Goal: Task Accomplishment & Management: Use online tool/utility

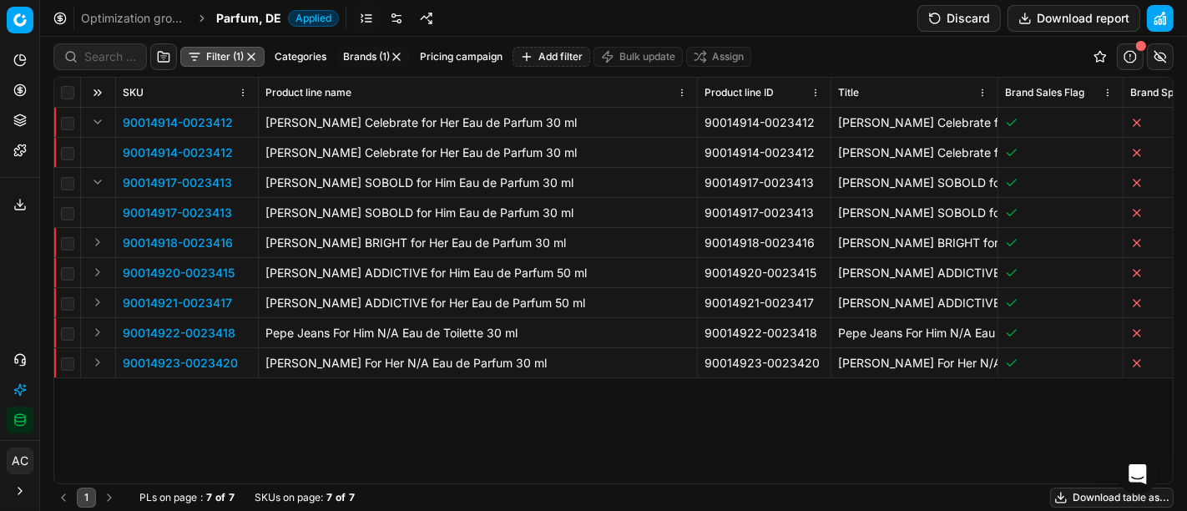
scroll to position [0, 448]
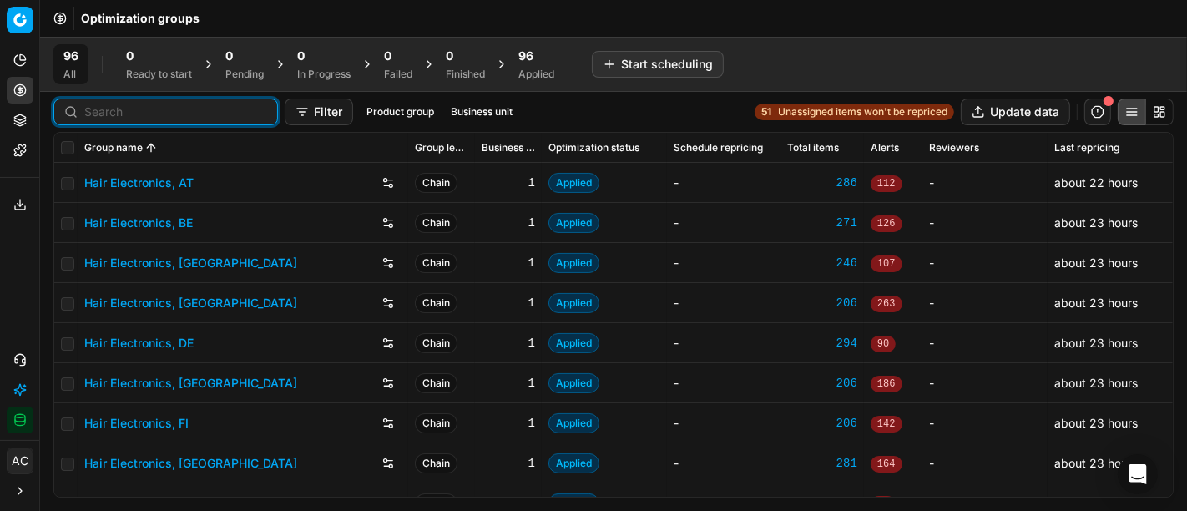
click at [131, 108] on input at bounding box center [175, 111] width 183 height 17
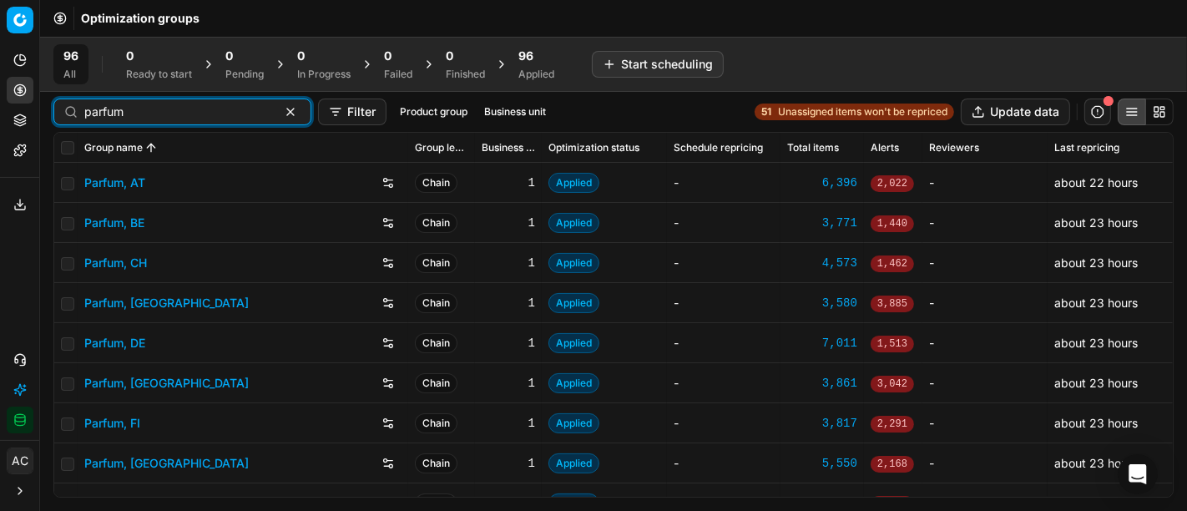
type input "parfum"
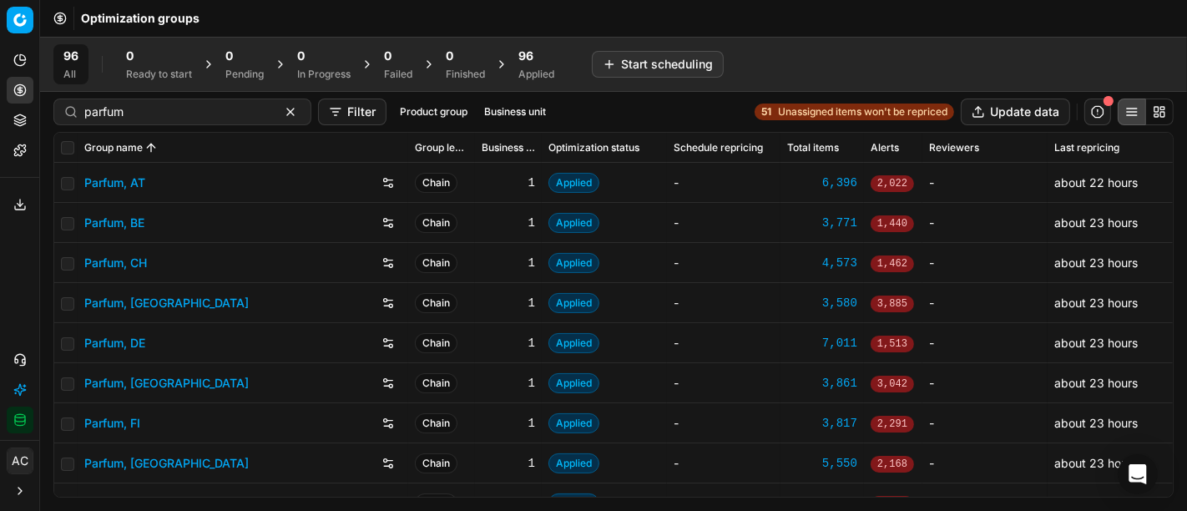
click at [125, 262] on link "Parfum, CH" at bounding box center [115, 263] width 63 height 17
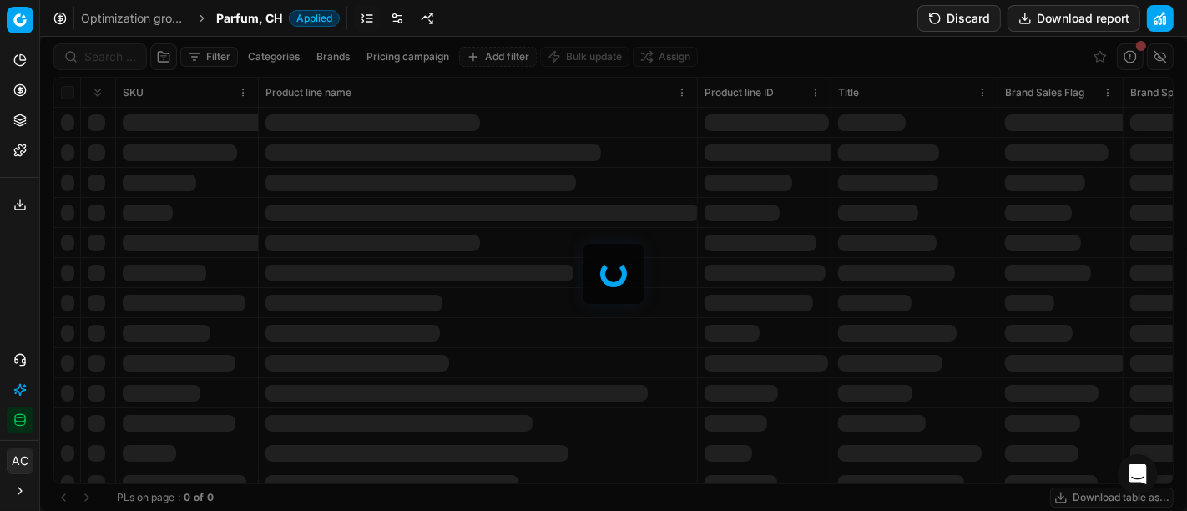
click at [107, 60] on div at bounding box center [613, 274] width 1147 height 474
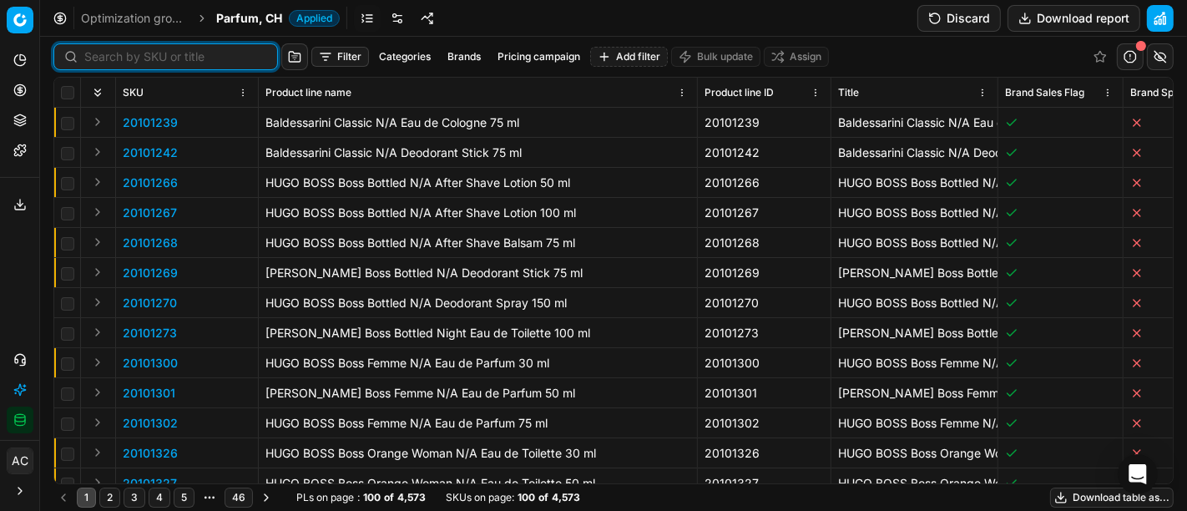
click at [107, 60] on input at bounding box center [175, 56] width 183 height 17
paste input "80065507-100"
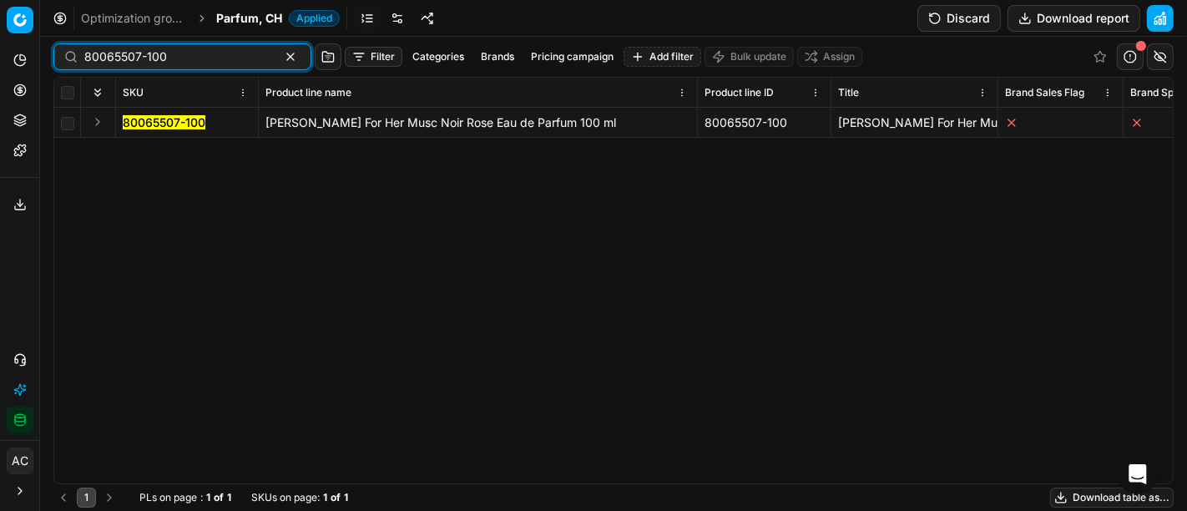
type input "80065507-100"
click at [97, 119] on button "Expand" at bounding box center [98, 122] width 20 height 20
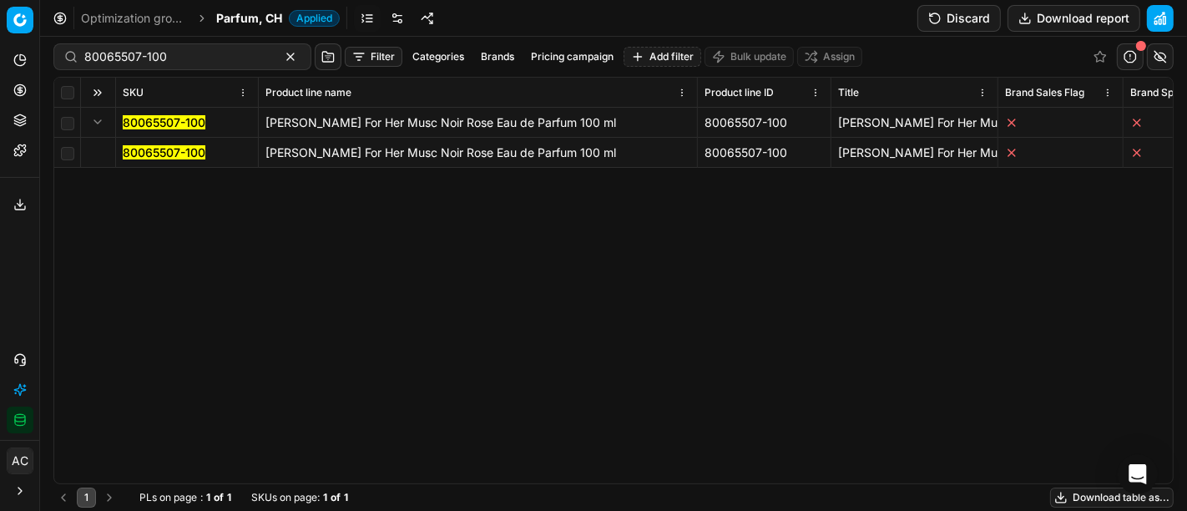
click at [169, 148] on mark "80065507-100" at bounding box center [164, 152] width 83 height 14
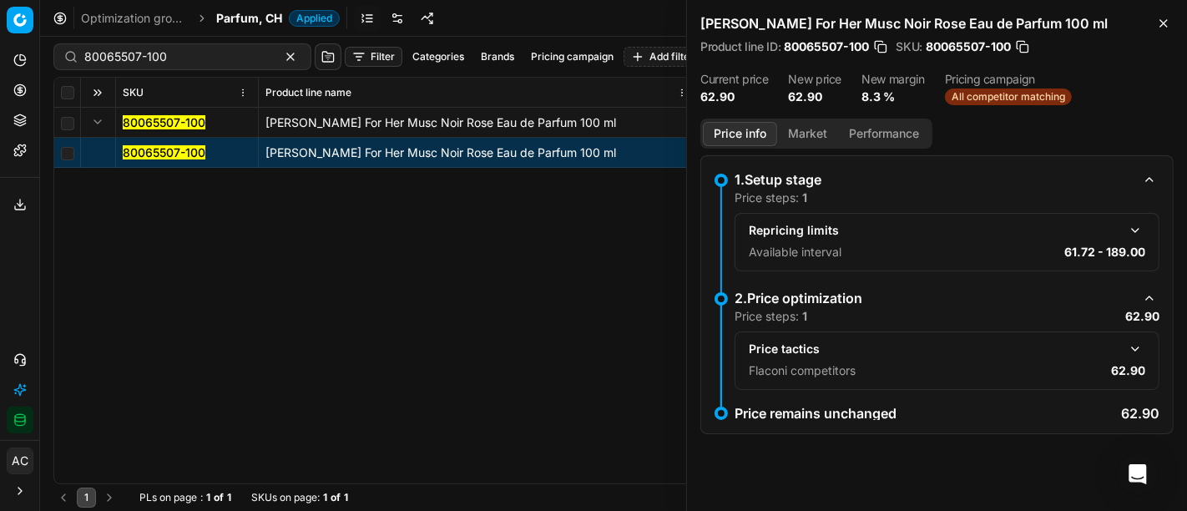
click at [1133, 349] on button "button" at bounding box center [1135, 349] width 20 height 20
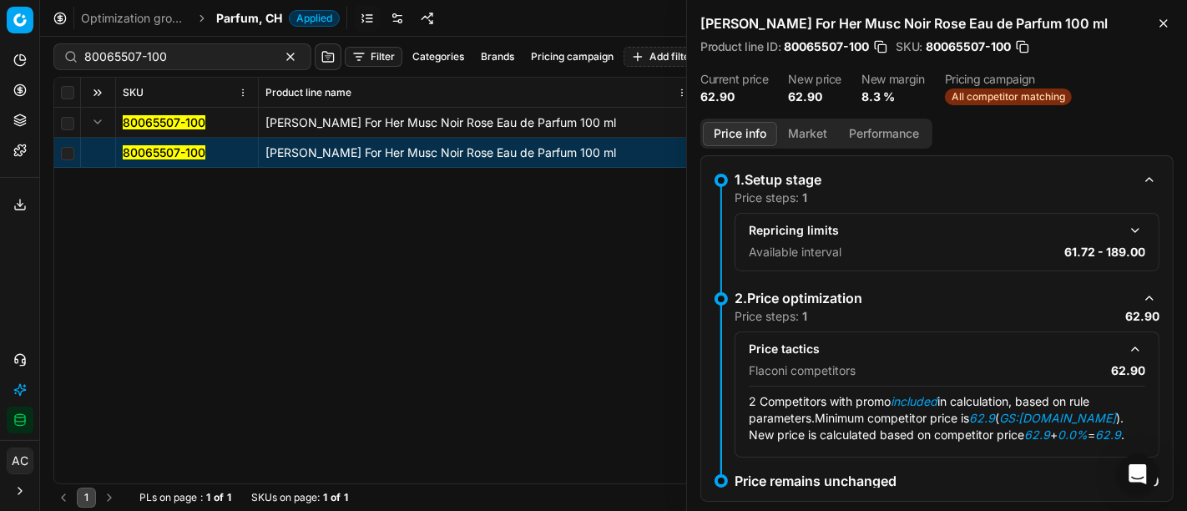
scroll to position [28, 0]
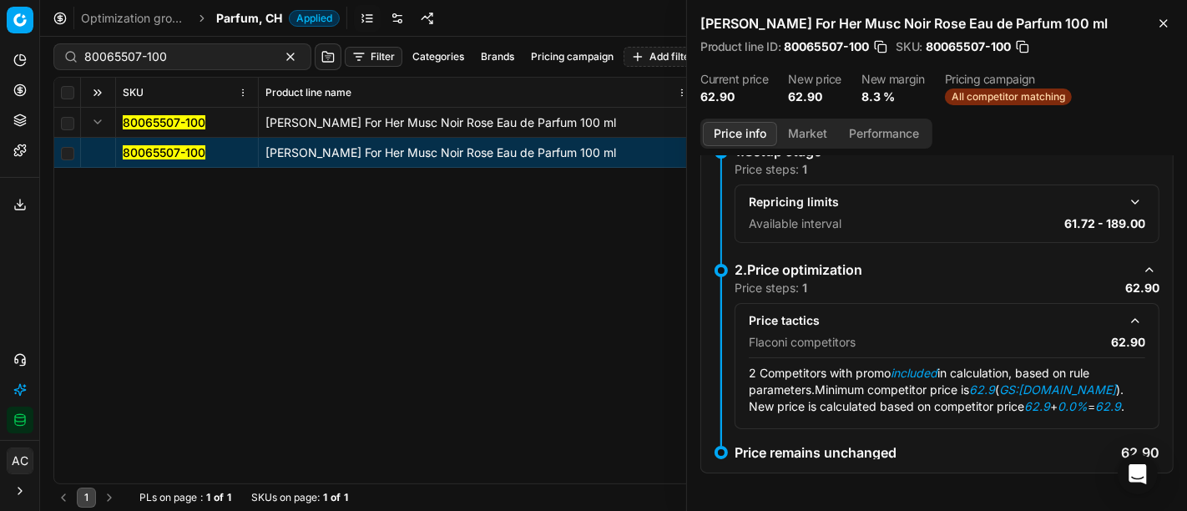
click at [805, 140] on button "Market" at bounding box center [807, 134] width 61 height 24
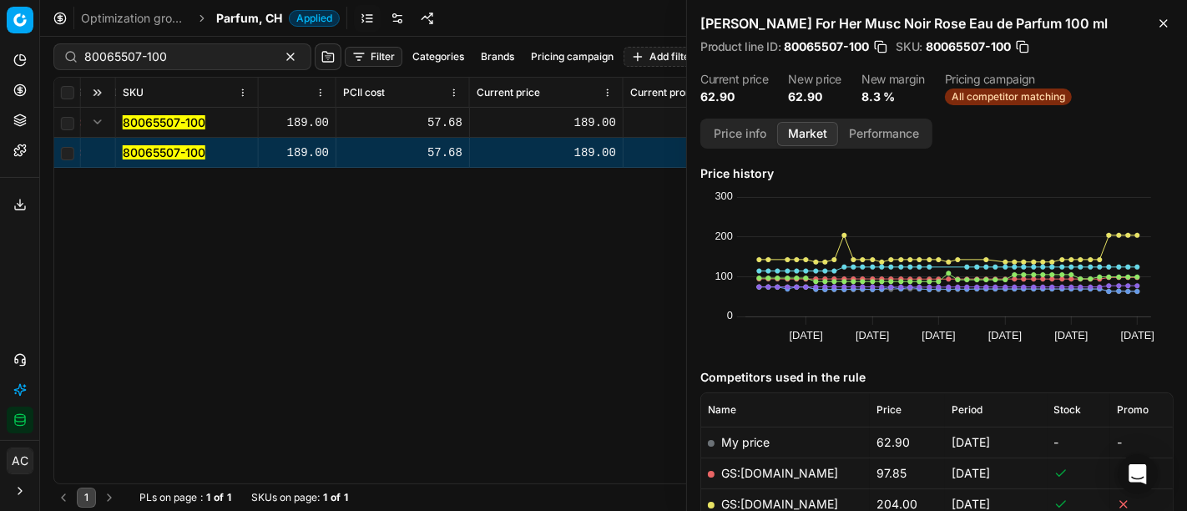
scroll to position [0, 1061]
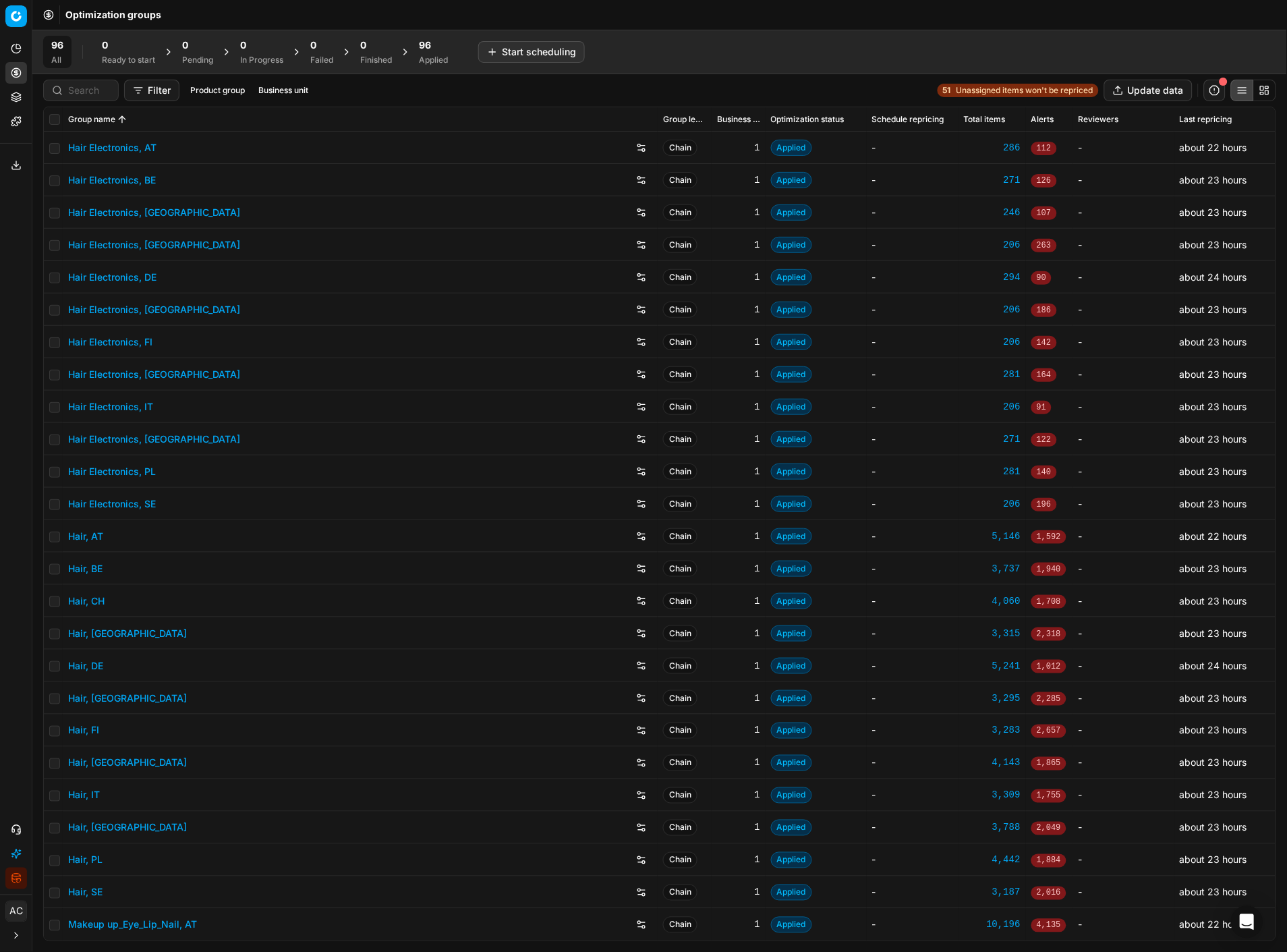
click at [708, 36] on div "96 All 0 Ready to start 0 Pending 0 In Progress 0 Failed 0 Finished 96 Applied …" at bounding box center [660, 52] width 1234 height 32
click at [11, 96] on icon at bounding box center [15, 96] width 11 height 11
click at [76, 120] on link "Assortment" at bounding box center [129, 121] width 157 height 19
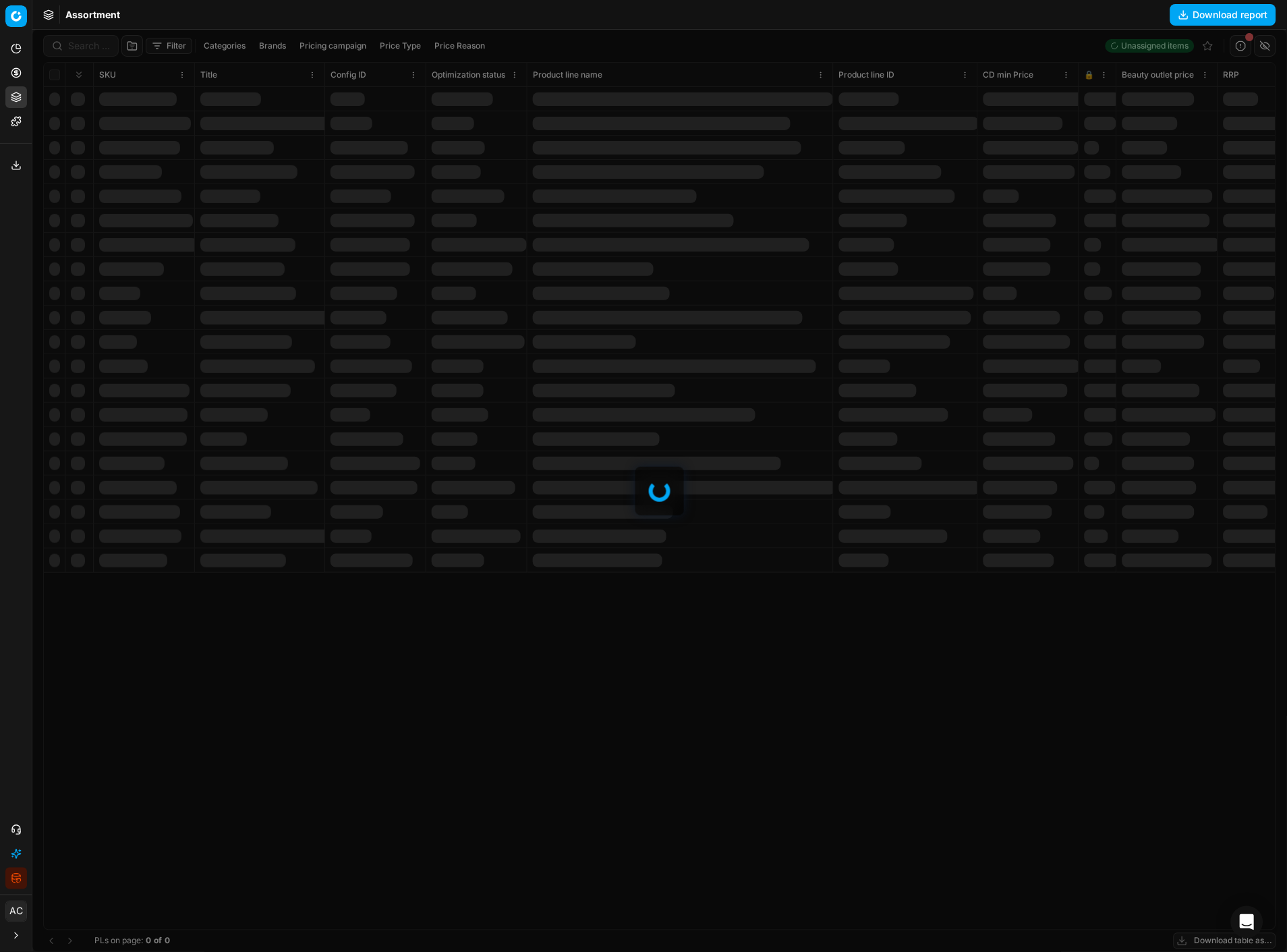
click at [271, 44] on div at bounding box center [660, 491] width 1255 height 922
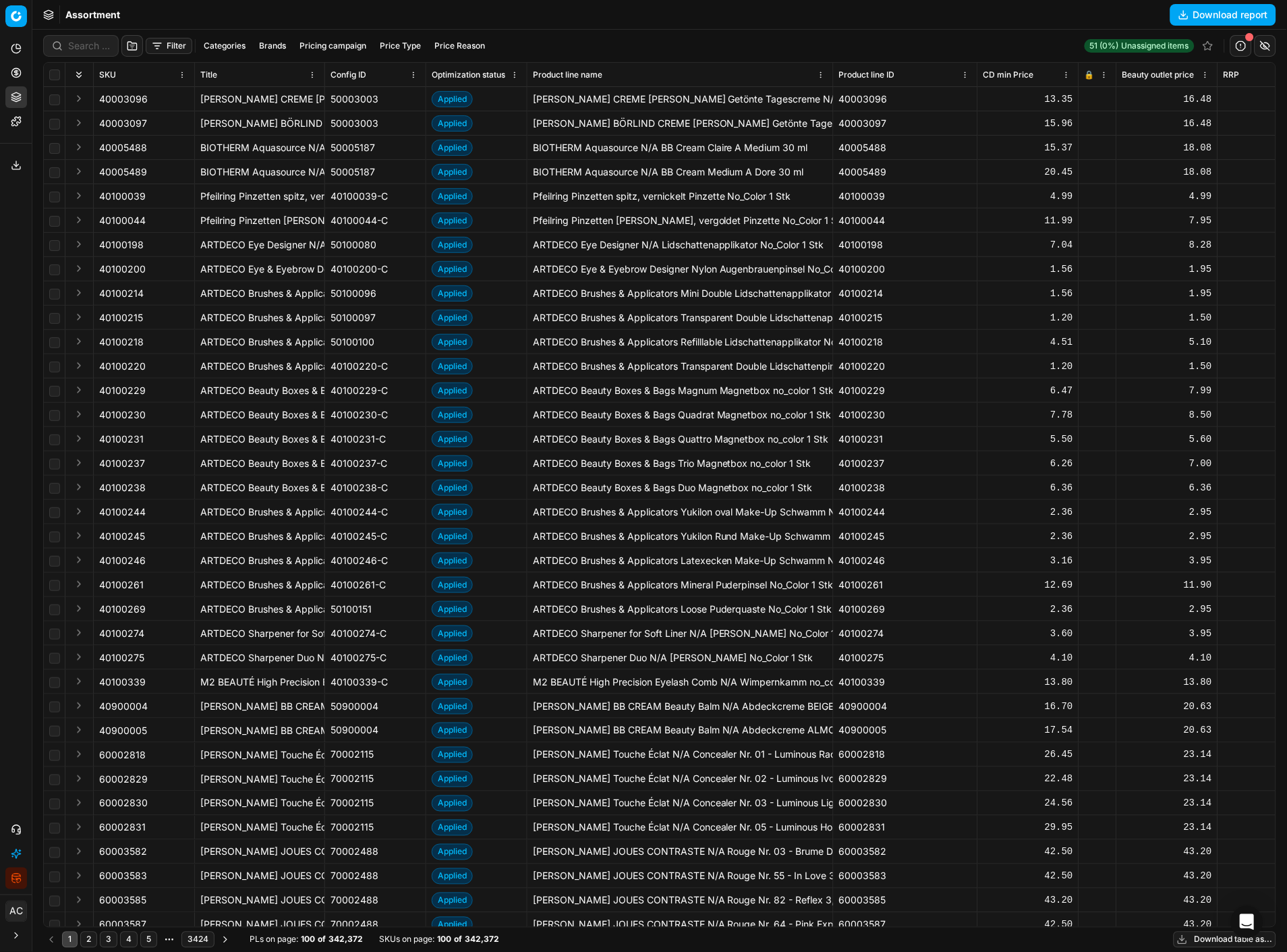
click at [271, 44] on button "Brands" at bounding box center [272, 46] width 38 height 16
type input "pepe"
click at [174, 99] on input "Suggestions" at bounding box center [178, 95] width 11 height 11
checkbox input "true"
click at [348, 124] on button "Apply" at bounding box center [356, 125] width 33 height 16
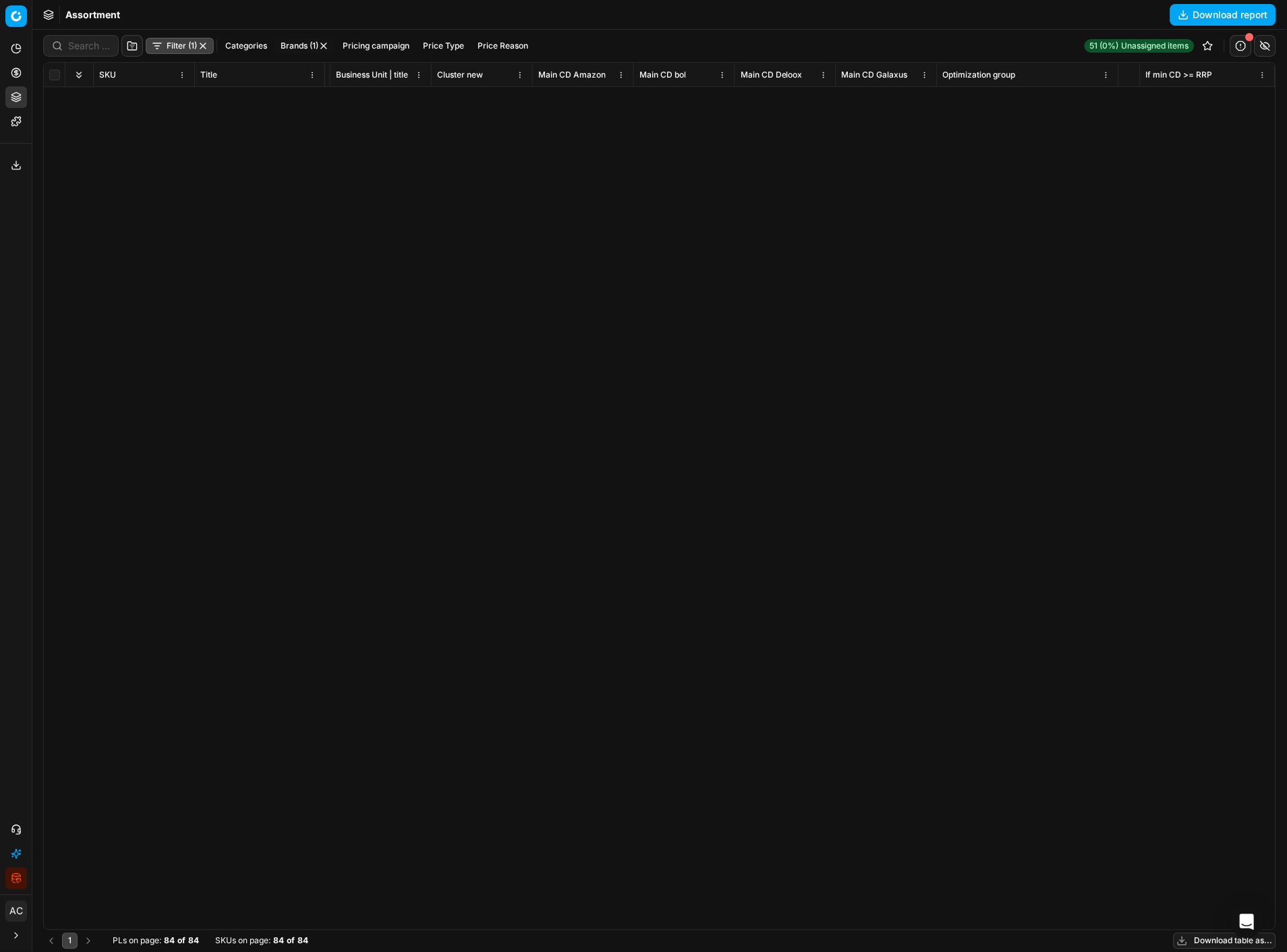
scroll to position [0, 8686]
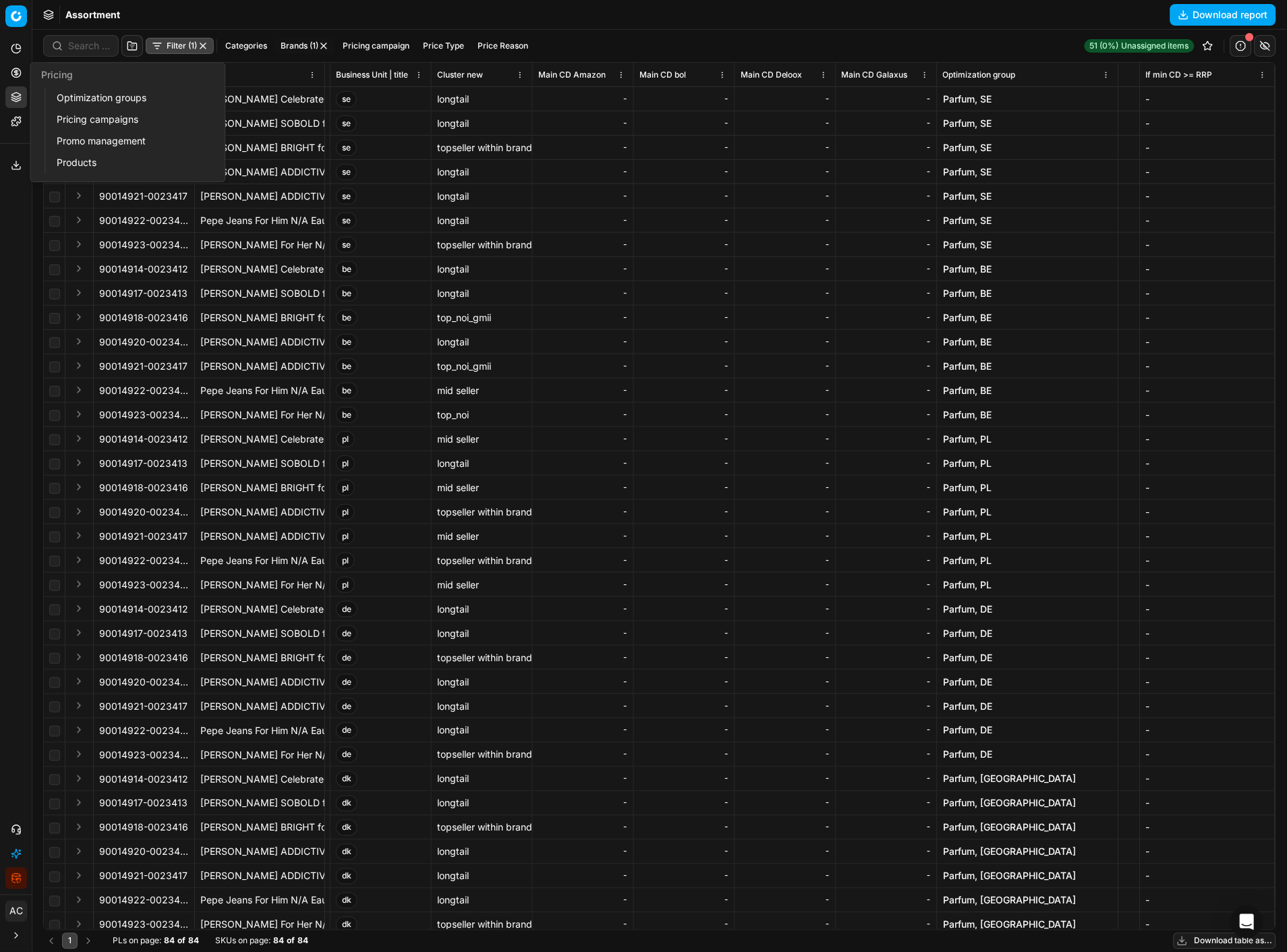
click at [11, 71] on circle at bounding box center [15, 72] width 9 height 9
drag, startPoint x: 75, startPoint y: 120, endPoint x: 5, endPoint y: 103, distance: 72.0
click at [75, 120] on link "Pricing campaigns" at bounding box center [129, 119] width 157 height 19
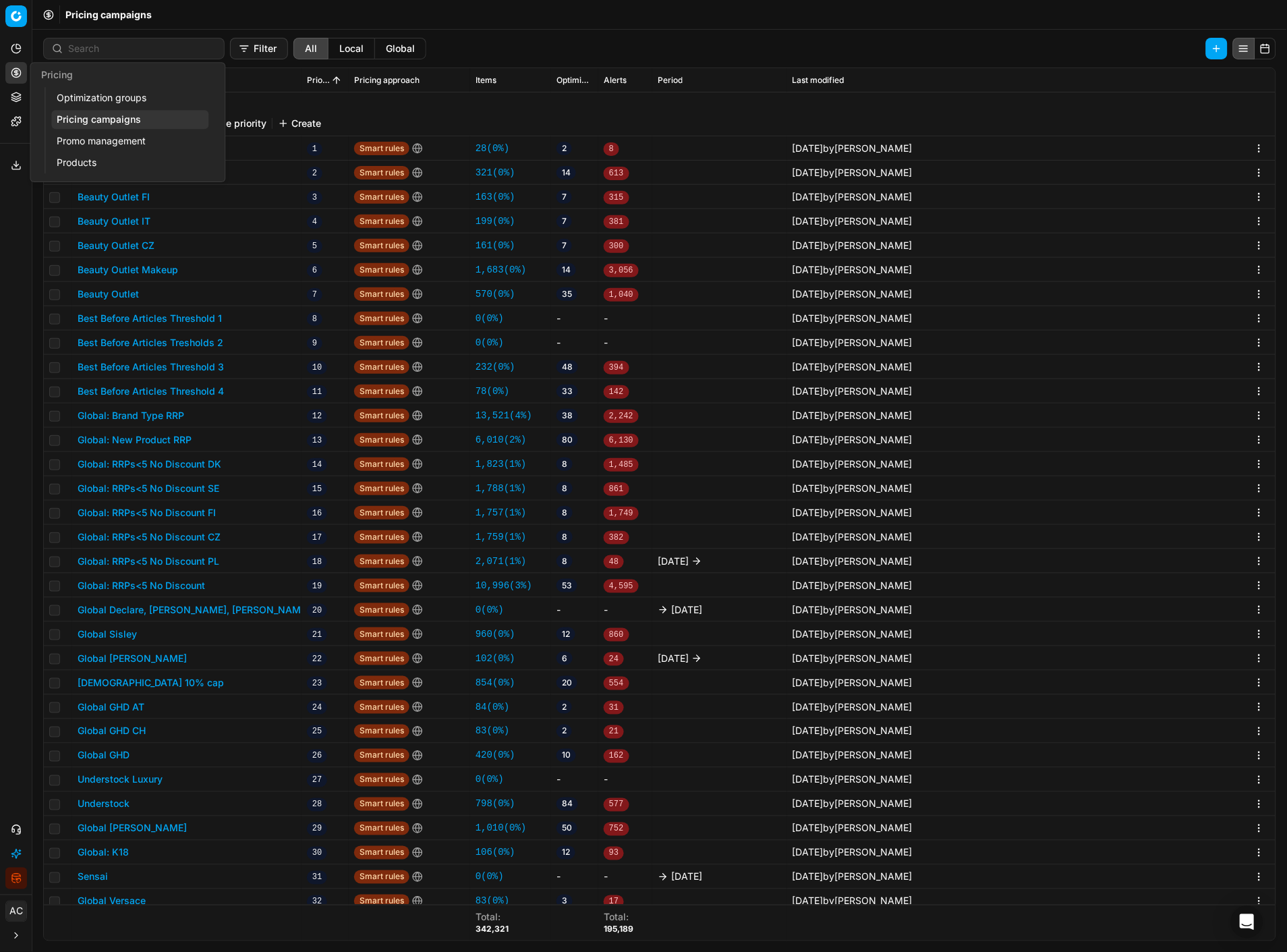
click at [95, 95] on link "Optimization groups" at bounding box center [129, 97] width 157 height 19
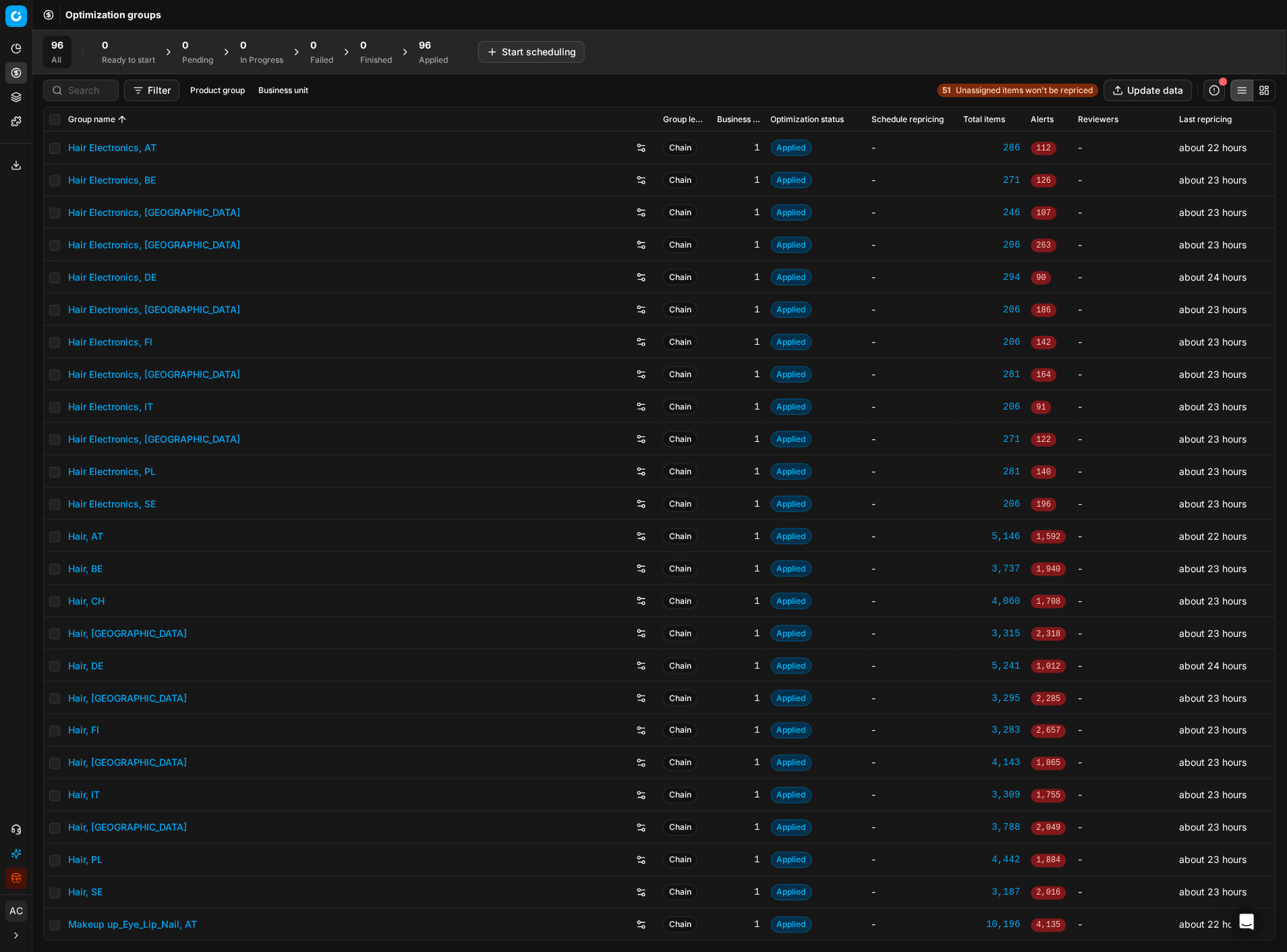
click at [430, 57] on div "Applied" at bounding box center [433, 60] width 29 height 11
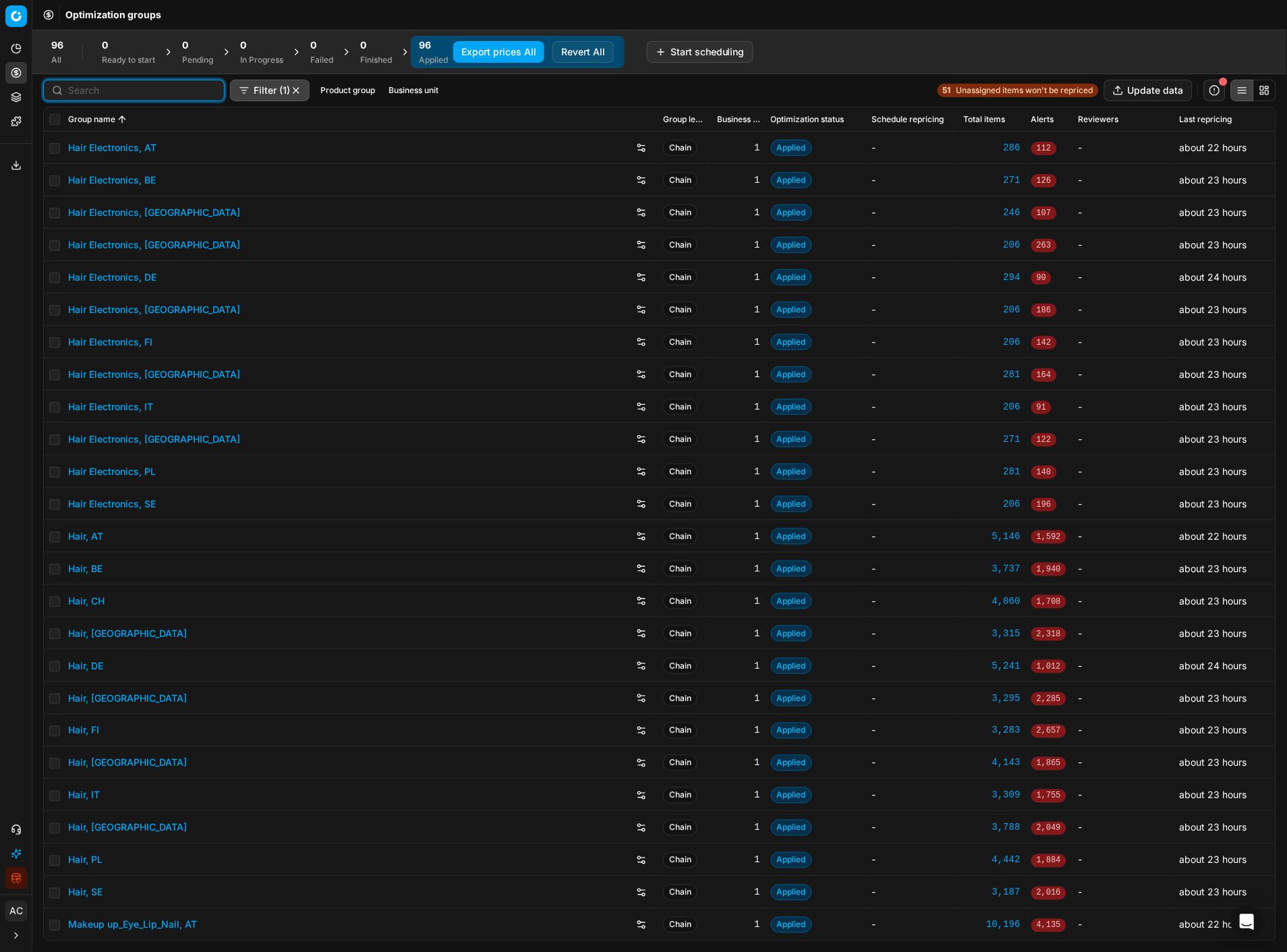
click at [87, 86] on input at bounding box center [141, 90] width 148 height 14
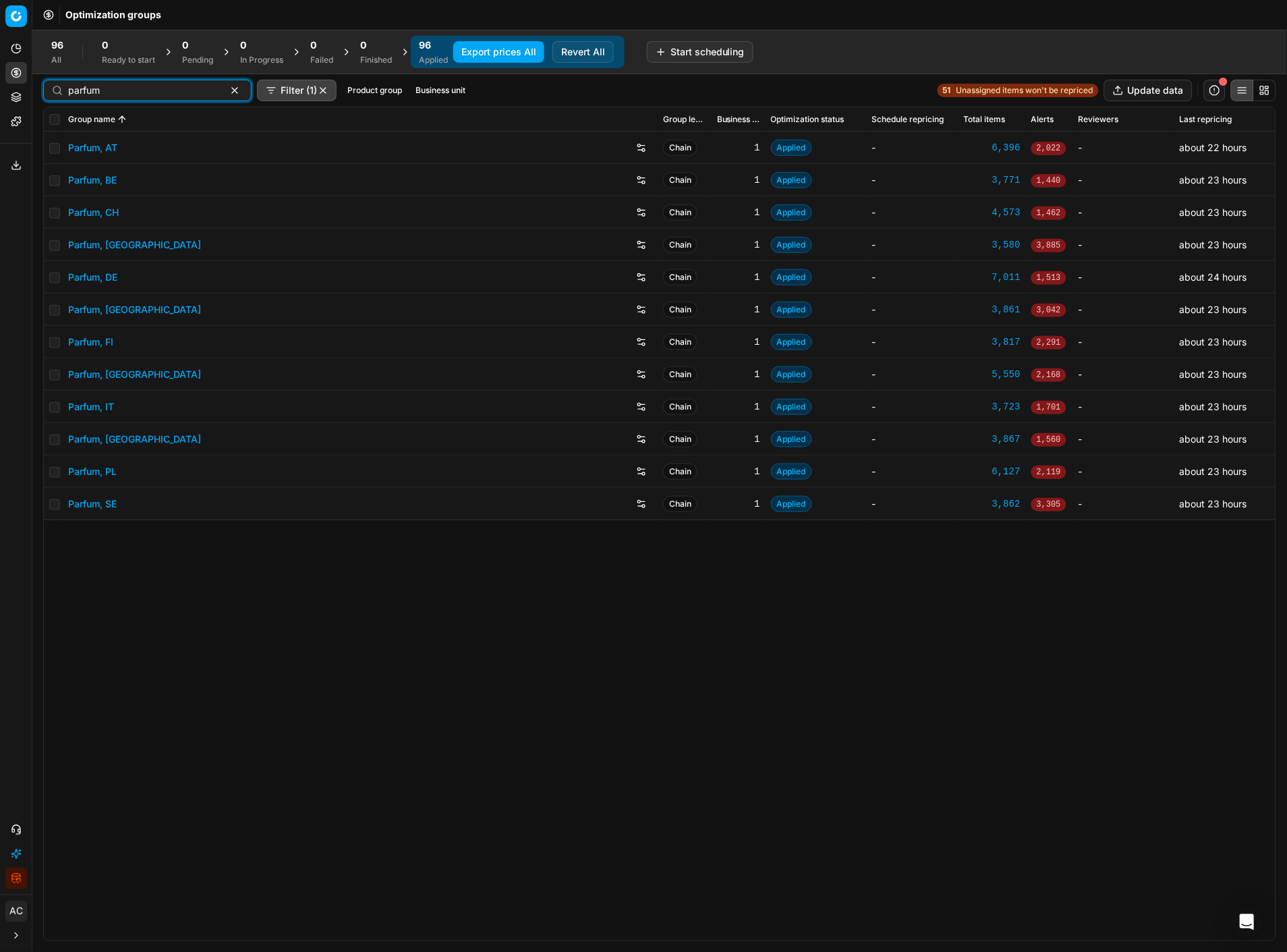
type input "parfum"
click at [55, 278] on input "checkbox" at bounding box center [54, 277] width 11 height 11
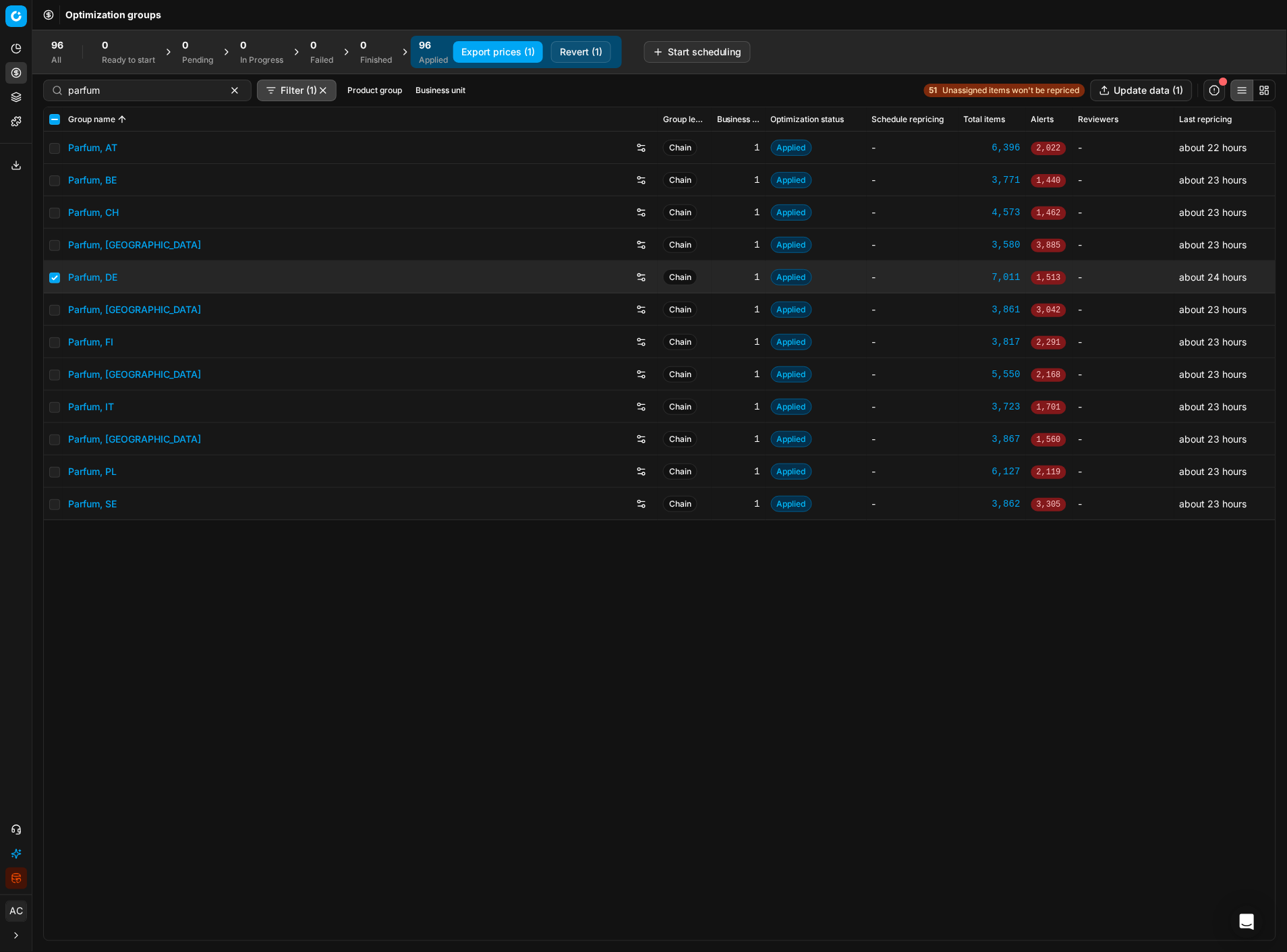
click at [610, 48] on button "Revert (1)" at bounding box center [581, 52] width 60 height 22
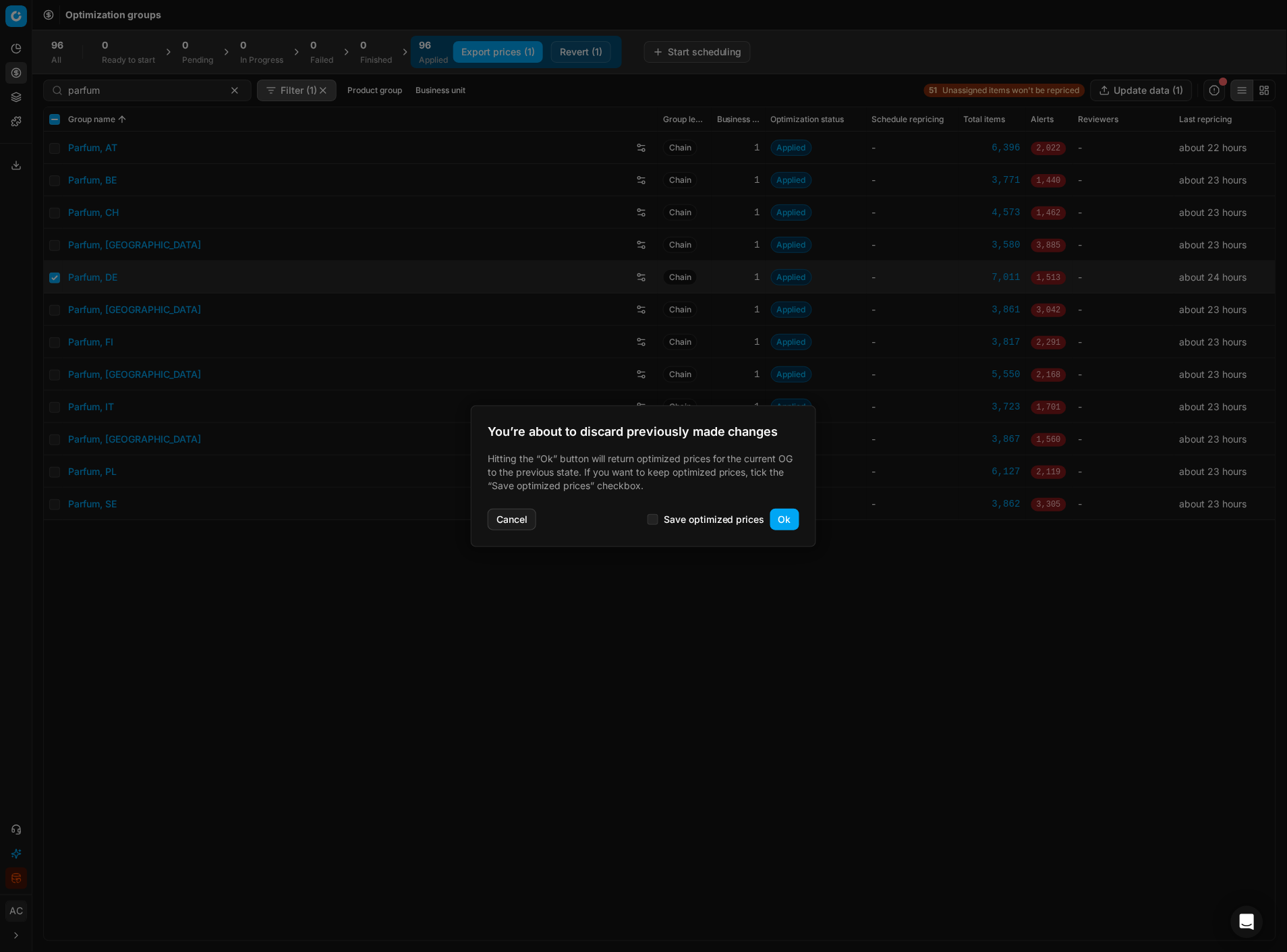
click at [791, 412] on button "Ok" at bounding box center [785, 519] width 29 height 22
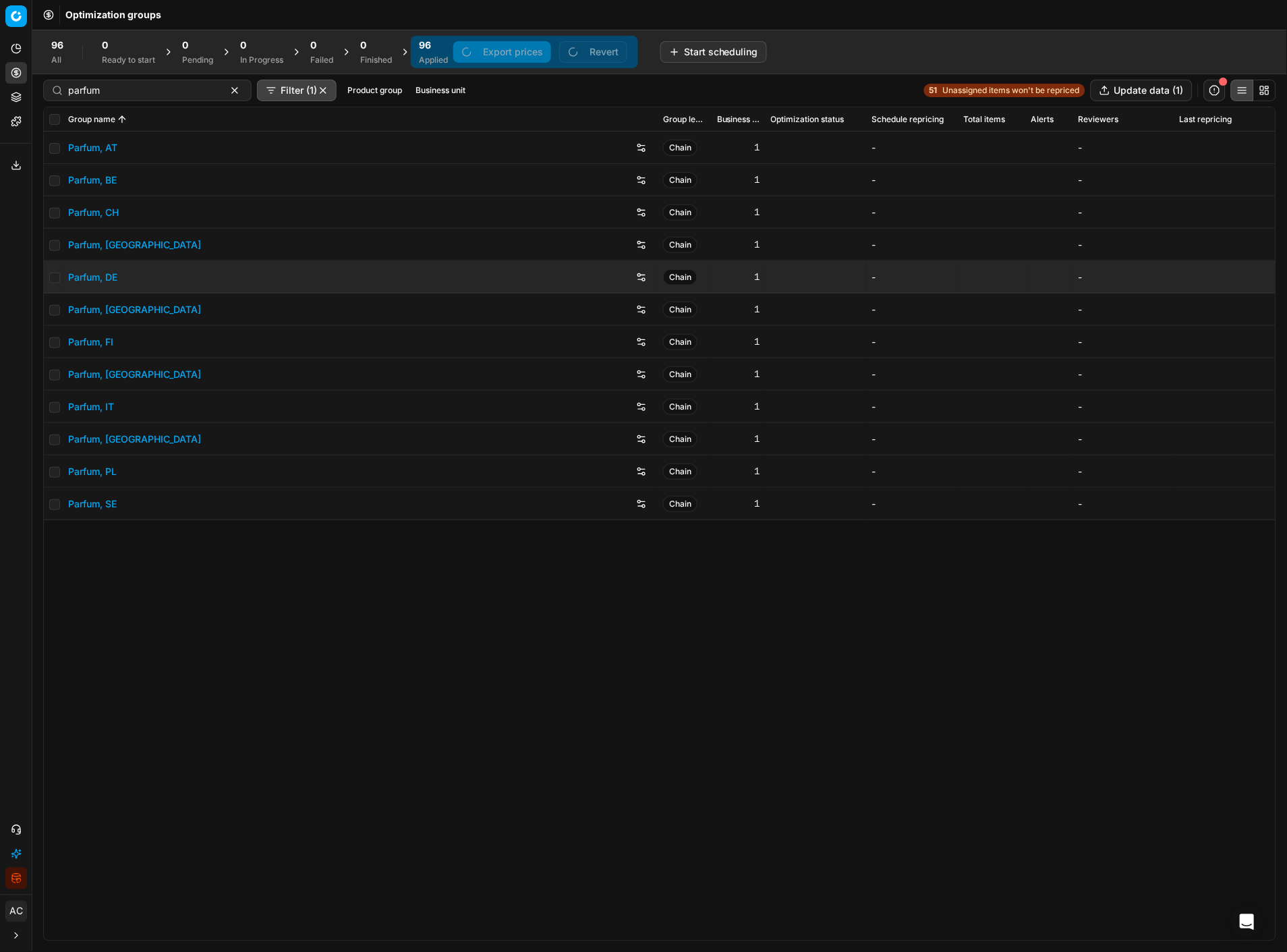
checkbox input "false"
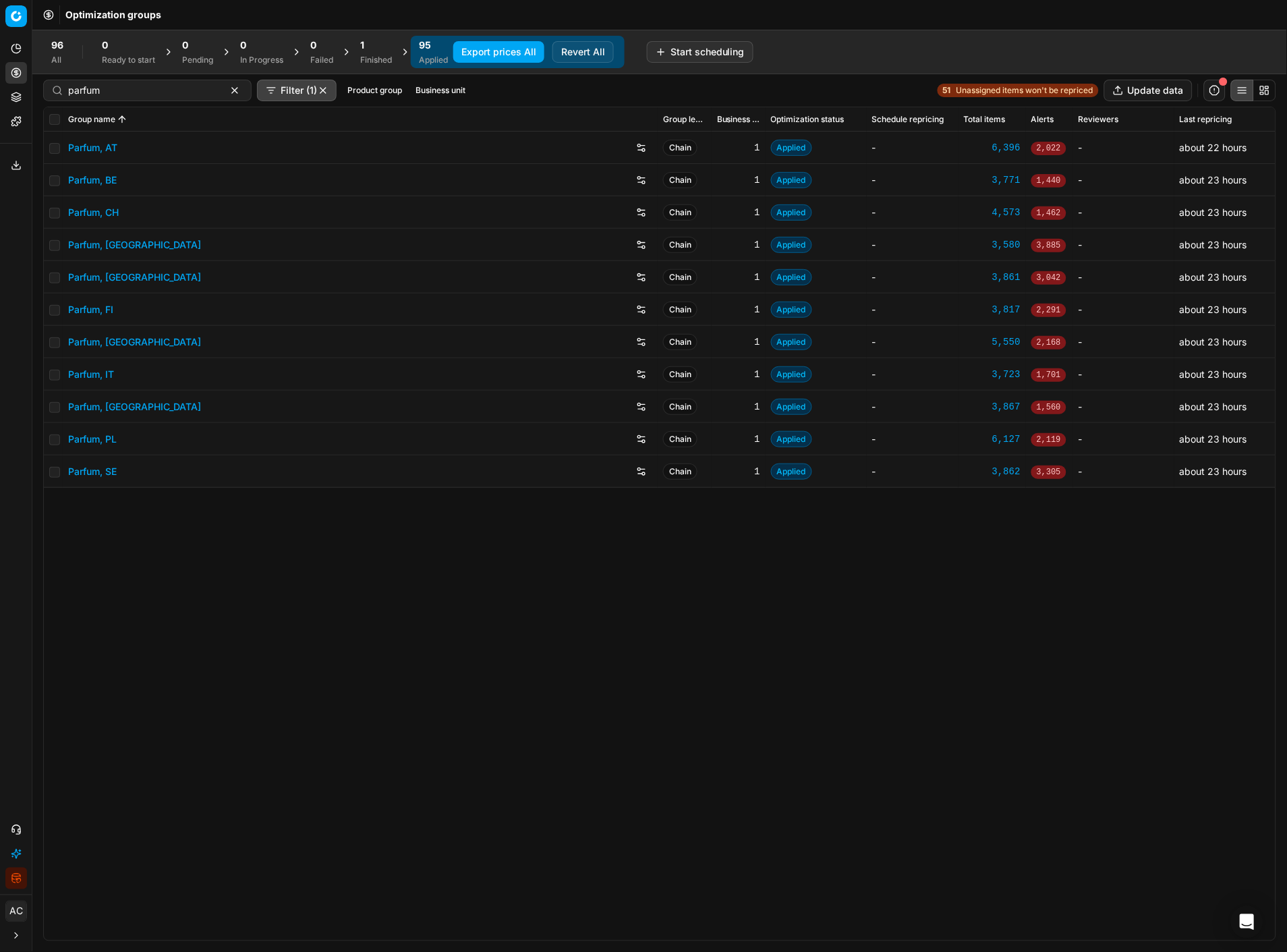
click at [367, 43] on div "1" at bounding box center [376, 45] width 32 height 14
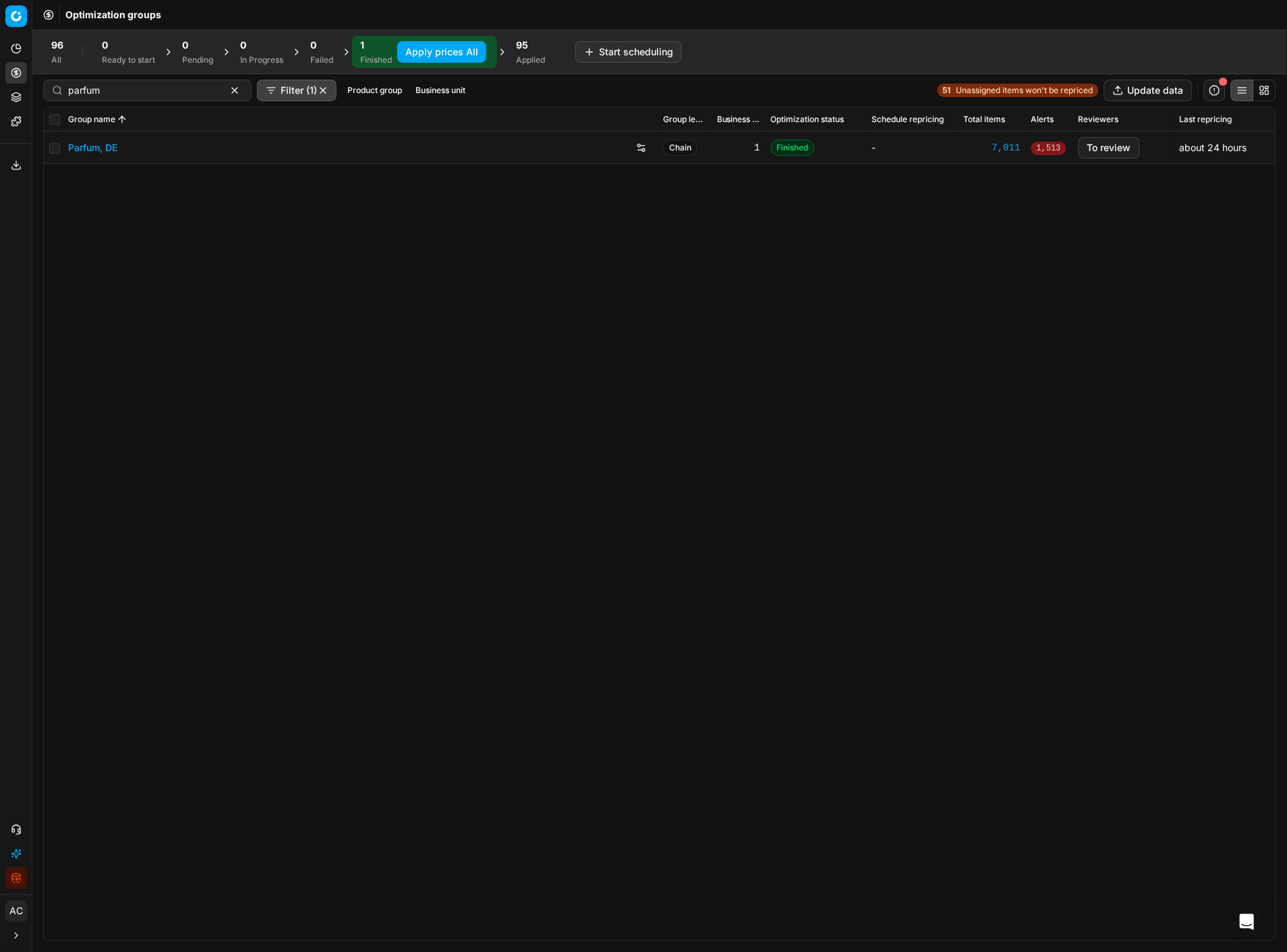
click at [101, 150] on link "Parfum, DE" at bounding box center [92, 147] width 49 height 14
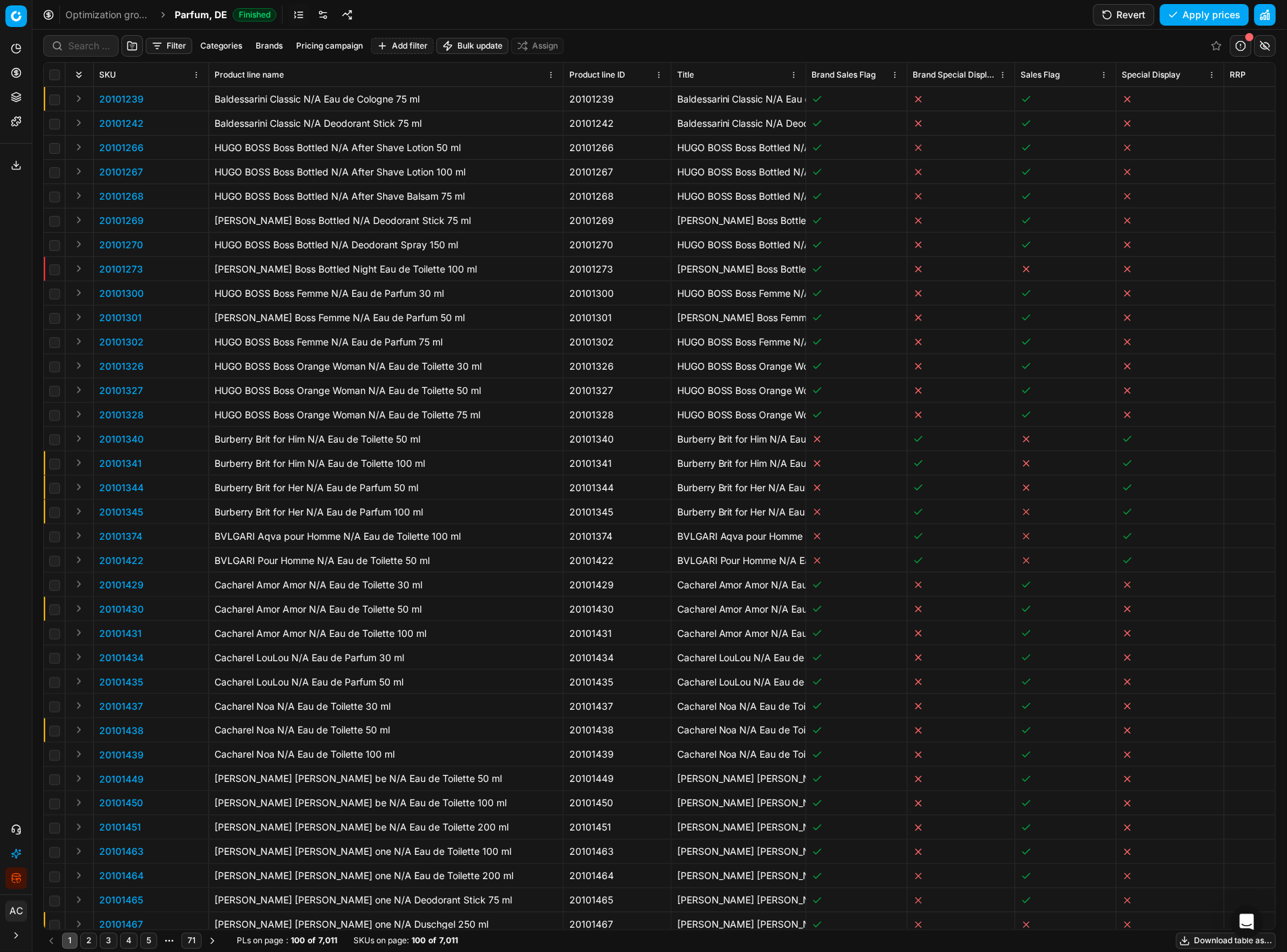
click at [263, 45] on button "Brands" at bounding box center [269, 46] width 38 height 16
type input "pepe"
click at [176, 91] on input "Suggestions" at bounding box center [175, 95] width 11 height 11
checkbox input "true"
click at [347, 133] on button "Apply" at bounding box center [352, 125] width 33 height 16
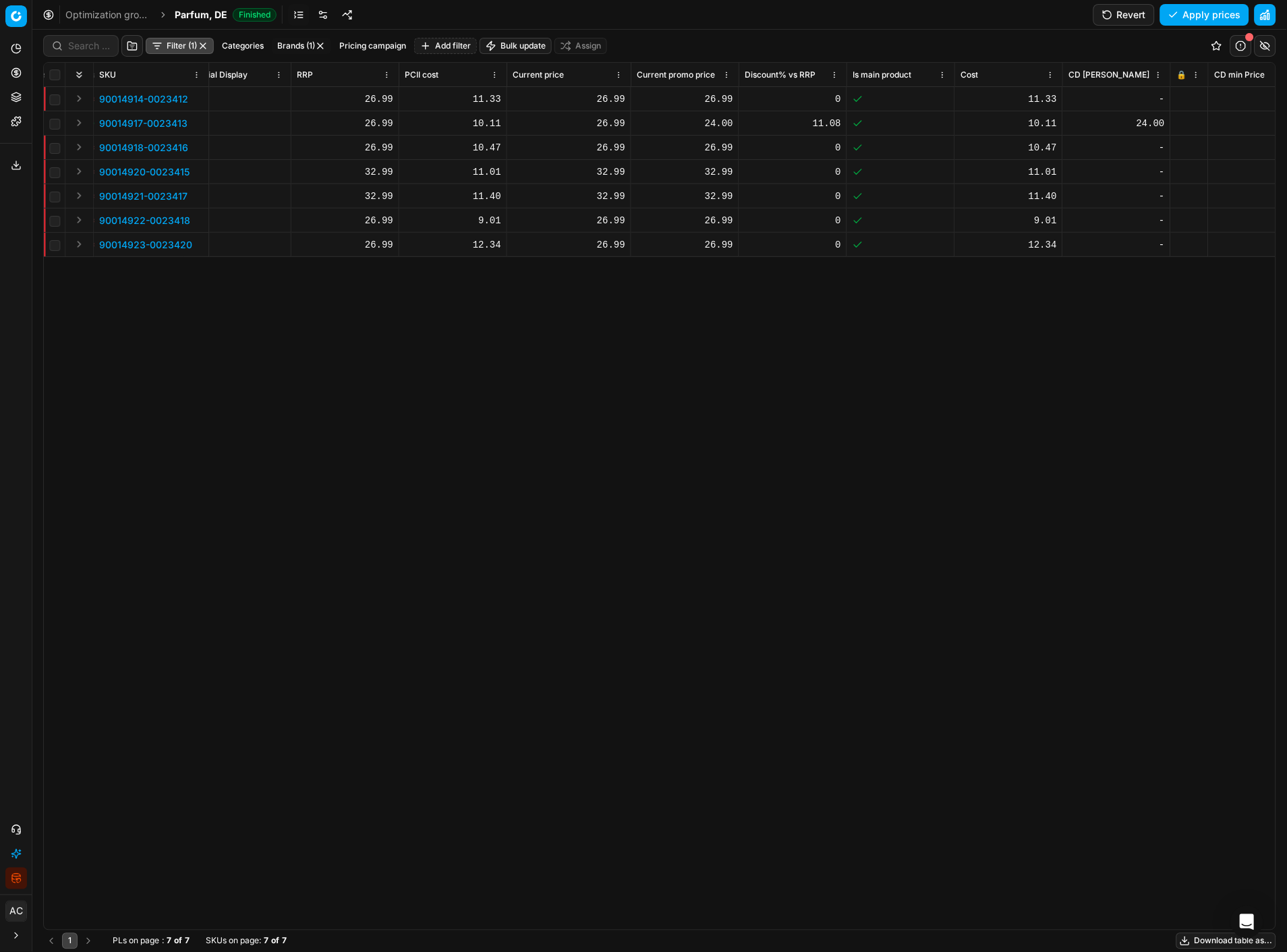
scroll to position [0, 935]
click at [605, 98] on div "26.99" at bounding box center [568, 99] width 112 height 14
type input "21"
type input "21.59"
click at [717, 98] on div "26.99" at bounding box center [684, 99] width 96 height 14
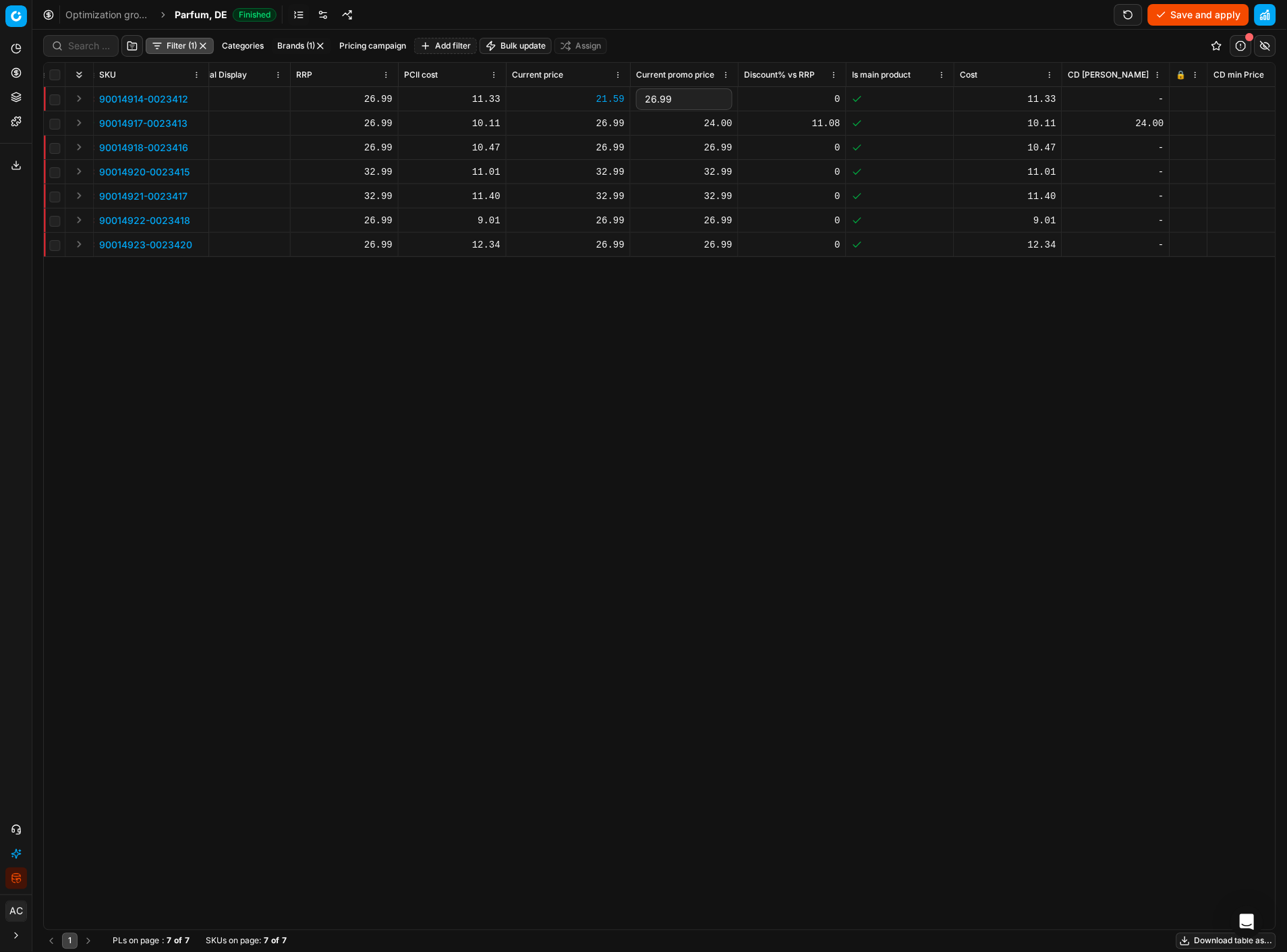
type input "21.59"
click at [599, 124] on div "26.99" at bounding box center [568, 123] width 112 height 14
type input "21.59"
click at [705, 125] on div "24.00" at bounding box center [684, 123] width 96 height 14
type input "21.59"
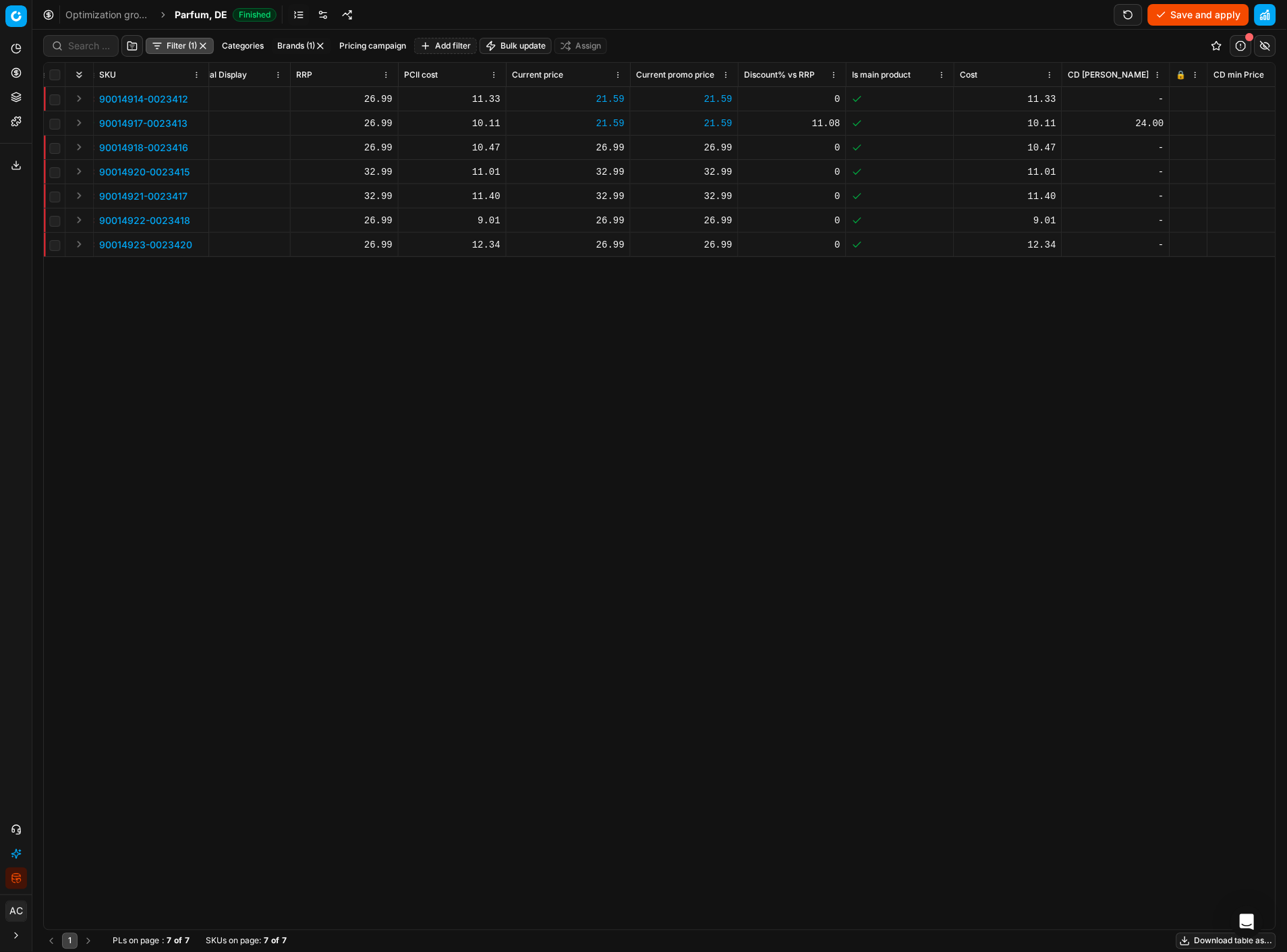
click at [604, 150] on div "26.99" at bounding box center [568, 147] width 112 height 14
type input "21.59"
click at [711, 145] on div "26.99" at bounding box center [684, 147] width 96 height 14
type input "21.59"
click at [611, 218] on div "26.99" at bounding box center [568, 221] width 112 height 14
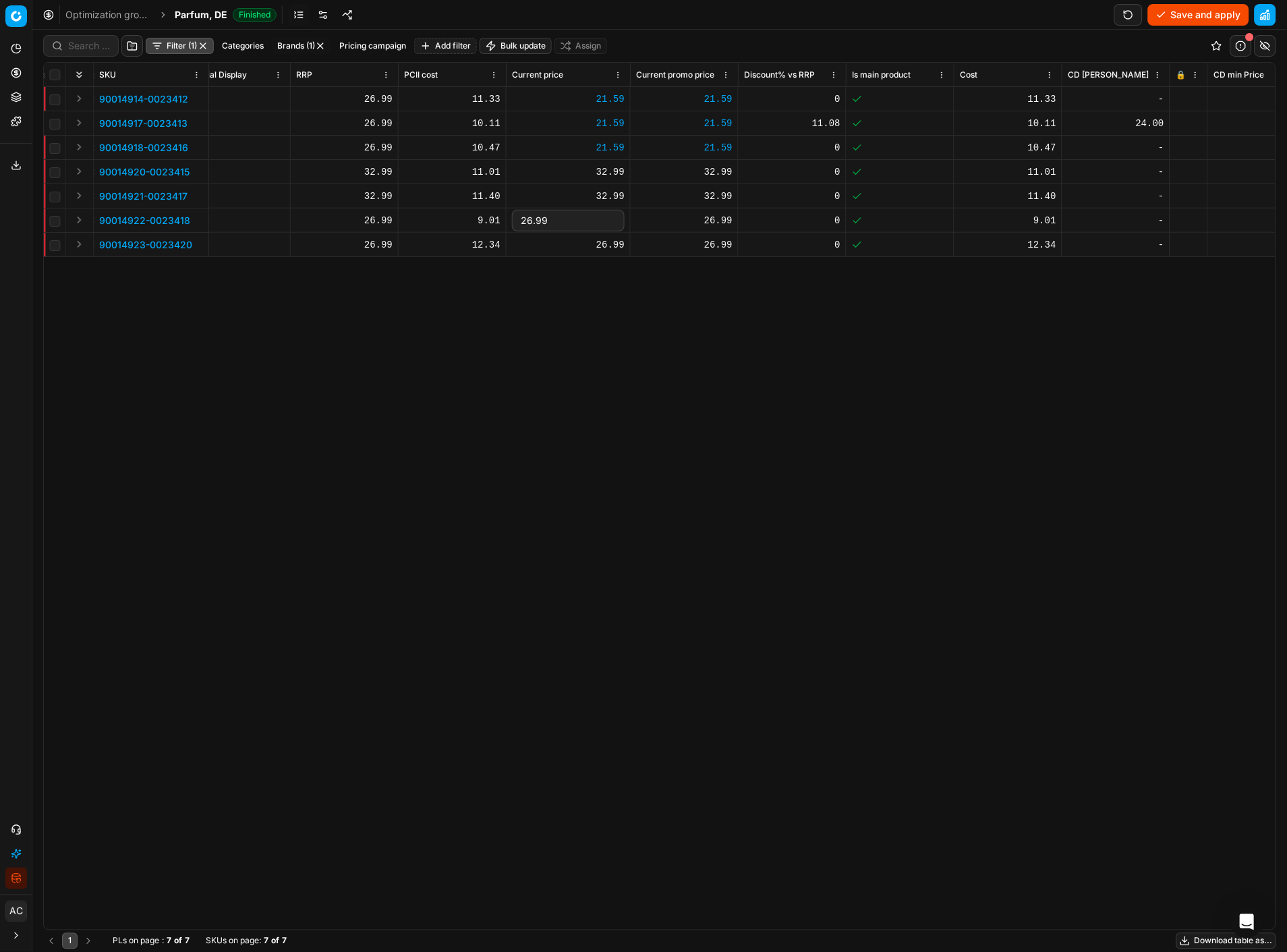
type input "21.59"
click at [703, 216] on div "26.99" at bounding box center [684, 221] width 96 height 14
type input "21.59"
click at [608, 238] on div "26.99" at bounding box center [568, 245] width 112 height 14
type input "21.59"
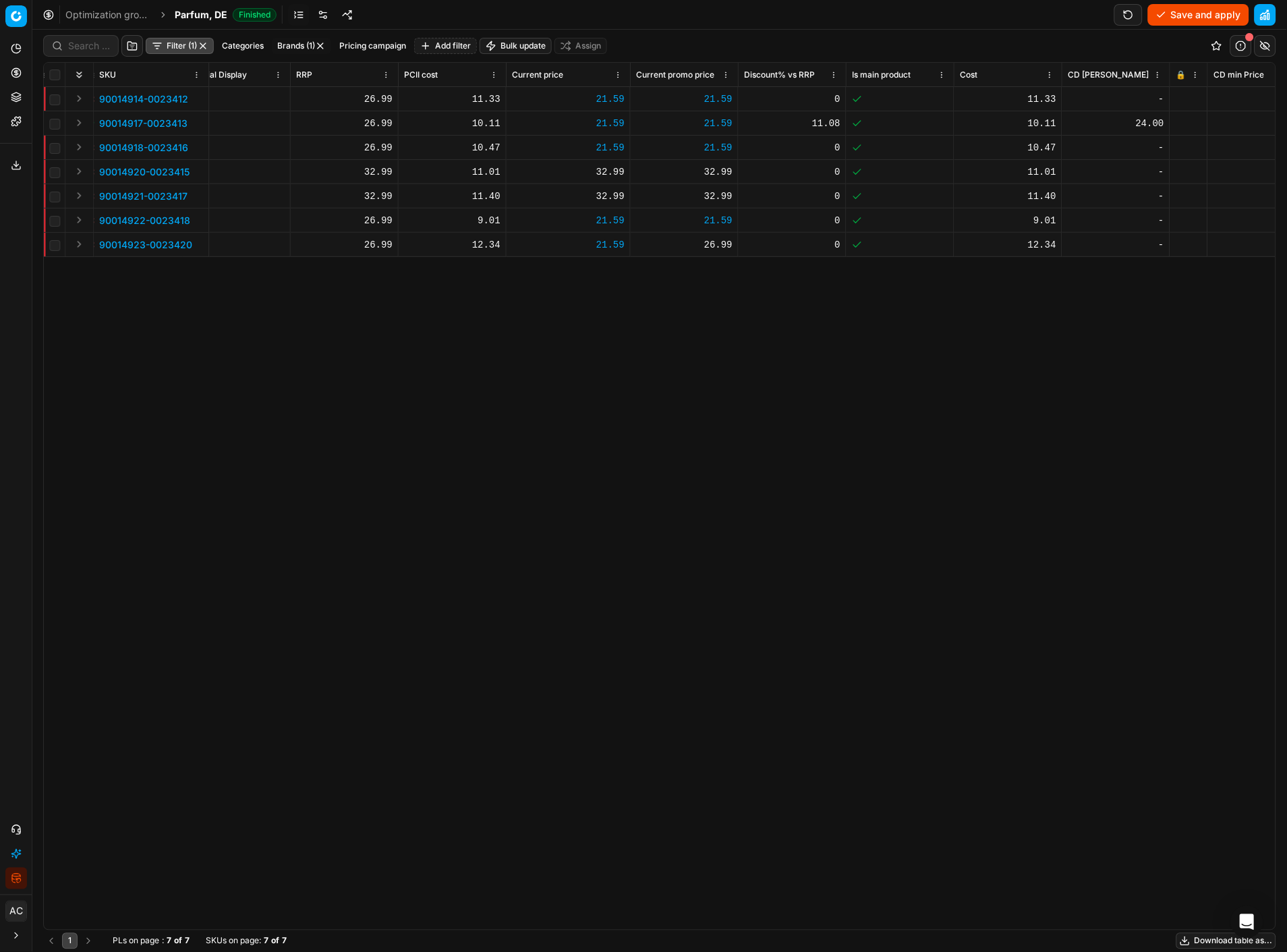
click at [710, 247] on div "26.99" at bounding box center [684, 245] width 96 height 14
type input "21.59"
click at [715, 340] on div "SKU Product line name Product line ID Title Brand Sales Flag Brand Special Disp…" at bounding box center [660, 496] width 1232 height 866
click at [606, 173] on div "32.99" at bounding box center [568, 171] width 112 height 14
type input "26"
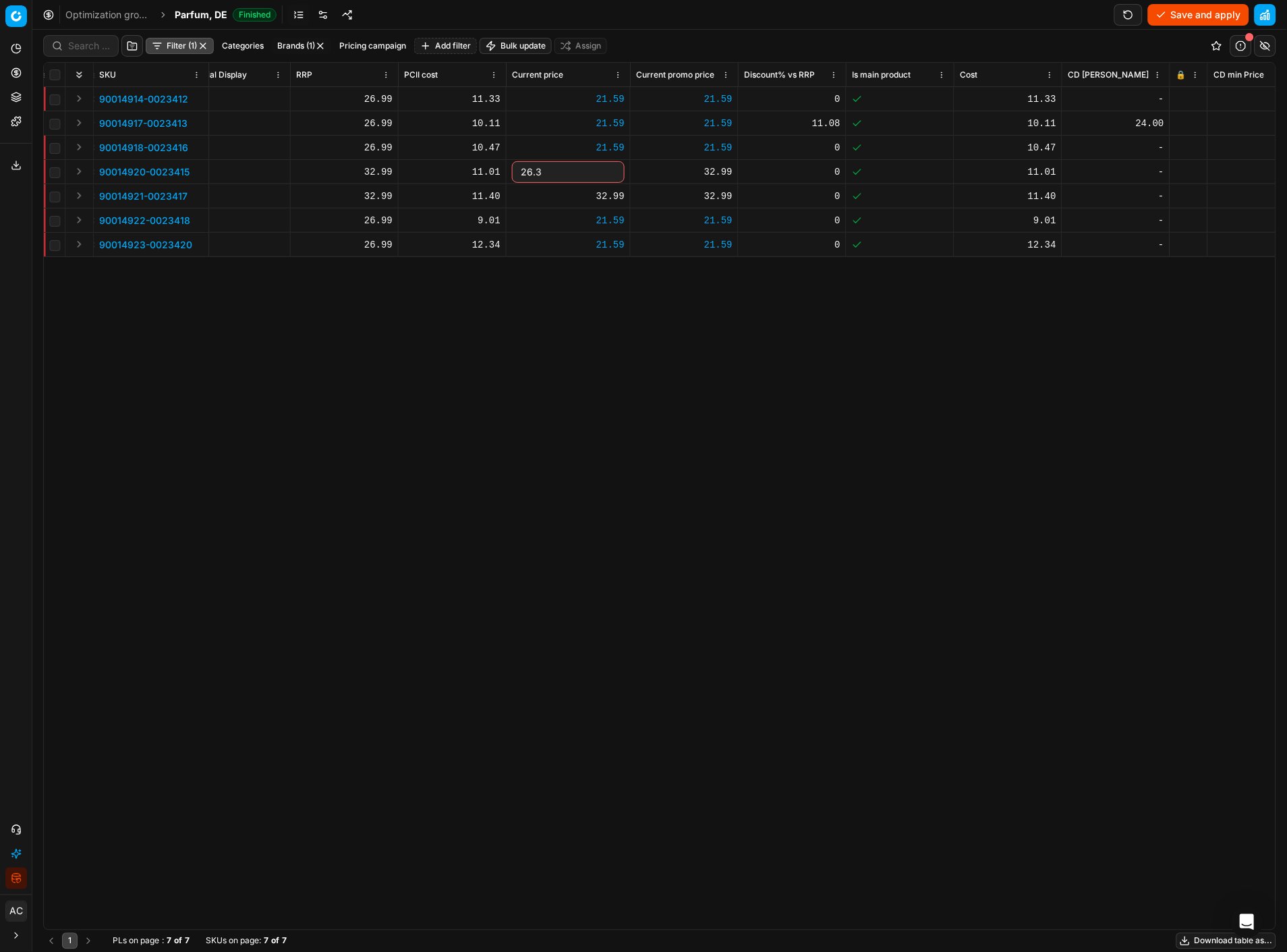
type input "26.39"
click at [681, 345] on div "SKU Product line name Product line ID Title Brand Sales Flag Brand Special Disp…" at bounding box center [660, 496] width 1232 height 866
click at [720, 166] on div "32.99" at bounding box center [684, 171] width 96 height 14
type input "26.39"
click at [610, 193] on div "32.99" at bounding box center [568, 196] width 112 height 14
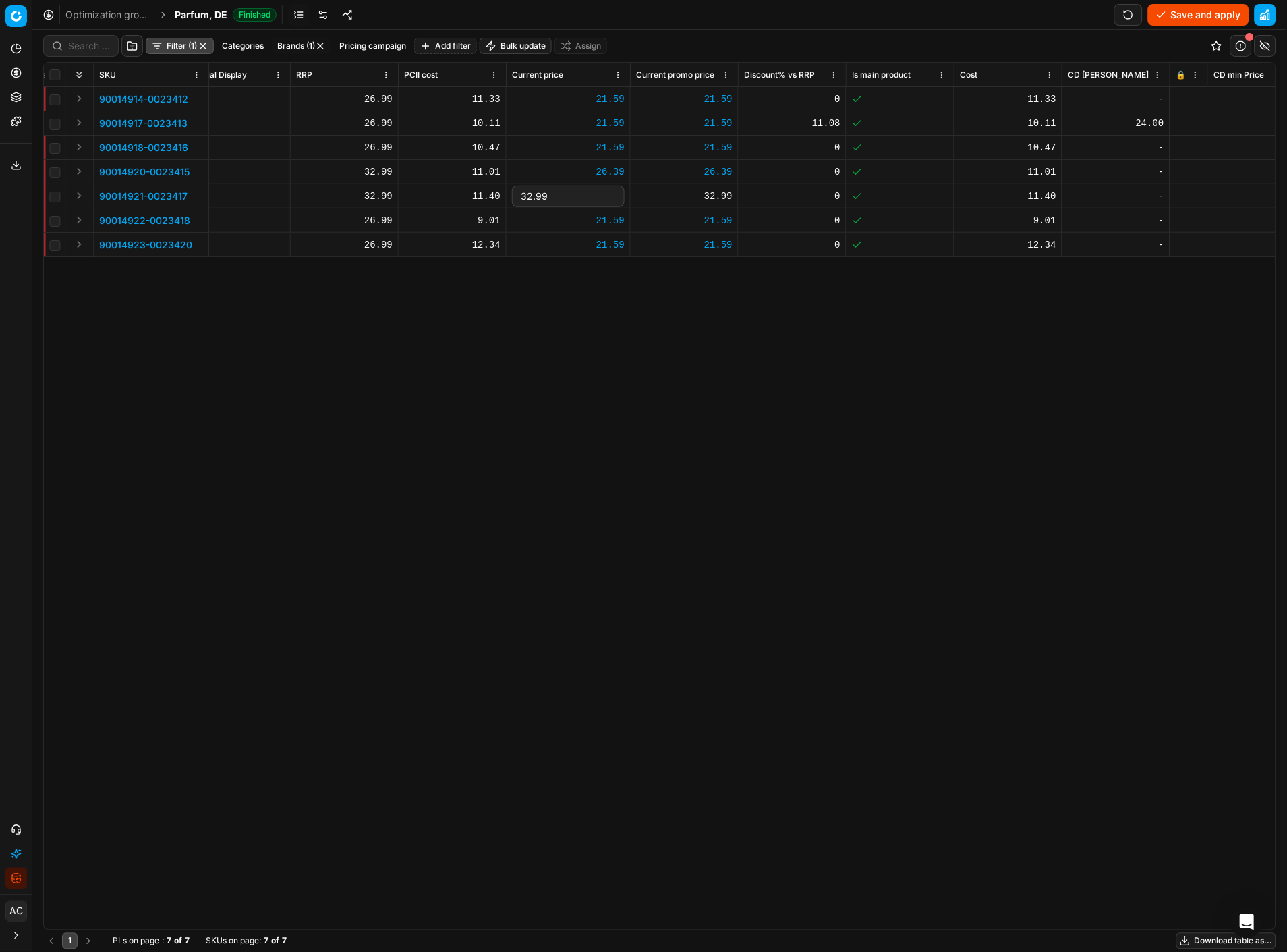
type input "26.39"
click at [726, 194] on div "32.99" at bounding box center [684, 196] width 96 height 14
type input "26.39"
click at [715, 331] on div "SKU Product line name Product line ID Title Brand Sales Flag Brand Special Disp…" at bounding box center [660, 496] width 1232 height 866
click at [959, 19] on button "Save and apply" at bounding box center [1198, 15] width 101 height 22
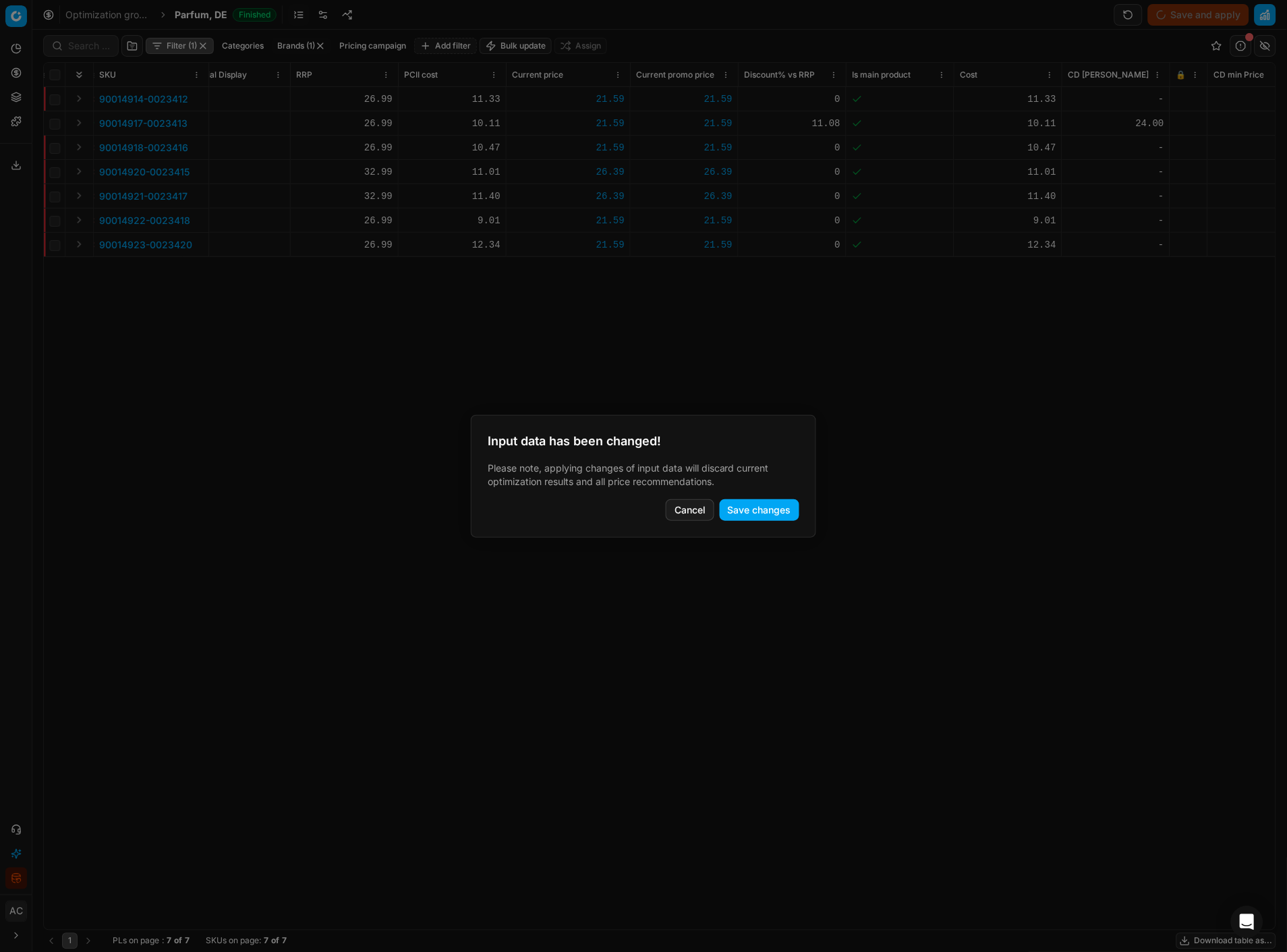
click at [762, 412] on button "Save changes" at bounding box center [759, 510] width 79 height 22
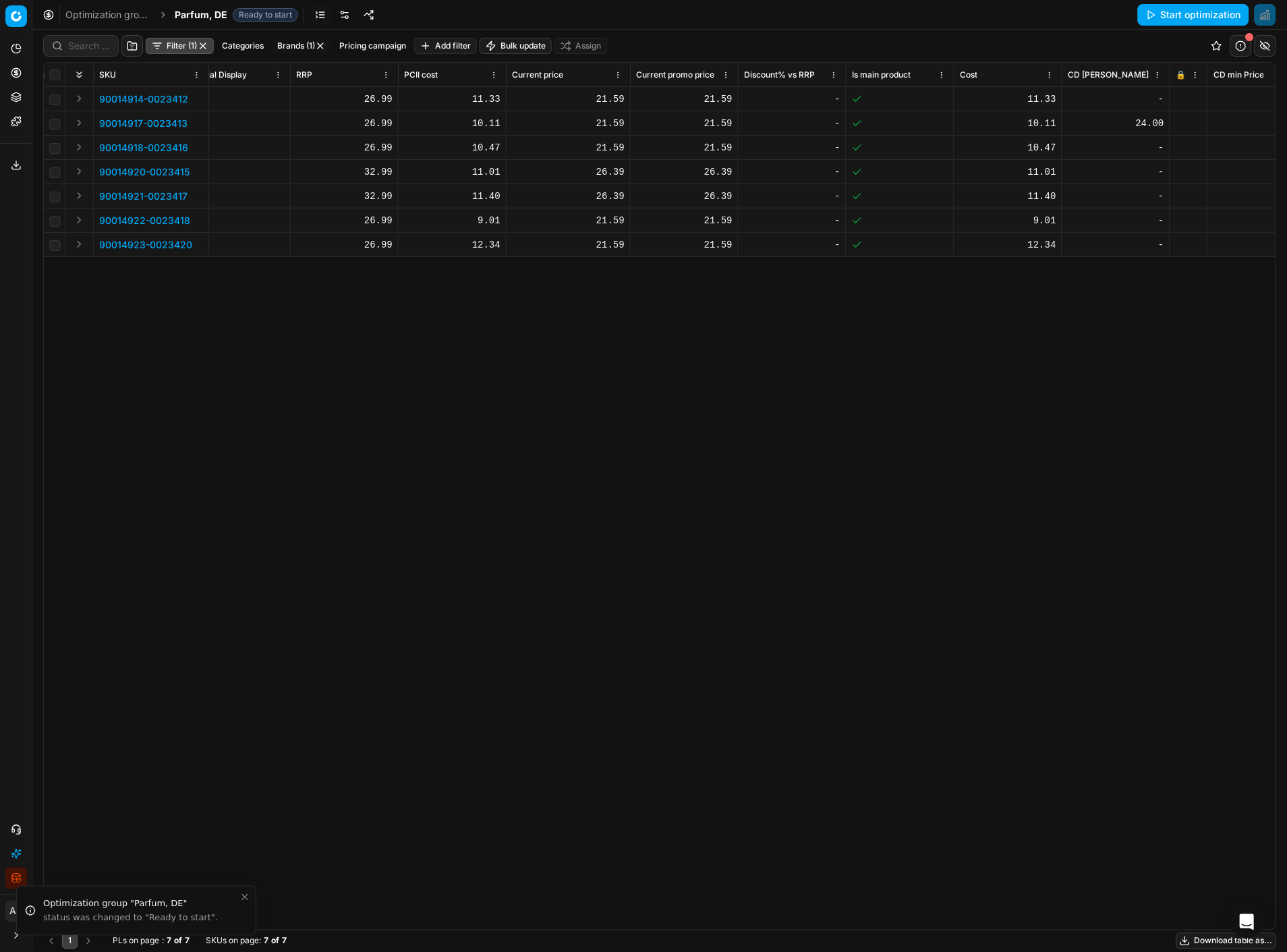
click at [959, 98] on div at bounding box center [1189, 99] width 27 height 8
click at [959, 124] on icon at bounding box center [1180, 124] width 8 height 8
click at [959, 150] on icon at bounding box center [1180, 148] width 8 height 8
click at [959, 175] on icon at bounding box center [1180, 172] width 8 height 8
click at [959, 196] on icon at bounding box center [1180, 196] width 8 height 8
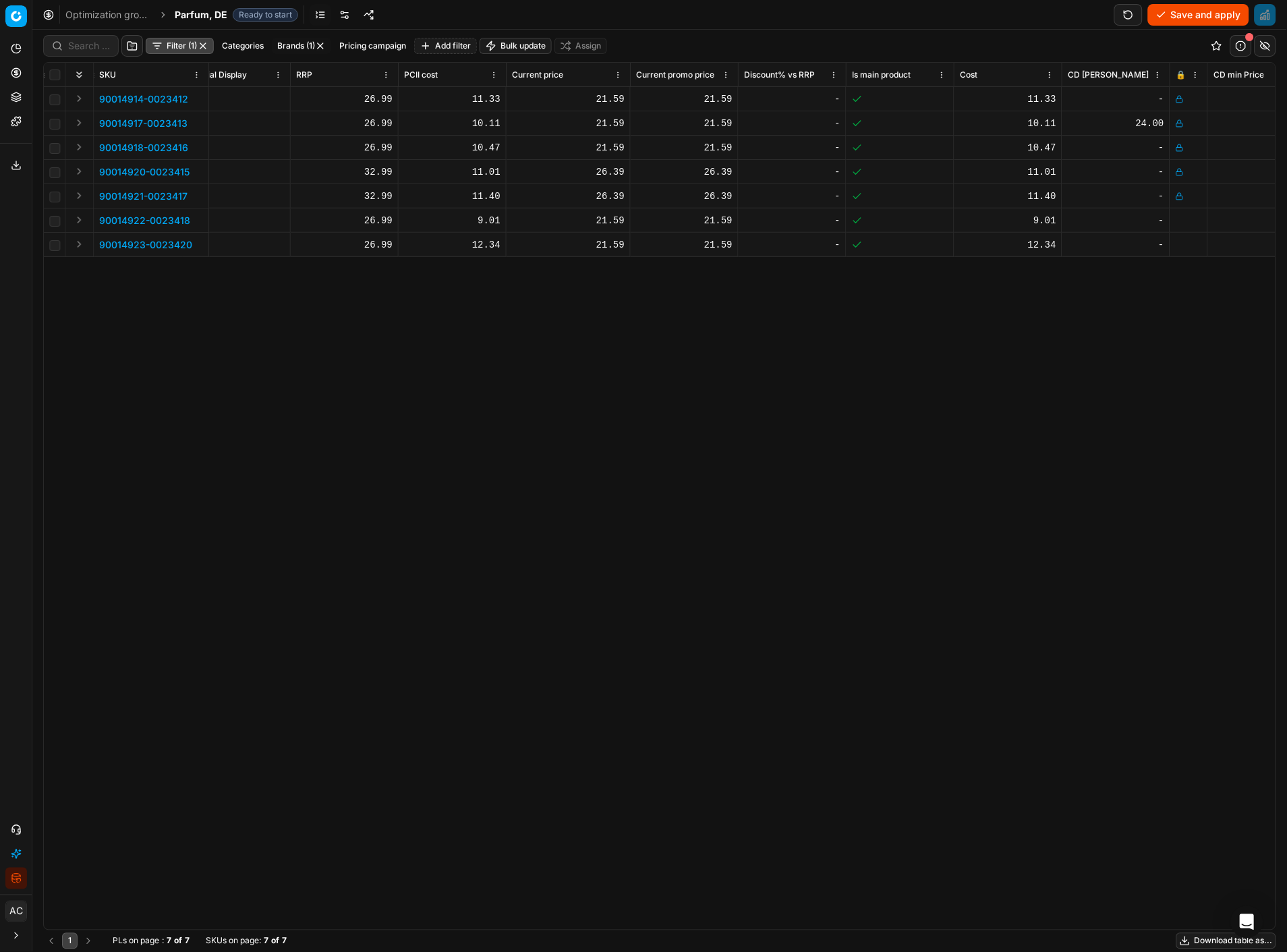
click at [959, 225] on td at bounding box center [1189, 221] width 38 height 24
click at [959, 218] on icon at bounding box center [1180, 221] width 8 height 8
click at [959, 243] on icon at bounding box center [1180, 245] width 8 height 8
click at [959, 14] on button "Save and apply" at bounding box center [1198, 15] width 101 height 22
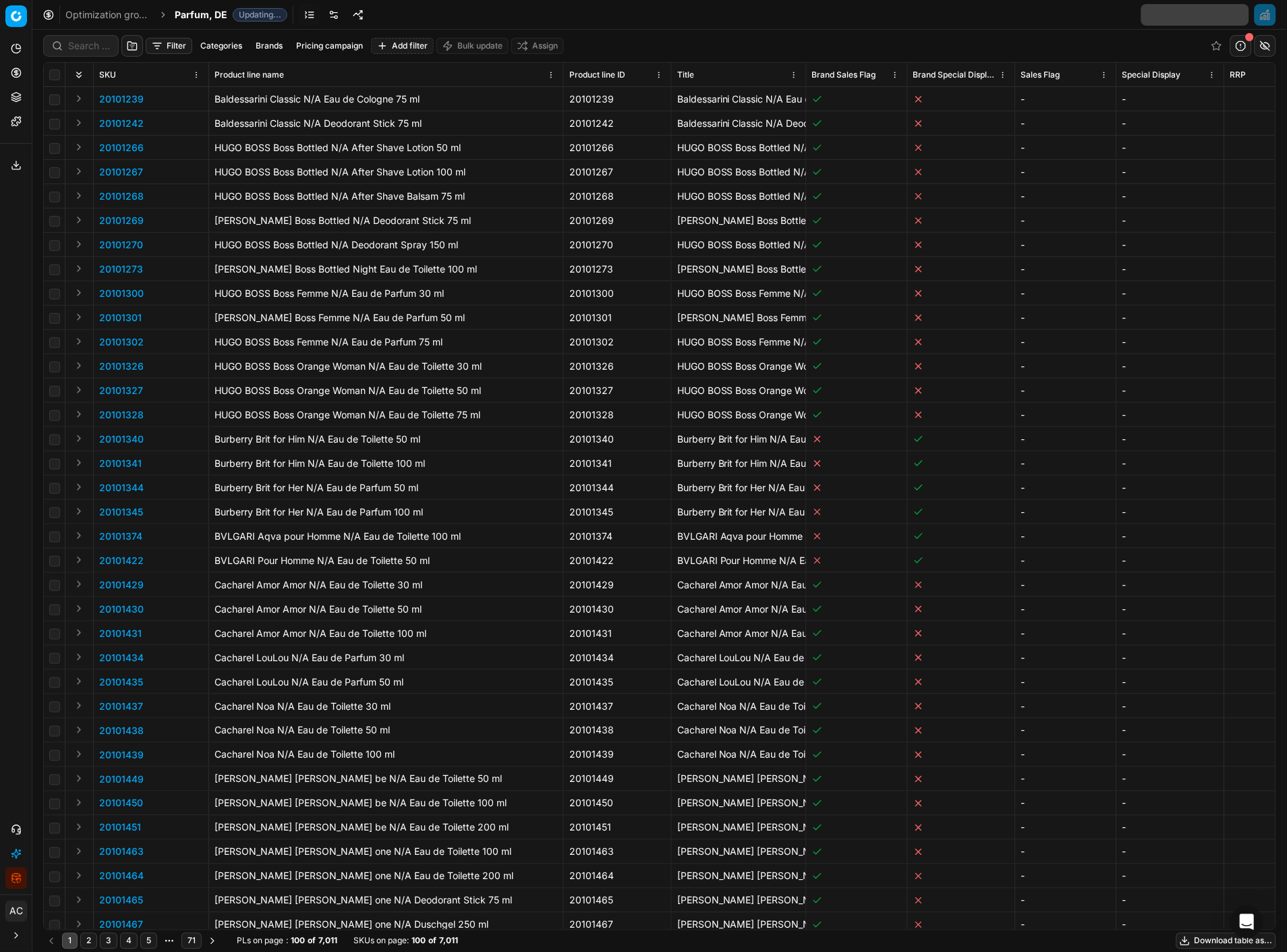
click at [276, 38] on button "Brands" at bounding box center [269, 46] width 38 height 16
type input "pepe"
click at [177, 91] on input "Suggestions" at bounding box center [175, 95] width 11 height 11
checkbox input "true"
click at [355, 124] on button "Apply" at bounding box center [352, 125] width 33 height 16
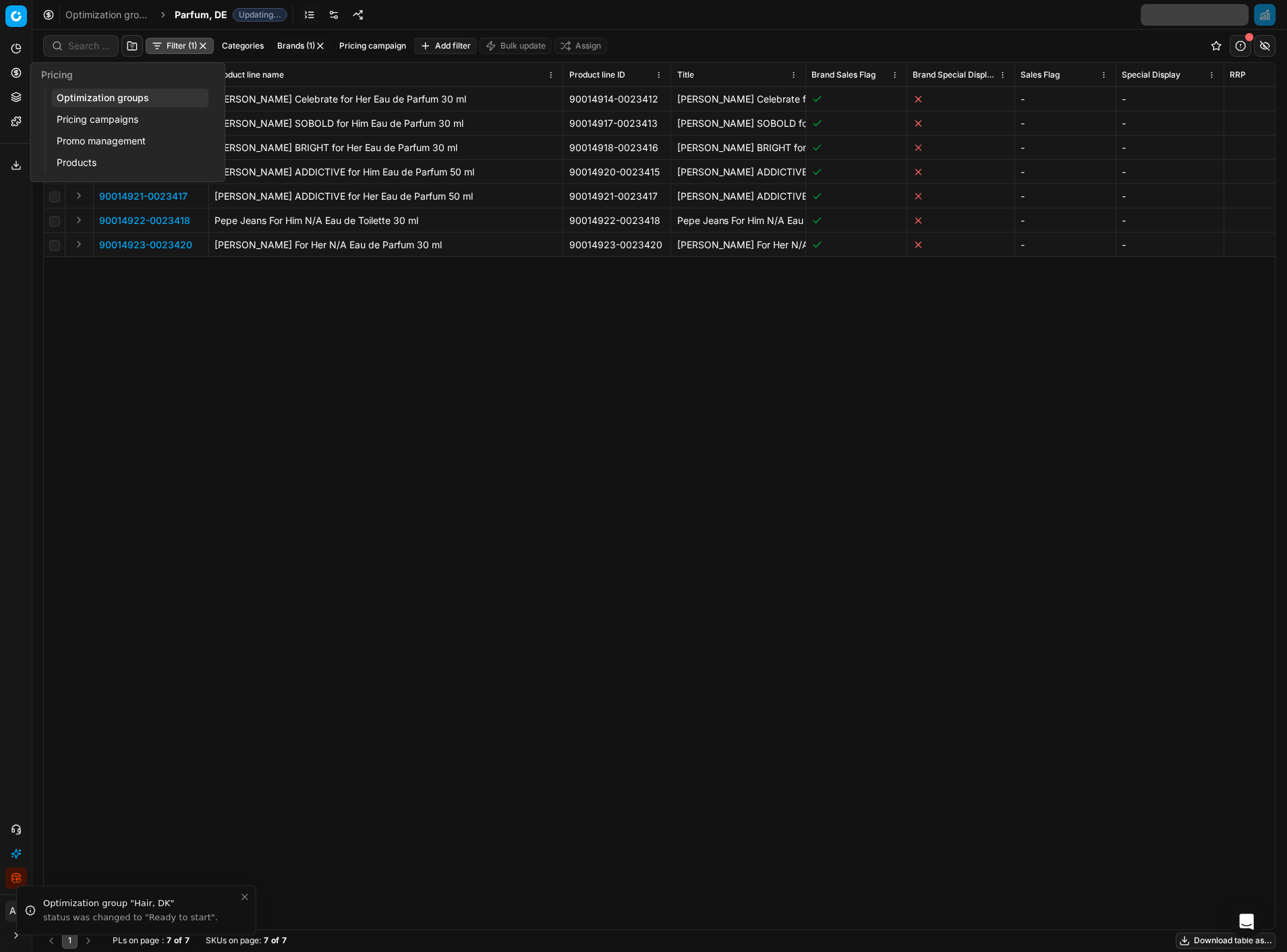
click at [9, 75] on button "Pricing" at bounding box center [16, 73] width 22 height 22
click at [71, 99] on link "Optimization groups" at bounding box center [129, 97] width 157 height 19
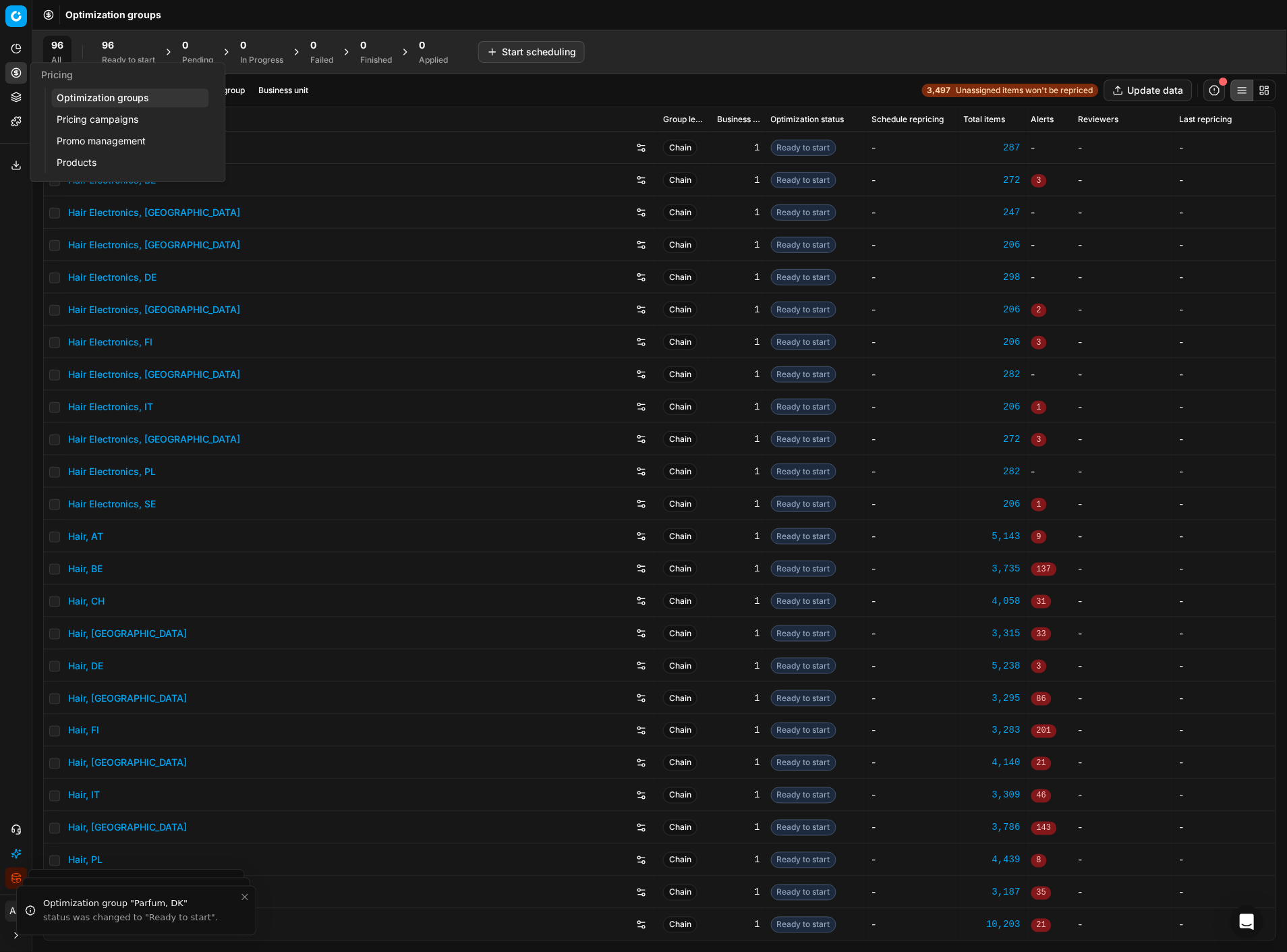
click at [85, 119] on link "Pricing campaigns" at bounding box center [129, 119] width 157 height 19
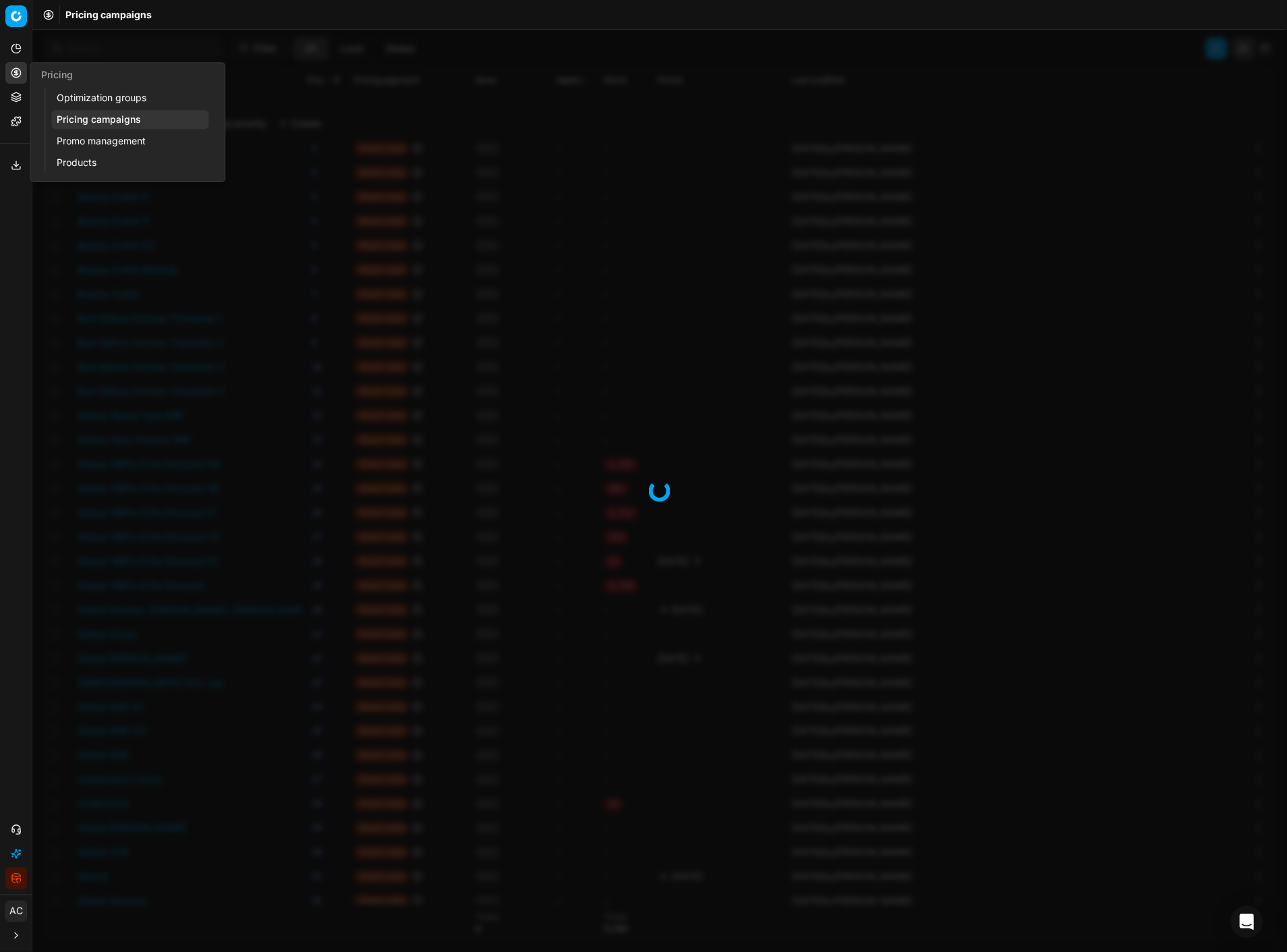
click at [108, 98] on link "Optimization groups" at bounding box center [129, 97] width 157 height 19
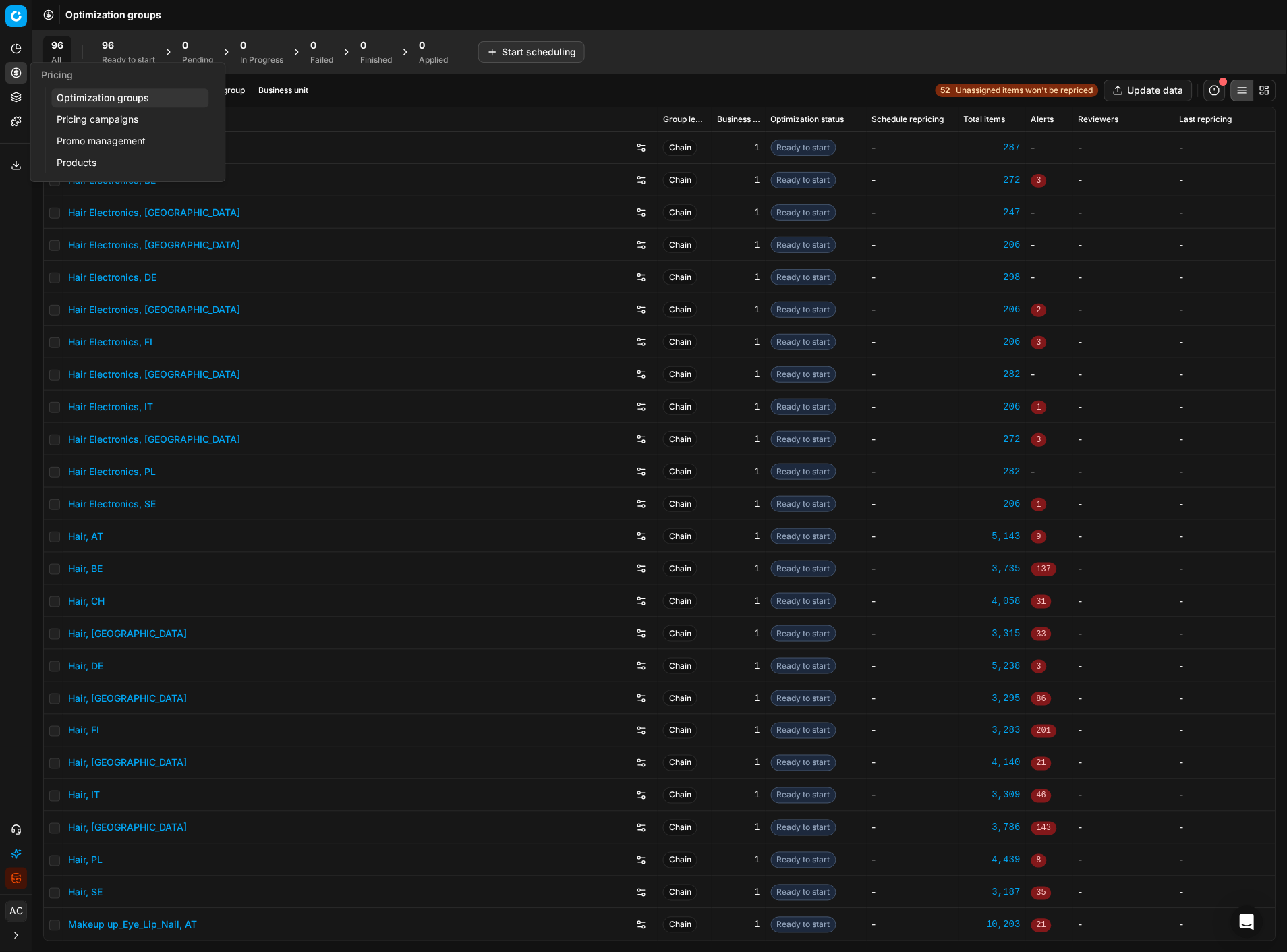
click at [108, 112] on link "Pricing campaigns" at bounding box center [129, 119] width 157 height 19
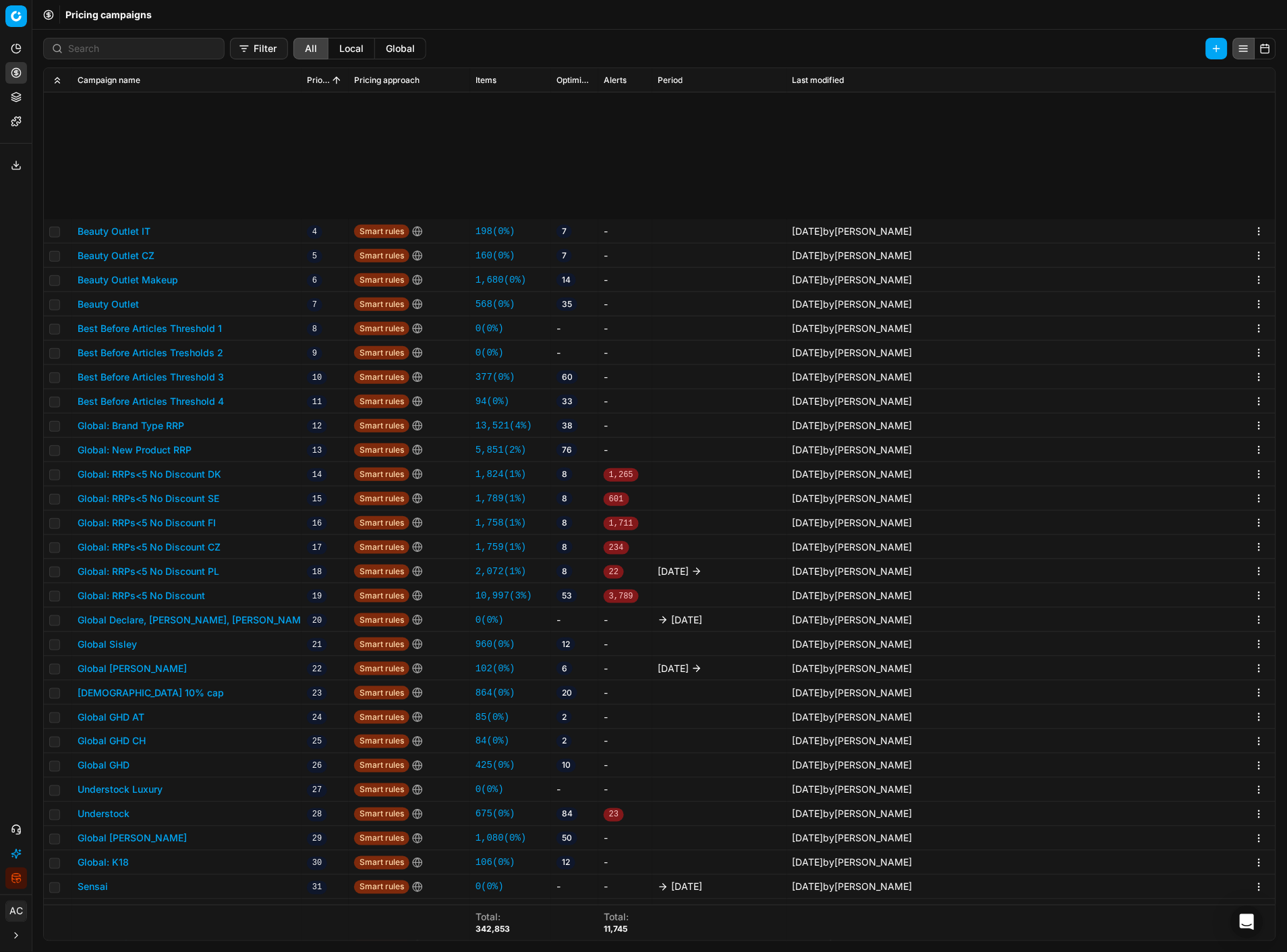
scroll to position [208, 0]
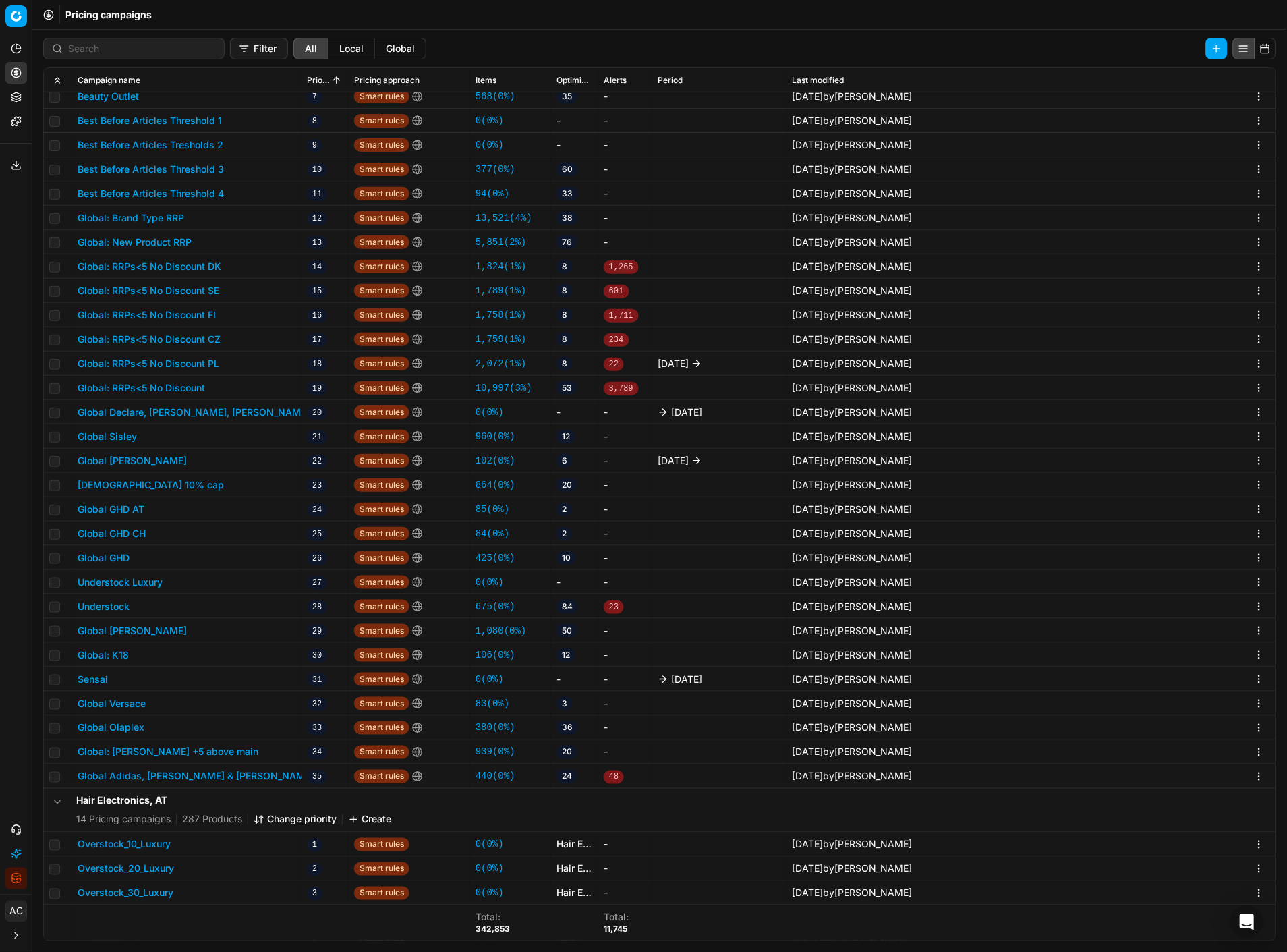
click at [125, 412] on button "Global Versace" at bounding box center [112, 703] width 68 height 14
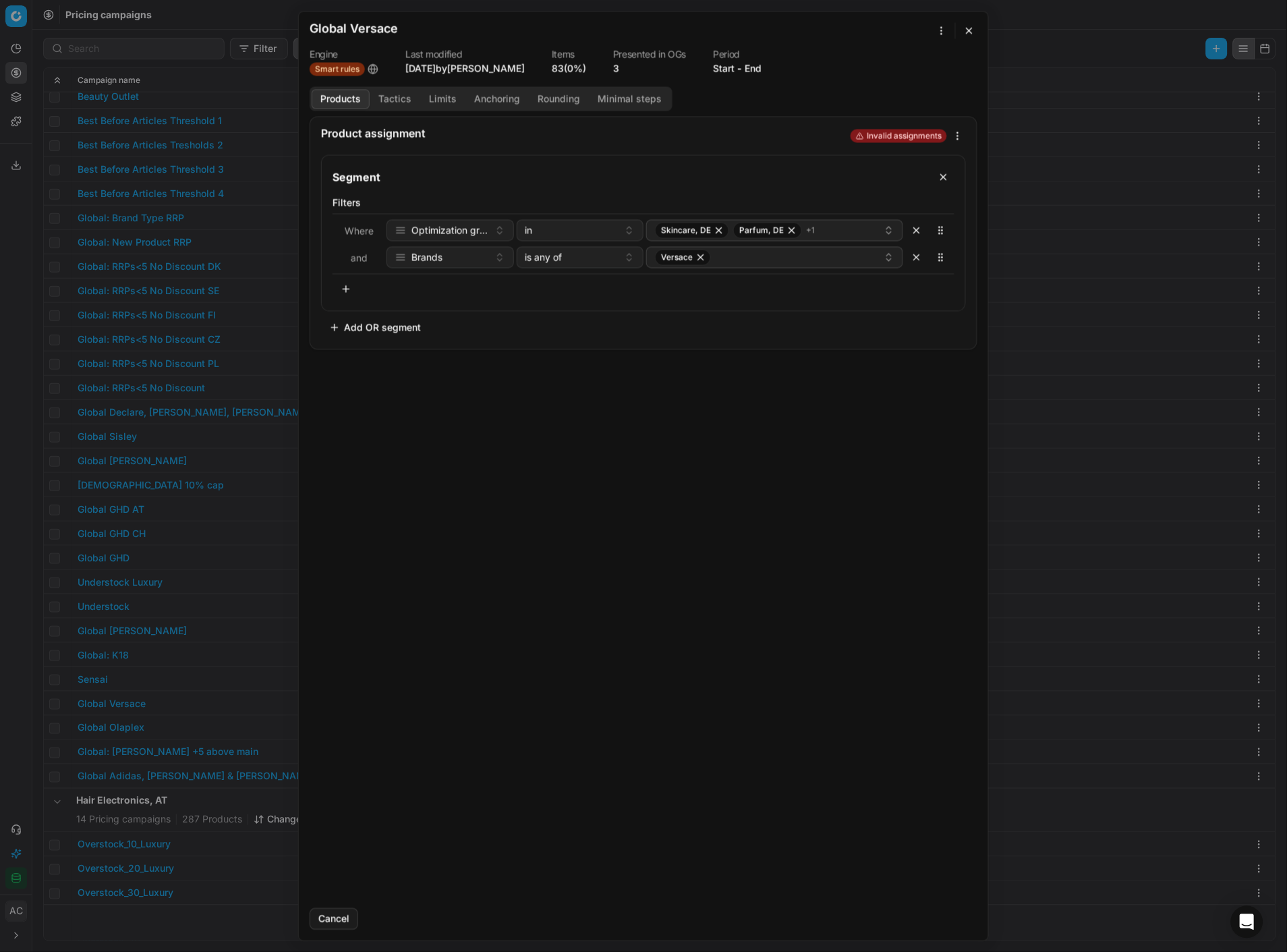
click at [387, 89] on button "Tactics" at bounding box center [395, 99] width 51 height 19
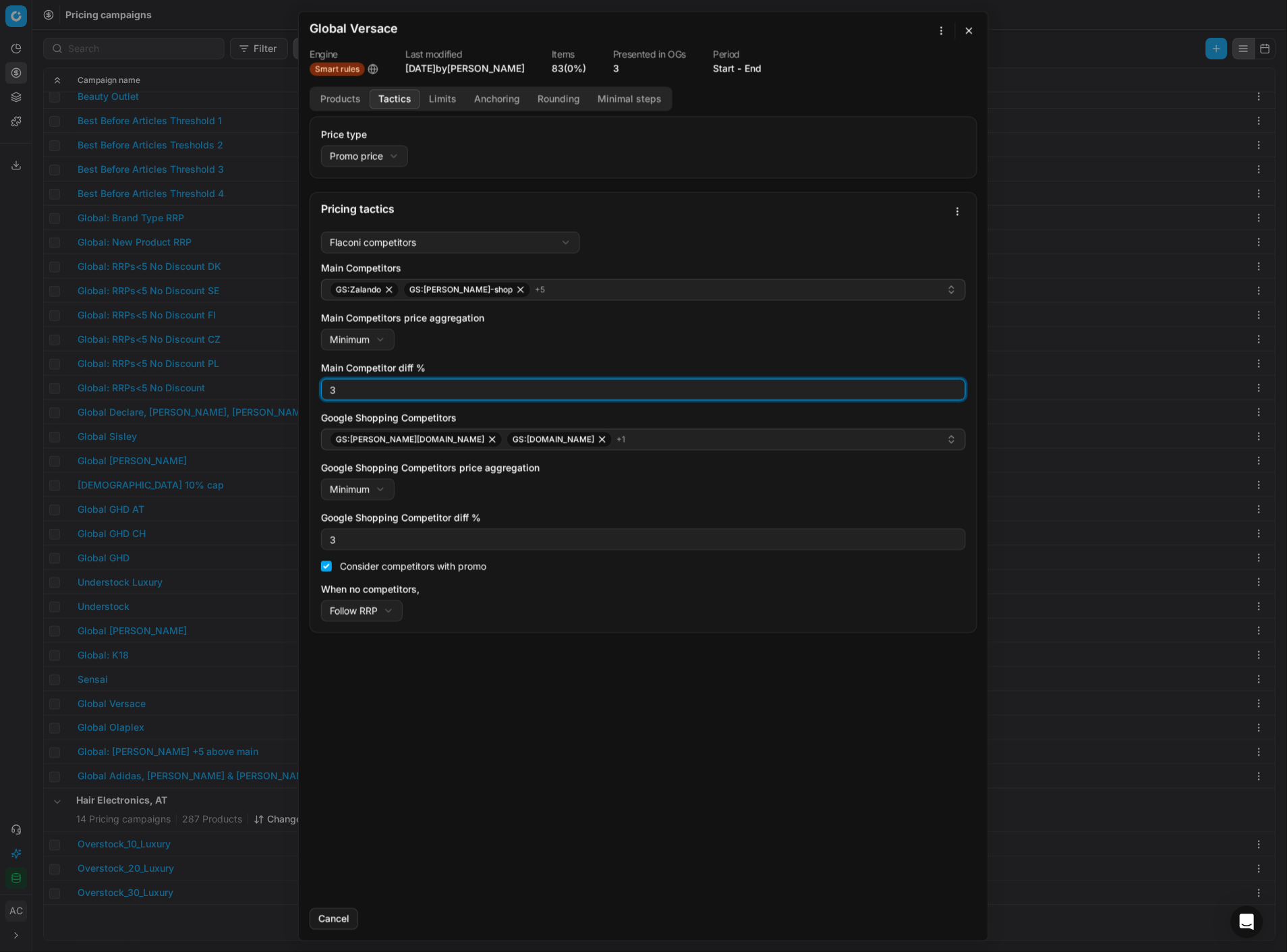
click at [400, 389] on input "3" at bounding box center [644, 389] width 633 height 20
type input "5"
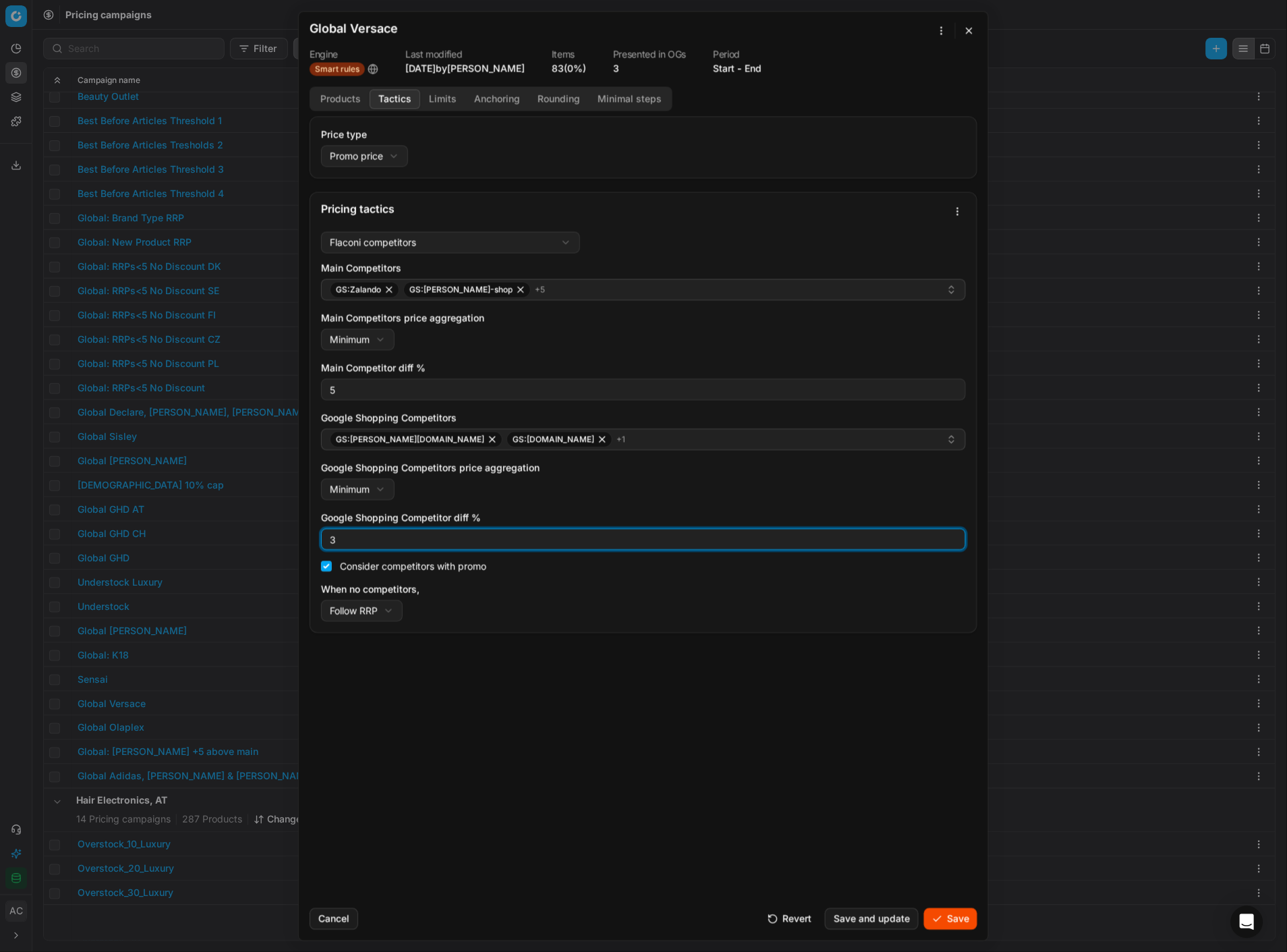
click at [349, 412] on input "3" at bounding box center [644, 538] width 633 height 20
type input "5"
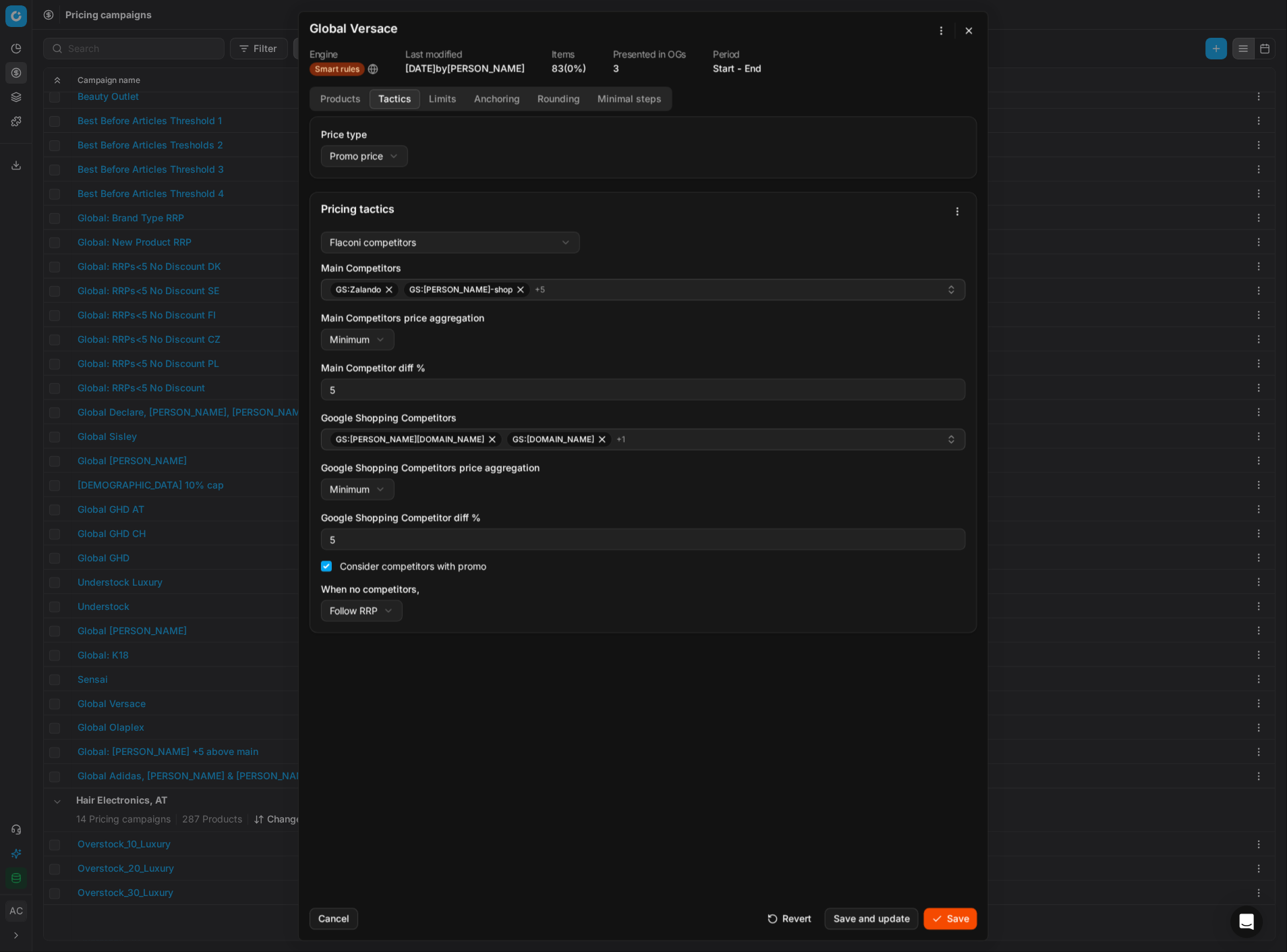
click at [560, 412] on div "Price type Promo price Default Regular price Promo price Pricing tactics Flacon…" at bounding box center [644, 507] width 690 height 781
click at [956, 412] on button "Save" at bounding box center [951, 918] width 53 height 22
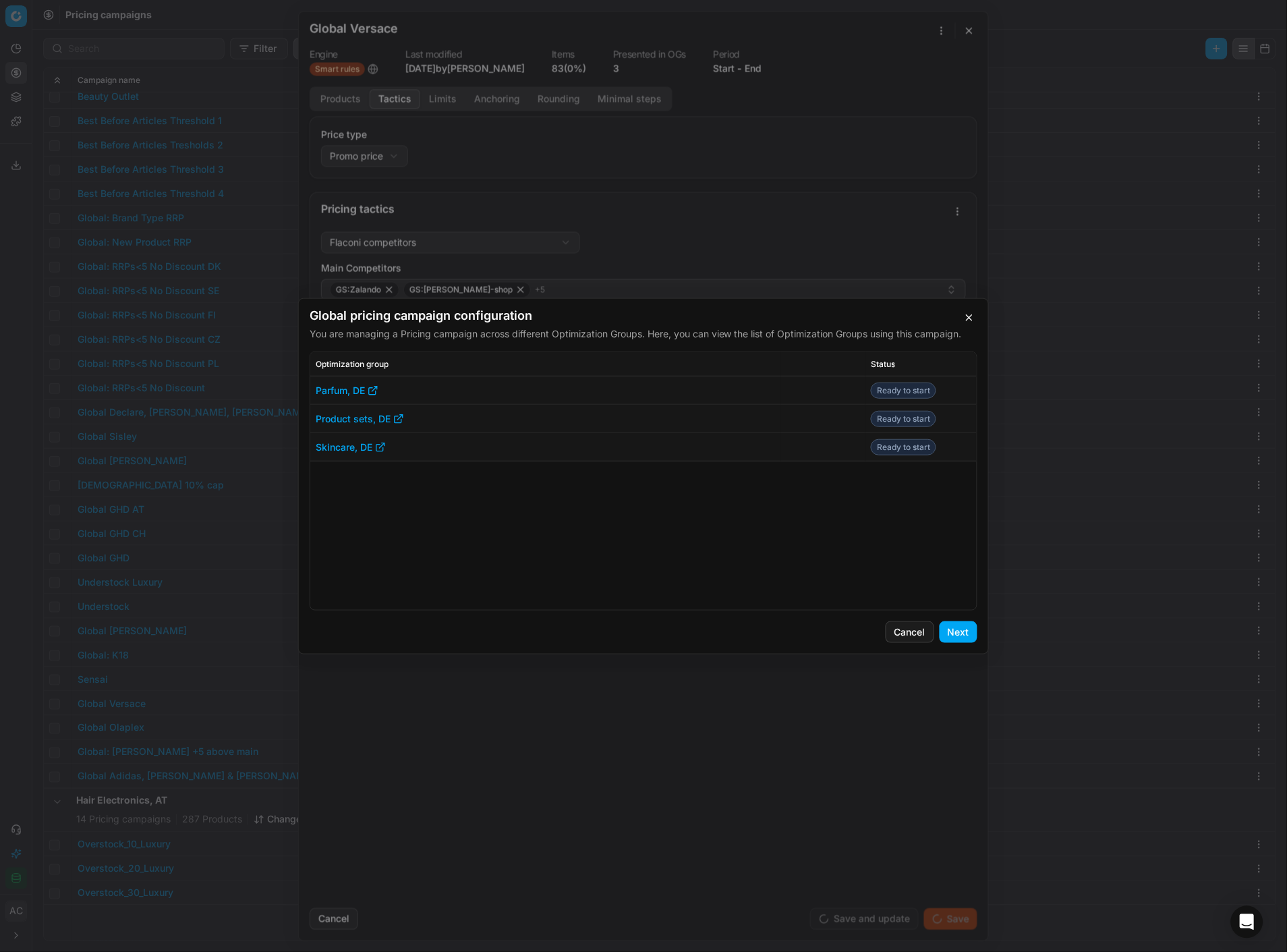
click at [959, 412] on button "Next" at bounding box center [959, 632] width 38 height 22
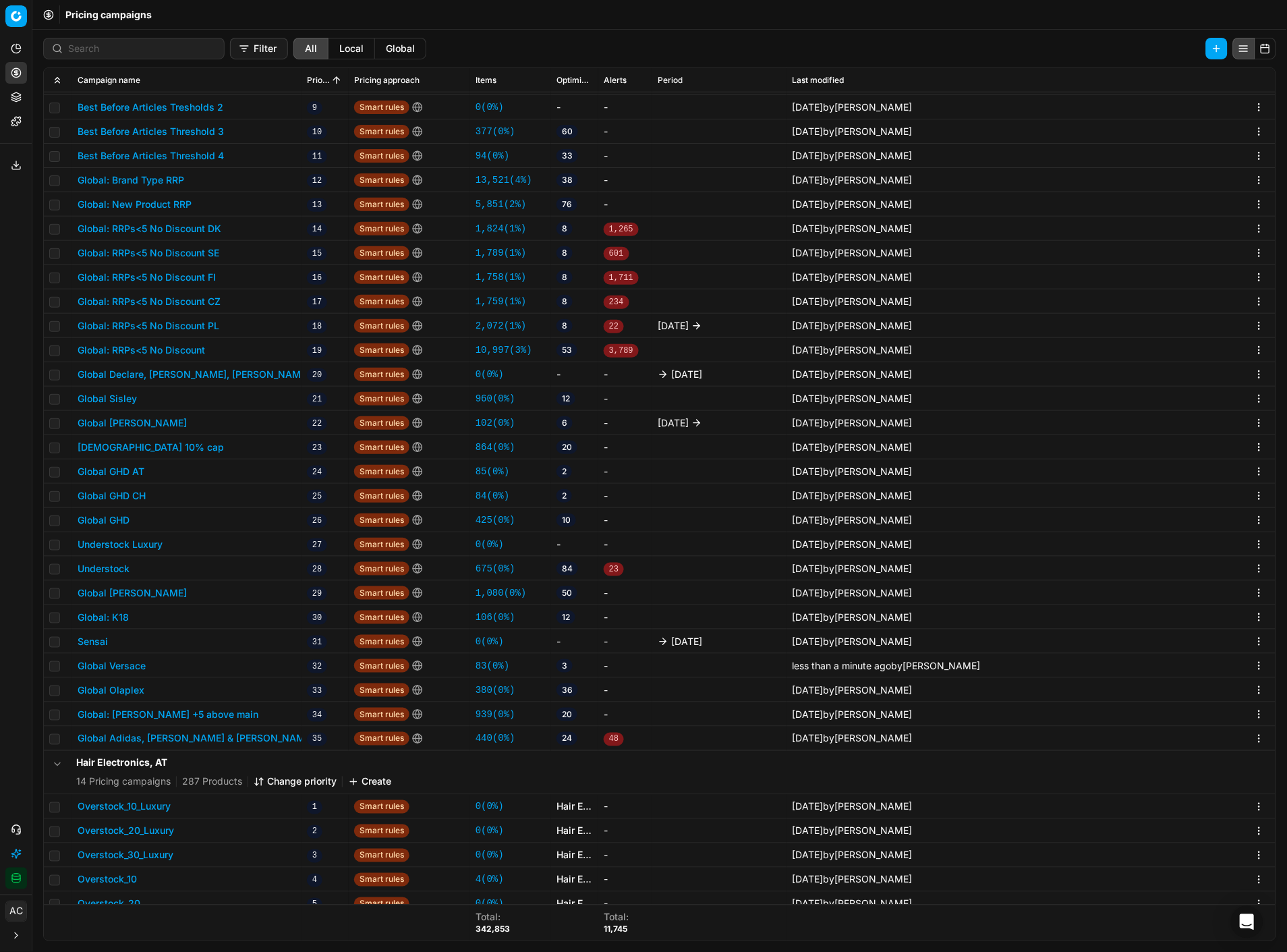
scroll to position [246, 0]
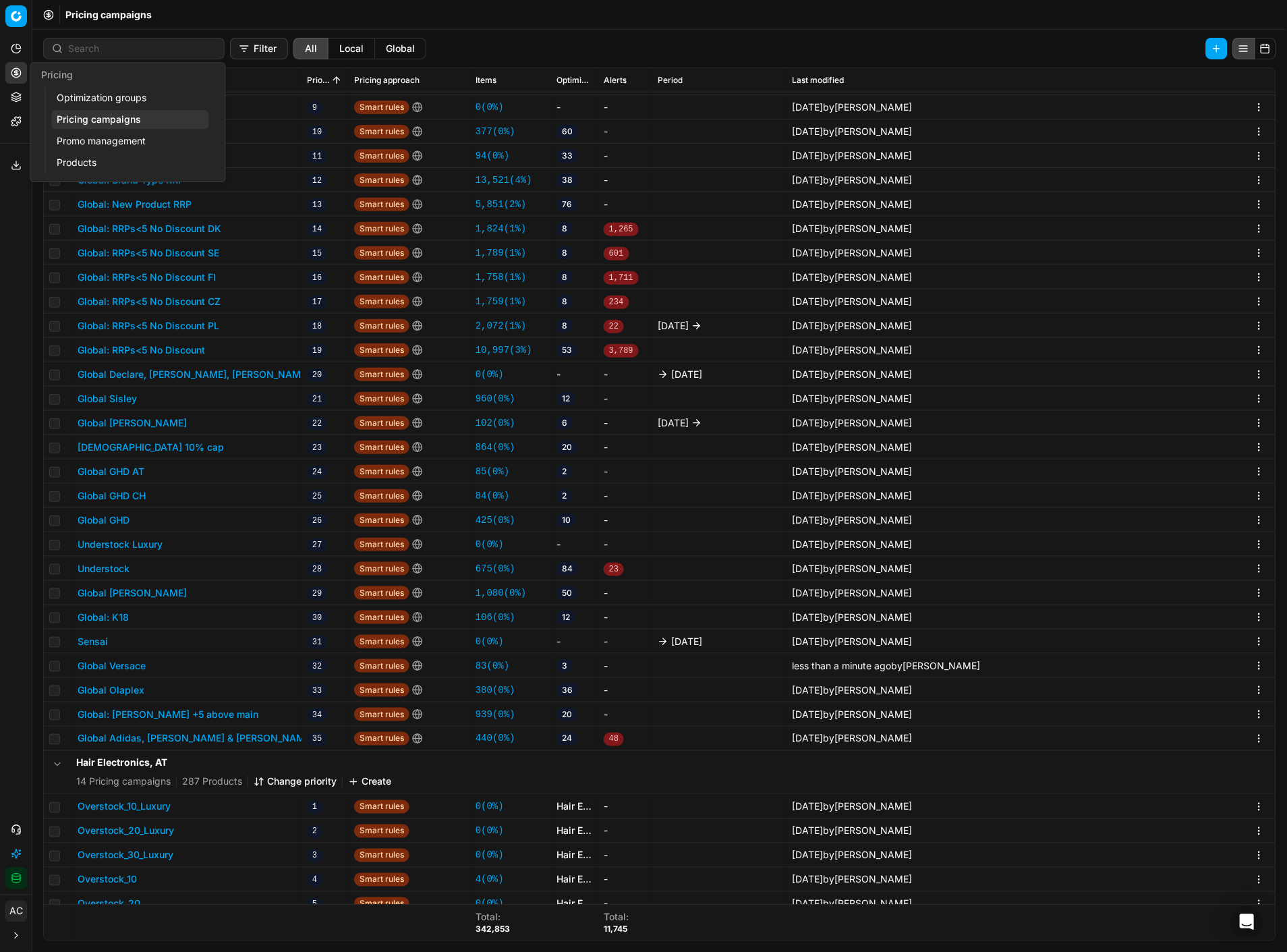
click at [83, 116] on link "Pricing campaigns" at bounding box center [129, 119] width 157 height 19
click at [104, 98] on link "Optimization groups" at bounding box center [129, 97] width 157 height 19
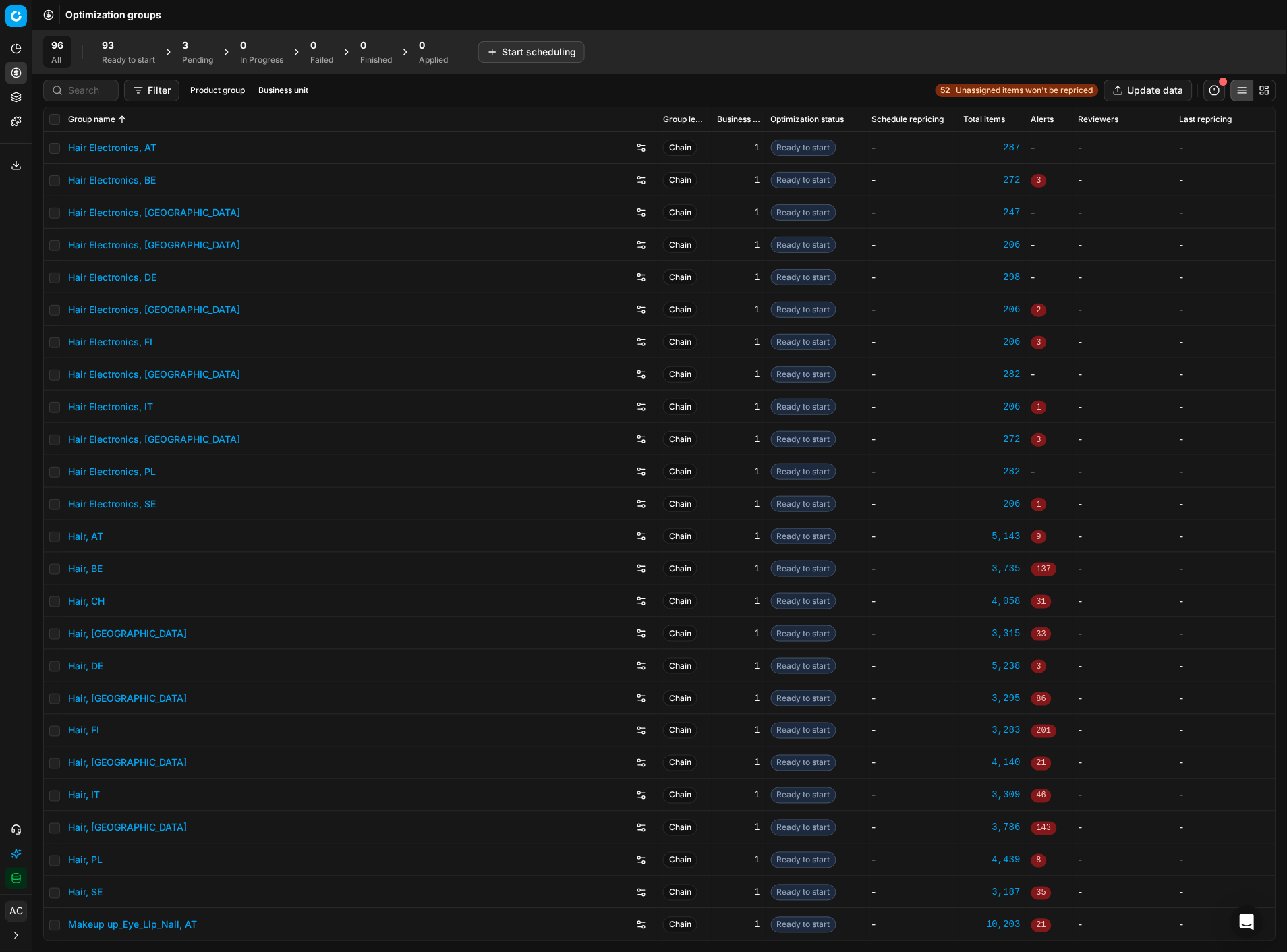
click at [87, 82] on div at bounding box center [80, 90] width 75 height 22
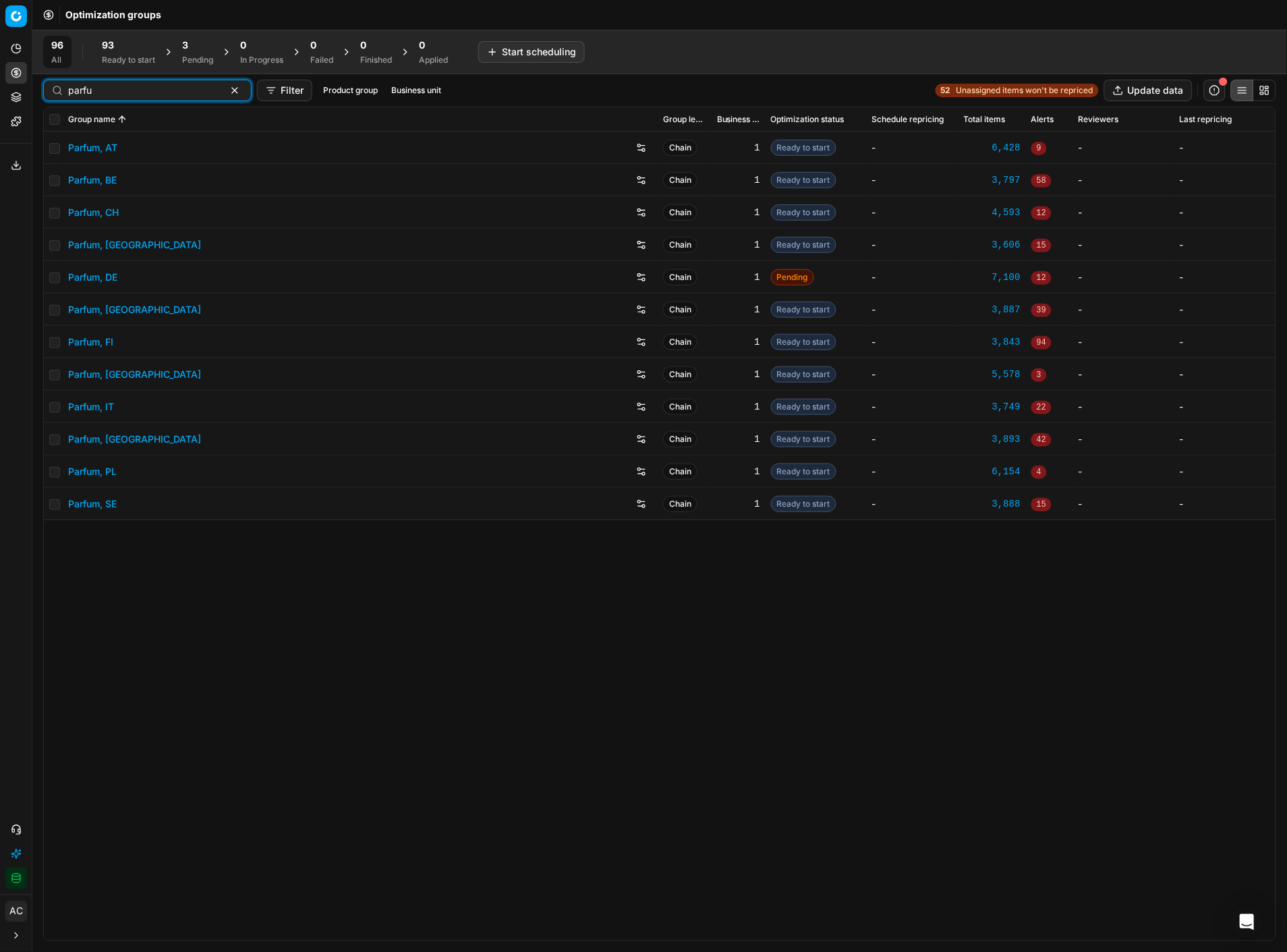
type input "parfu"
click at [100, 273] on link "Parfum, DE" at bounding box center [92, 277] width 49 height 14
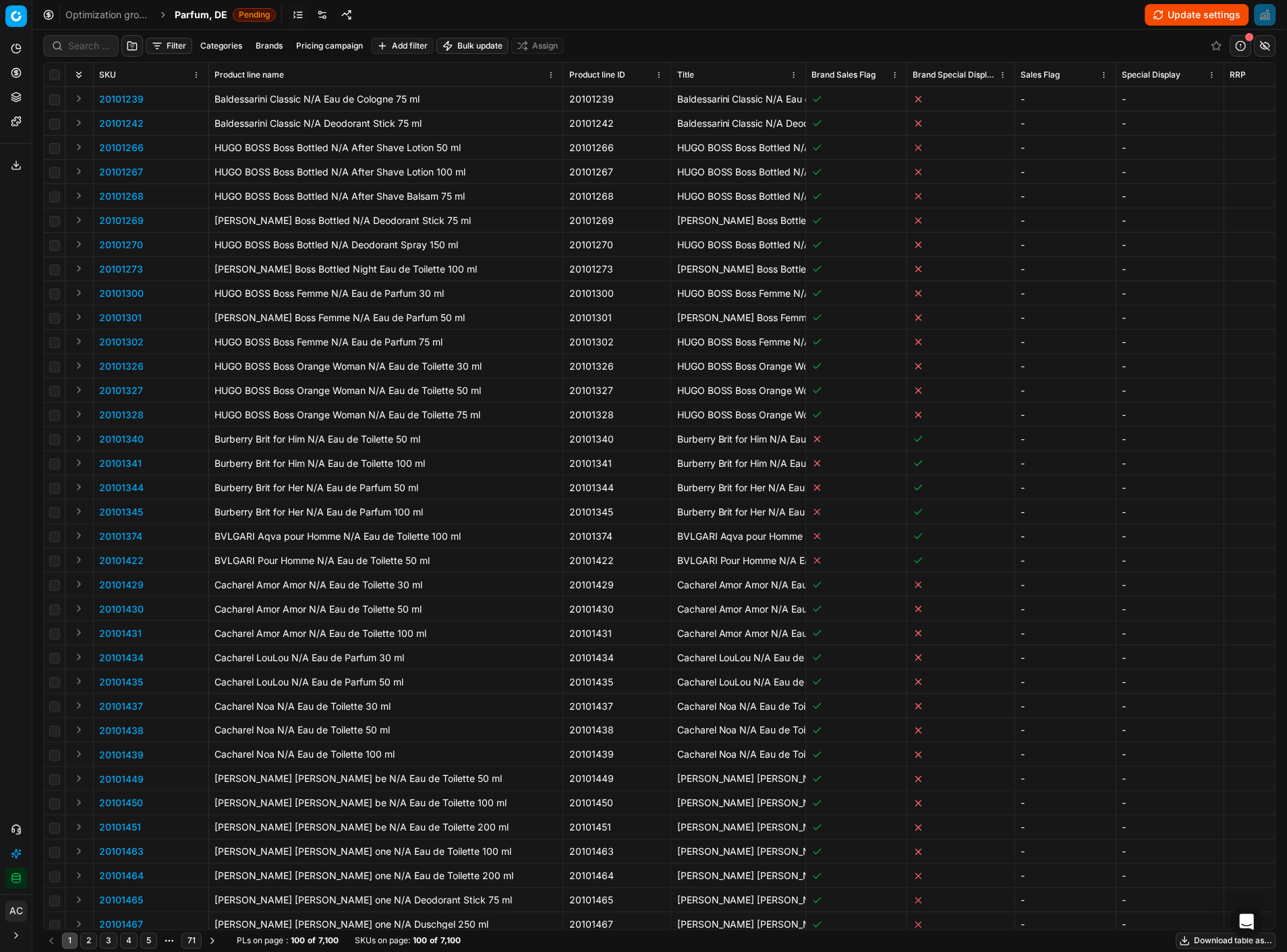
click at [297, 15] on link at bounding box center [298, 15] width 22 height 22
click at [317, 12] on link at bounding box center [323, 15] width 22 height 22
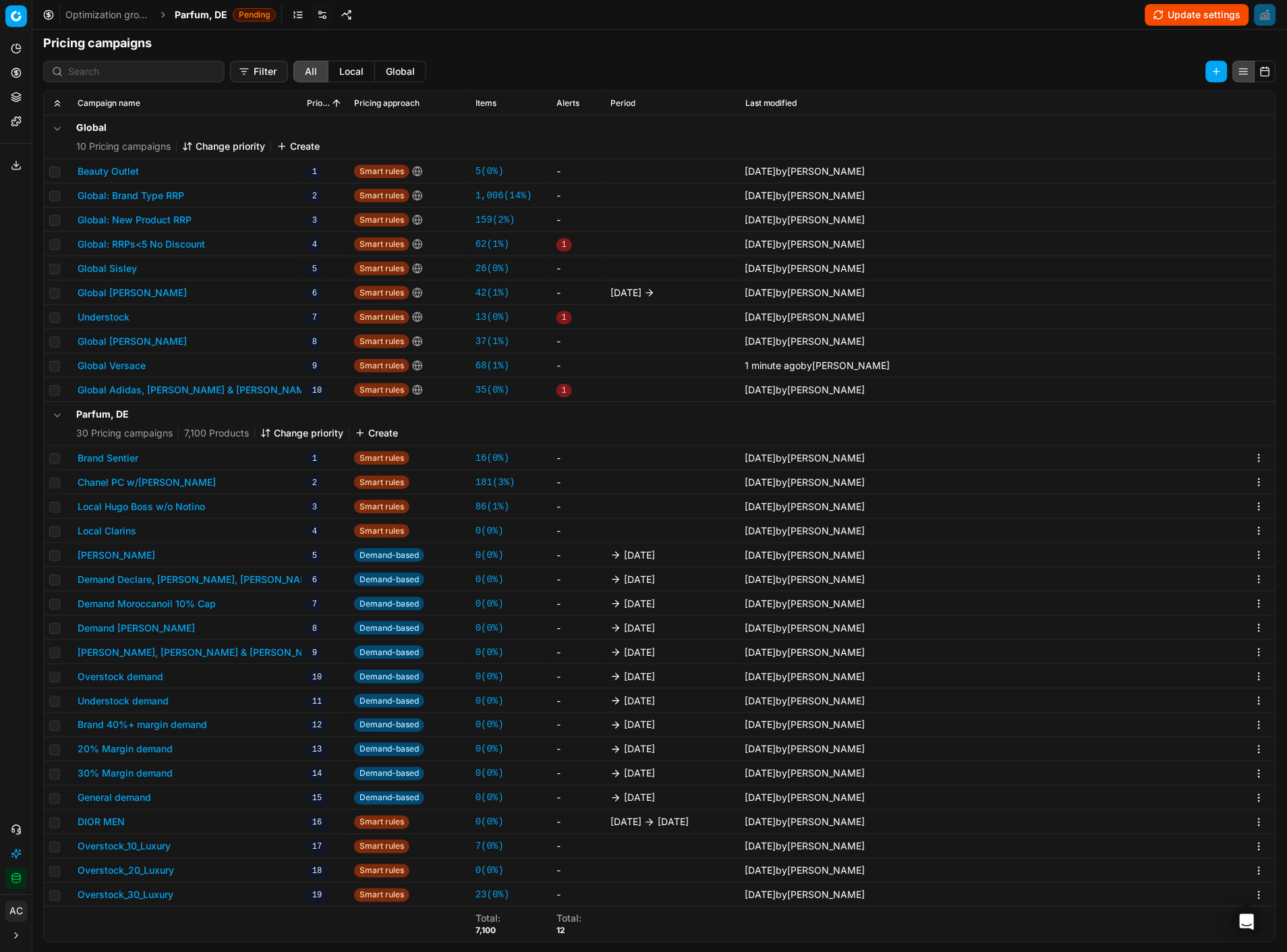
click at [162, 412] on button "Chanel PC w/[PERSON_NAME]" at bounding box center [146, 482] width 138 height 14
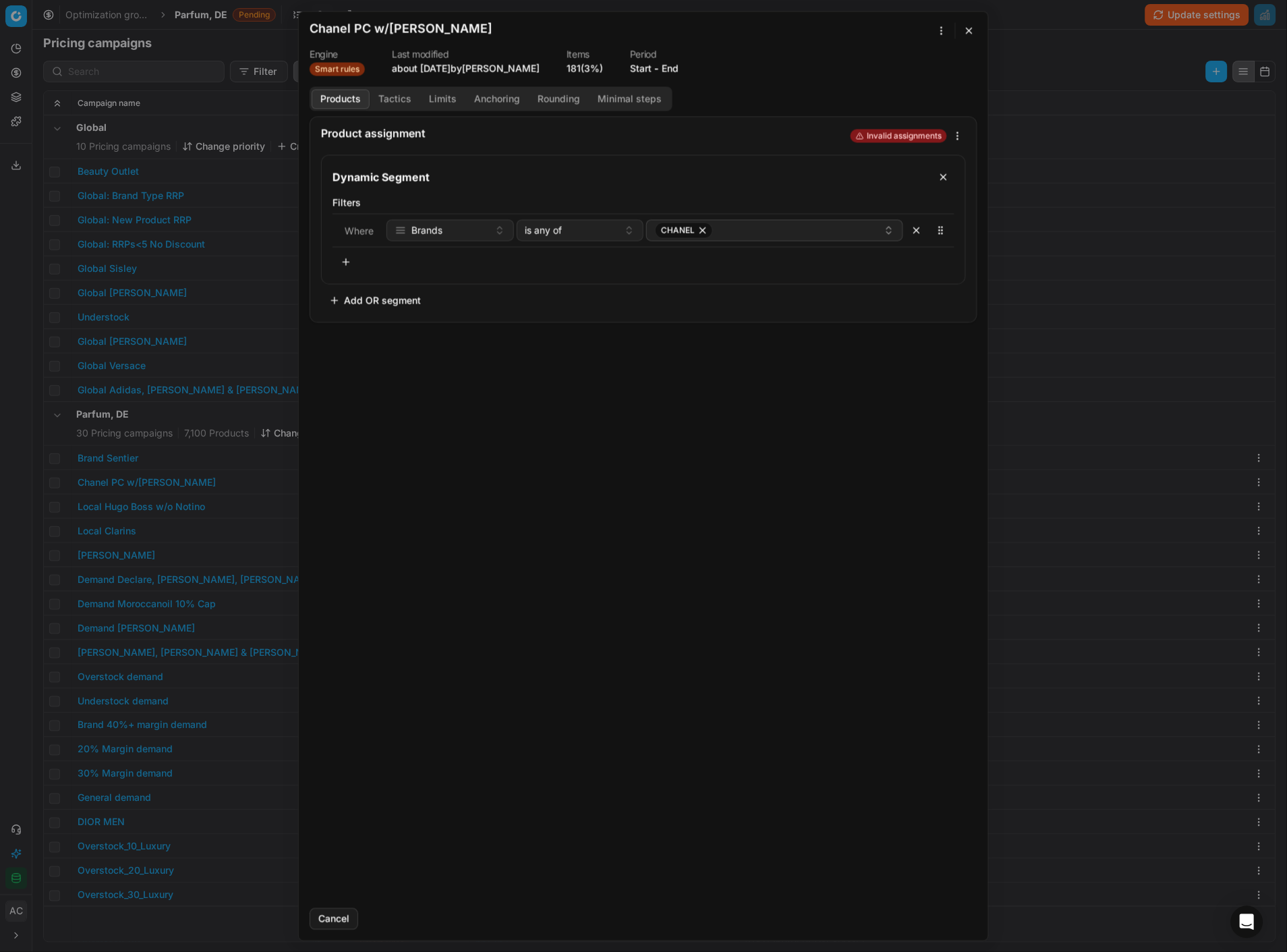
click at [939, 28] on div "We are saving PC settings. Please wait, it should take a few minutes Chanel PC …" at bounding box center [644, 476] width 1287 height 952
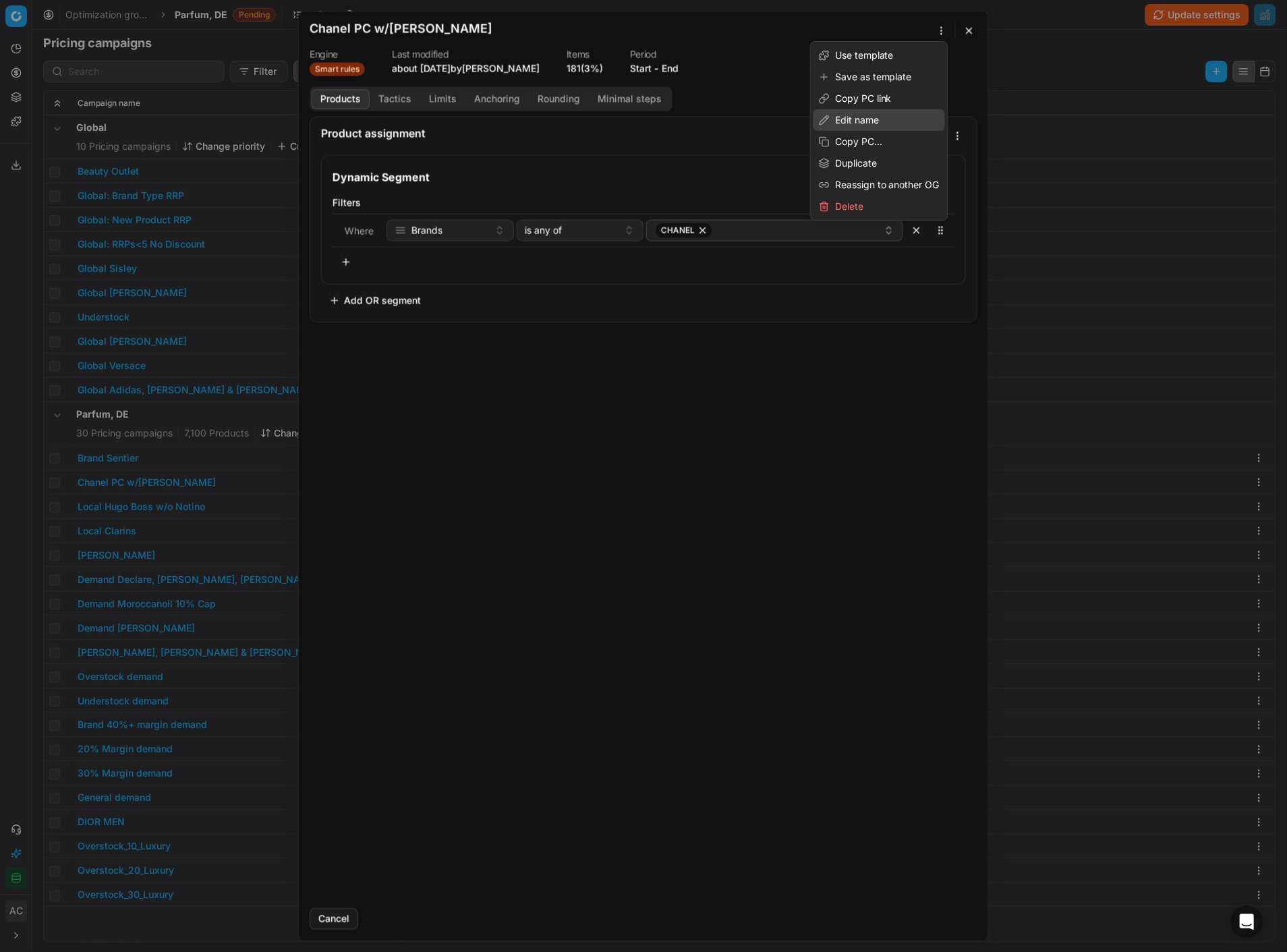
click at [887, 124] on div "Edit name" at bounding box center [879, 120] width 132 height 22
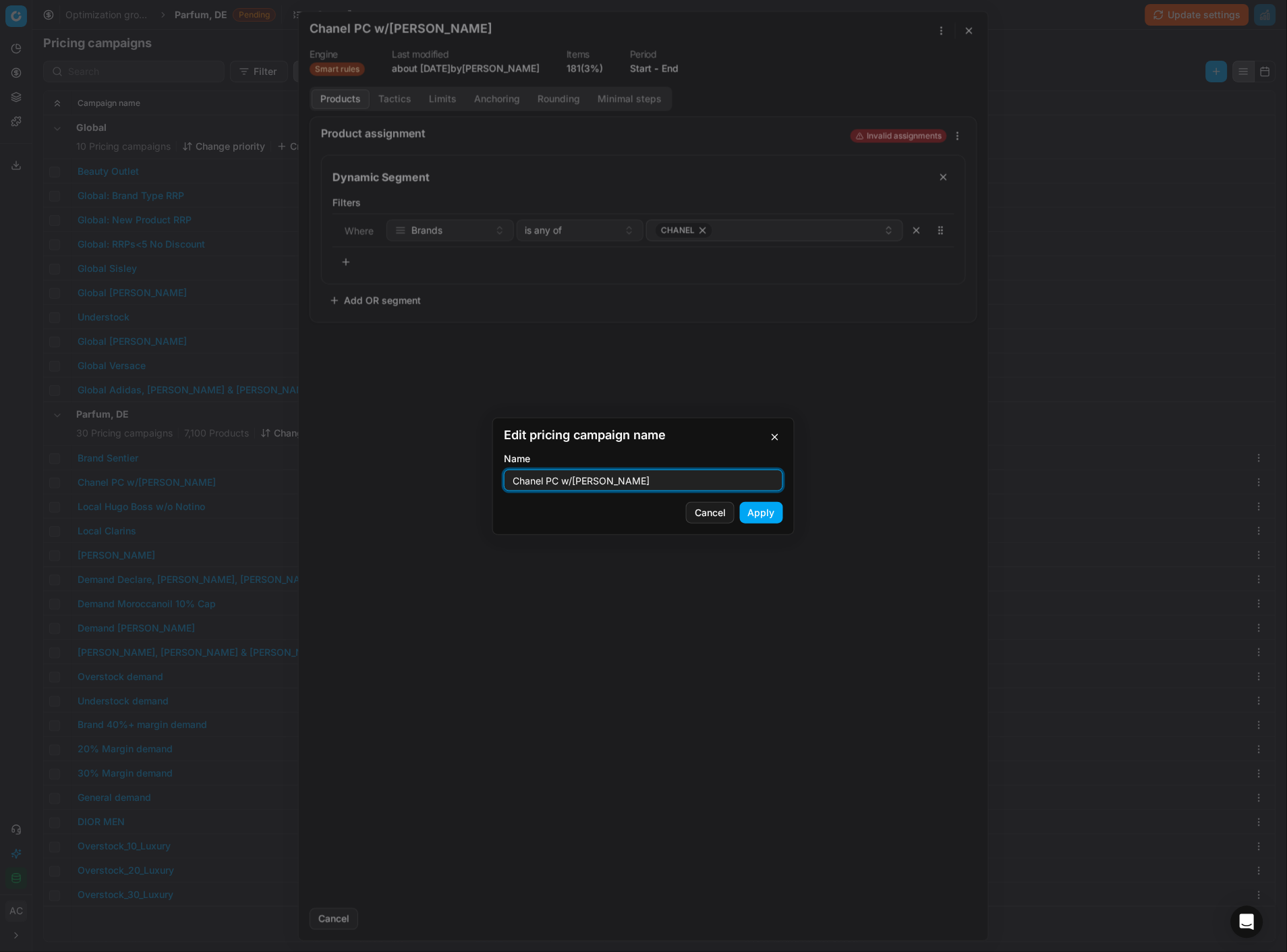
click at [630, 412] on input "Chanel PC w/[PERSON_NAME]" at bounding box center [644, 480] width 267 height 20
type input "Chanel PC w/o Sephora"
click at [763, 412] on button "Apply" at bounding box center [761, 512] width 43 height 22
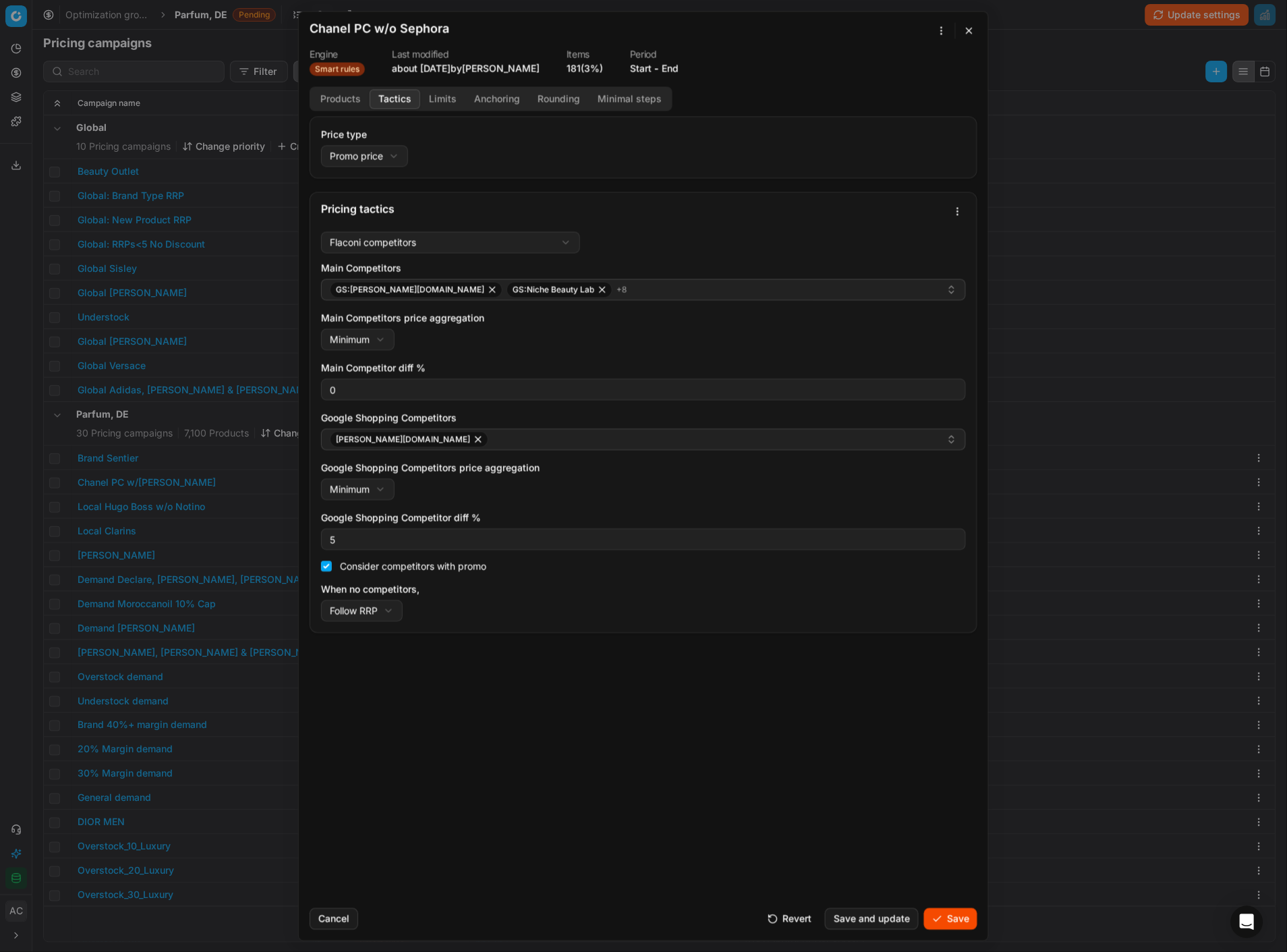
click at [395, 97] on button "Tactics" at bounding box center [395, 99] width 51 height 19
click at [593, 287] on div "GS:[PERSON_NAME][DOMAIN_NAME] GS:Niche Beauty Lab + 8" at bounding box center [638, 289] width 617 height 16
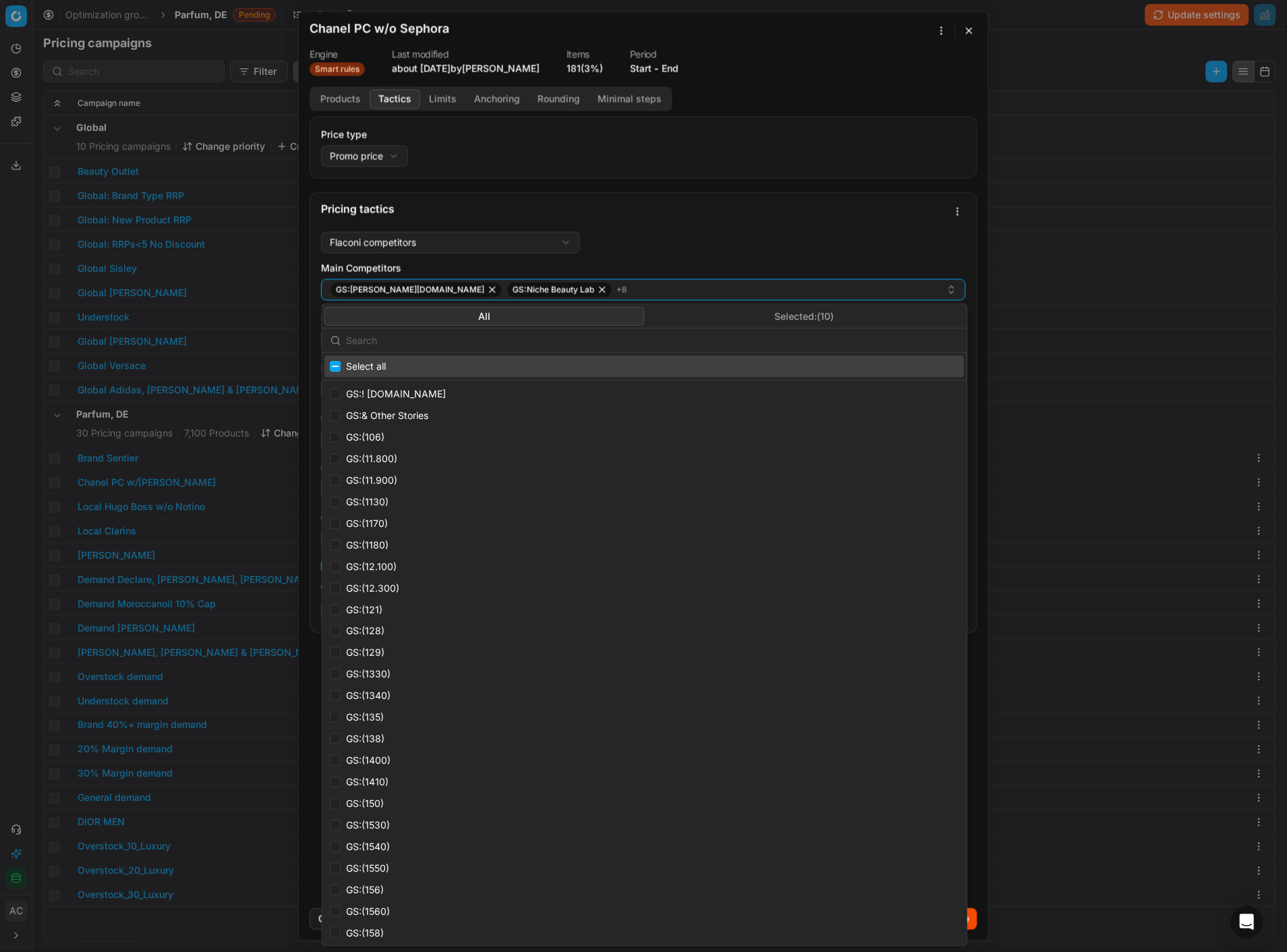
click at [745, 314] on button "Selected: ( 10 )" at bounding box center [804, 316] width 320 height 19
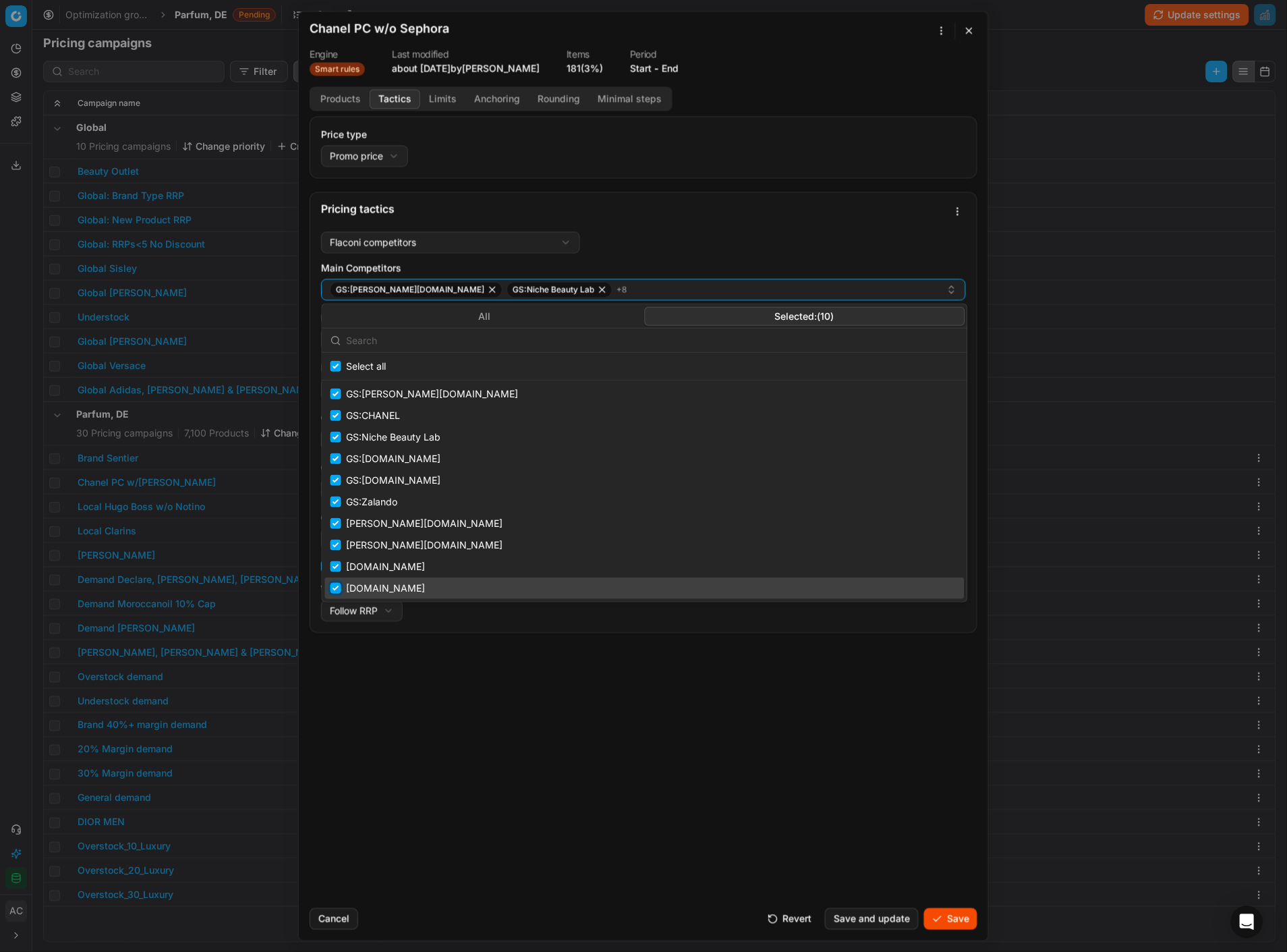
click at [338, 412] on input "Suggestions" at bounding box center [335, 588] width 11 height 11
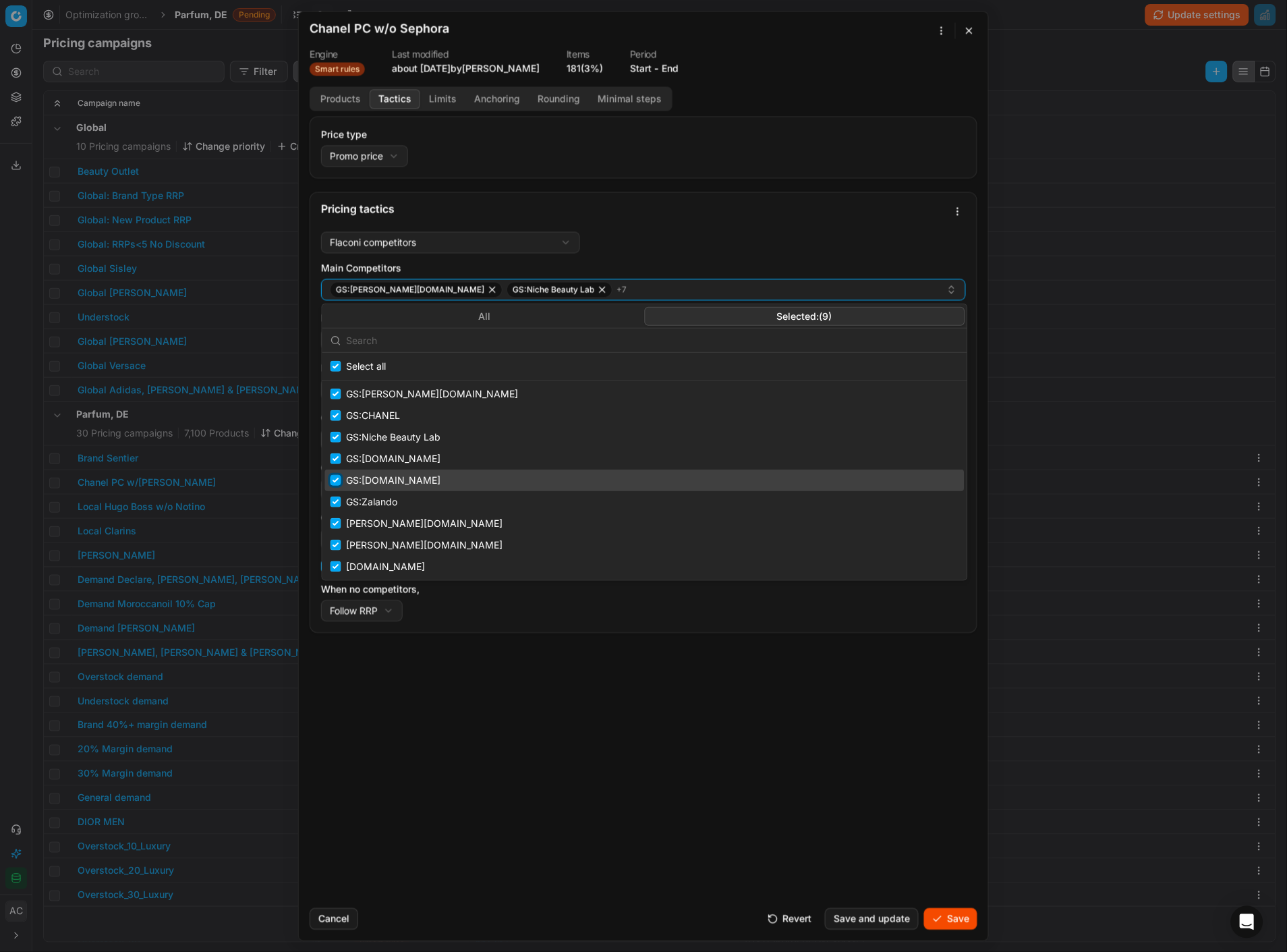
click at [333, 412] on input "Suggestions" at bounding box center [335, 480] width 11 height 11
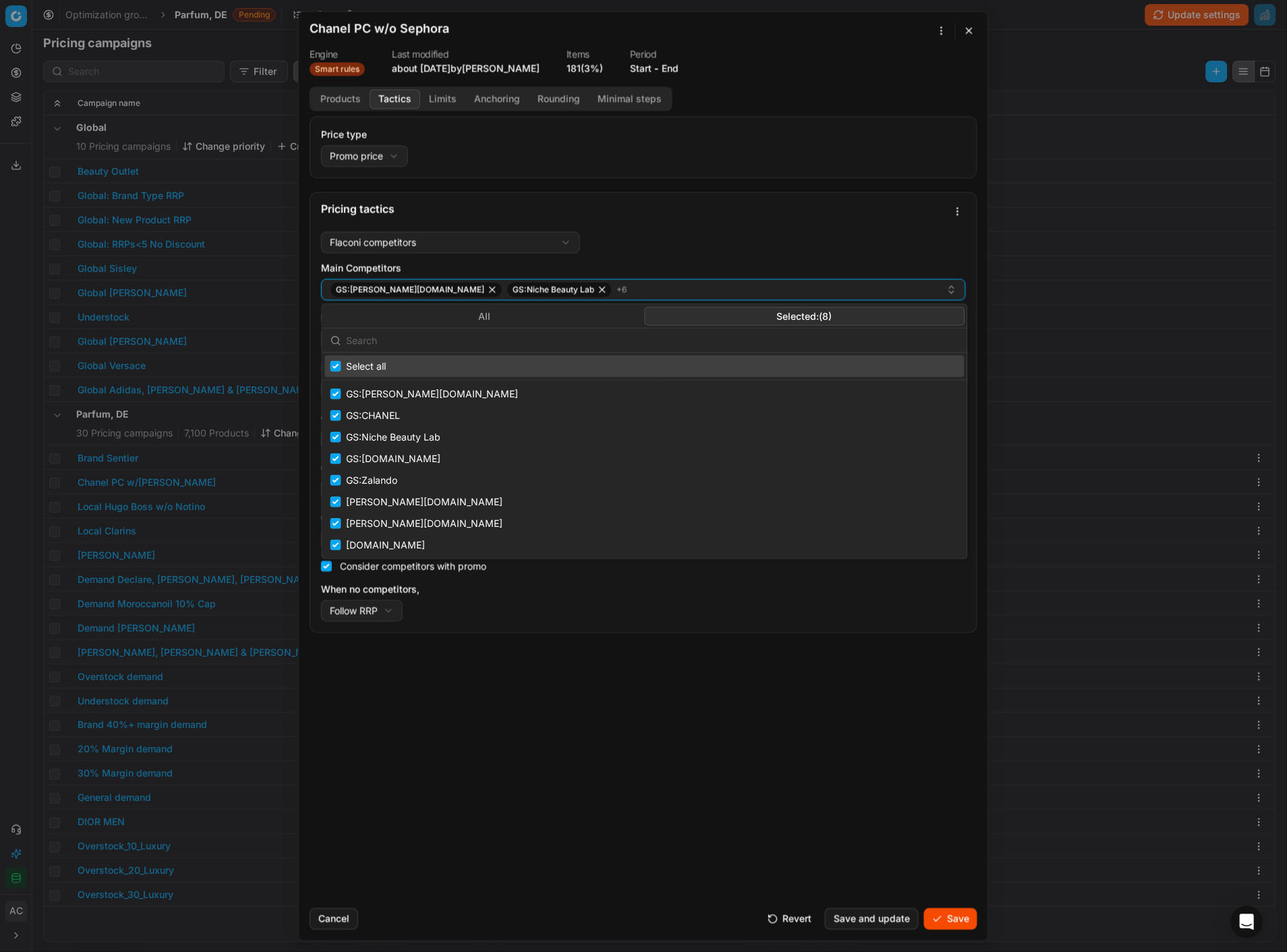
click at [416, 318] on button "All" at bounding box center [484, 316] width 320 height 19
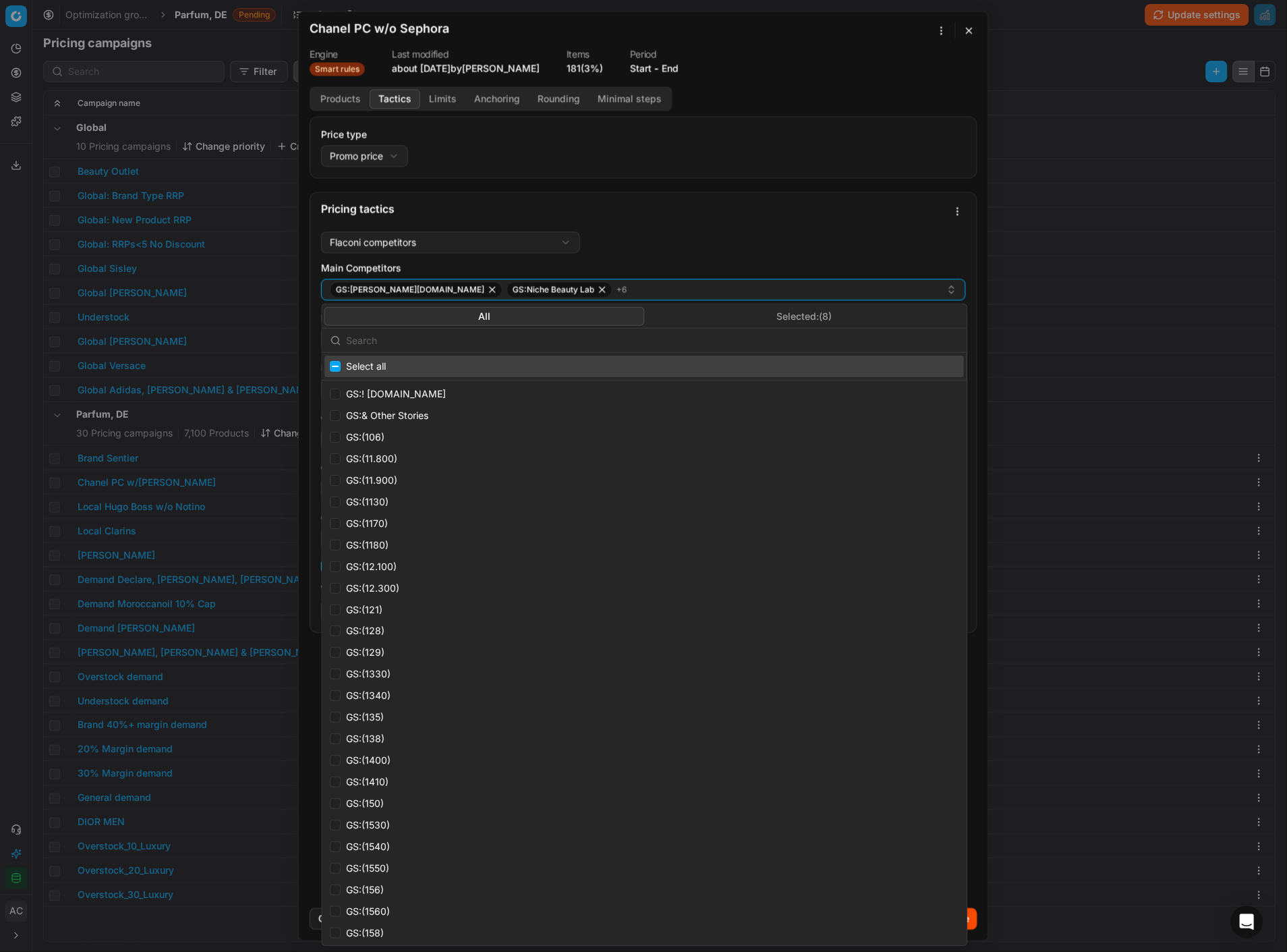
click at [413, 348] on input "text" at bounding box center [653, 340] width 613 height 27
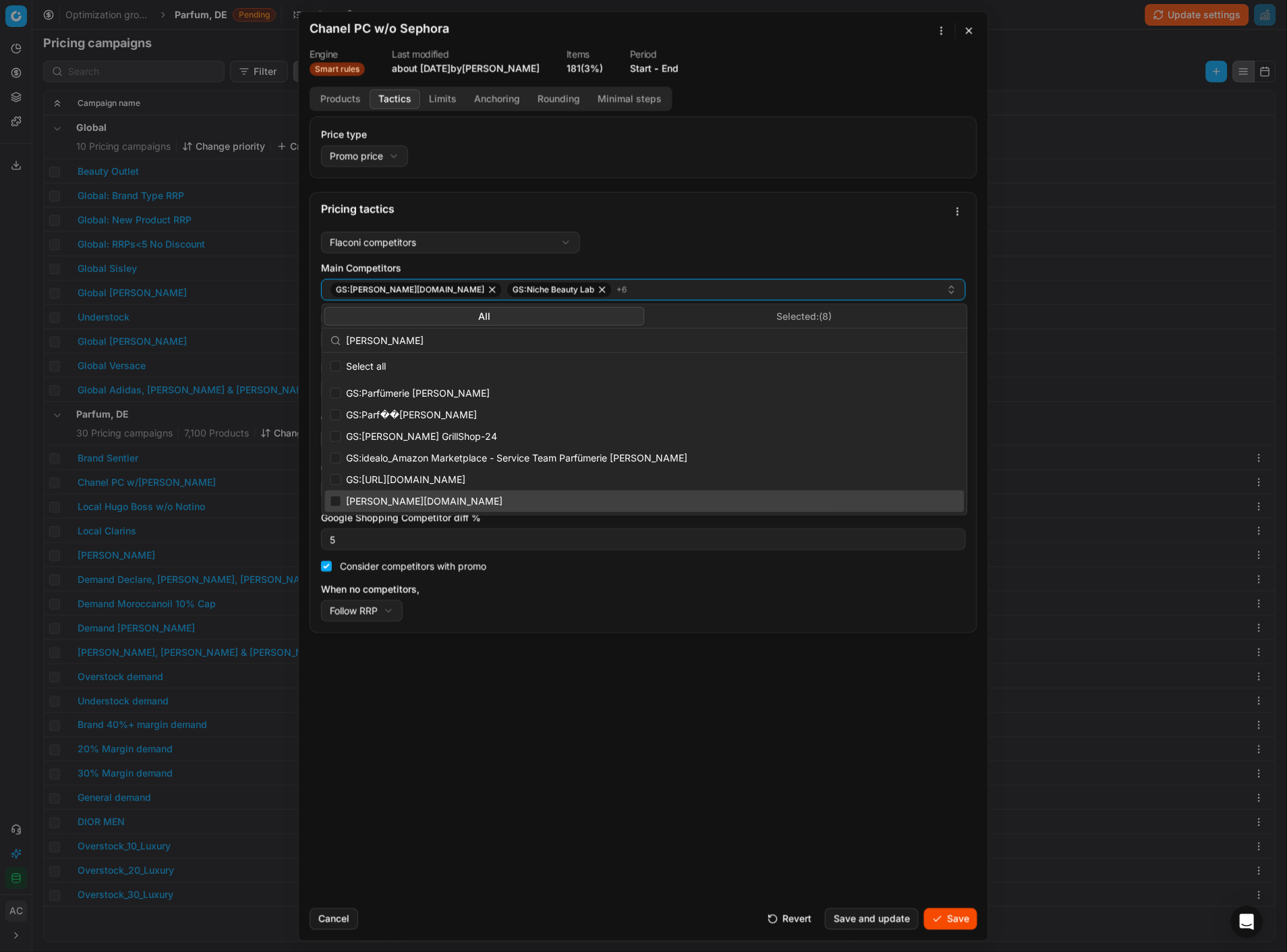
type input "pieper"
click at [335, 412] on input "Suggestions" at bounding box center [335, 500] width 11 height 11
checkbox input "true"
click at [486, 412] on div "Price type Promo price Default Regular price Promo price Pricing tactics Flacon…" at bounding box center [644, 507] width 690 height 781
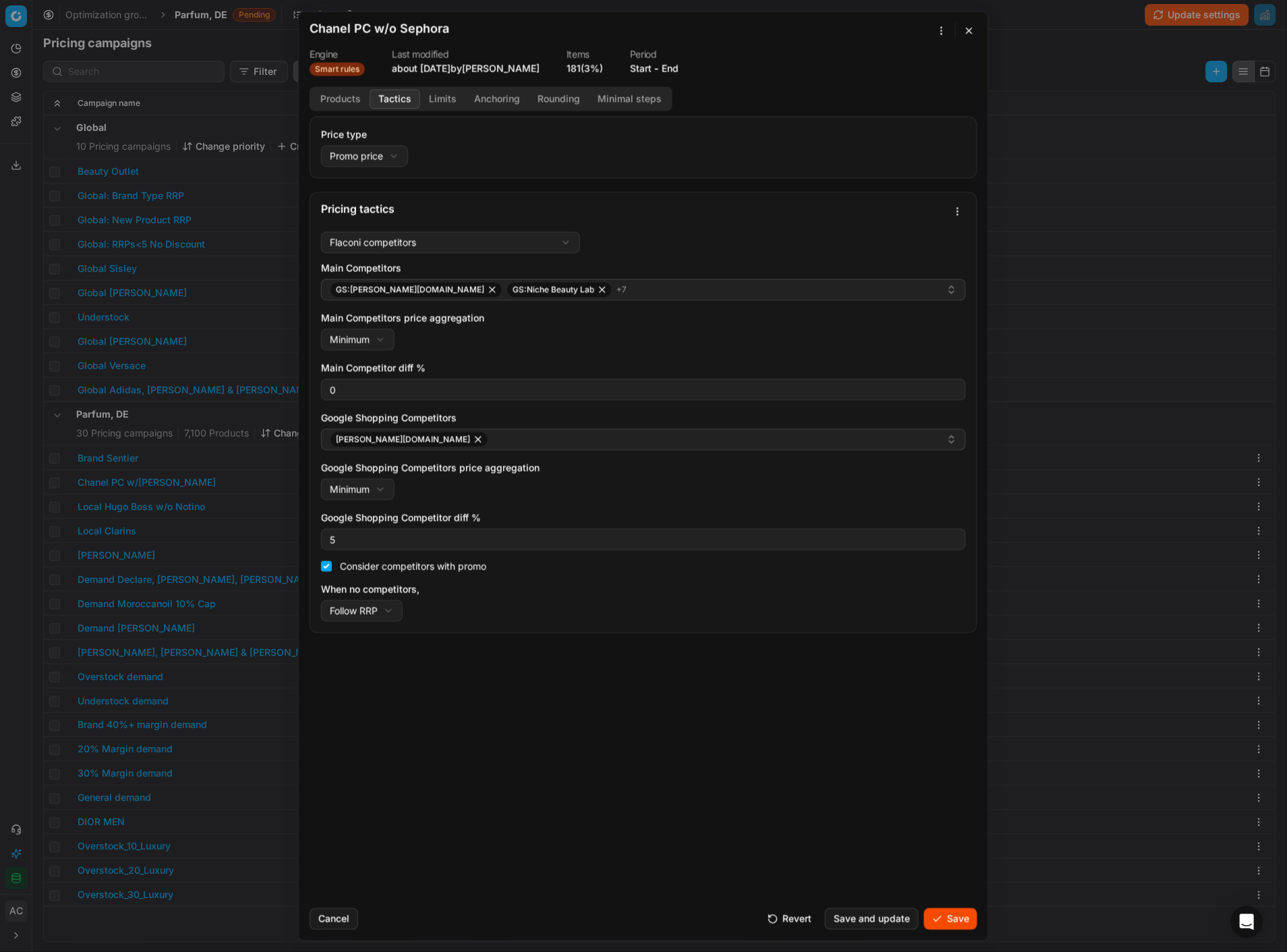
click at [959, 26] on button "button" at bounding box center [969, 31] width 16 height 16
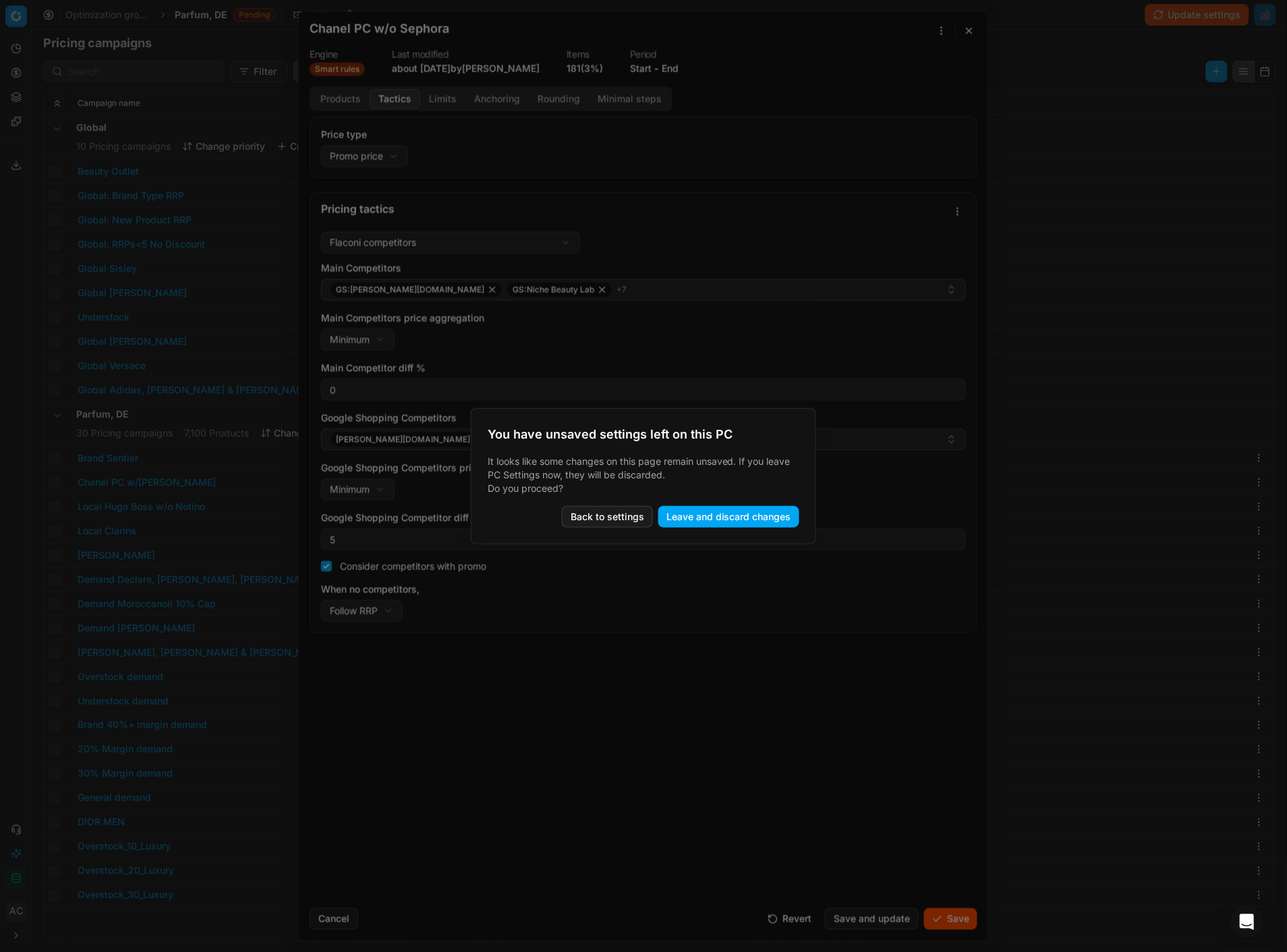
click at [688, 412] on button "Leave and discard changes" at bounding box center [729, 516] width 141 height 22
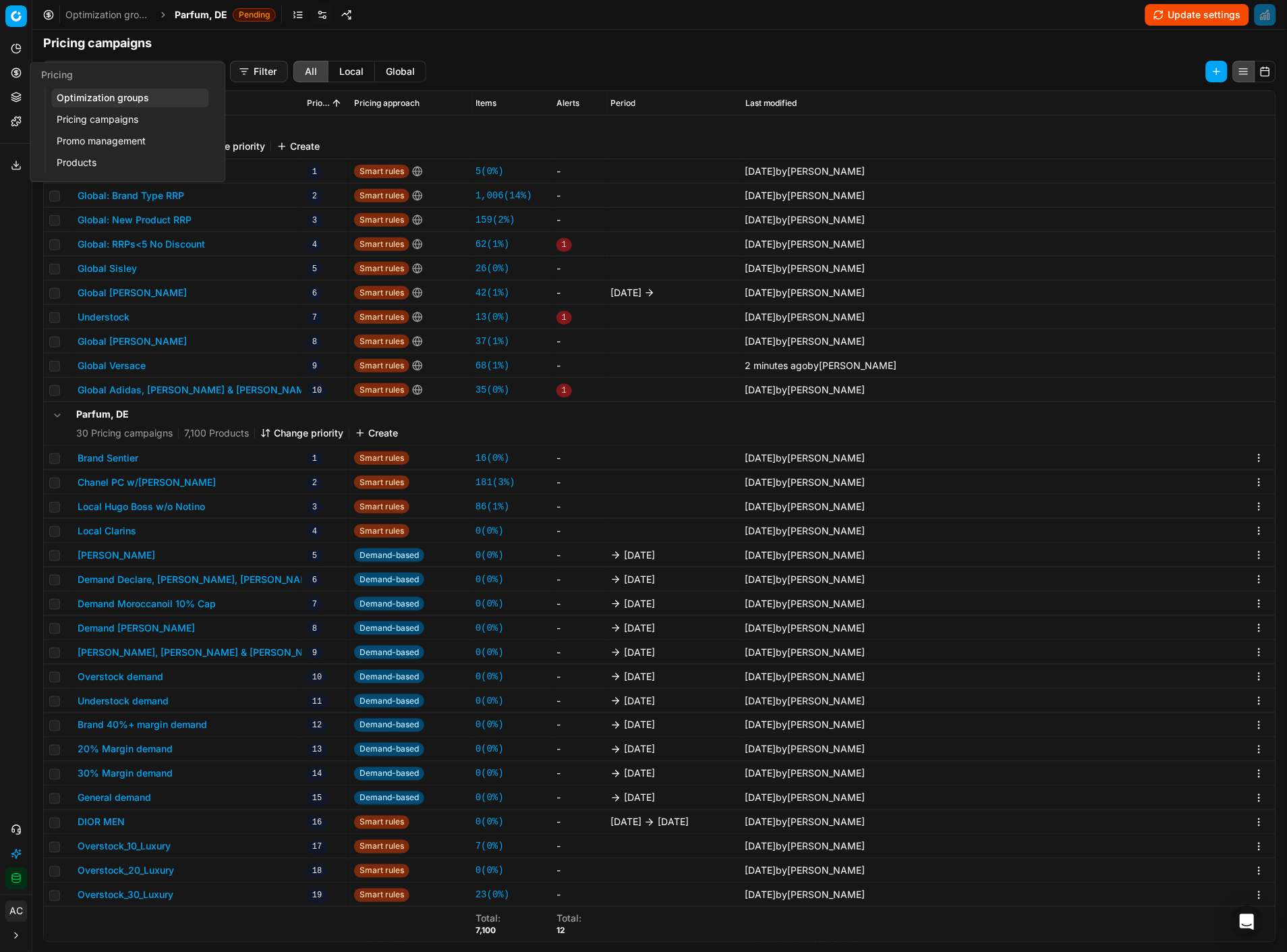
click at [84, 116] on link "Pricing campaigns" at bounding box center [129, 119] width 157 height 19
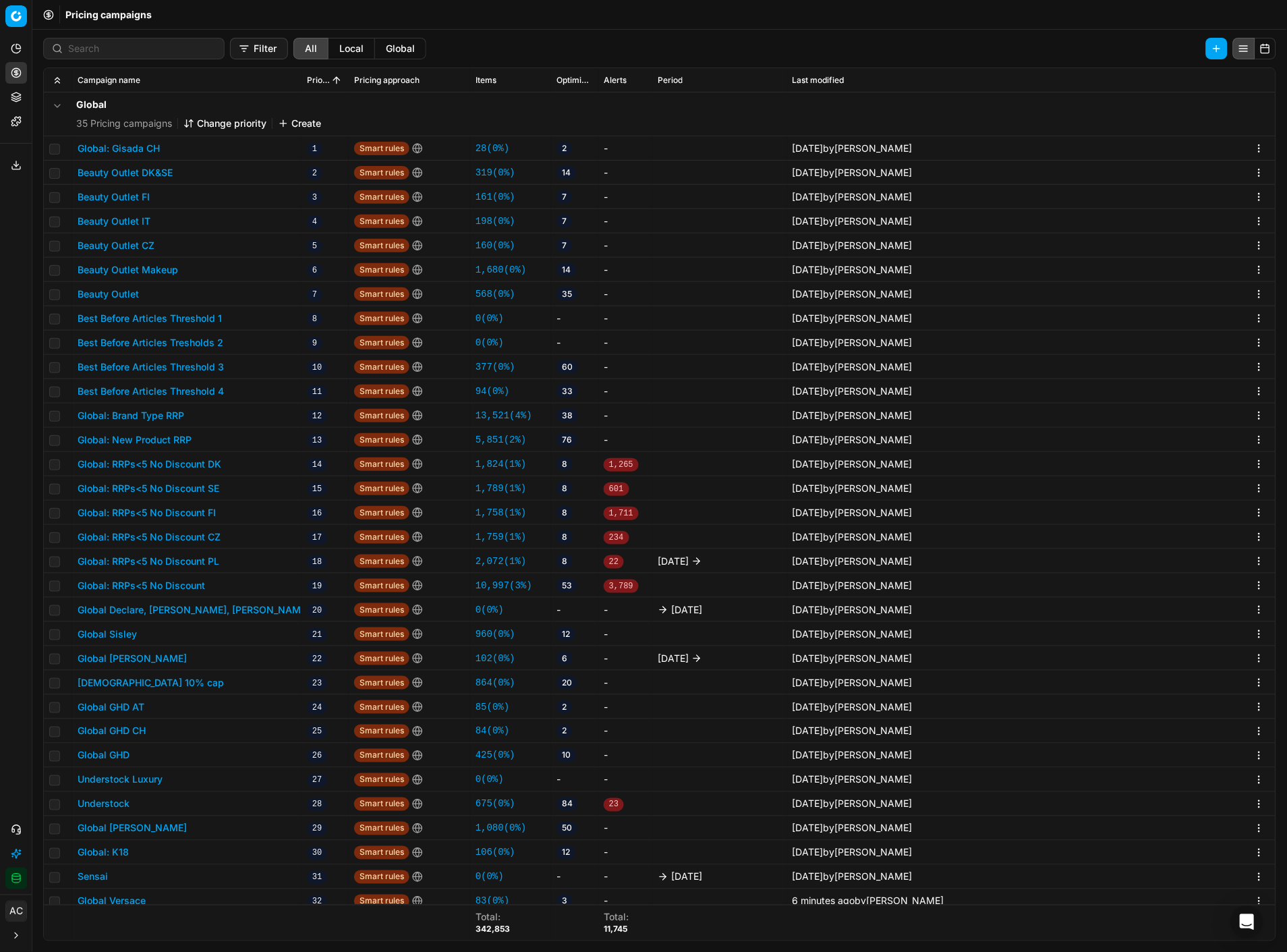
click at [182, 412] on button "Global: New Product RRP" at bounding box center [134, 440] width 114 height 14
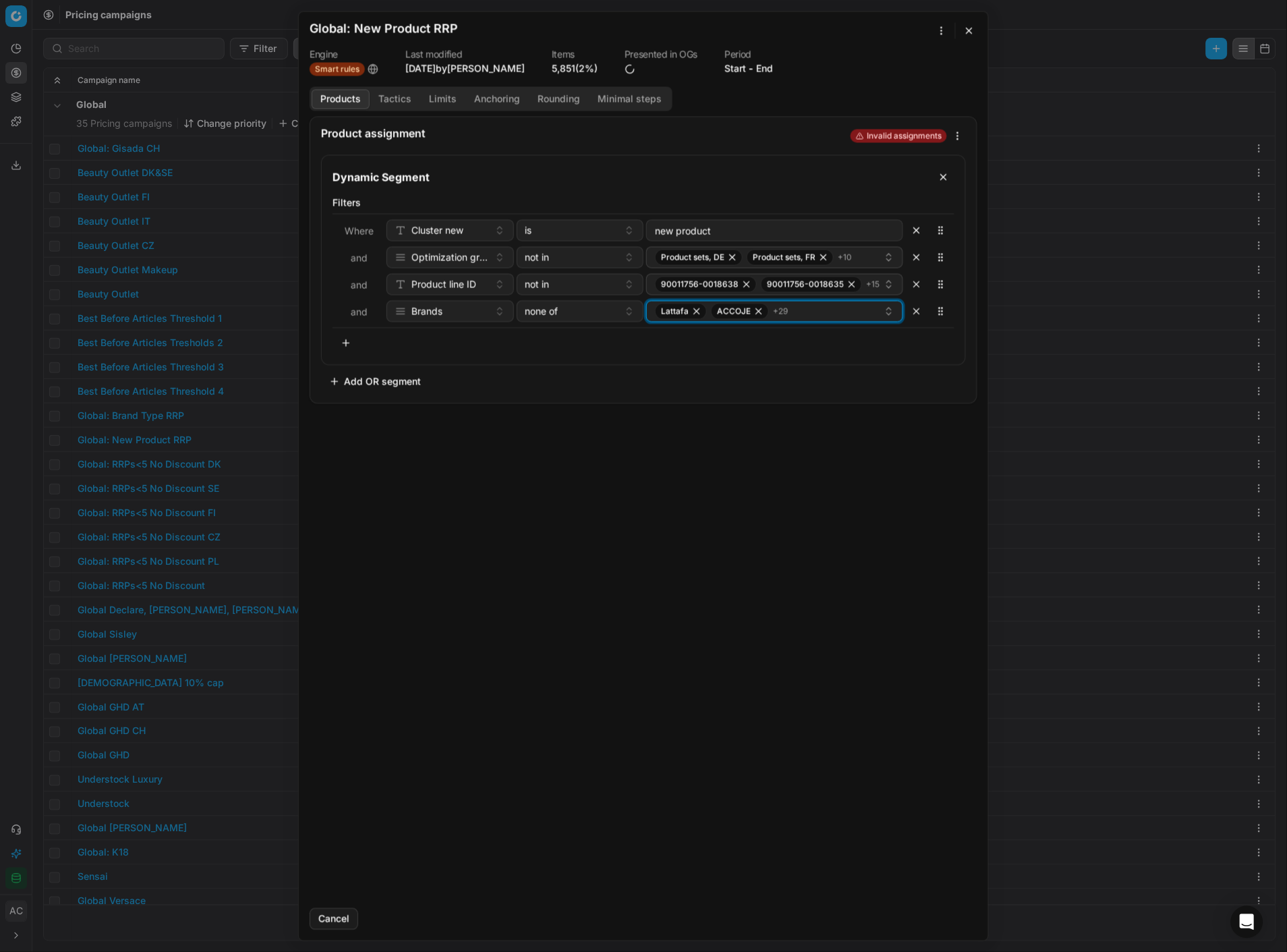
click at [823, 304] on div "Lattafa ACCOJE + 29" at bounding box center [769, 311] width 229 height 16
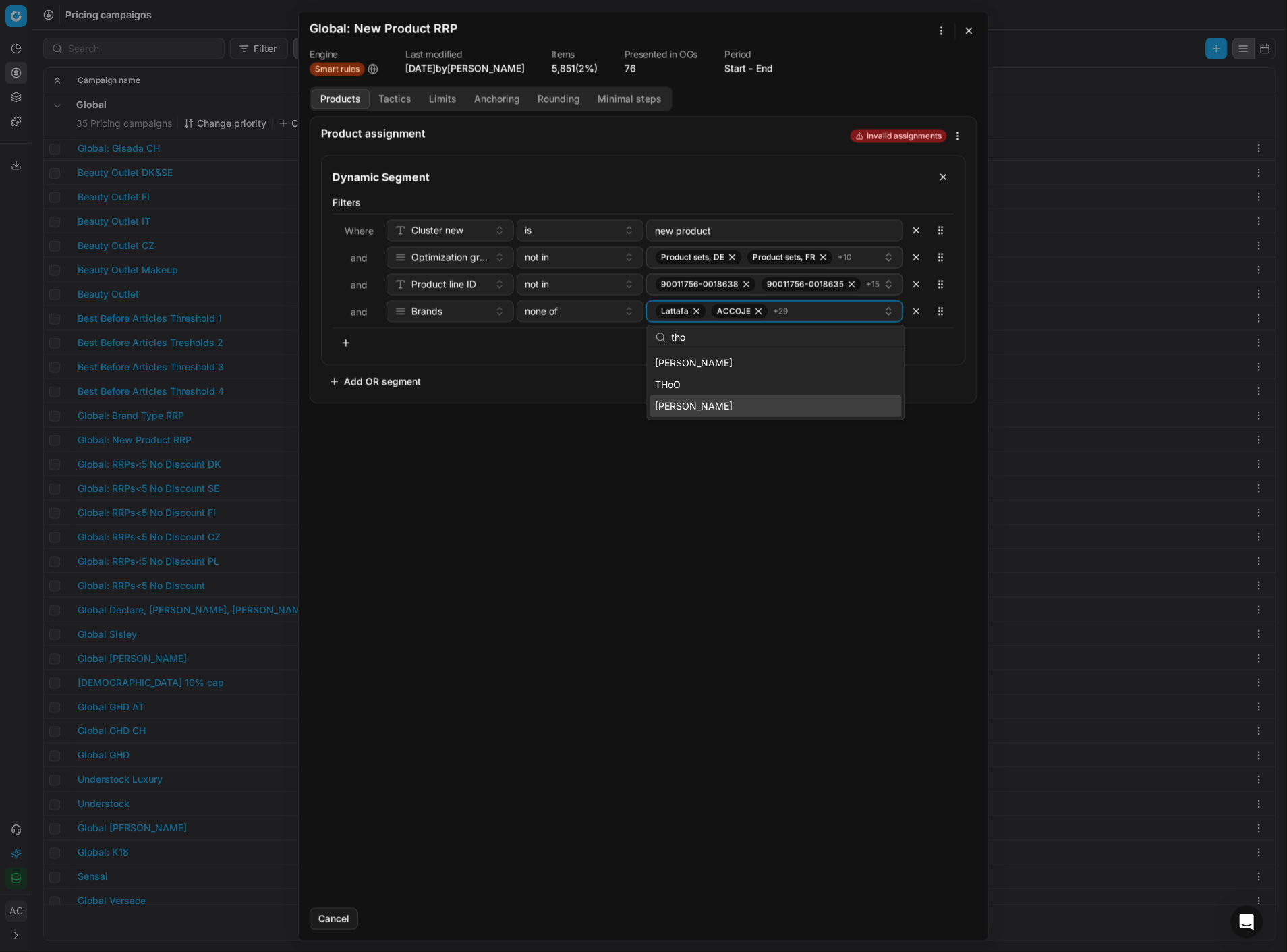
type input "tho"
click at [748, 405] on div "Thomas Kosmala" at bounding box center [776, 406] width 251 height 22
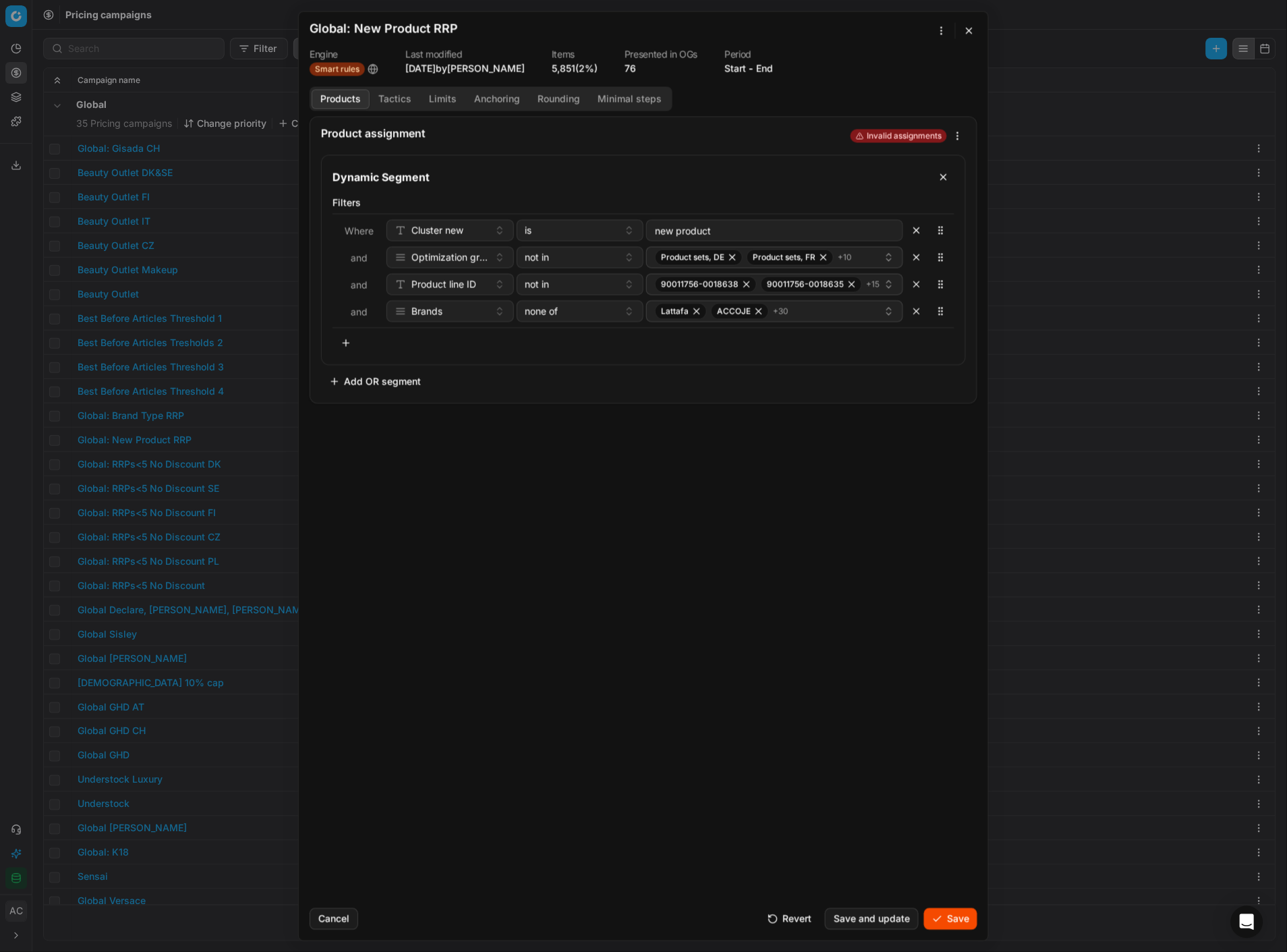
click at [947, 412] on button "Save" at bounding box center [951, 918] width 53 height 22
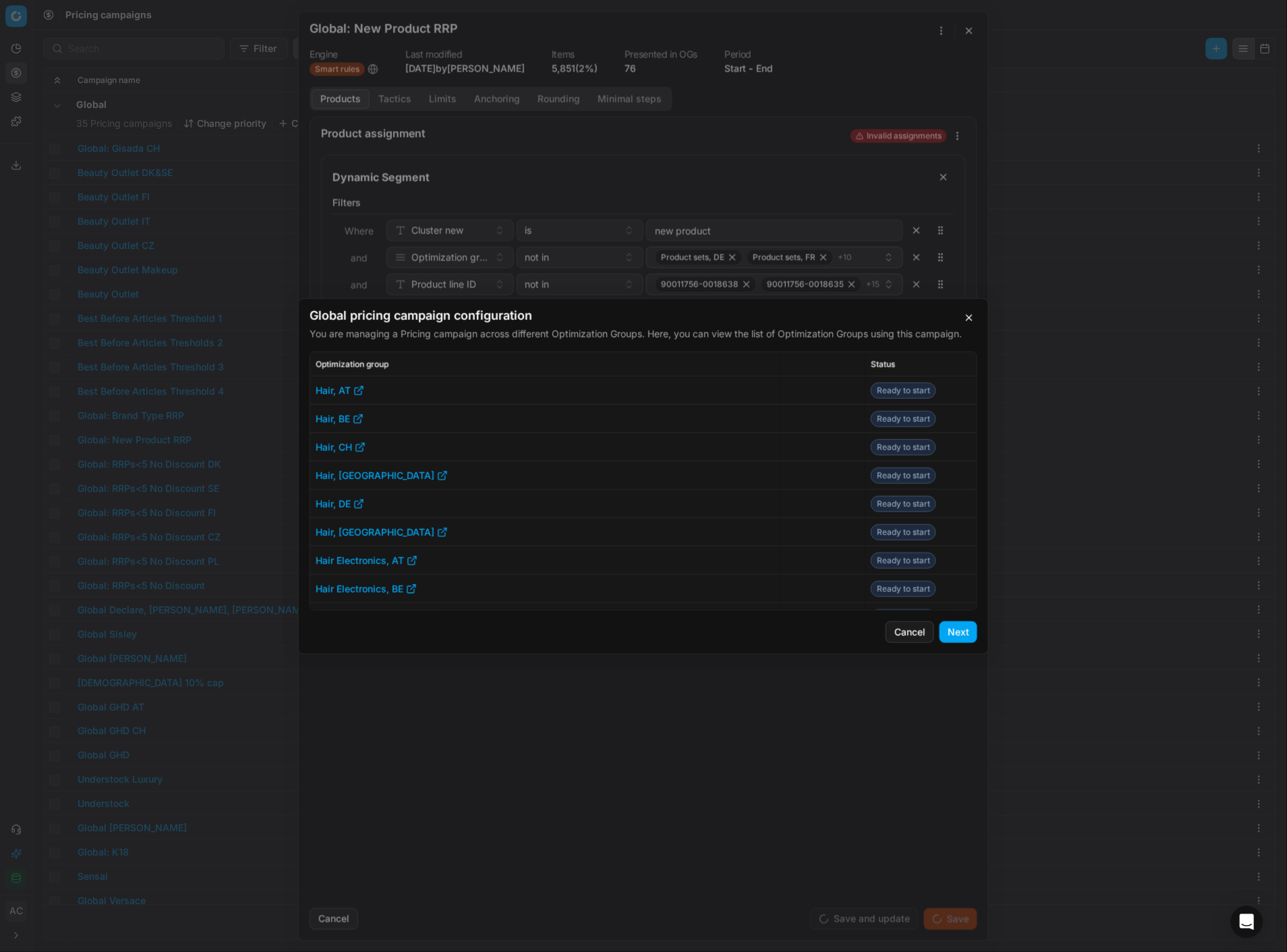
click at [955, 412] on button "Next" at bounding box center [959, 632] width 38 height 22
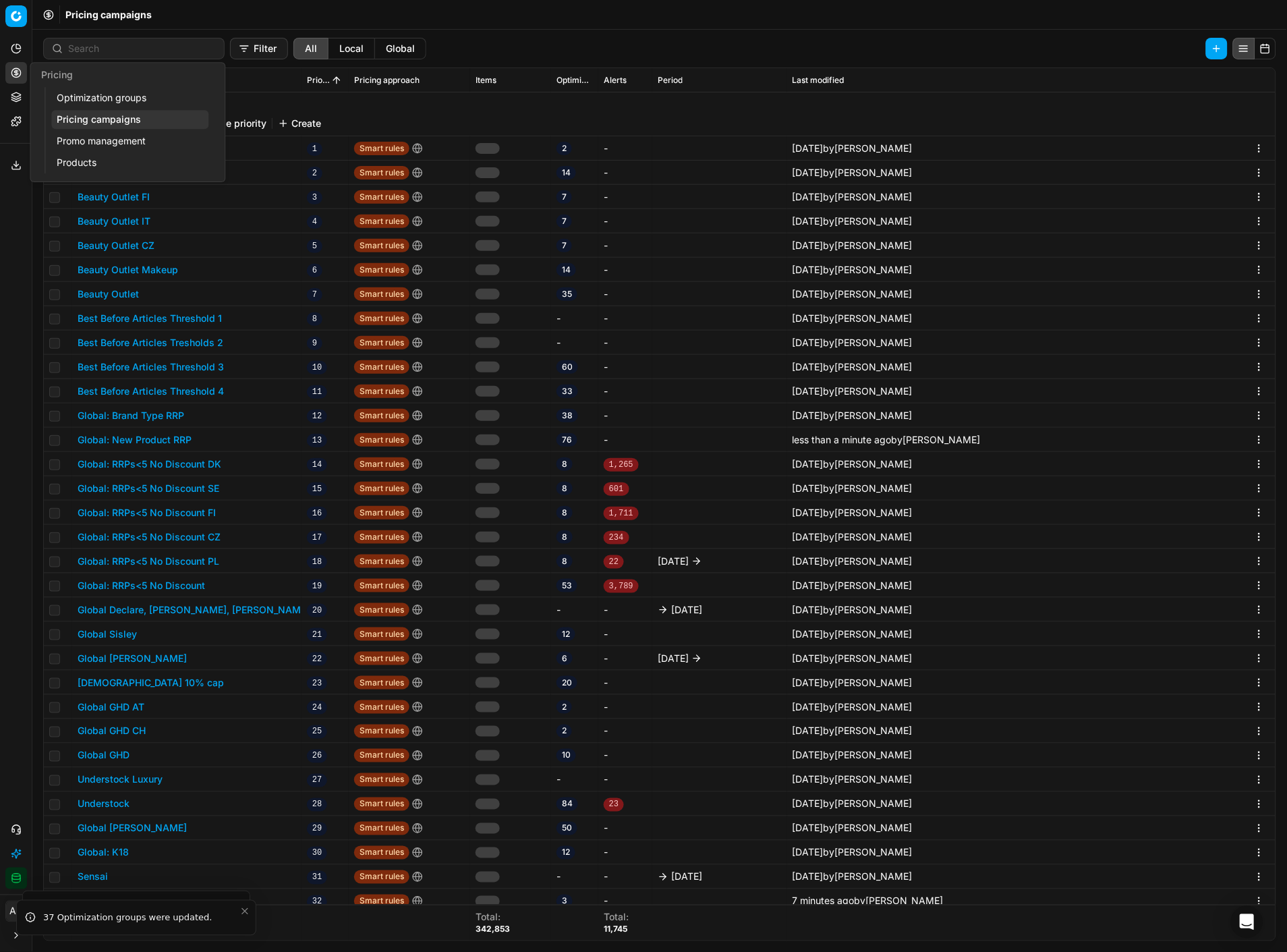
click at [75, 137] on link "Promo management" at bounding box center [129, 141] width 157 height 19
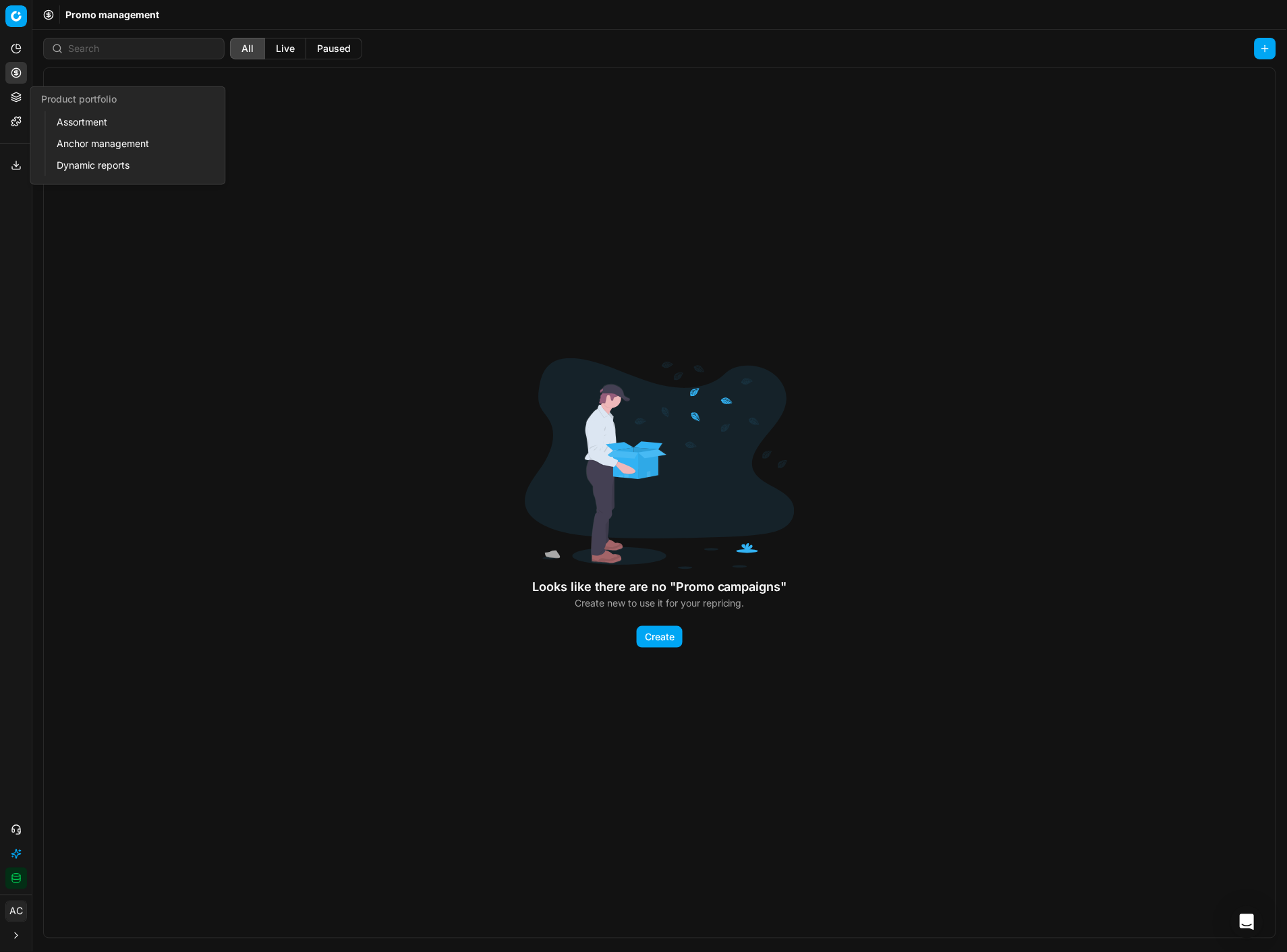
click at [82, 124] on link "Assortment" at bounding box center [129, 121] width 157 height 19
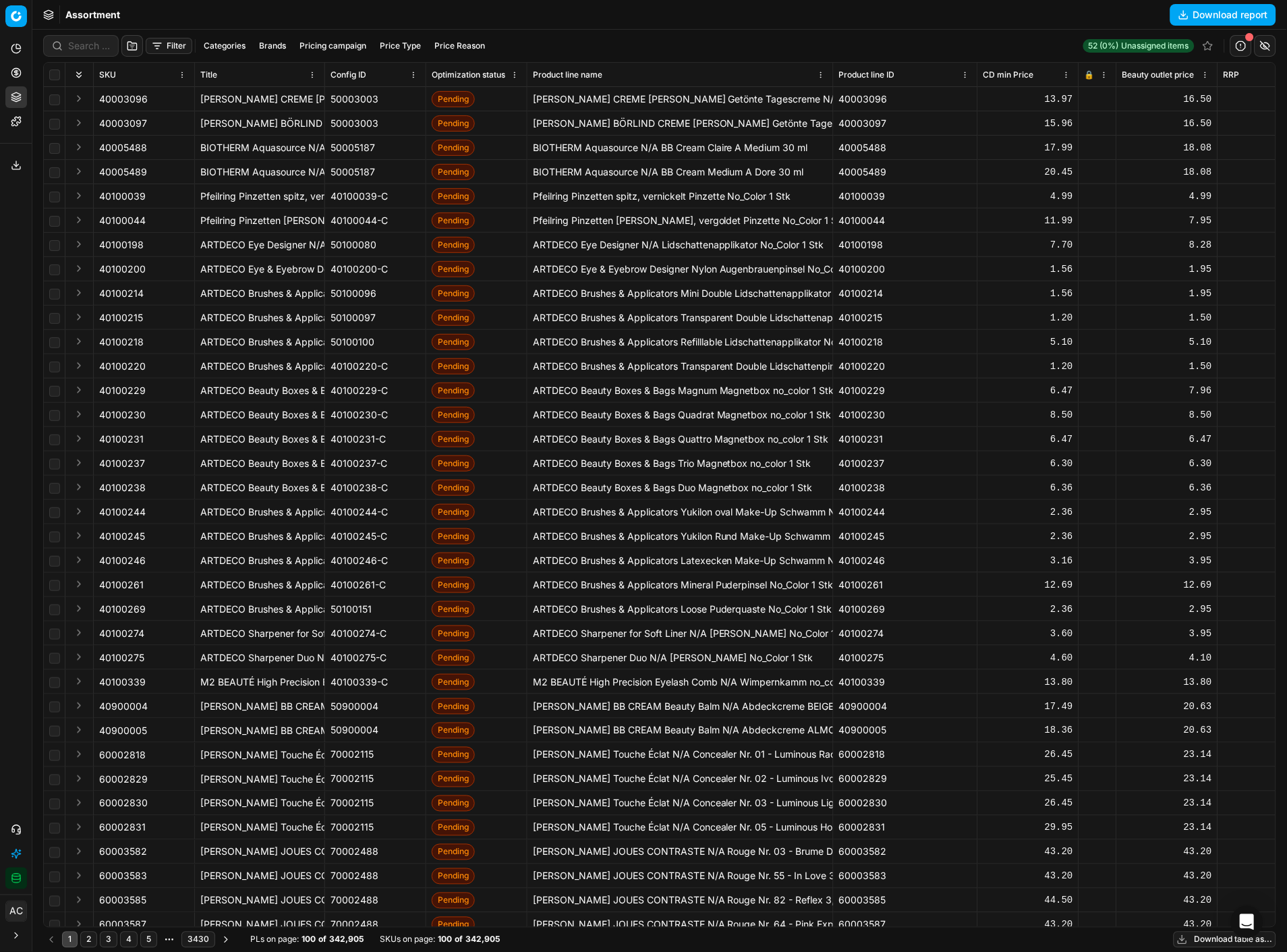
click at [276, 43] on button "Brands" at bounding box center [272, 46] width 38 height 16
type input "thomas"
click at [182, 113] on input "Suggestions" at bounding box center [178, 116] width 11 height 11
checkbox input "true"
click at [347, 149] on button "Apply" at bounding box center [356, 147] width 33 height 16
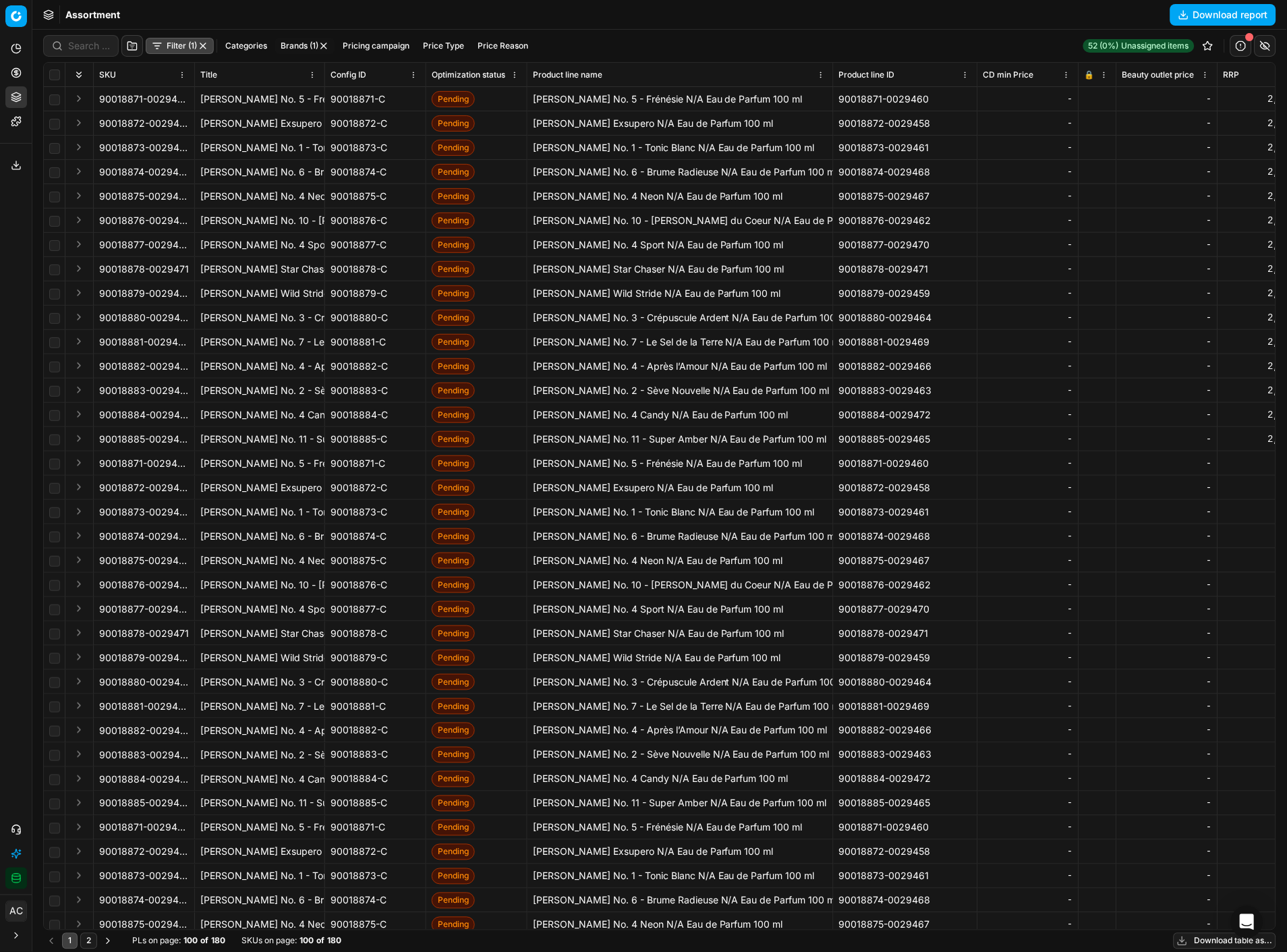
click at [369, 42] on button "Pricing campaign" at bounding box center [376, 46] width 78 height 16
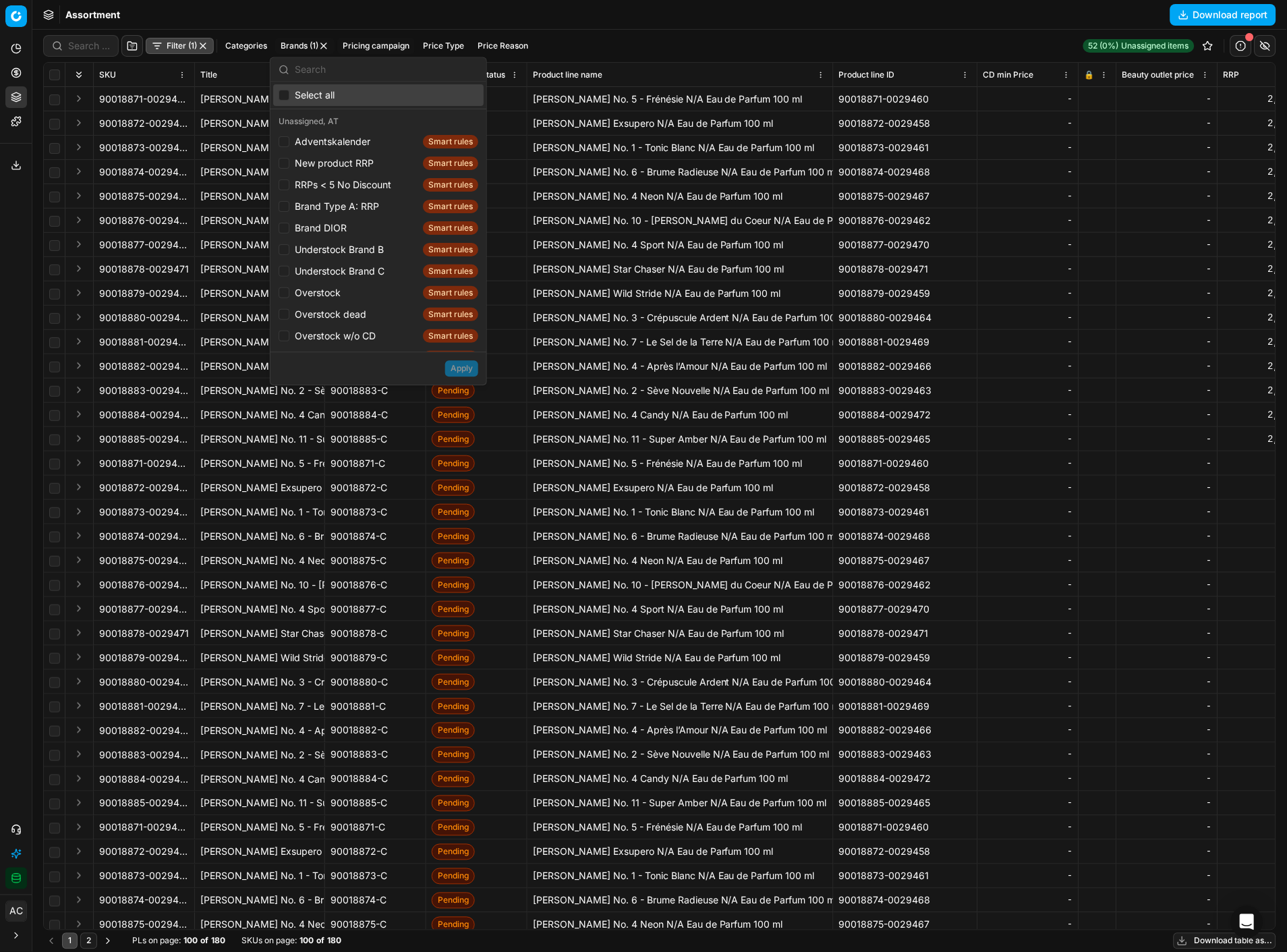
click at [234, 43] on button "Categories" at bounding box center [246, 46] width 53 height 16
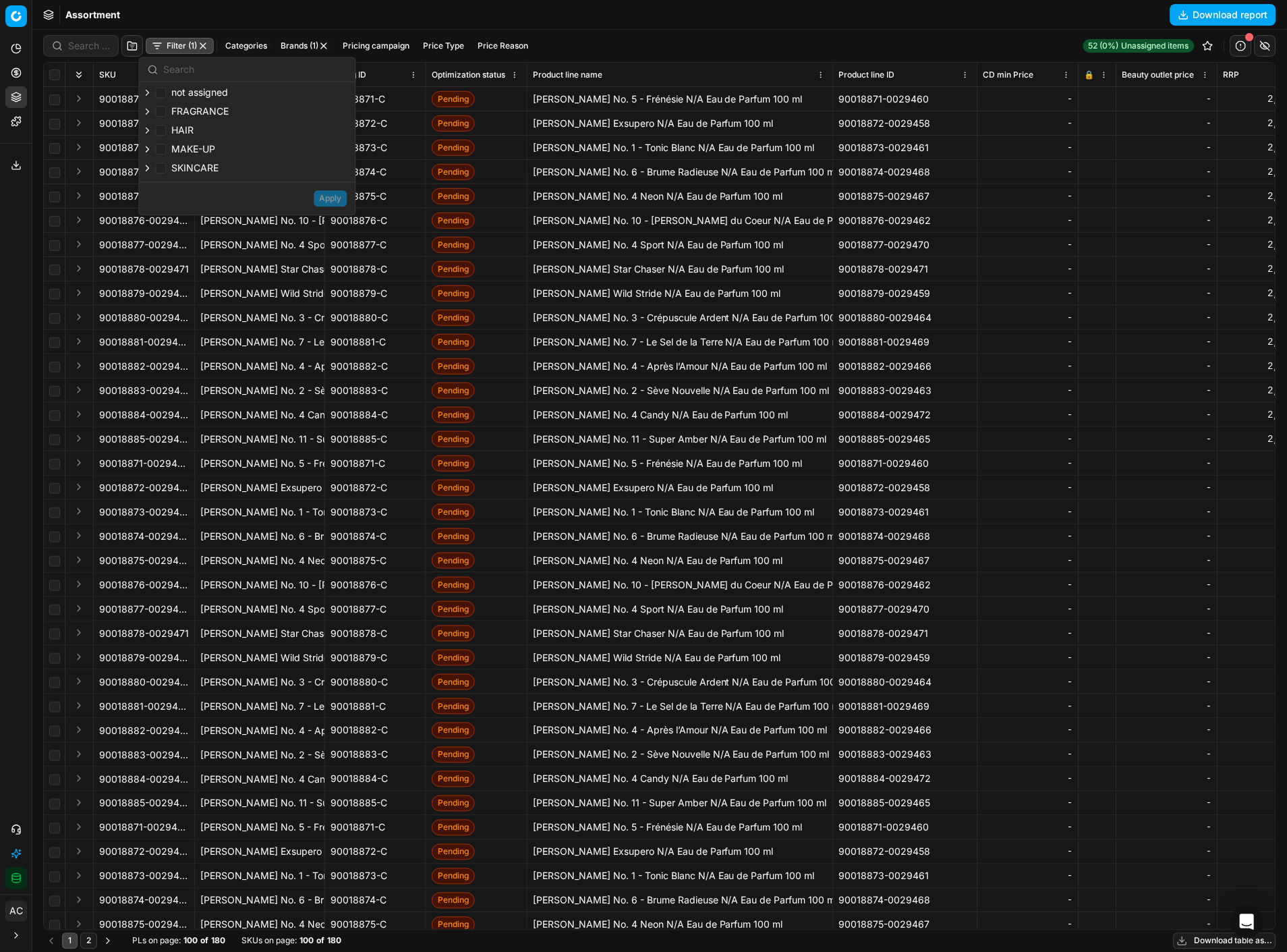
click at [174, 43] on button "Filter (1)" at bounding box center [179, 46] width 68 height 16
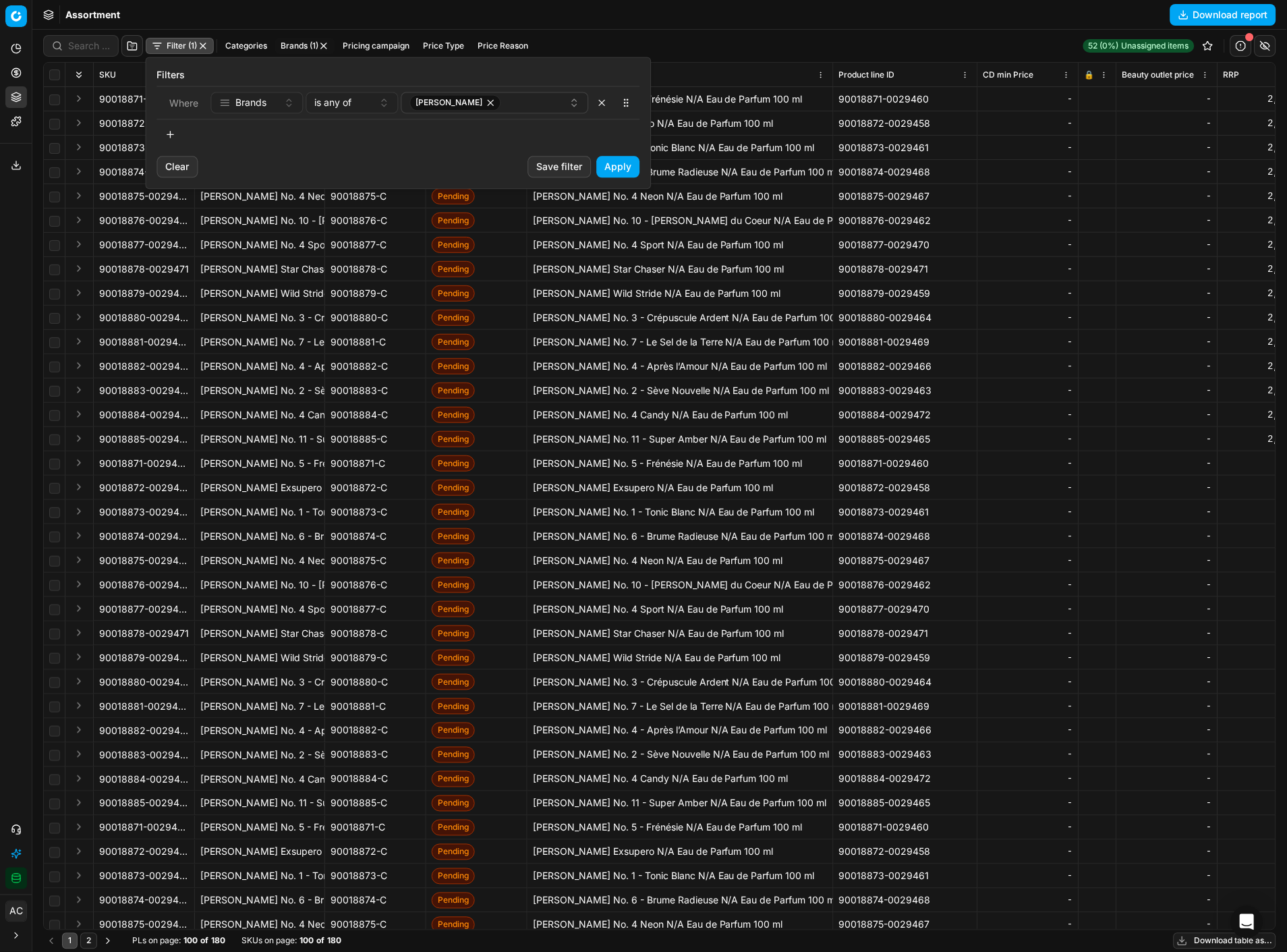
click at [170, 138] on button "button" at bounding box center [170, 134] width 27 height 22
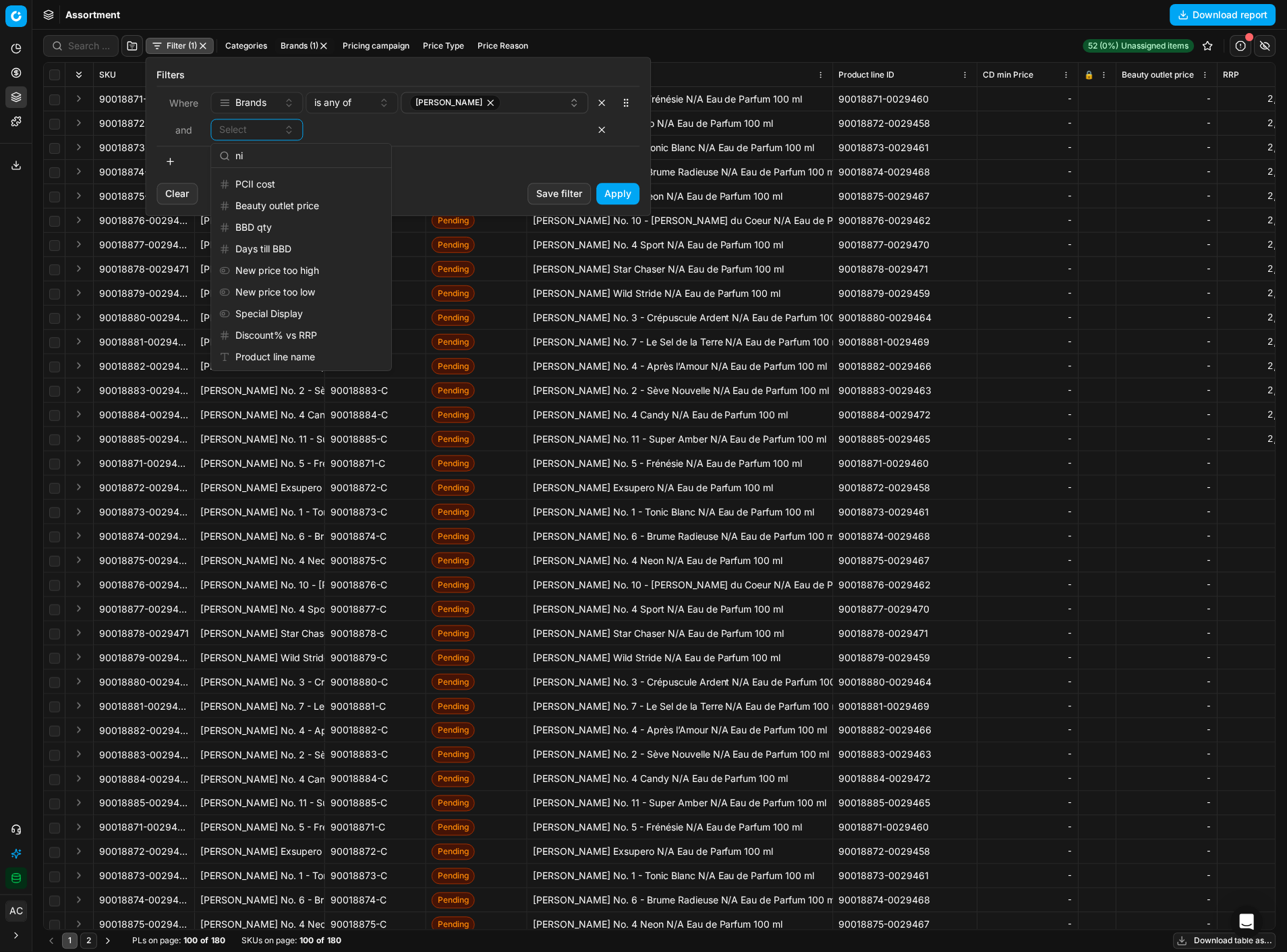
type input "n"
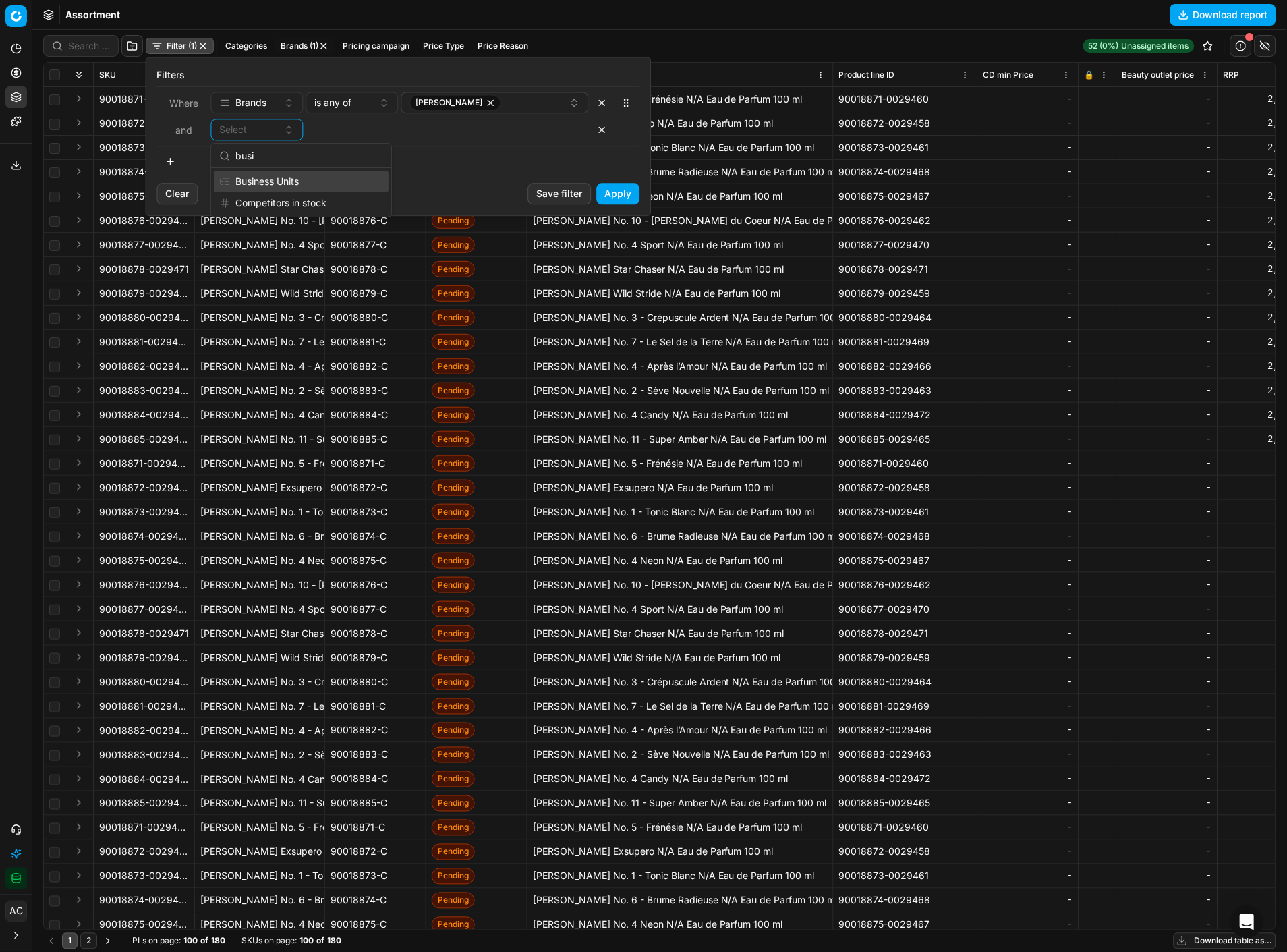
type input "busi"
click at [309, 178] on div "Business Units" at bounding box center [302, 181] width 175 height 22
click at [372, 137] on button "Select" at bounding box center [448, 129] width 283 height 22
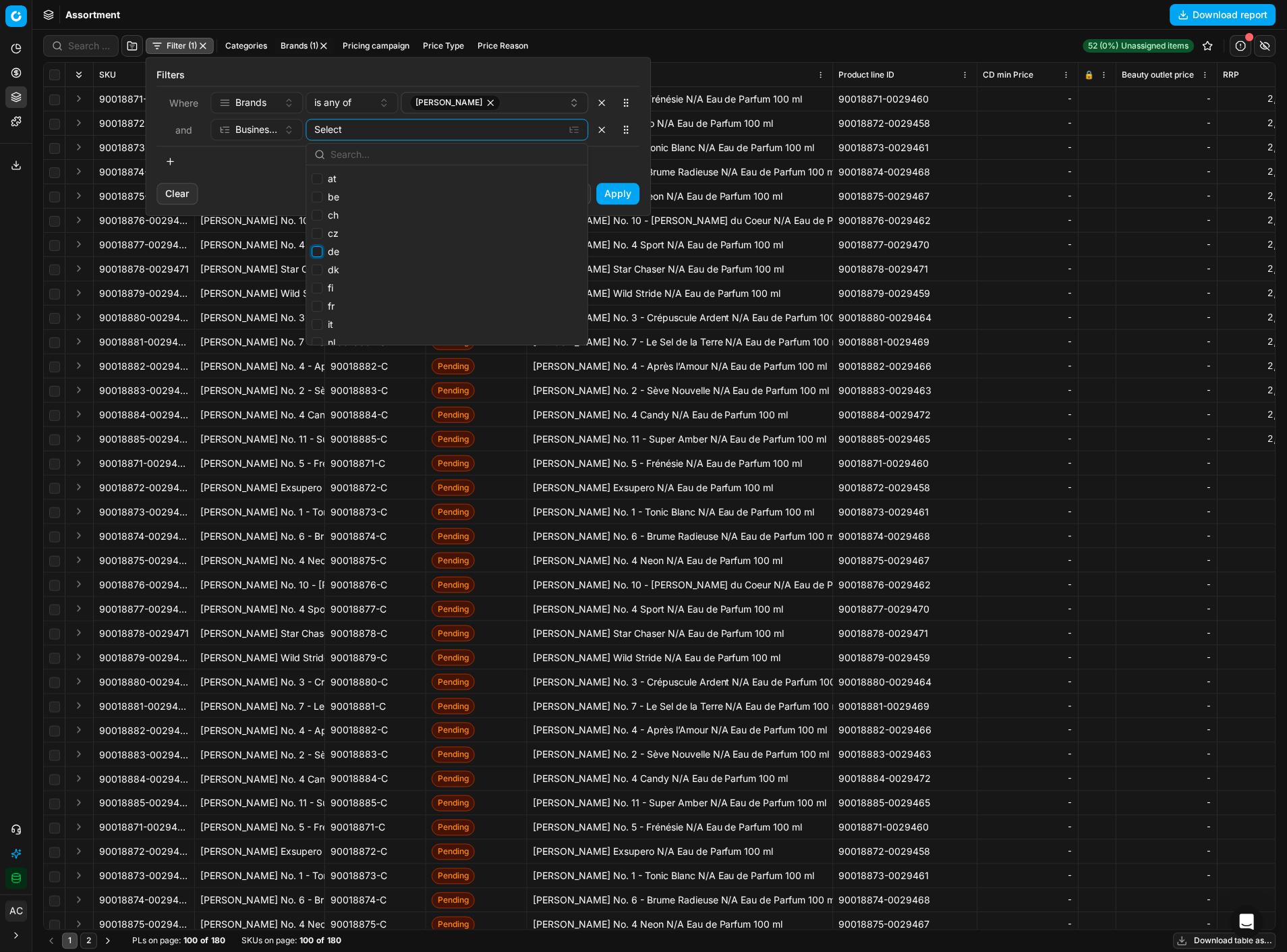
click at [320, 252] on input "de" at bounding box center [317, 251] width 11 height 11
checkbox input "true"
click at [610, 192] on button "Apply" at bounding box center [618, 193] width 43 height 22
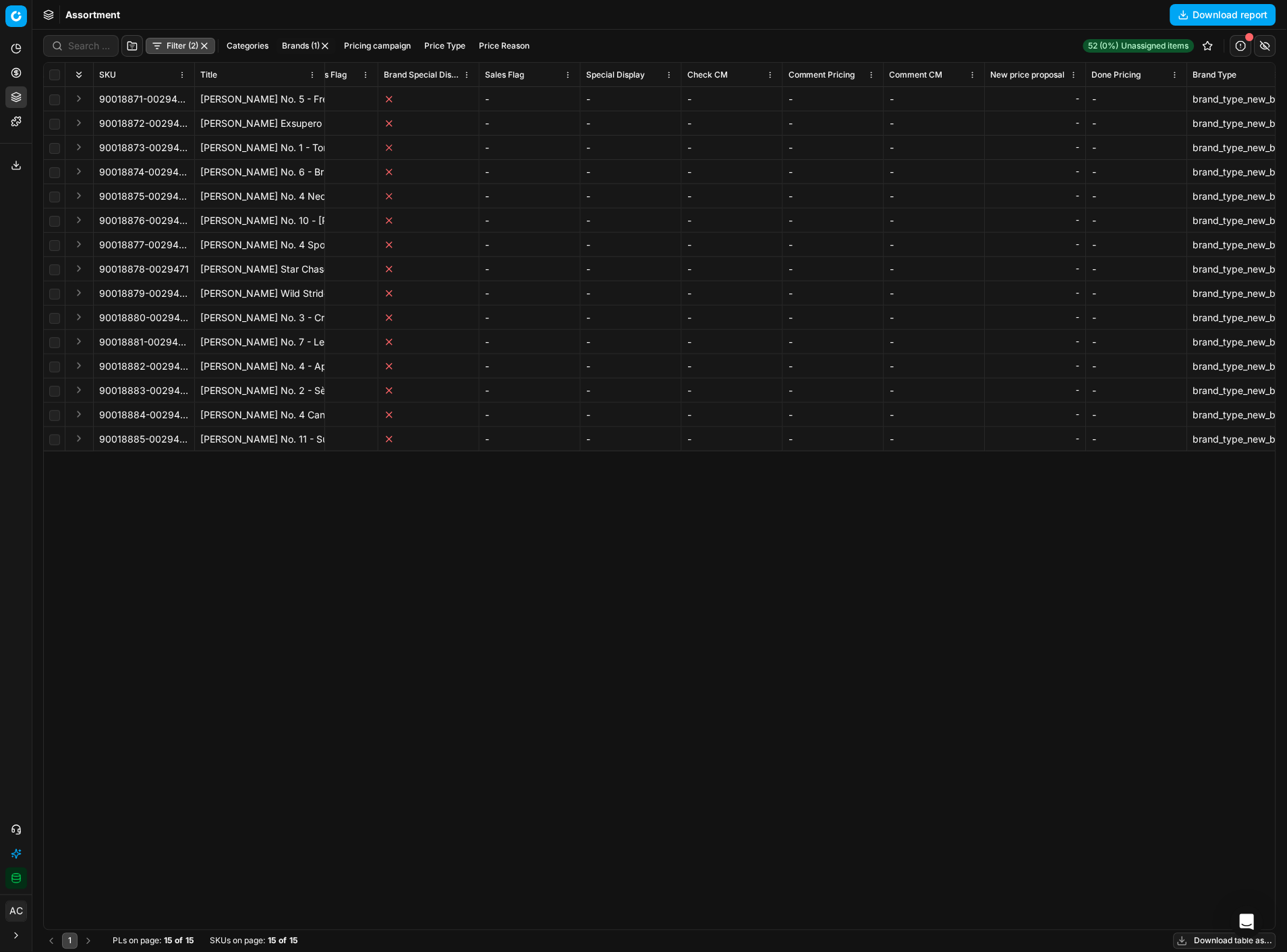
scroll to position [0, 7117]
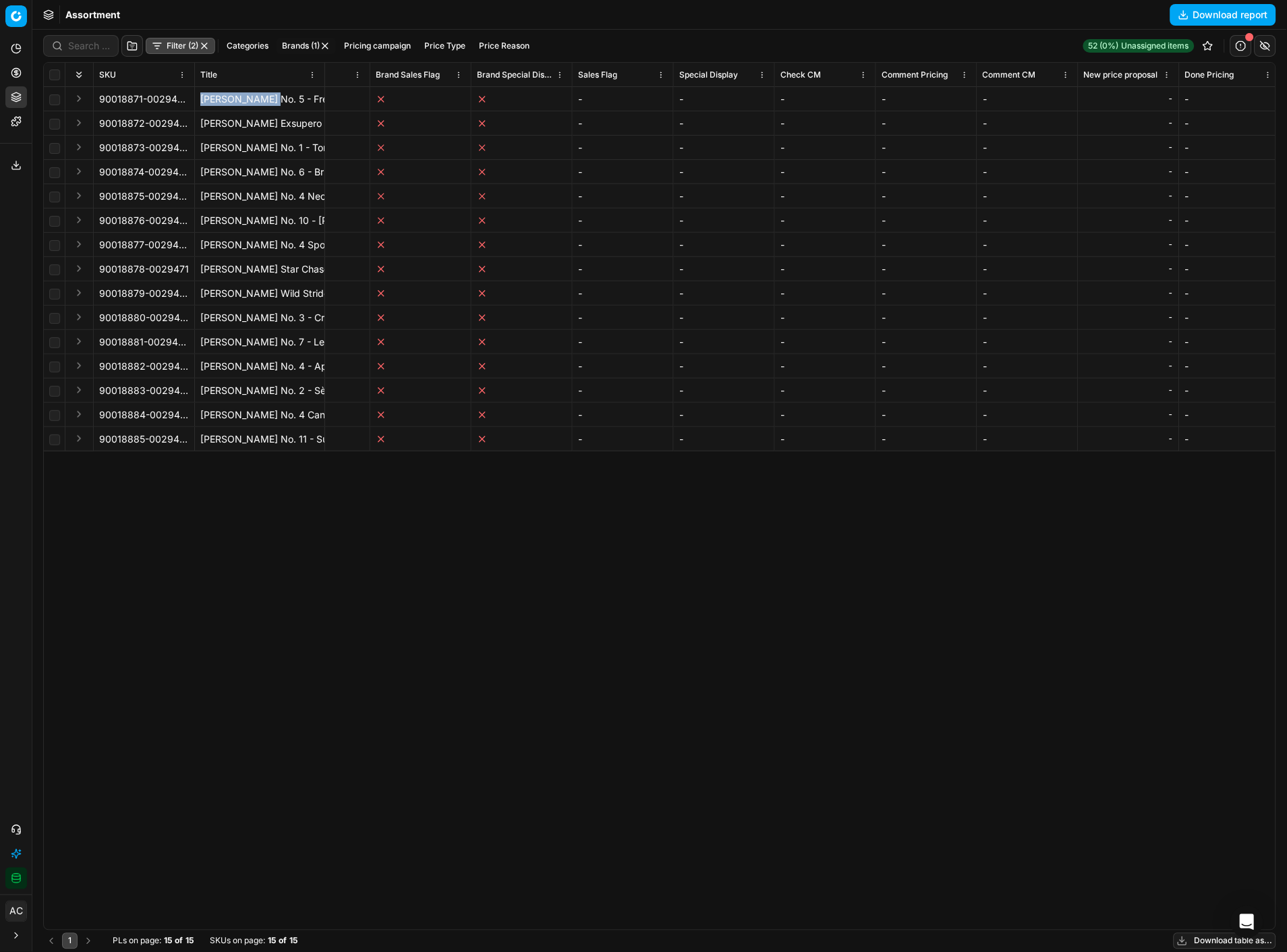
drag, startPoint x: 277, startPoint y: 99, endPoint x: 200, endPoint y: 102, distance: 77.1
click at [200, 102] on div "[PERSON_NAME] No. 5 - Frénésie N/A Eau de Parfum 100 ml" at bounding box center [260, 99] width 119 height 14
copy div "Thomas Kosmala"
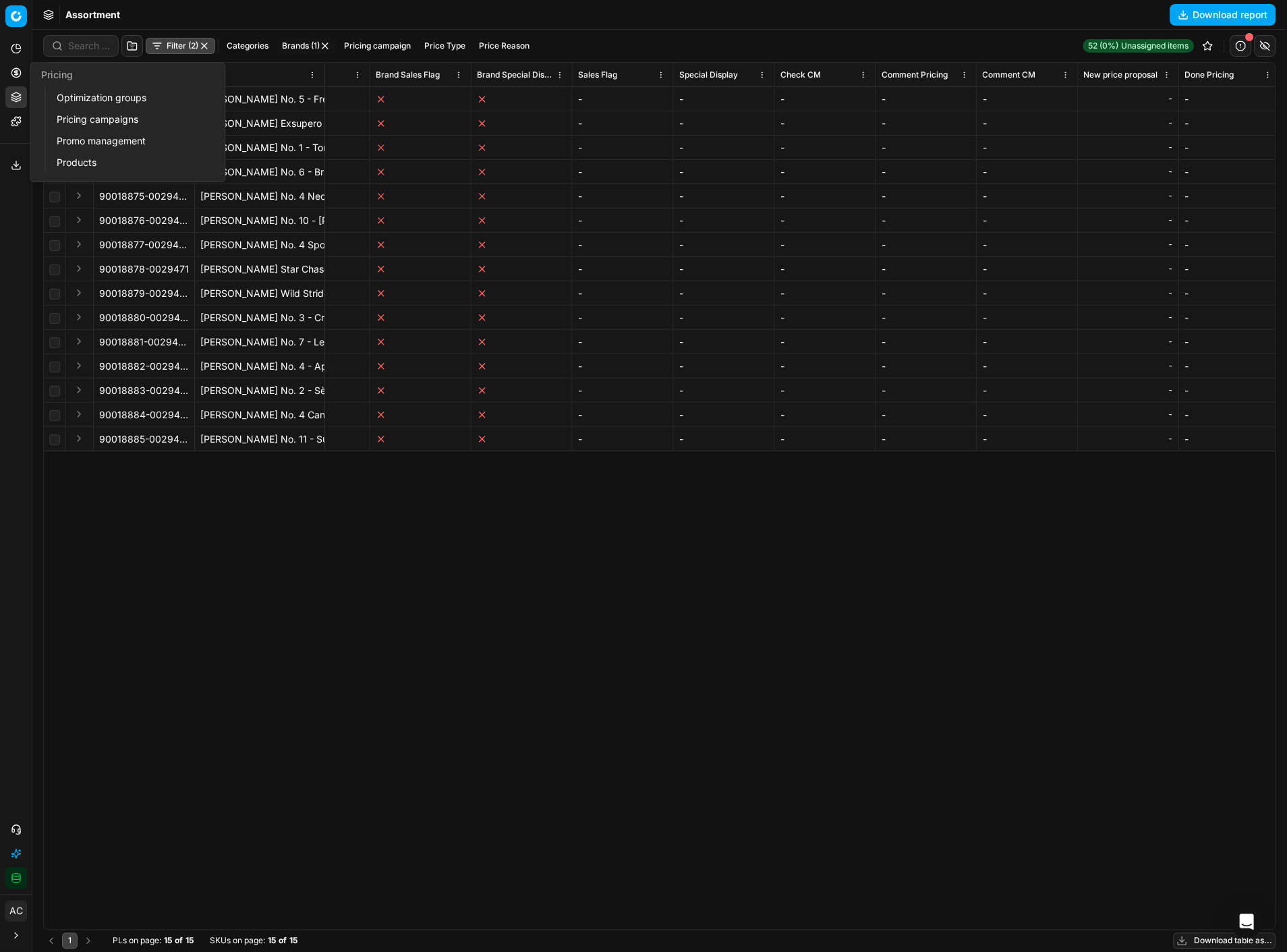
click at [95, 103] on link "Optimization groups" at bounding box center [129, 97] width 157 height 19
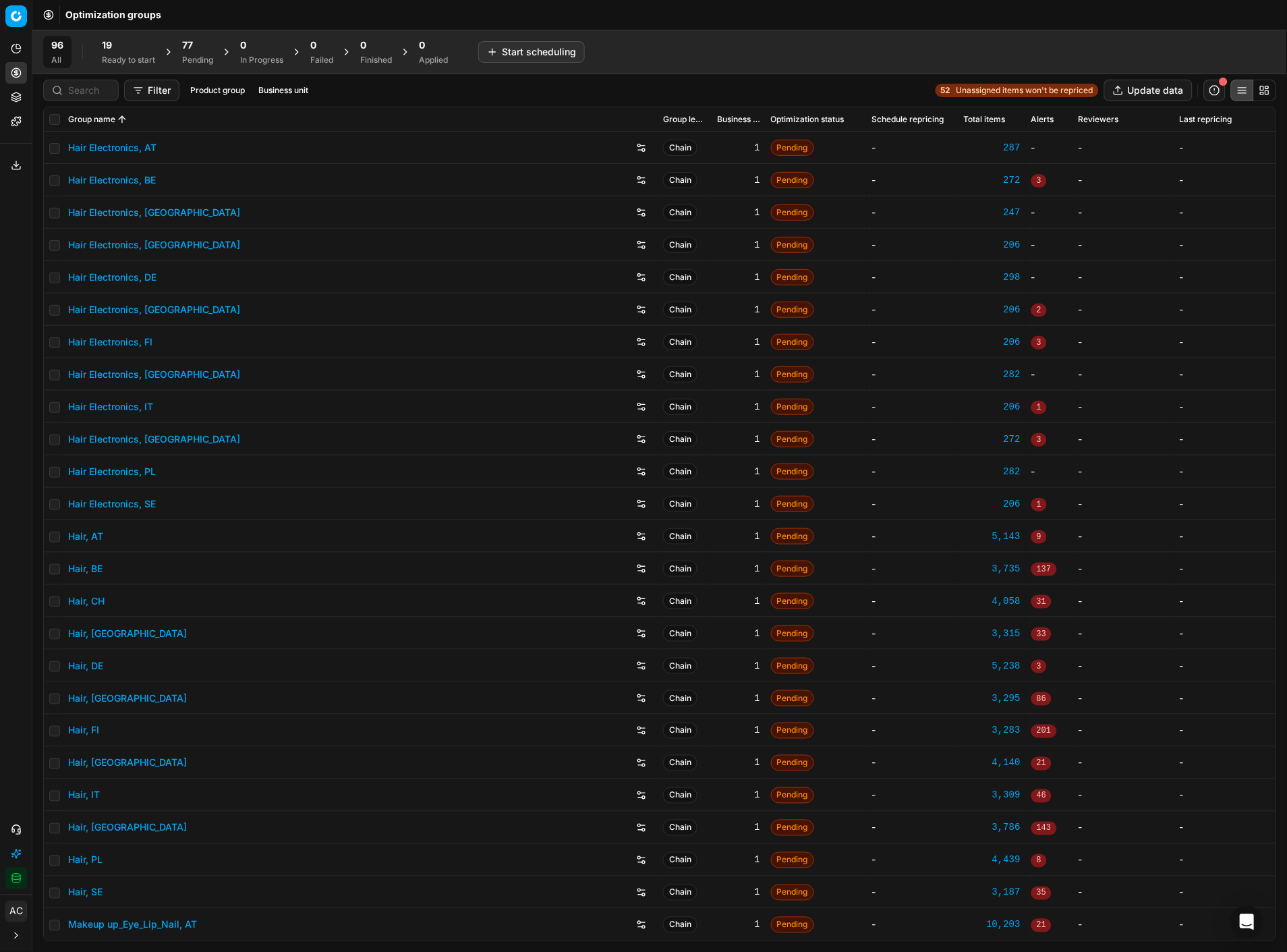
click at [194, 48] on div "77" at bounding box center [197, 45] width 31 height 14
click at [234, 48] on button "Update All" at bounding box center [249, 52] width 61 height 22
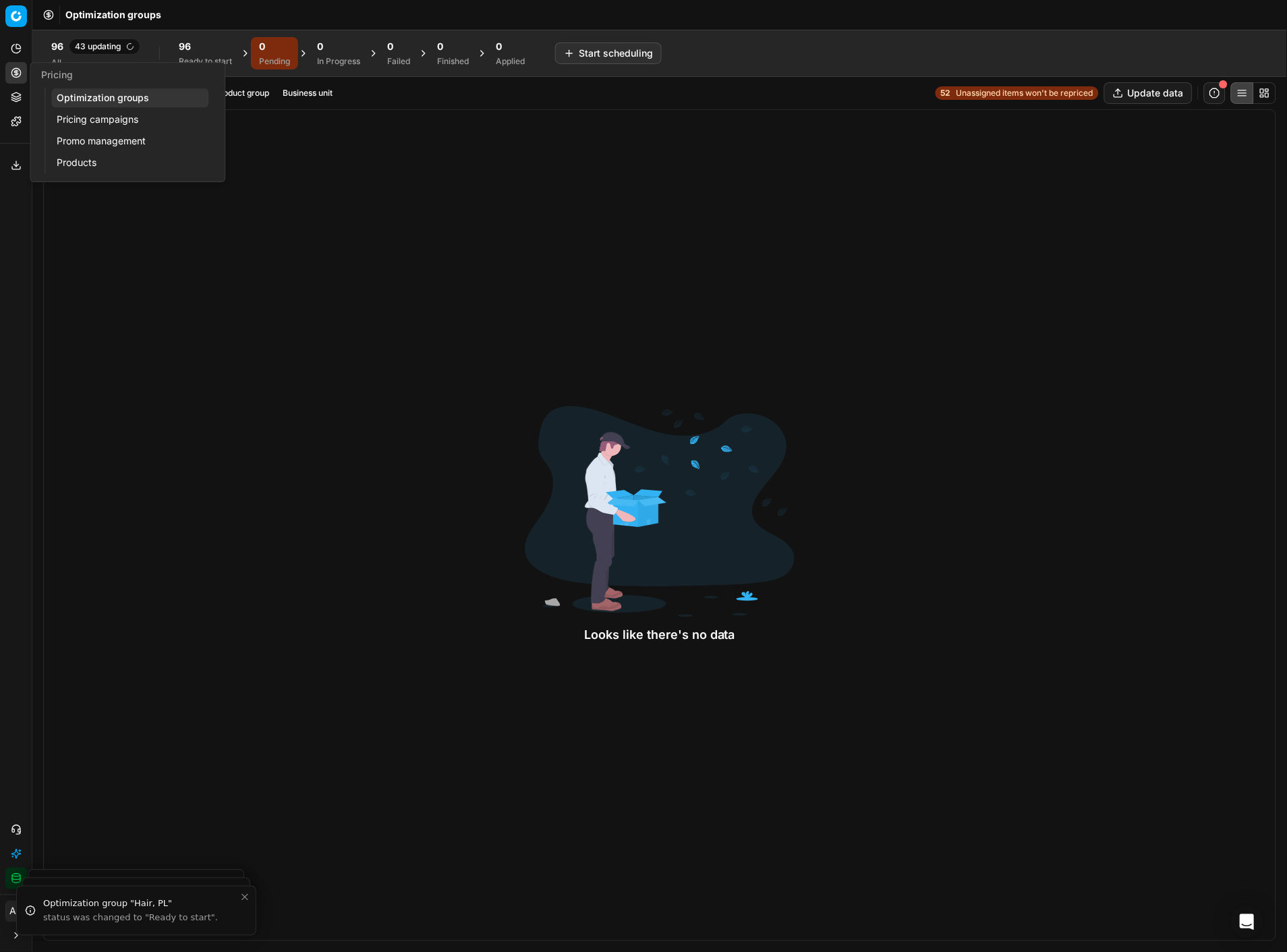
click at [15, 71] on icon at bounding box center [16, 73] width 3 height 3
click at [63, 102] on link "Optimization groups" at bounding box center [129, 97] width 157 height 19
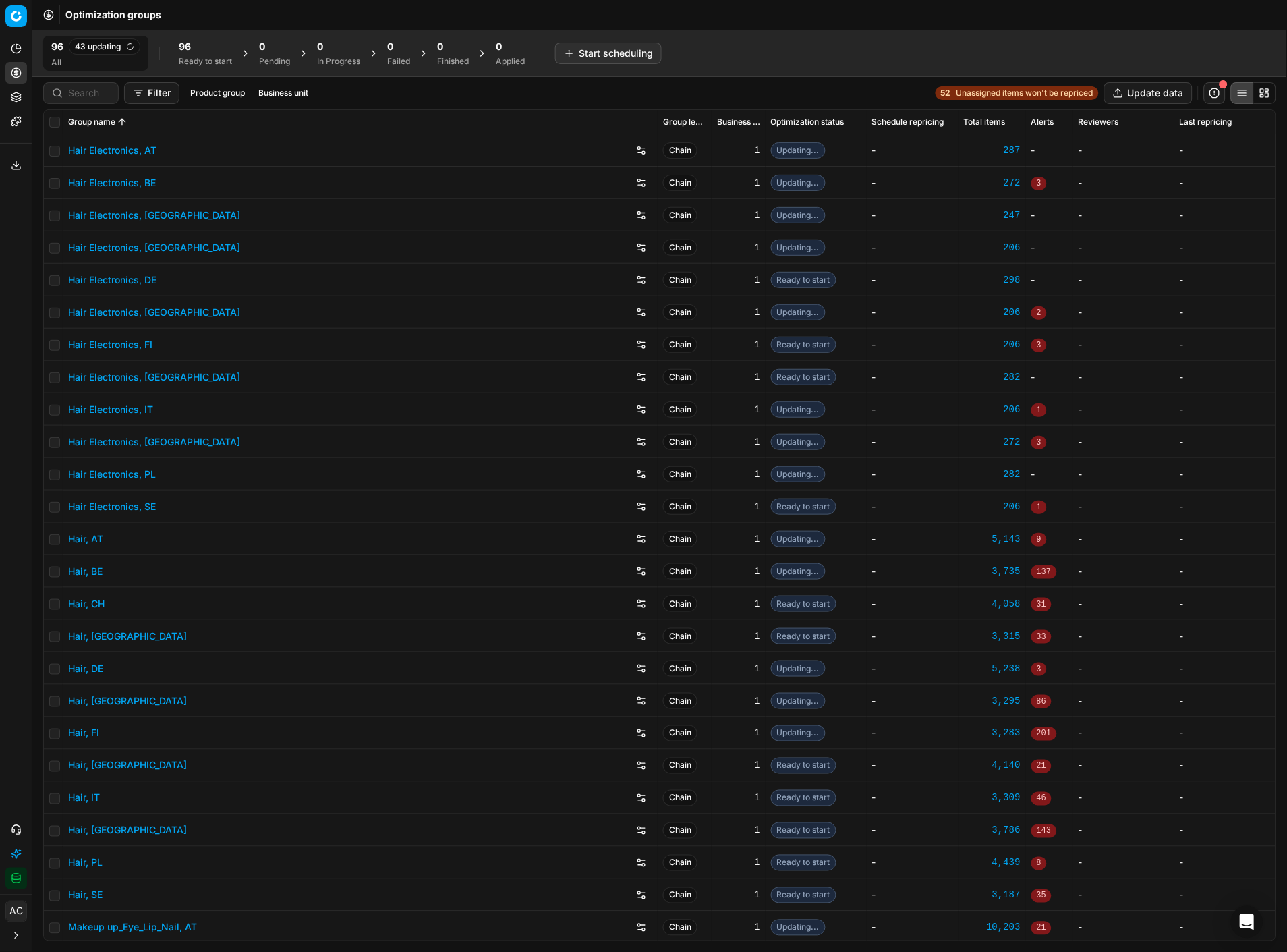
click at [16, 412] on icon at bounding box center [15, 829] width 11 height 11
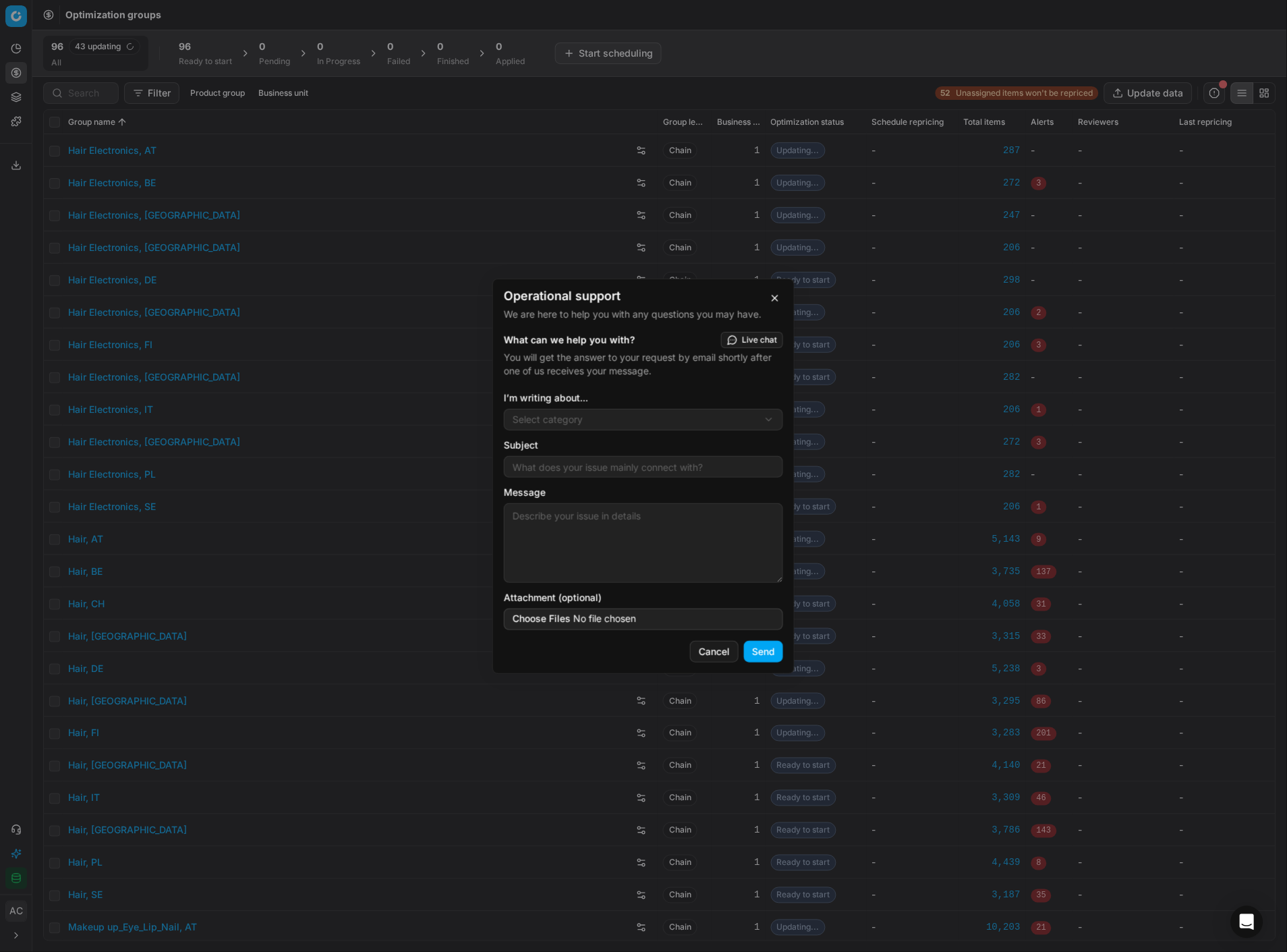
click at [590, 412] on div "Operational support We are here to help you with any questions you may have. Wh…" at bounding box center [644, 476] width 1287 height 952
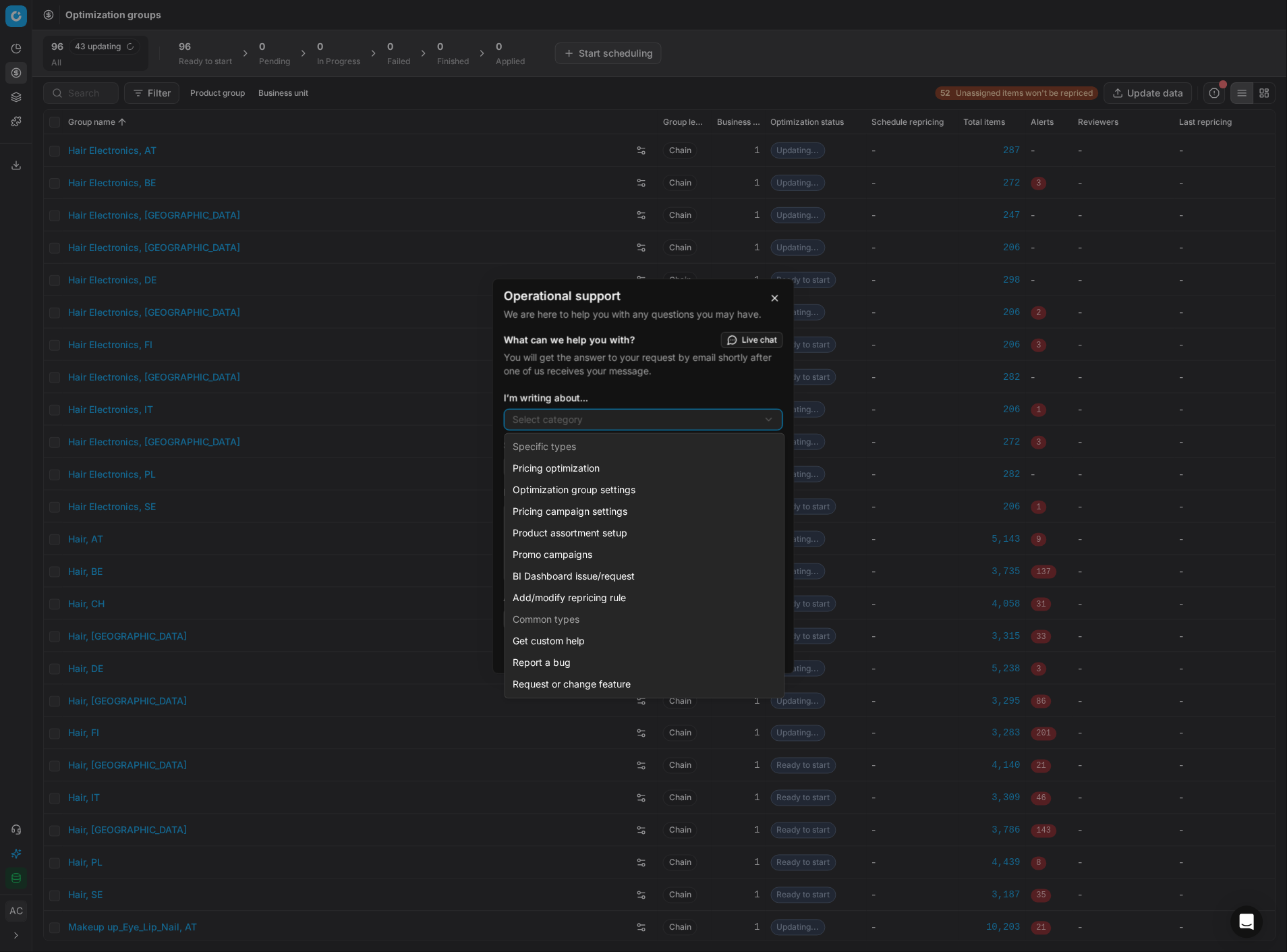
select select "141"
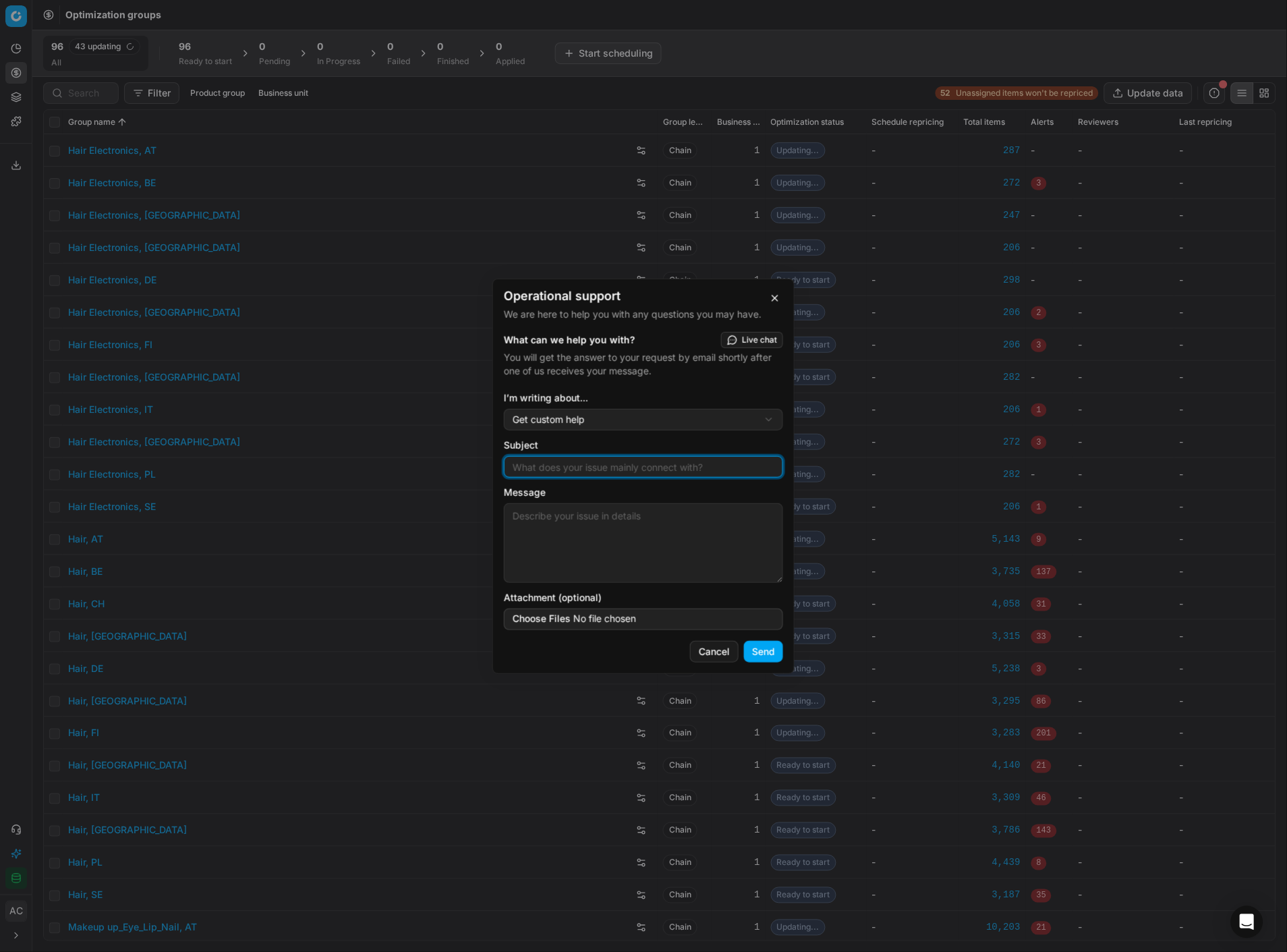
click at [576, 412] on input "Subject" at bounding box center [644, 466] width 267 height 20
type input "create new product mapping"
click at [678, 412] on textarea "Message" at bounding box center [644, 543] width 280 height 79
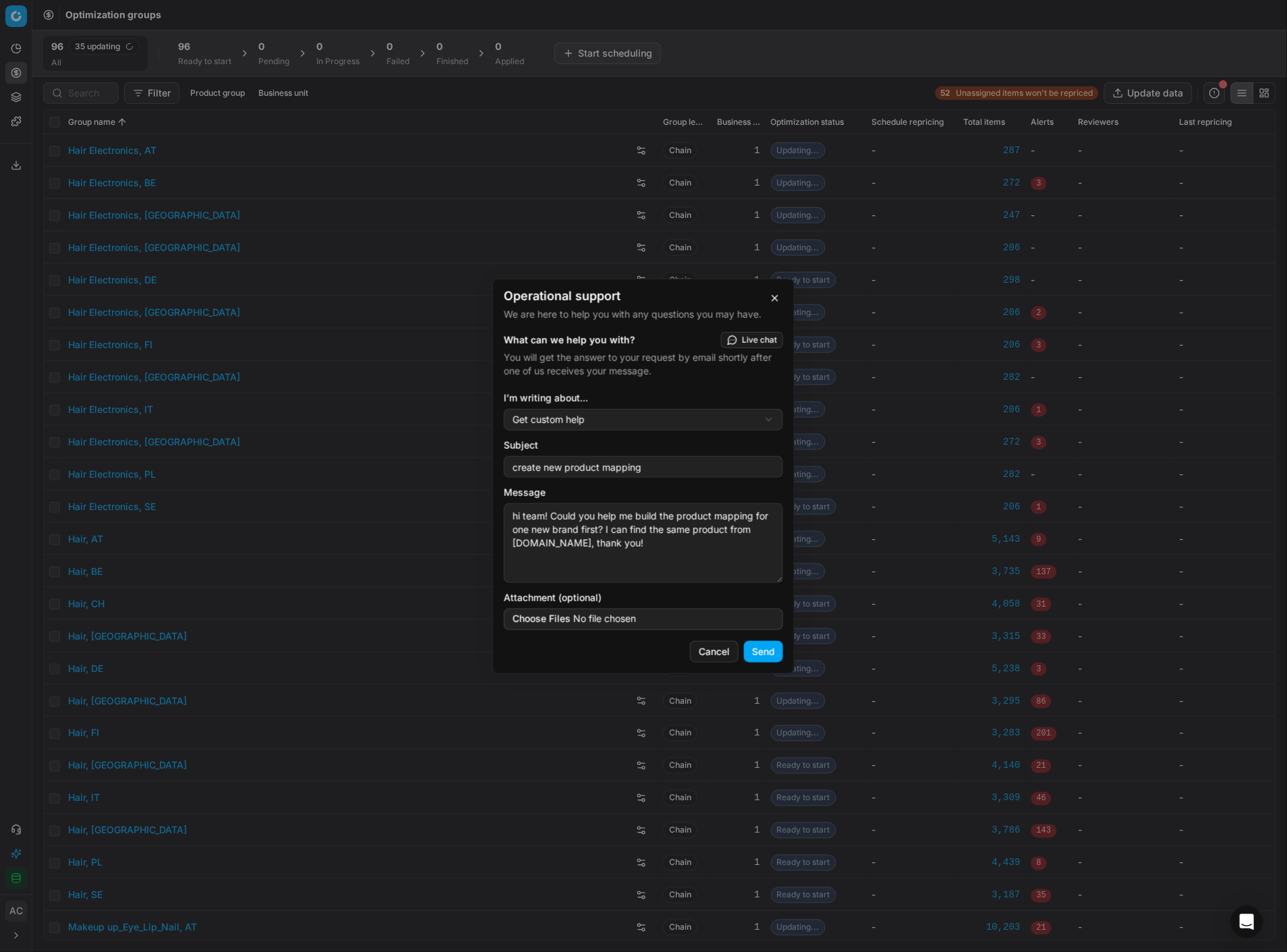
click at [619, 412] on textarea "hi team! Could you help me build the product mapping for one new brand first? I…" at bounding box center [644, 543] width 280 height 79
paste textarea "https://www.notino.de/thomas-kosmala/"
click at [619, 412] on textarea "hi team! Could you help me build the product mapping for one new brand first? I…" at bounding box center [644, 543] width 280 height 79
drag, startPoint x: 614, startPoint y: 557, endPoint x: 687, endPoint y: 556, distance: 73.0
click at [687, 412] on textarea "hi team! Could you help me build the product mapping for one new brand first? I…" at bounding box center [644, 543] width 280 height 79
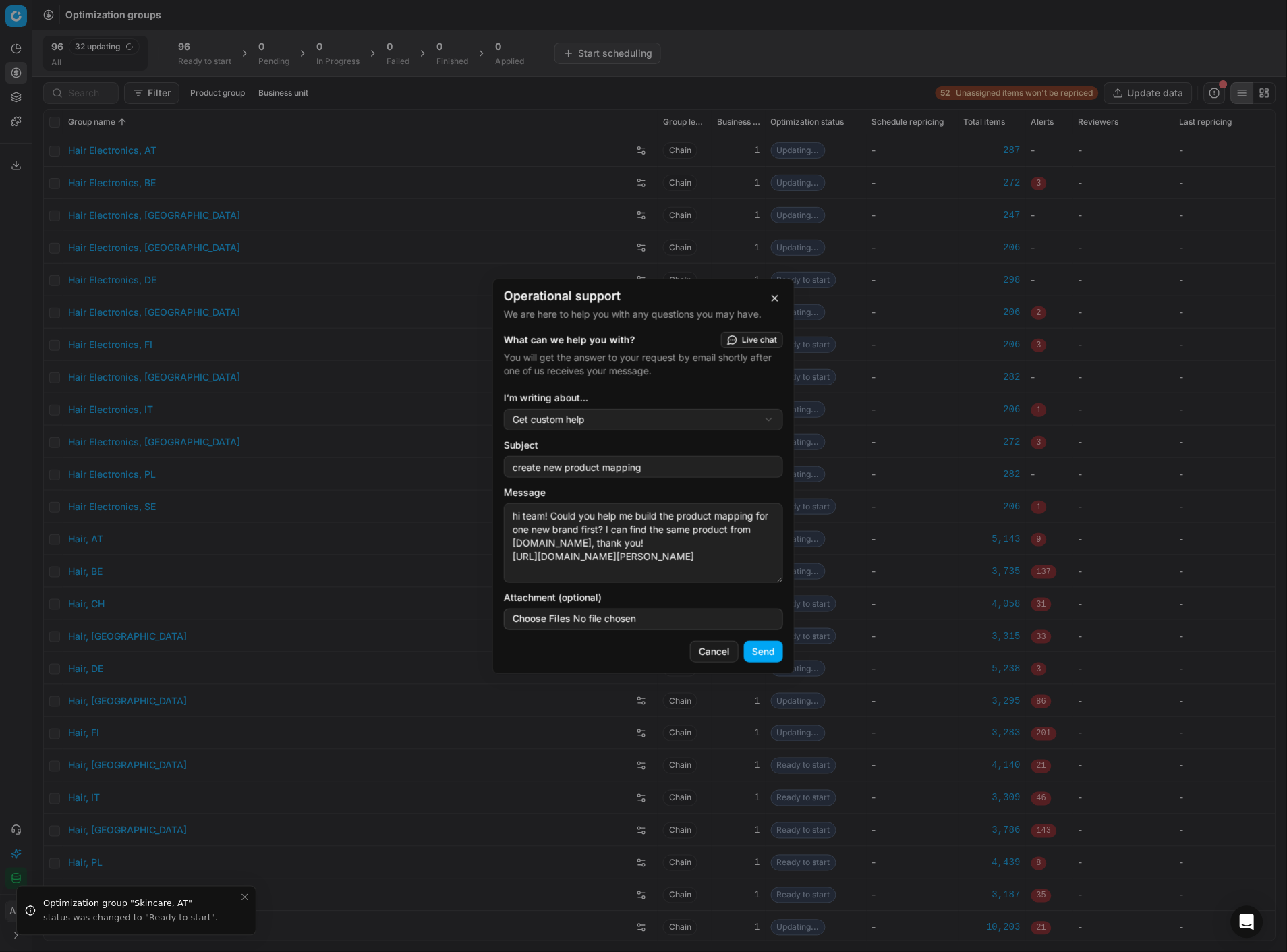
click at [531, 412] on textarea "hi team! Could you help me build the product mapping for one new brand first? I…" at bounding box center [644, 543] width 280 height 79
paste textarea "thomas-kosmala"
click at [511, 412] on textarea "hi team! Could you help me build the product mapping for new brand thomas-kosma…" at bounding box center [644, 543] width 280 height 79
click at [749, 412] on textarea "hi team! Could you help me build the product mapping for the products in the ne…" at bounding box center [644, 543] width 280 height 79
type textarea "hi team! Could you help me build the product mapping for the products in the ne…"
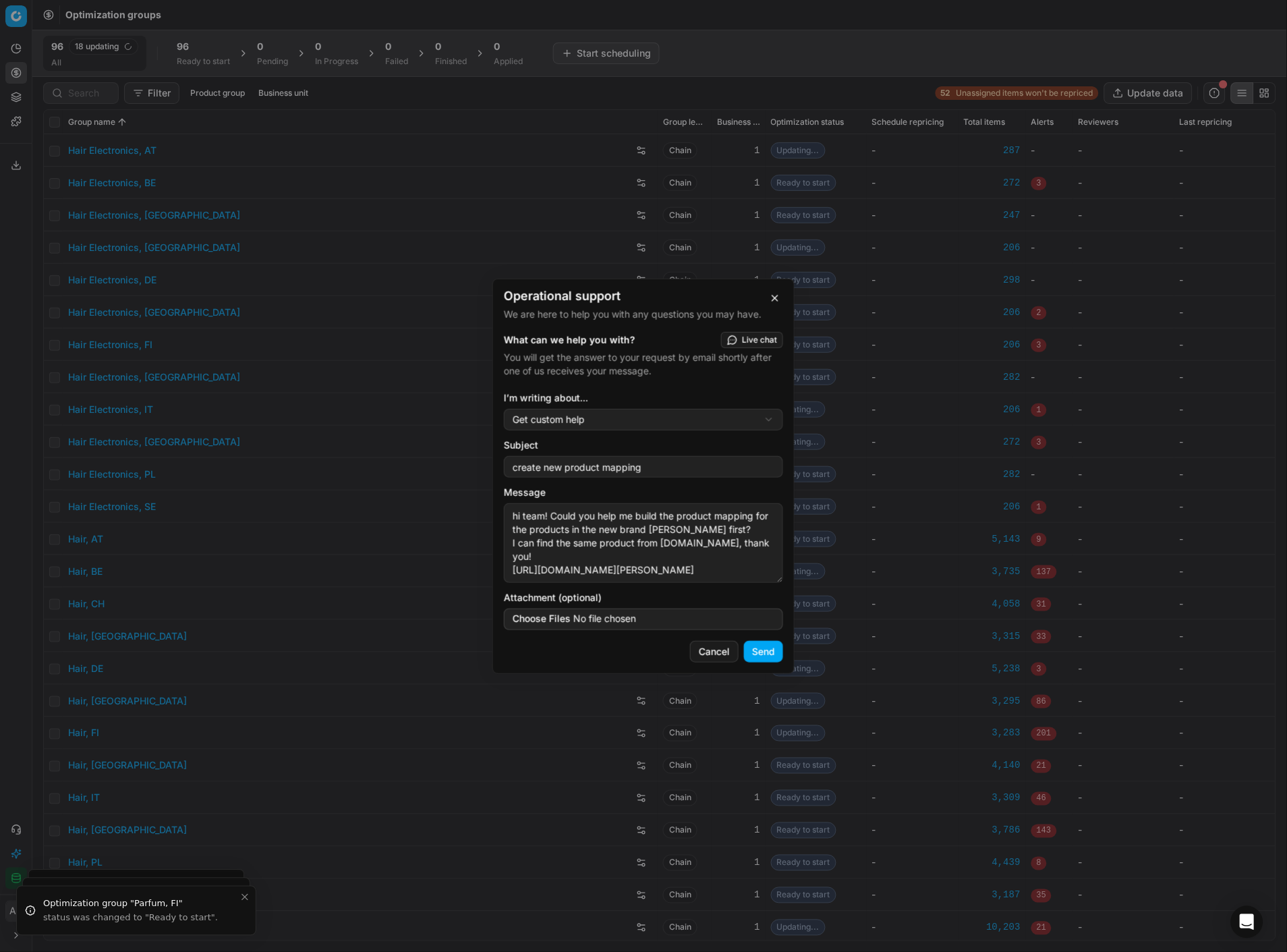
click at [765, 412] on button "Send" at bounding box center [764, 651] width 39 height 22
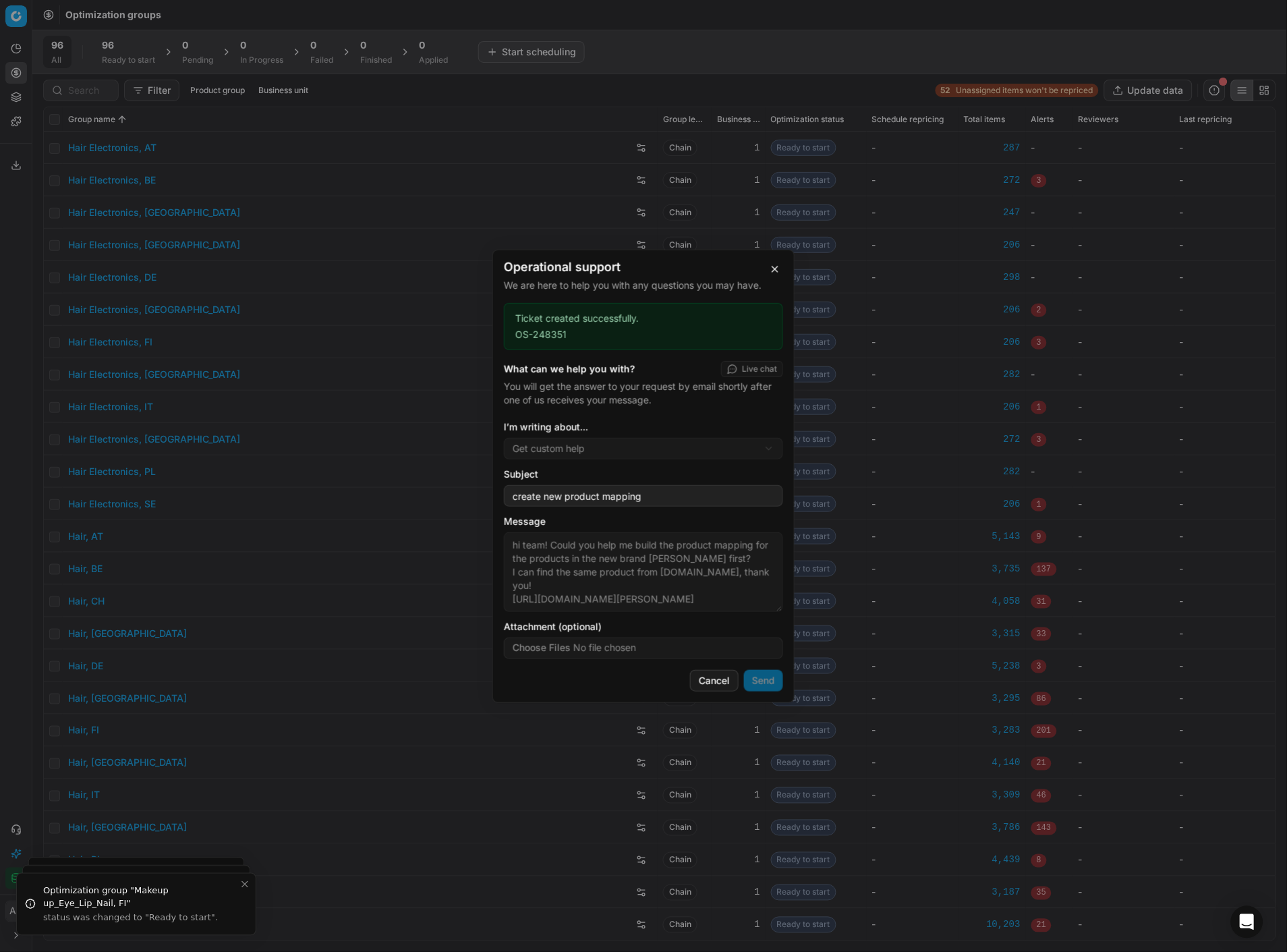
click at [773, 265] on button "button" at bounding box center [775, 269] width 16 height 16
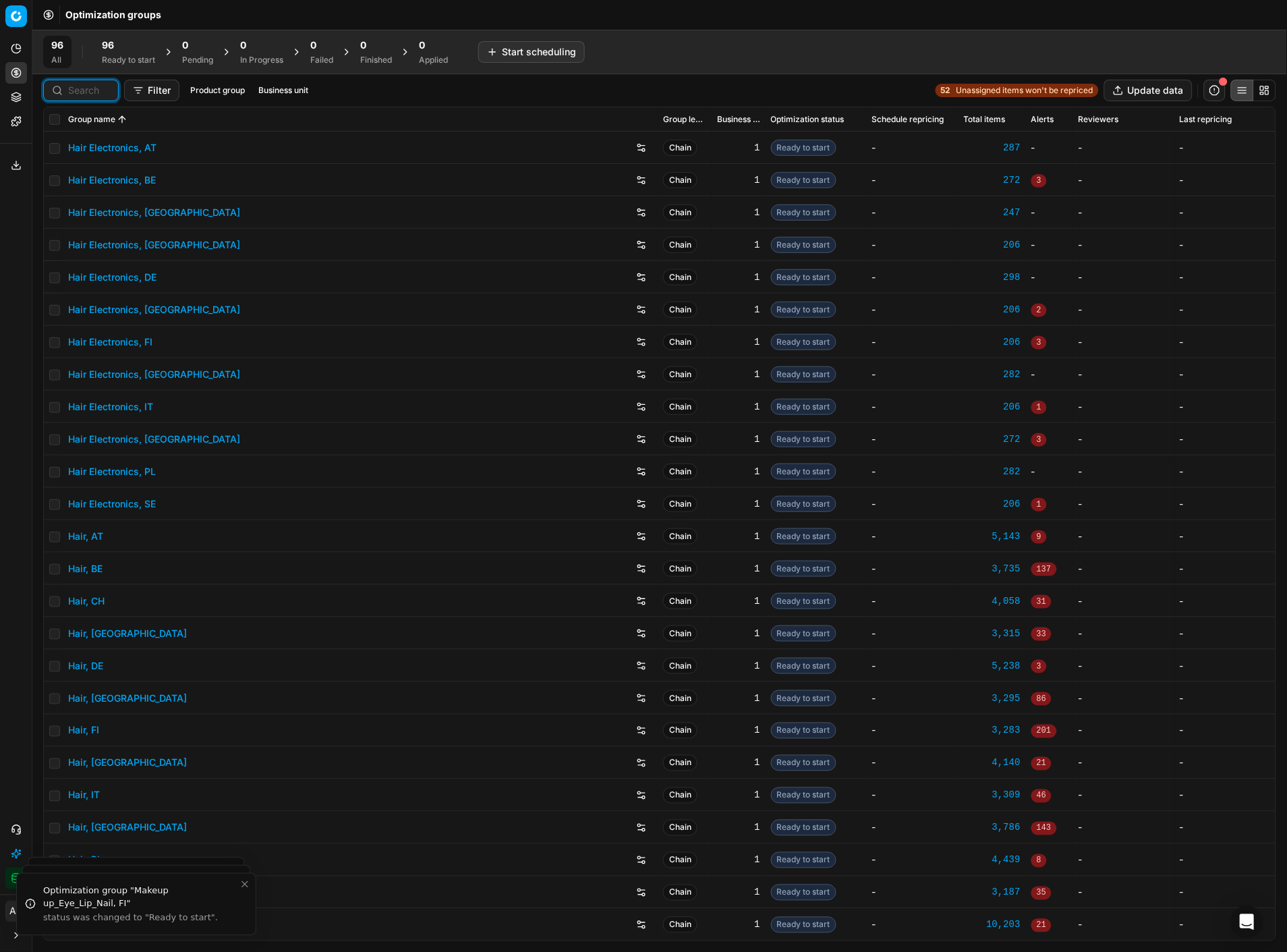
click at [76, 86] on input at bounding box center [89, 90] width 42 height 14
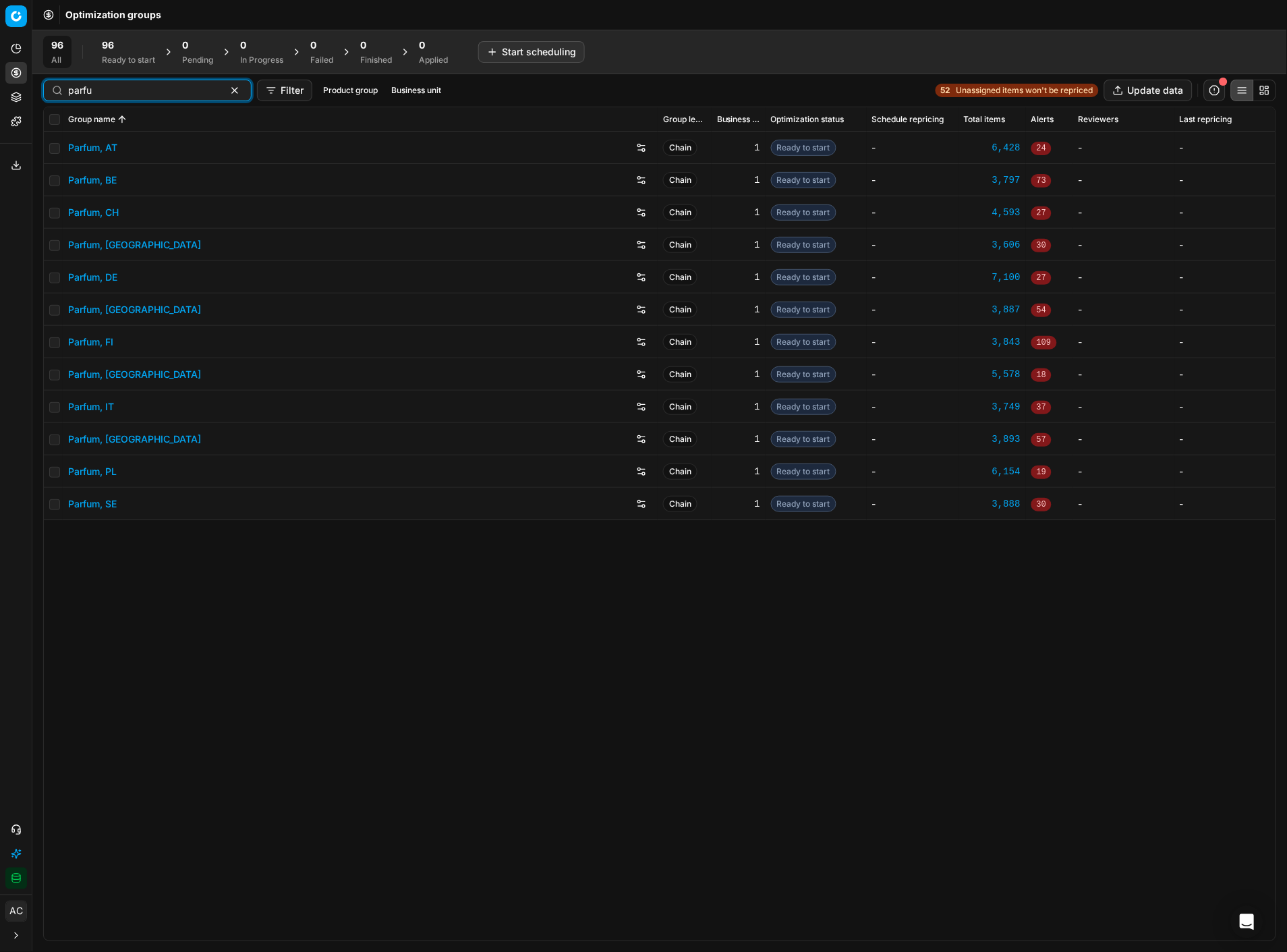
type input "parfu"
click at [102, 280] on link "Parfum, DE" at bounding box center [92, 277] width 49 height 14
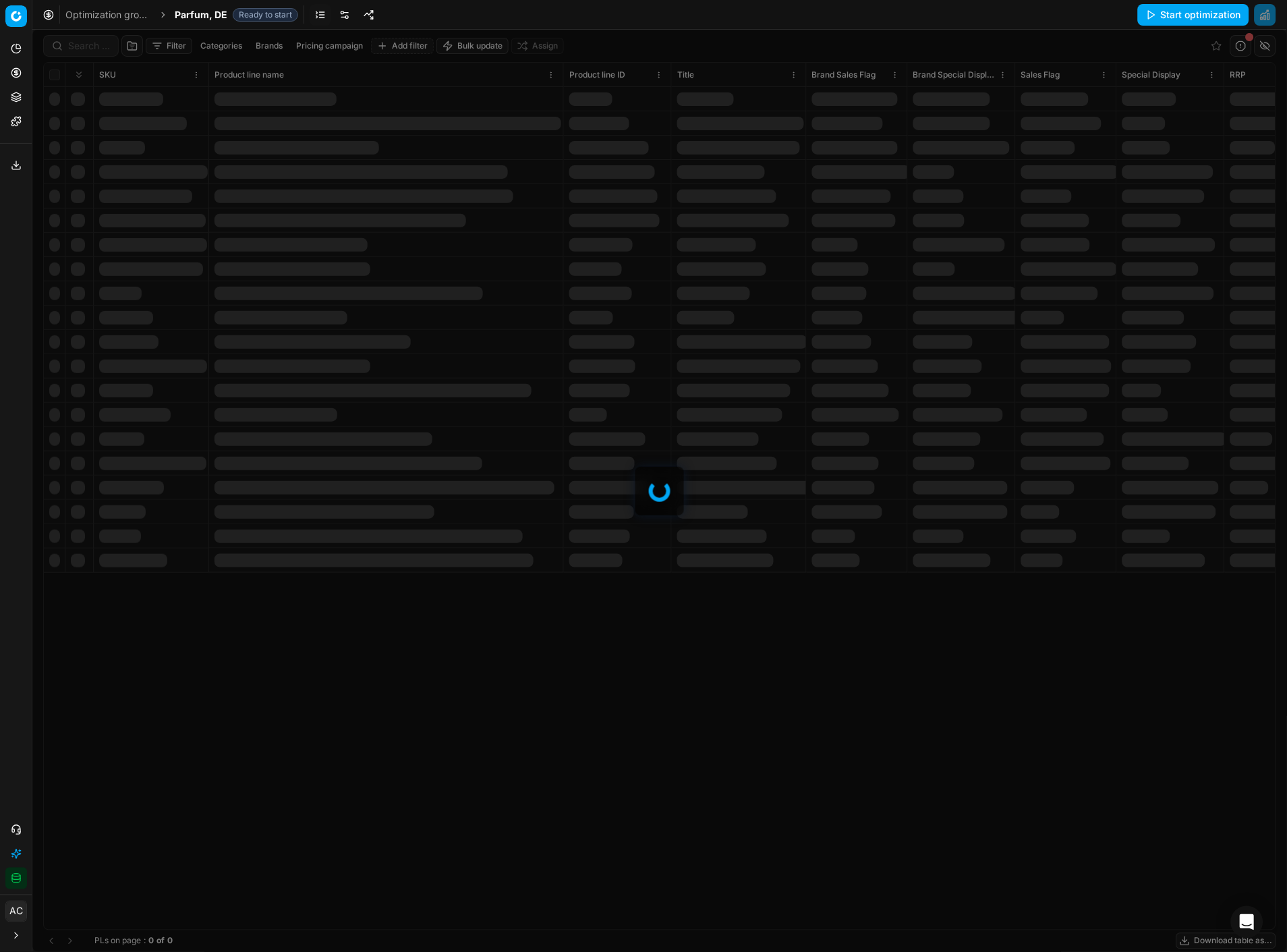
click at [74, 50] on div at bounding box center [660, 491] width 1255 height 922
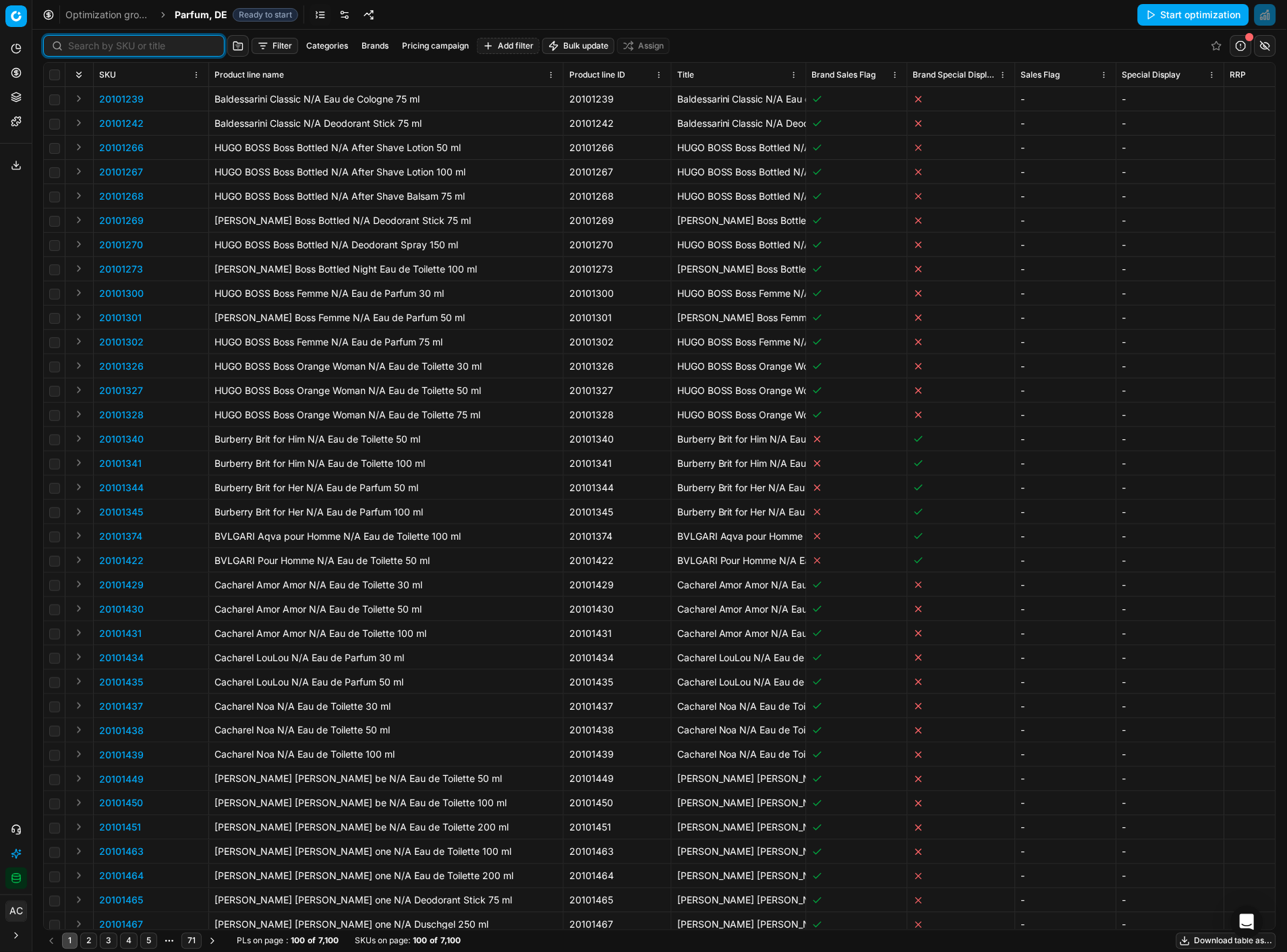
click at [74, 50] on input at bounding box center [141, 45] width 148 height 14
paste input "80029119-200"
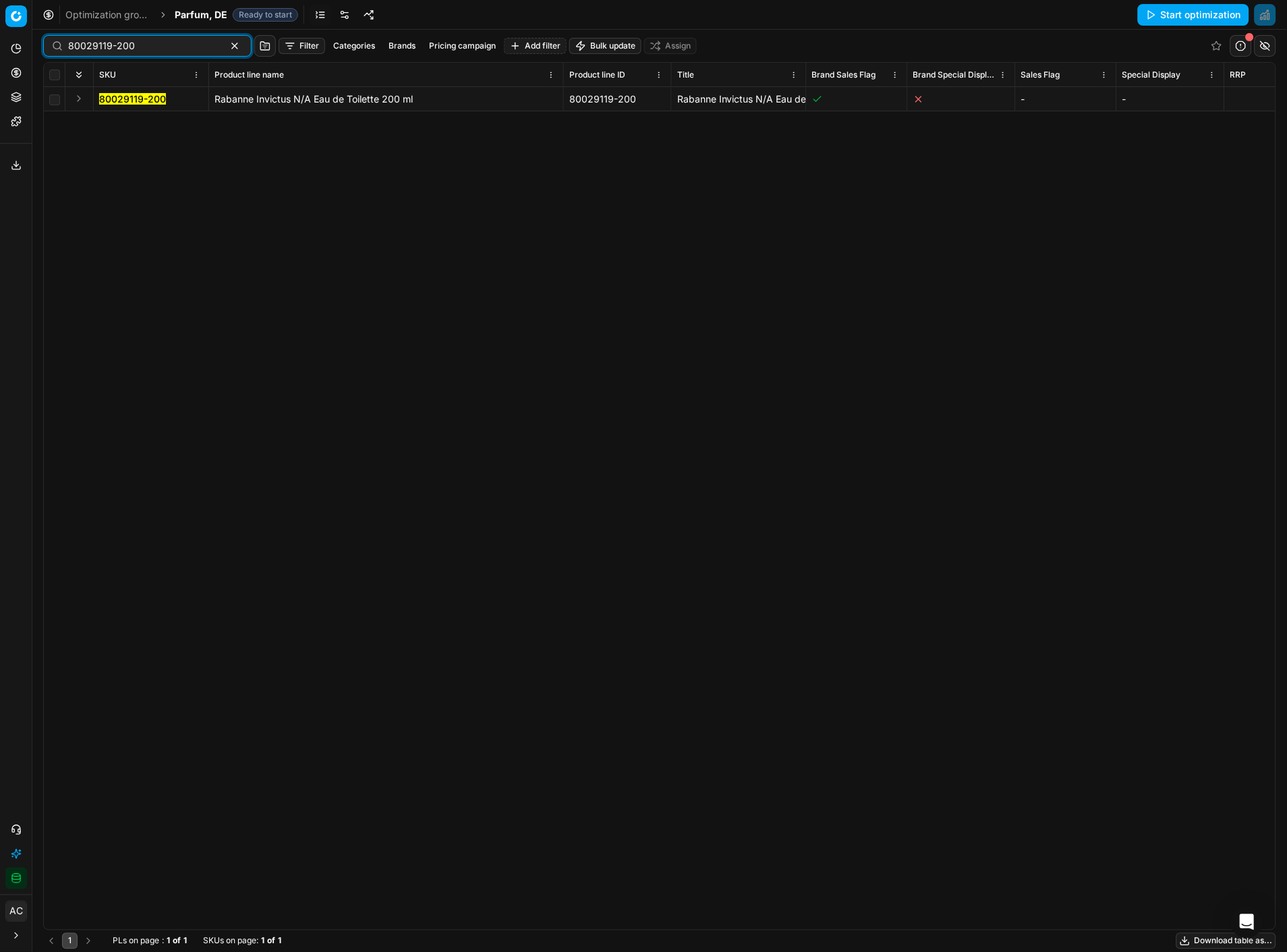
type input "80029119-200"
click at [82, 96] on button "Expand" at bounding box center [79, 99] width 16 height 16
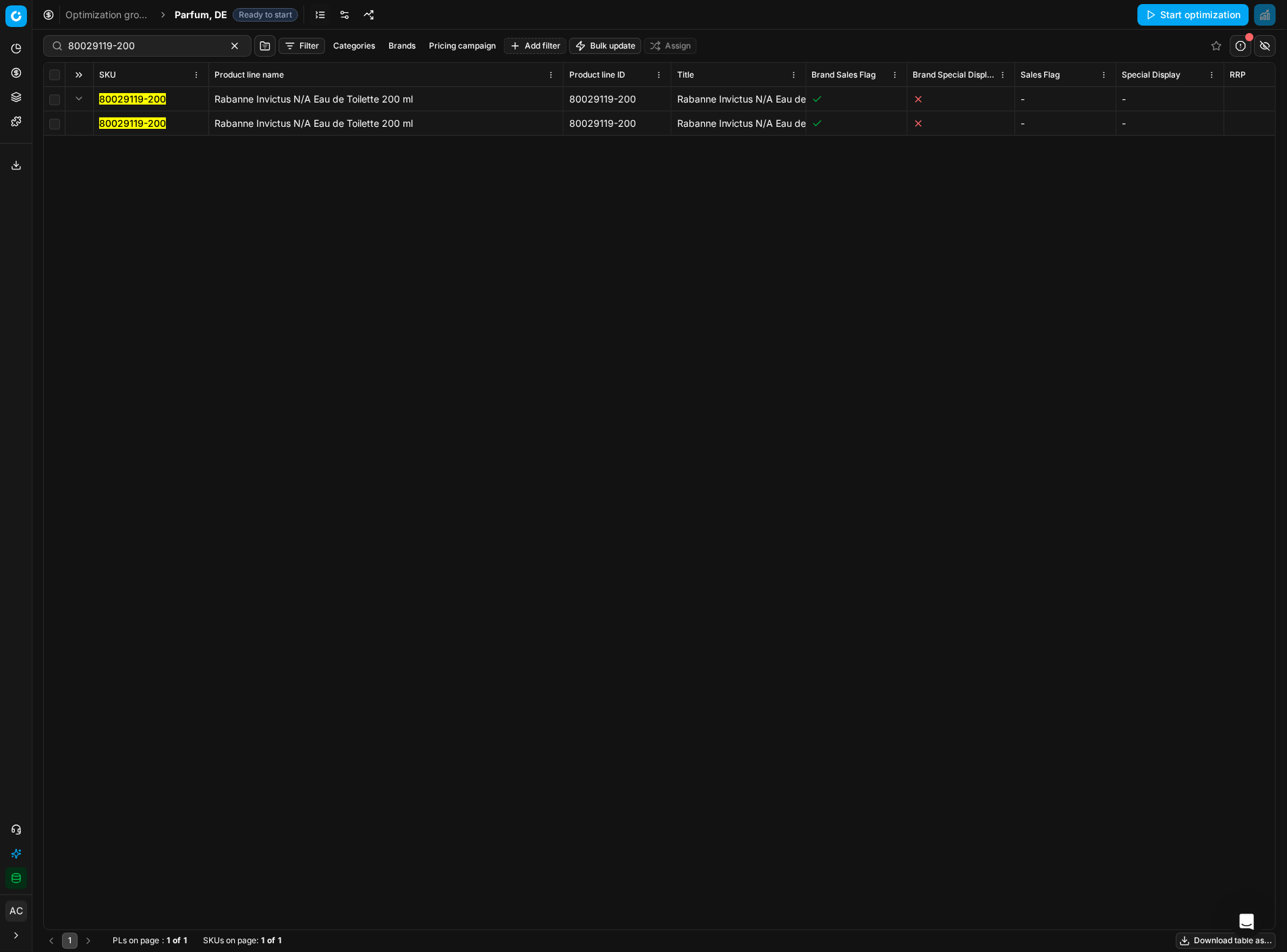
click at [126, 123] on mark "80029119-200" at bounding box center [133, 123] width 67 height 11
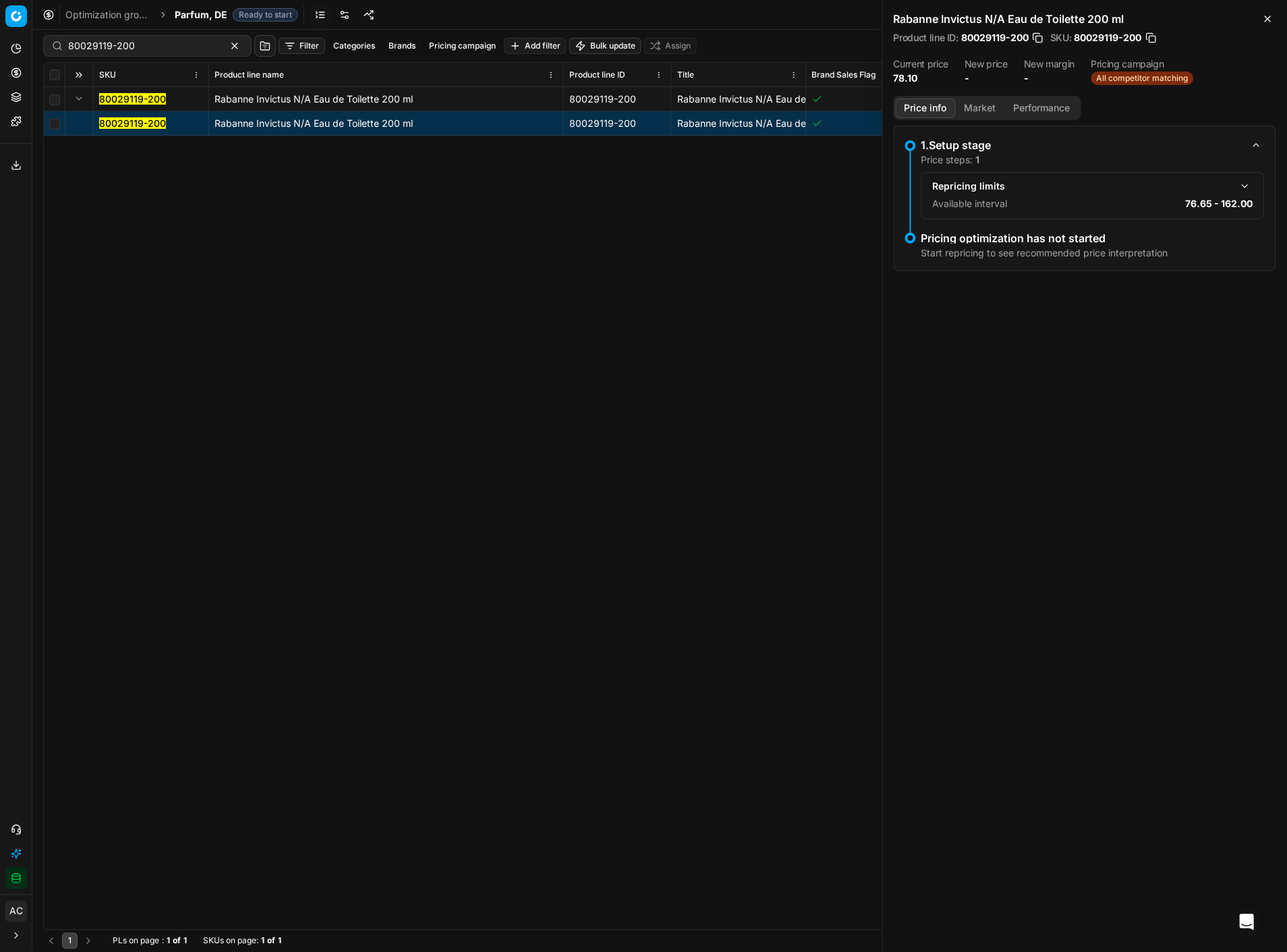
click at [959, 100] on button "Market" at bounding box center [981, 108] width 49 height 19
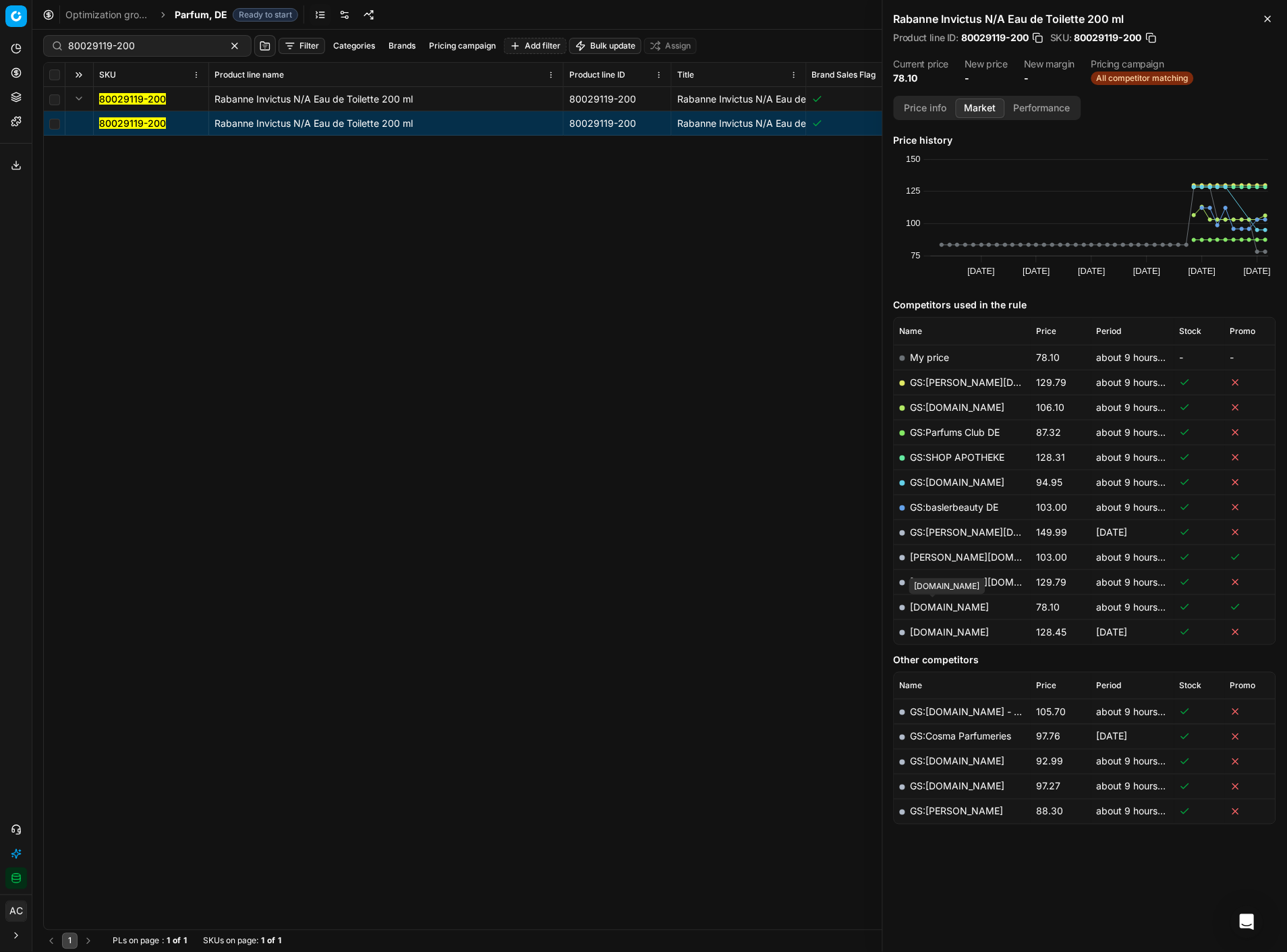
click at [950, 412] on link "[DOMAIN_NAME]" at bounding box center [951, 607] width 79 height 11
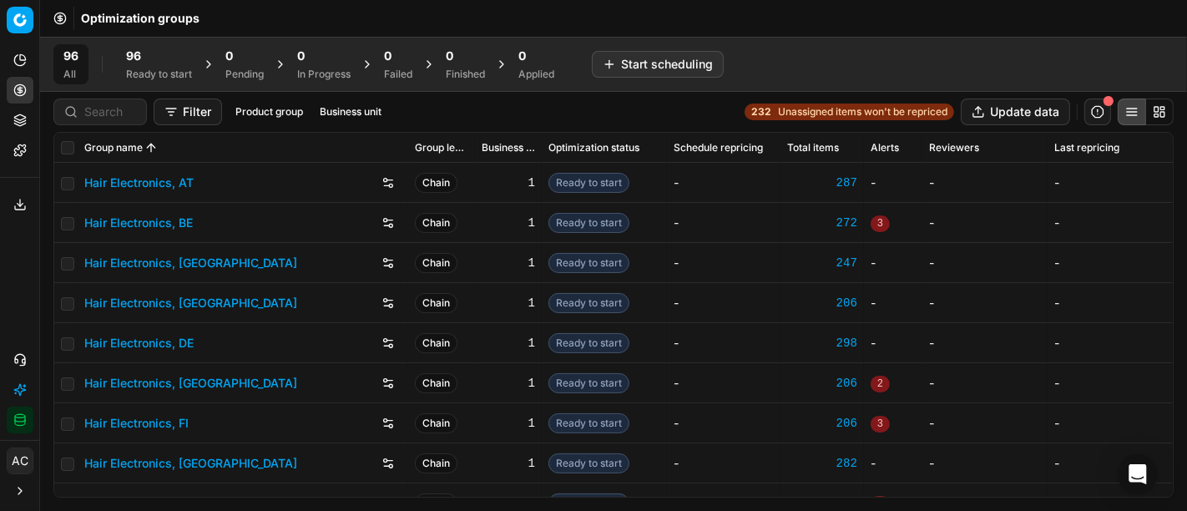
click at [1186, 174] on div "Group name Group level Business unit Optimization status Schedule repricing Tot…" at bounding box center [613, 321] width 1147 height 379
click at [14, 253] on div "Analytics Pricing Product portfolio Templates Export service 23 Contact support…" at bounding box center [19, 240] width 39 height 400
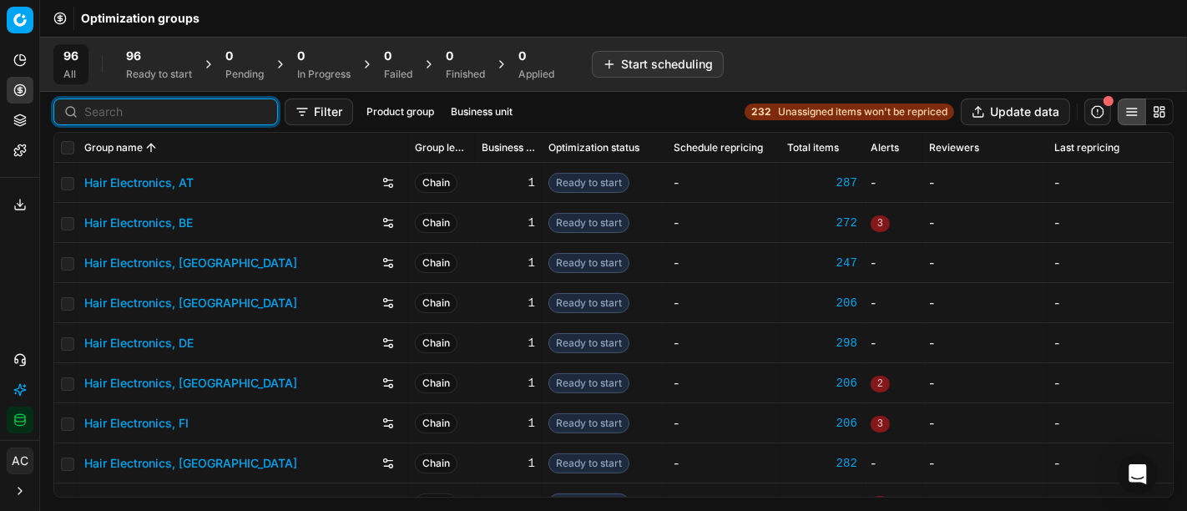
click at [98, 116] on input at bounding box center [175, 111] width 183 height 17
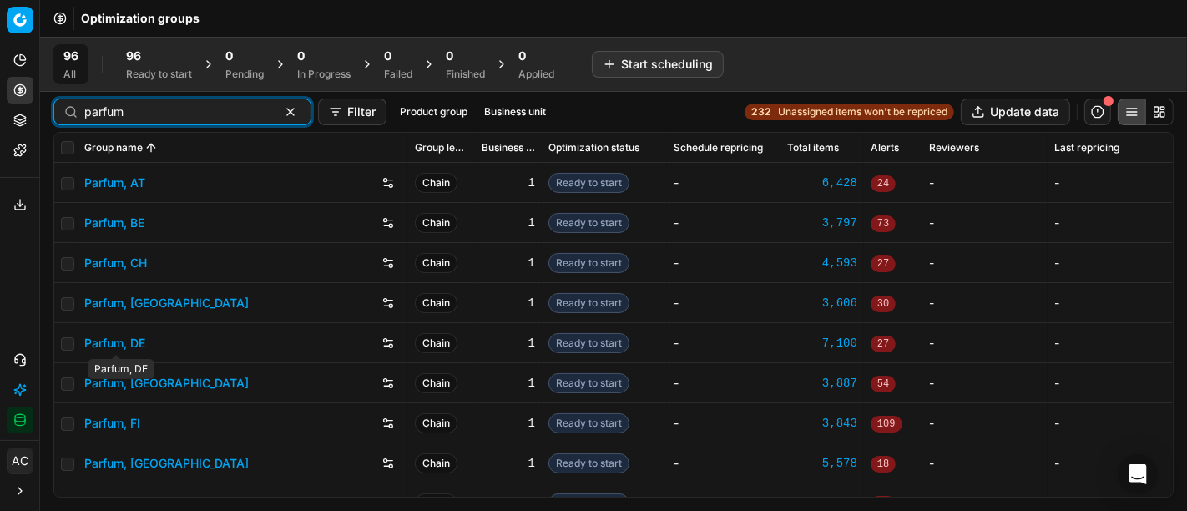
type input "parfum"
click at [117, 342] on link "Parfum, DE" at bounding box center [114, 343] width 61 height 17
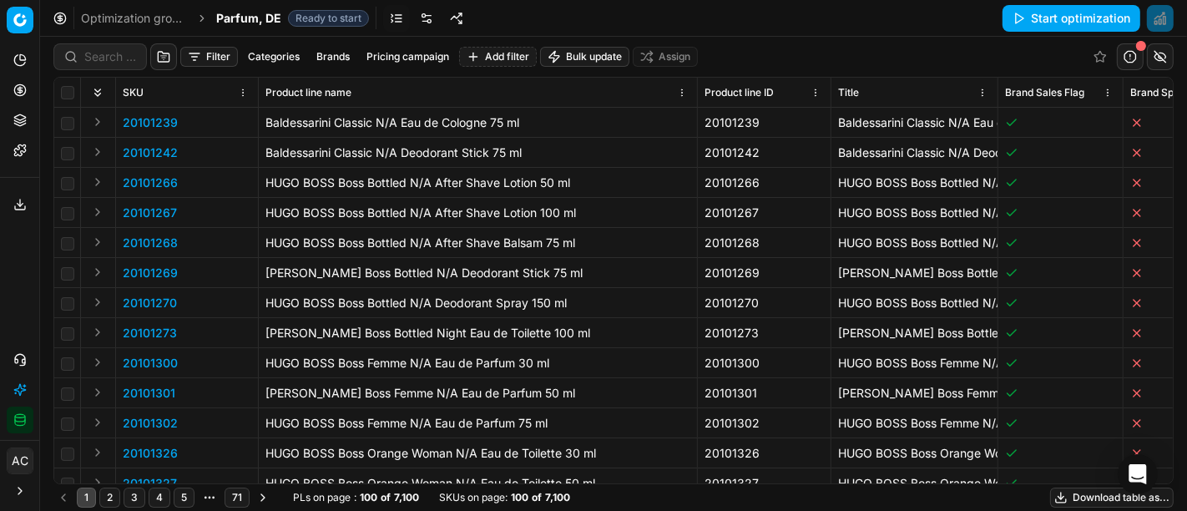
click at [13, 305] on div "Analytics Pricing Product portfolio Templates Export service 23 Contact support…" at bounding box center [19, 240] width 39 height 400
click at [10, 271] on div "Analytics Pricing Product portfolio Templates Export service 23 Contact support…" at bounding box center [19, 240] width 39 height 400
click at [28, 285] on div "Analytics Pricing Product portfolio Templates Export service 23 Contact support…" at bounding box center [19, 240] width 39 height 400
click at [421, 13] on link at bounding box center [426, 18] width 27 height 27
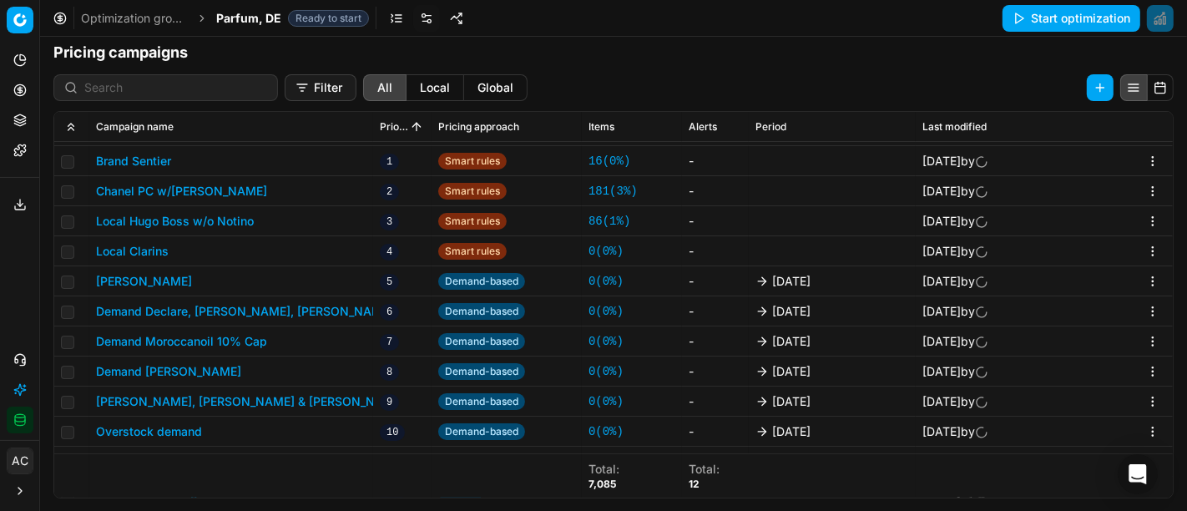
scroll to position [418, 0]
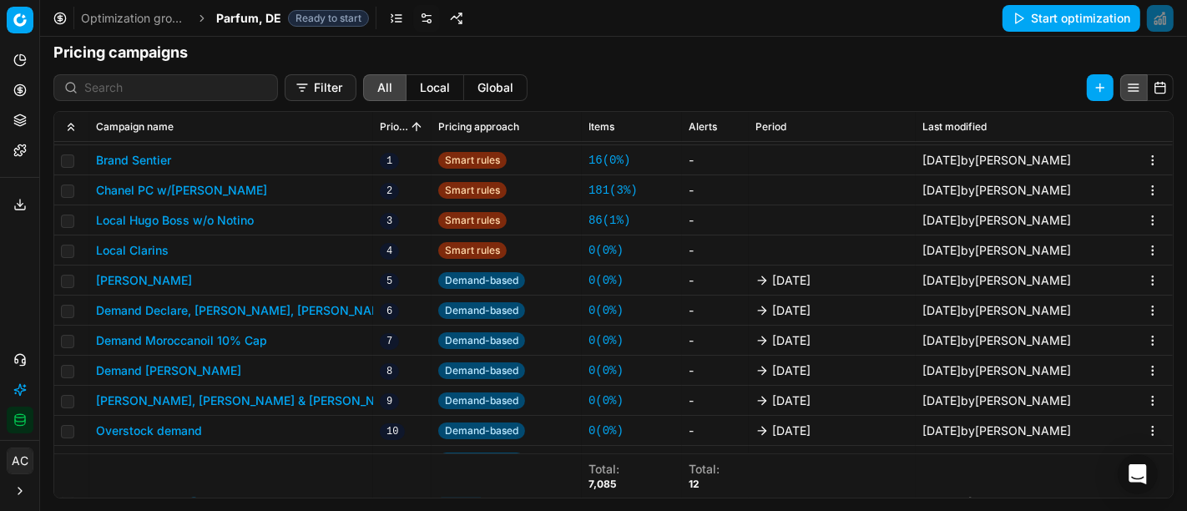
click at [8, 269] on div "Analytics Pricing Product portfolio Templates Export service 23 Contact support…" at bounding box center [19, 240] width 39 height 400
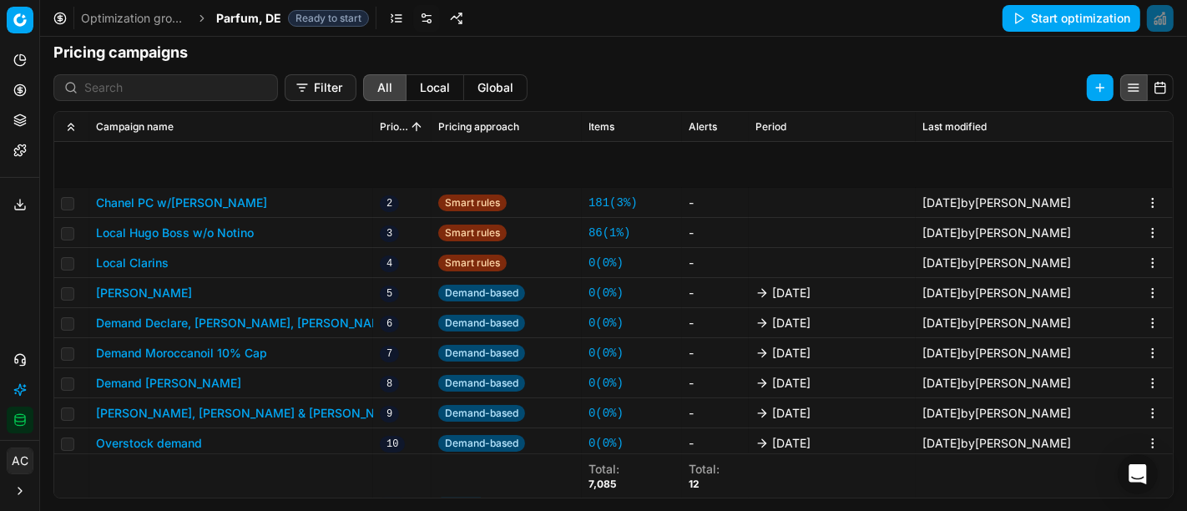
scroll to position [582, 0]
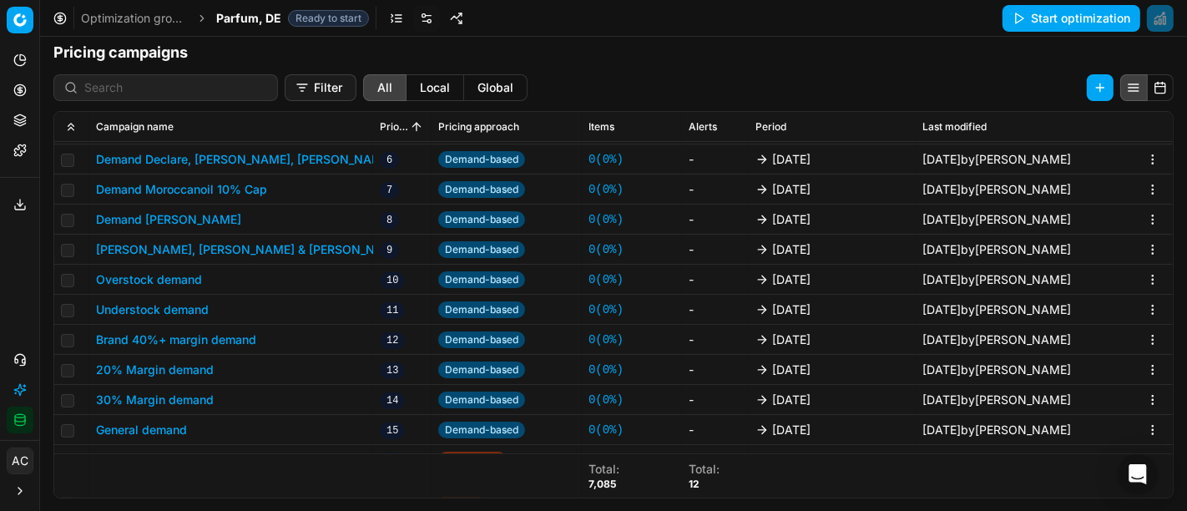
click at [1, 278] on div "Analytics Pricing Product portfolio Templates Export service 23 Contact support…" at bounding box center [19, 240] width 39 height 400
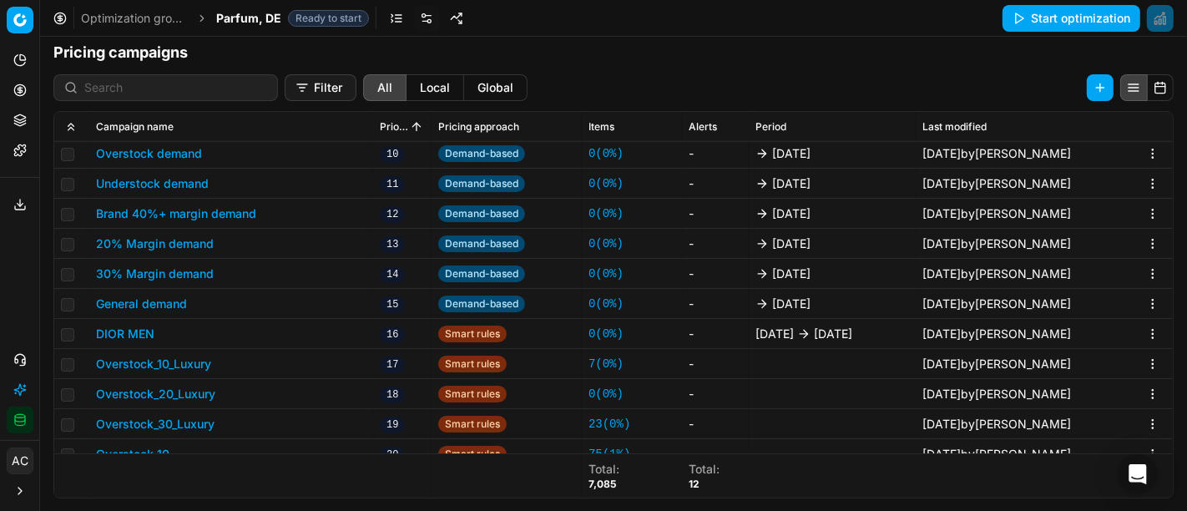
scroll to position [706, 0]
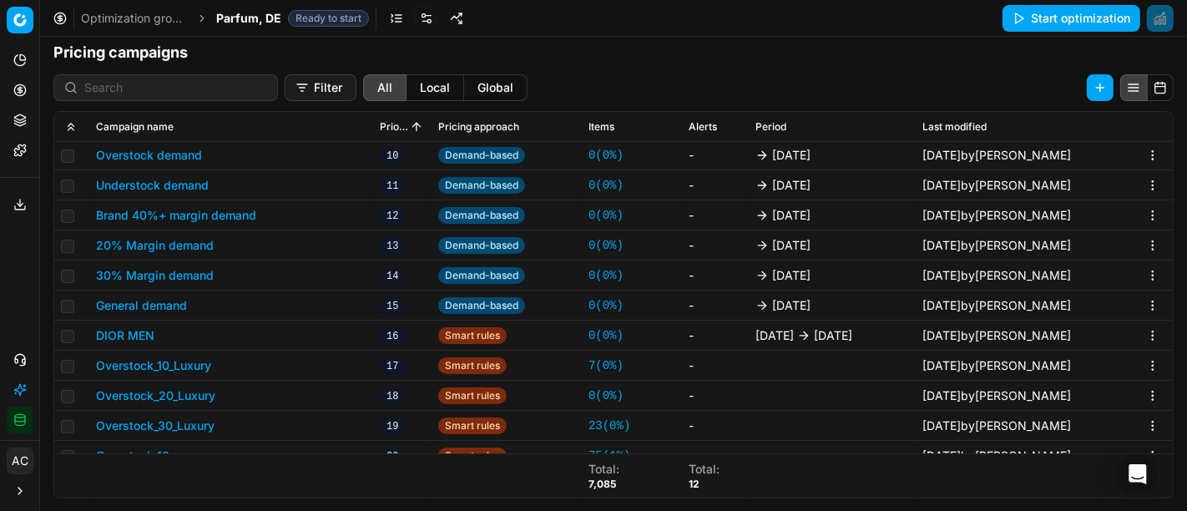
click at [0, 240] on div "Analytics Pricing Product portfolio Templates Export service 23 Contact support…" at bounding box center [19, 240] width 39 height 400
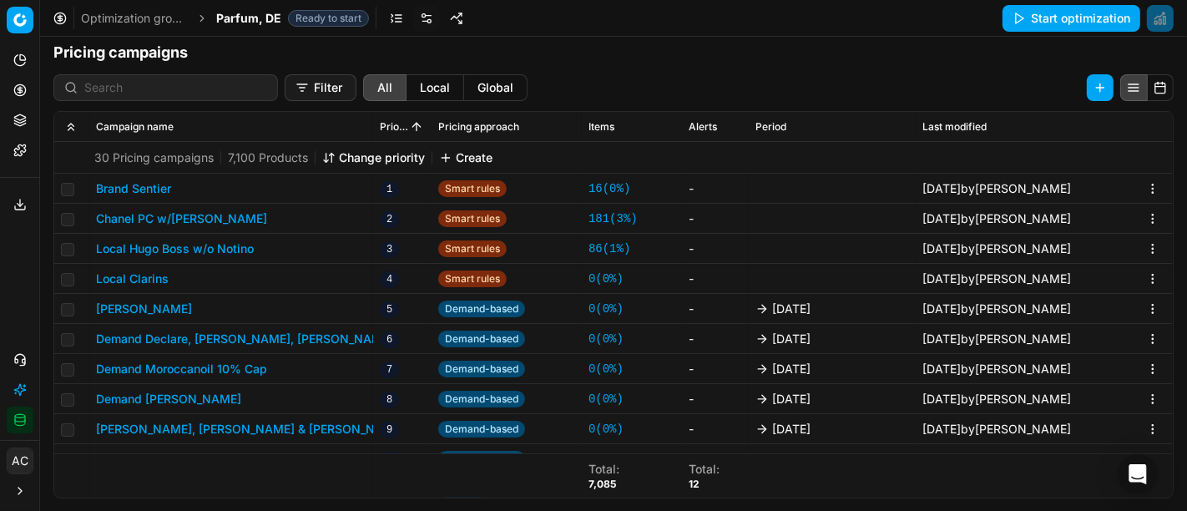
scroll to position [280, 0]
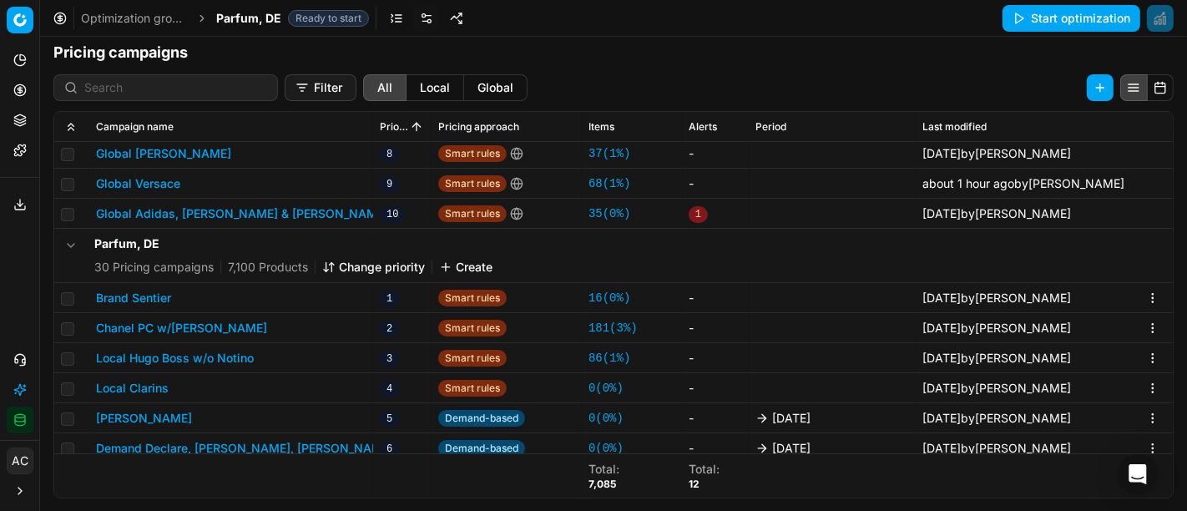
click at [171, 326] on button "Chanel PC w/[PERSON_NAME]" at bounding box center [181, 328] width 171 height 17
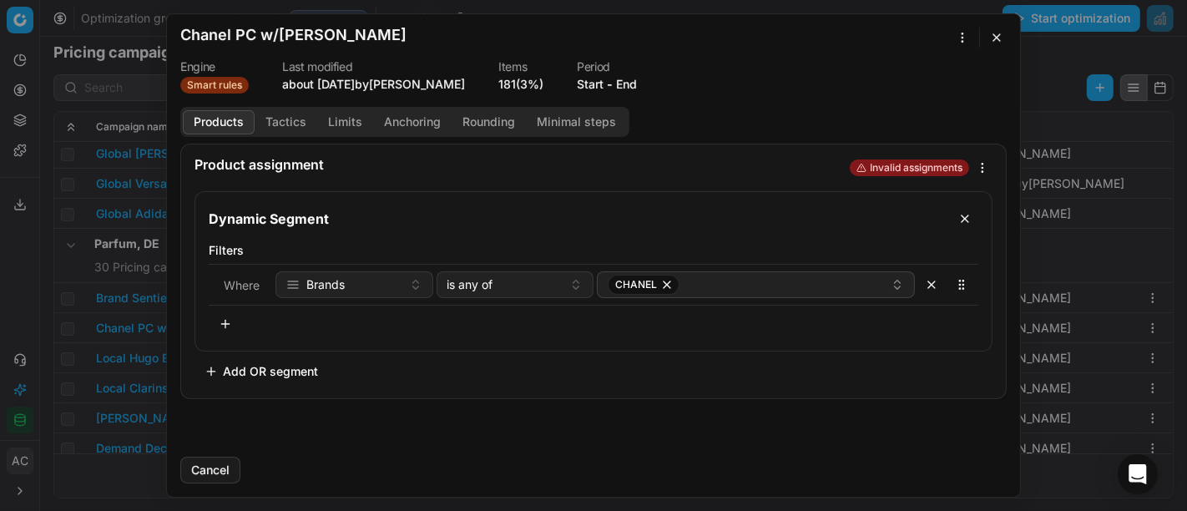
click at [291, 129] on button "Tactics" at bounding box center [286, 122] width 63 height 24
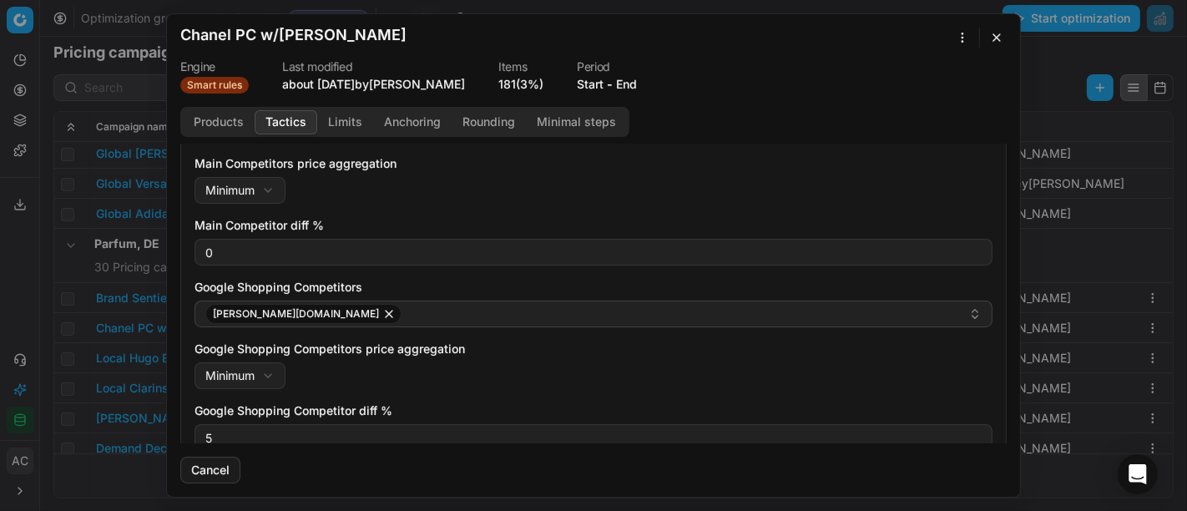
scroll to position [230, 0]
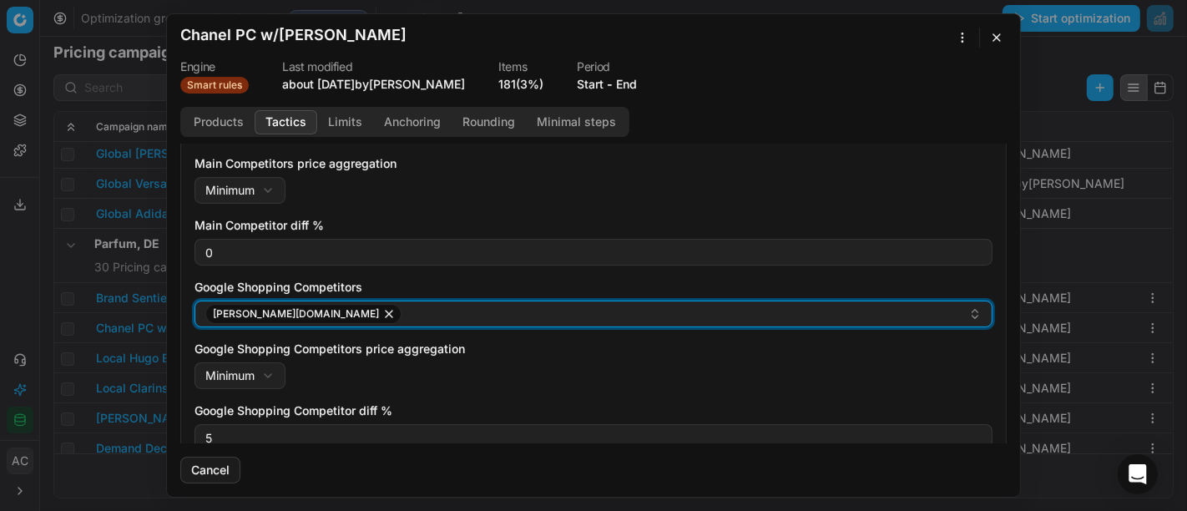
click at [410, 315] on div "[PERSON_NAME][DOMAIN_NAME]" at bounding box center [586, 314] width 763 height 20
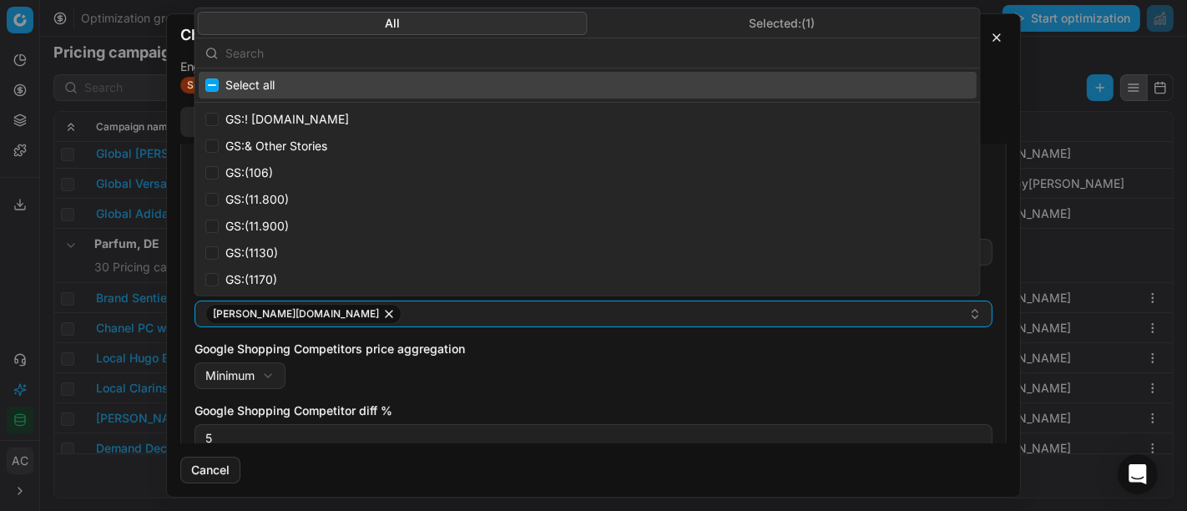
click at [380, 48] on input "text" at bounding box center [597, 52] width 744 height 33
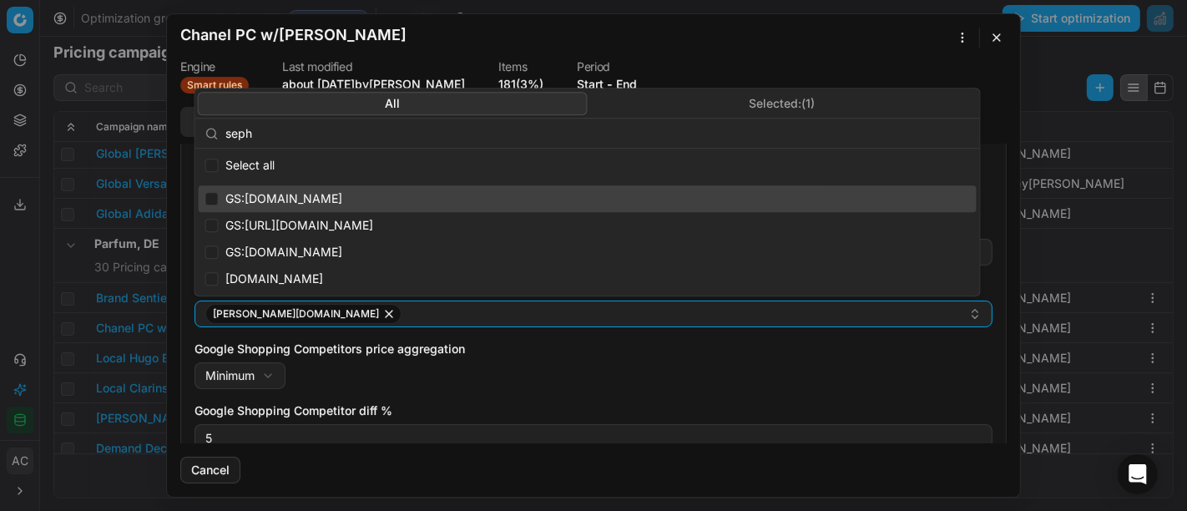
type input "seph"
click at [215, 198] on input "Suggestions" at bounding box center [211, 198] width 13 height 13
checkbox input "true"
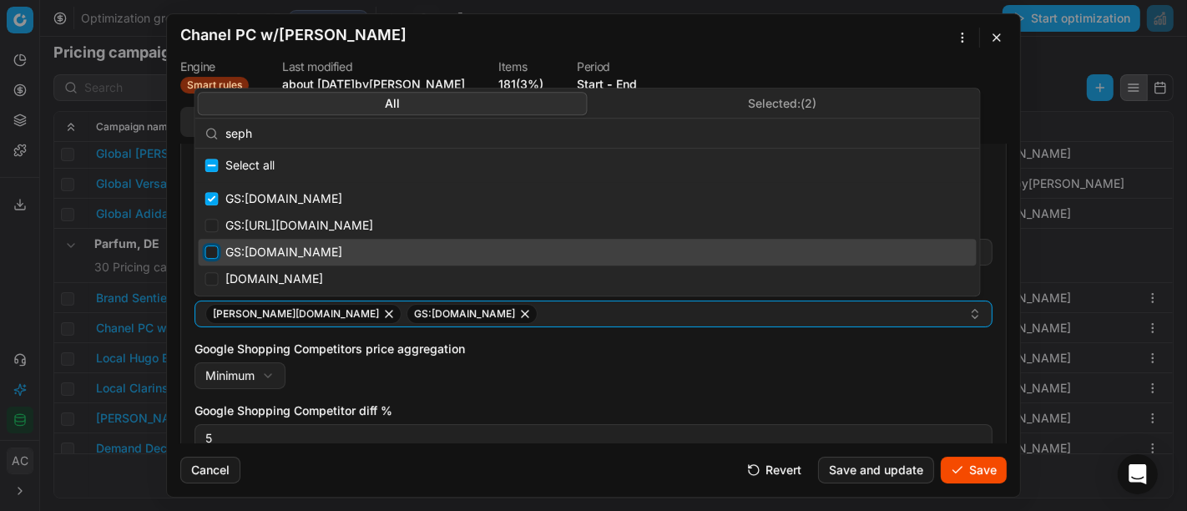
click at [208, 246] on input "Suggestions" at bounding box center [211, 251] width 13 height 13
checkbox input "true"
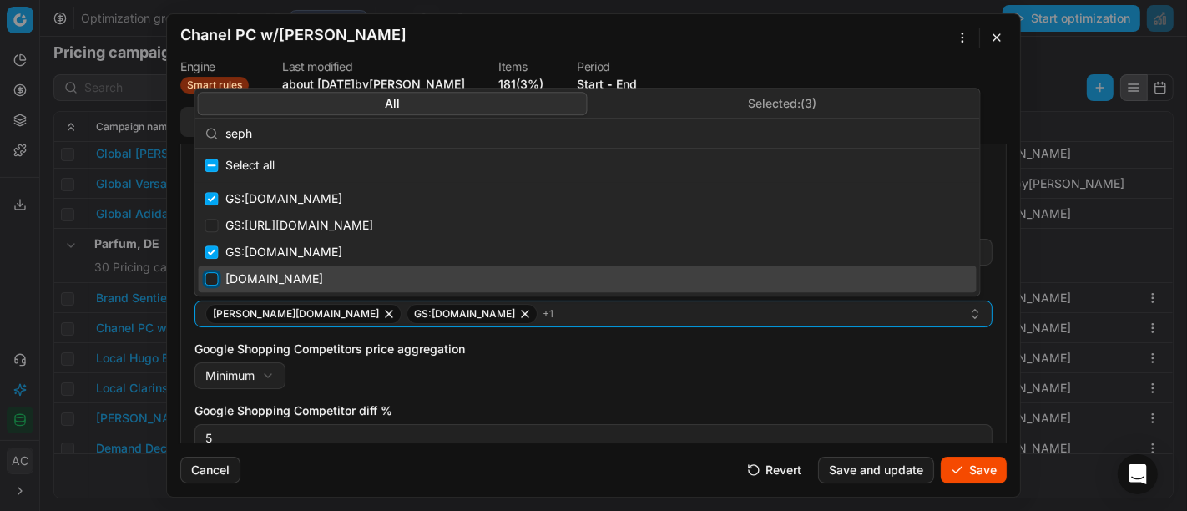
click at [212, 280] on input "Suggestions" at bounding box center [211, 278] width 13 height 13
checkbox input "true"
click at [811, 371] on div "Google Shopping Competitors price aggregation Minimum Minimum Maximum" at bounding box center [593, 364] width 798 height 48
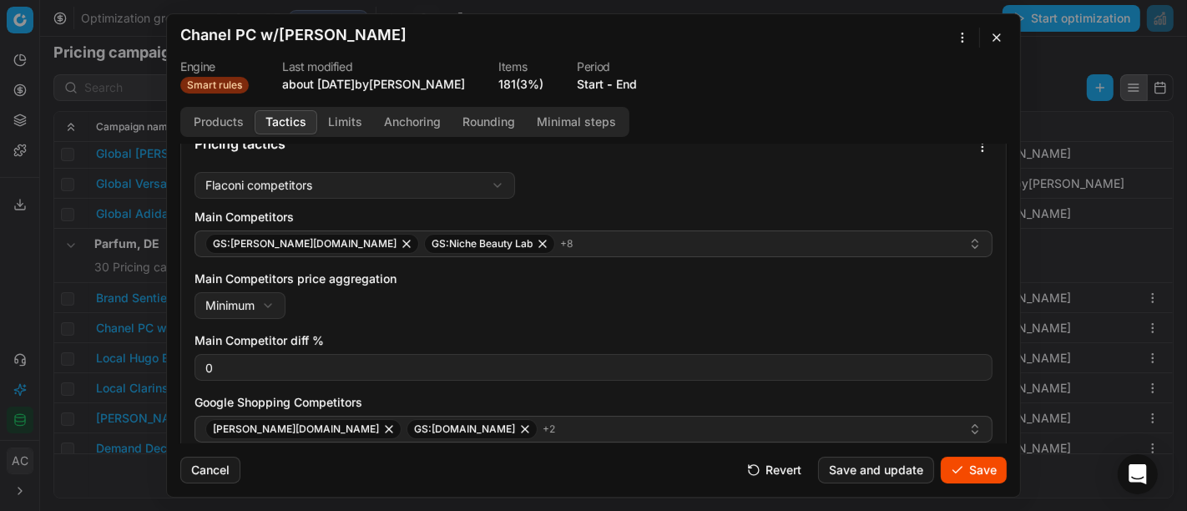
scroll to position [111, 0]
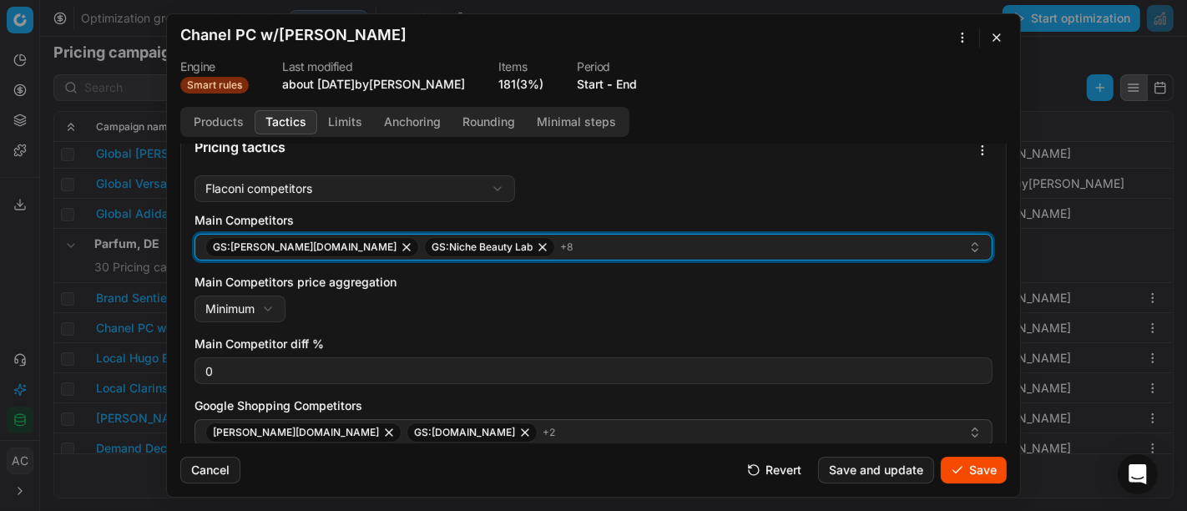
click at [531, 248] on div "GS:[PERSON_NAME][DOMAIN_NAME] GS:Niche Beauty Lab + 8" at bounding box center [586, 247] width 763 height 20
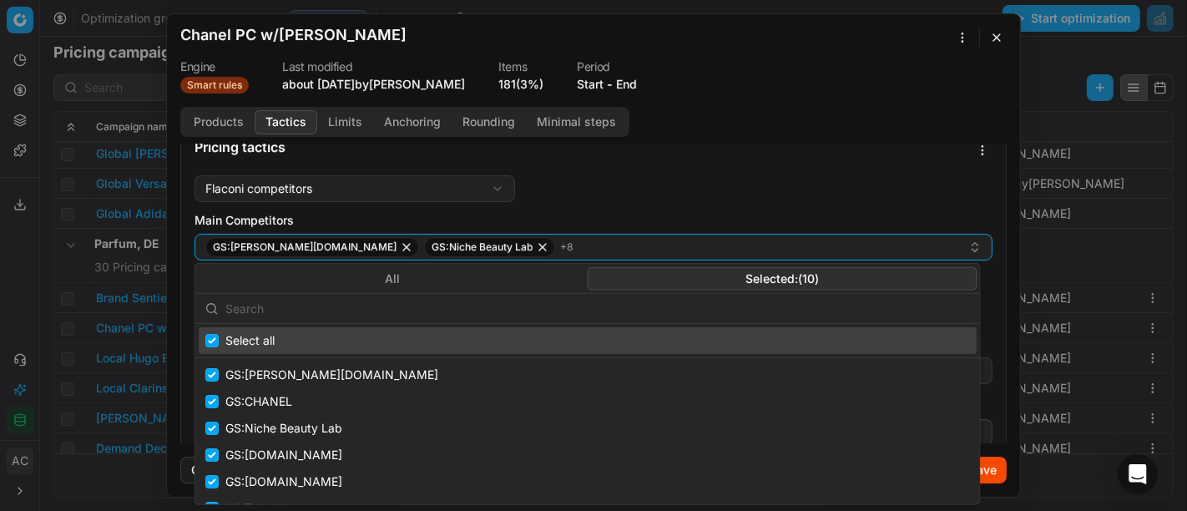
click at [735, 273] on button "Selected: ( 10 )" at bounding box center [783, 277] width 390 height 23
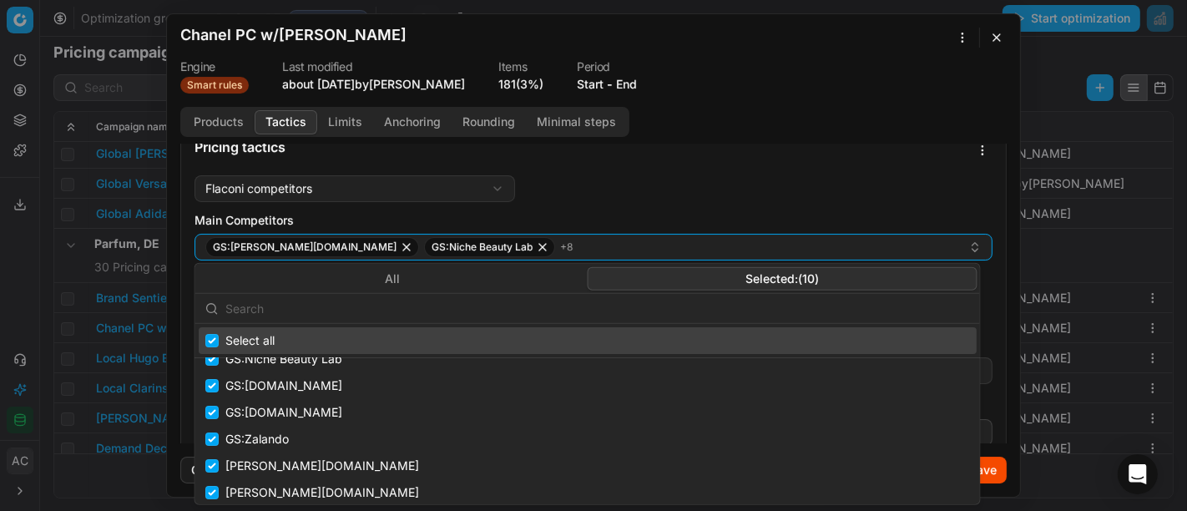
scroll to position [70, 0]
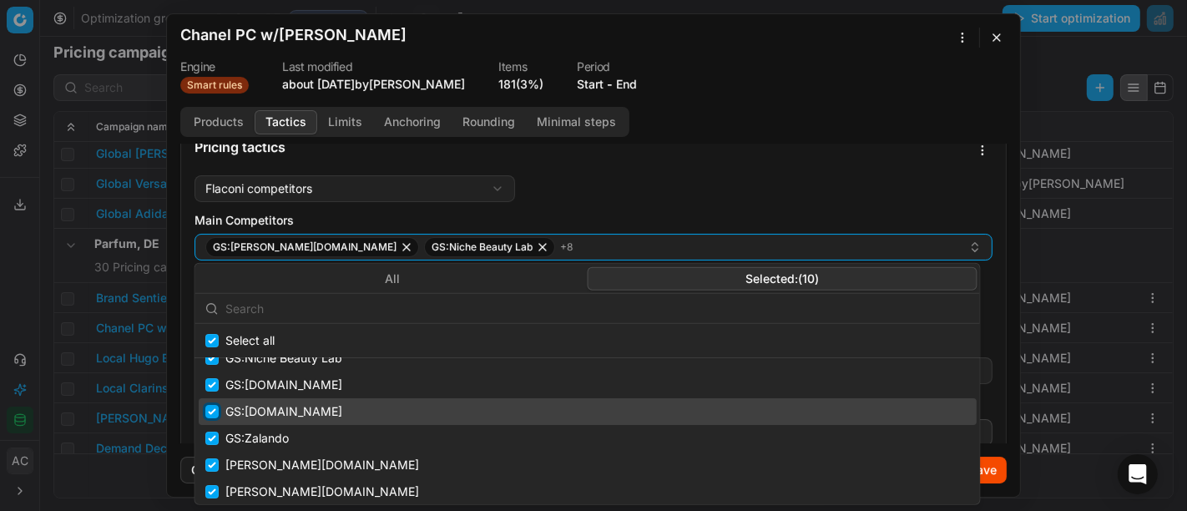
click at [208, 406] on input "Suggestions" at bounding box center [211, 411] width 13 height 13
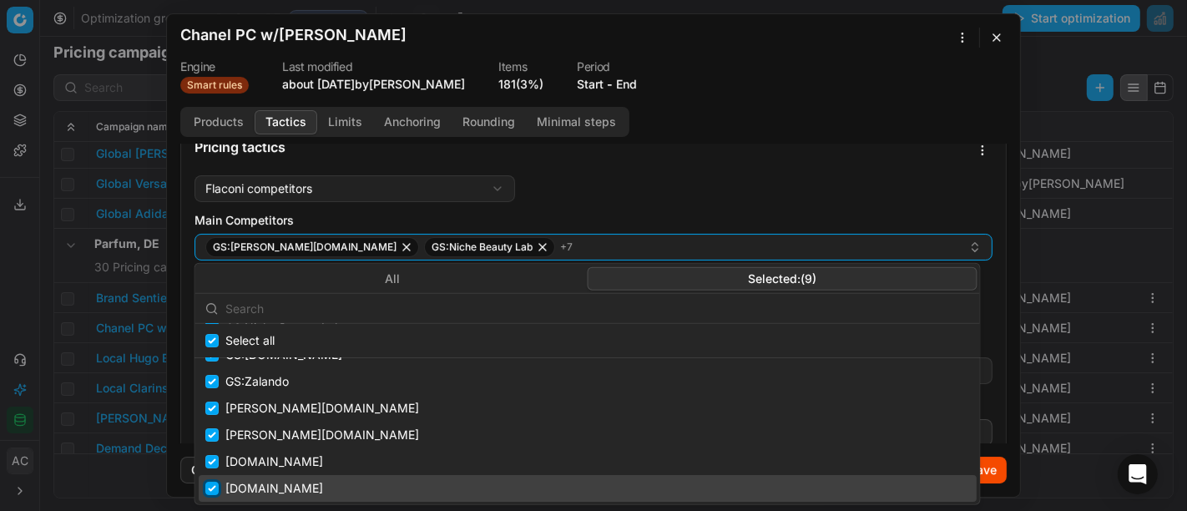
click at [211, 482] on input "Suggestions" at bounding box center [211, 488] width 13 height 13
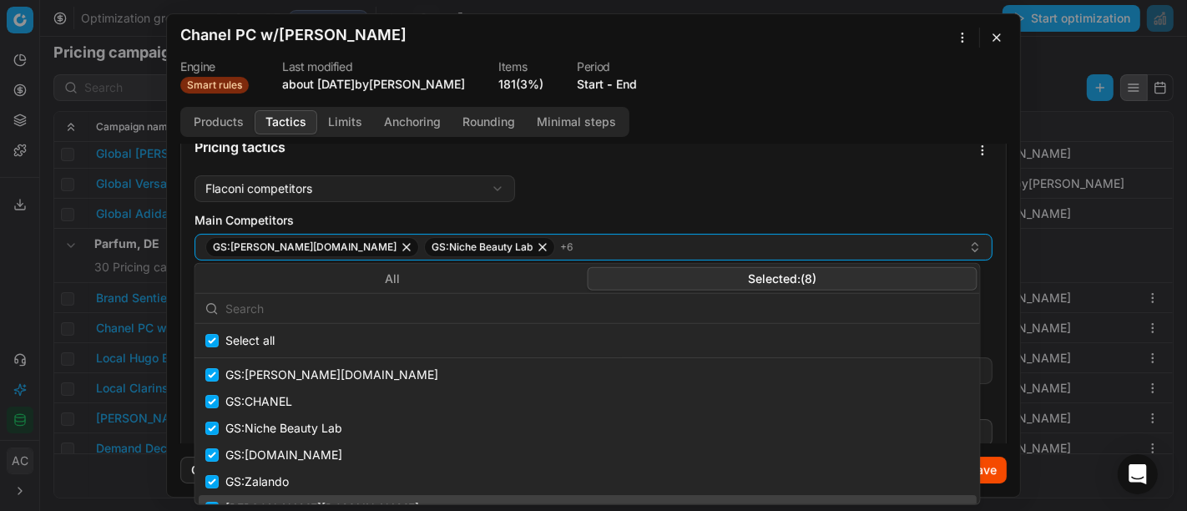
scroll to position [73, 0]
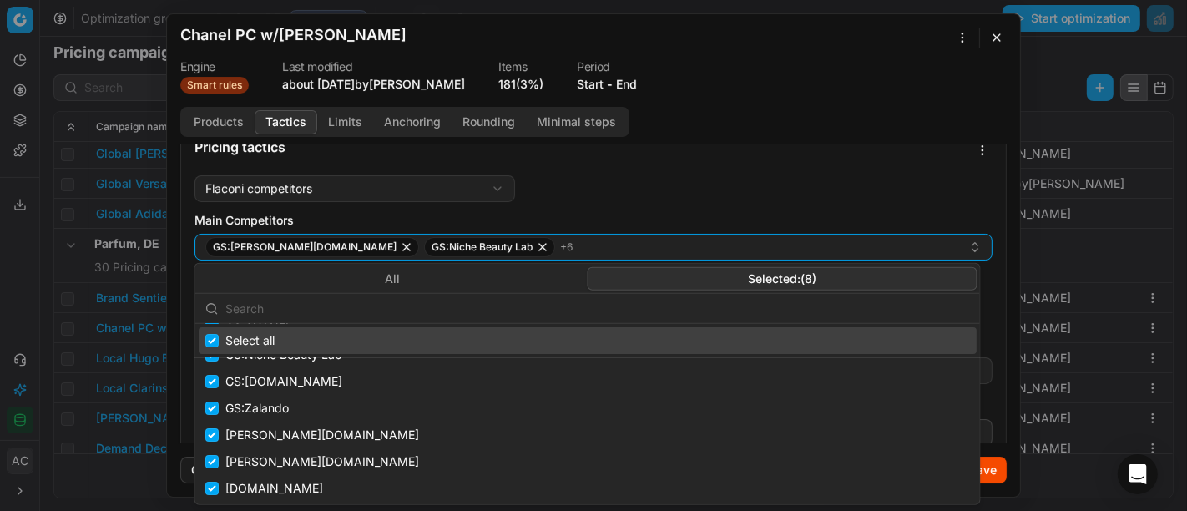
click at [779, 210] on div "Flaconi competitors Flaconi competitorsFlaconi competitors rule: first takes in…" at bounding box center [593, 416] width 798 height 482
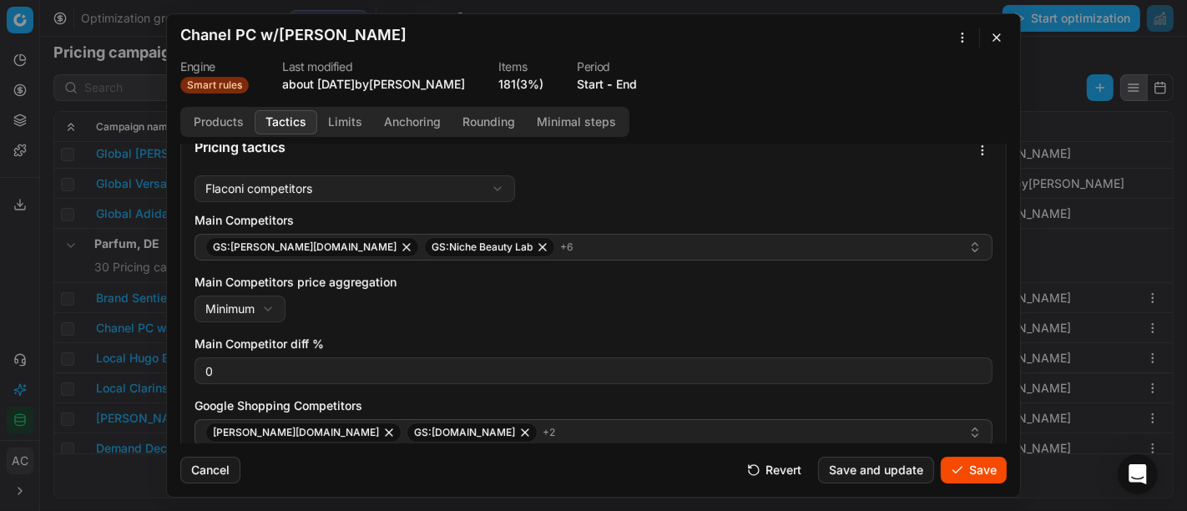
click at [972, 473] on button "Save" at bounding box center [974, 469] width 66 height 27
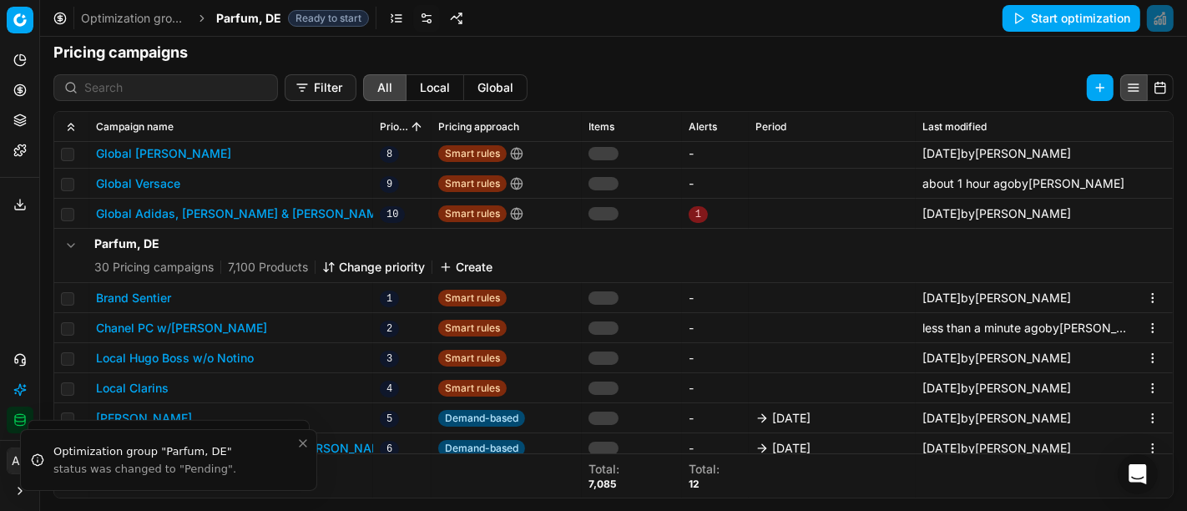
click at [174, 320] on button "Chanel PC w/[PERSON_NAME]" at bounding box center [181, 328] width 171 height 17
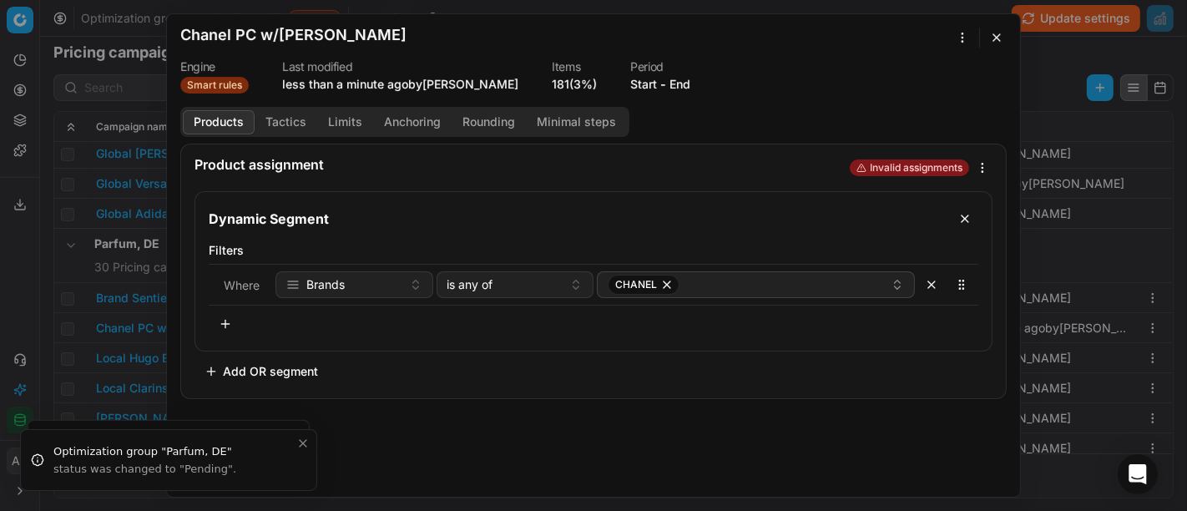
click at [964, 38] on div "We are saving PC settings. Please wait, it should take a few minutes Chanel PC …" at bounding box center [593, 255] width 1187 height 511
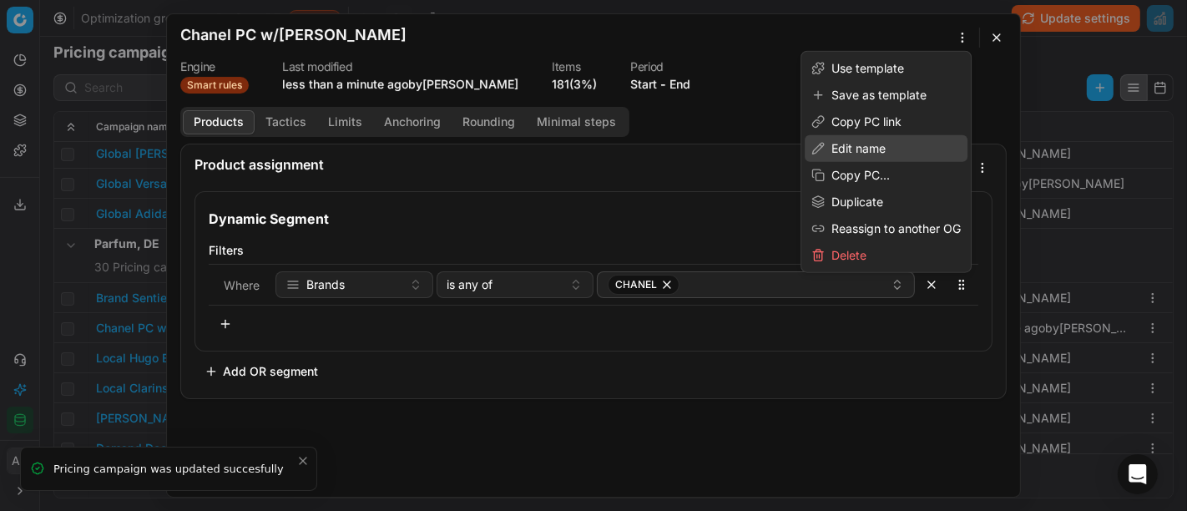
click at [870, 144] on div "Edit name" at bounding box center [886, 148] width 163 height 27
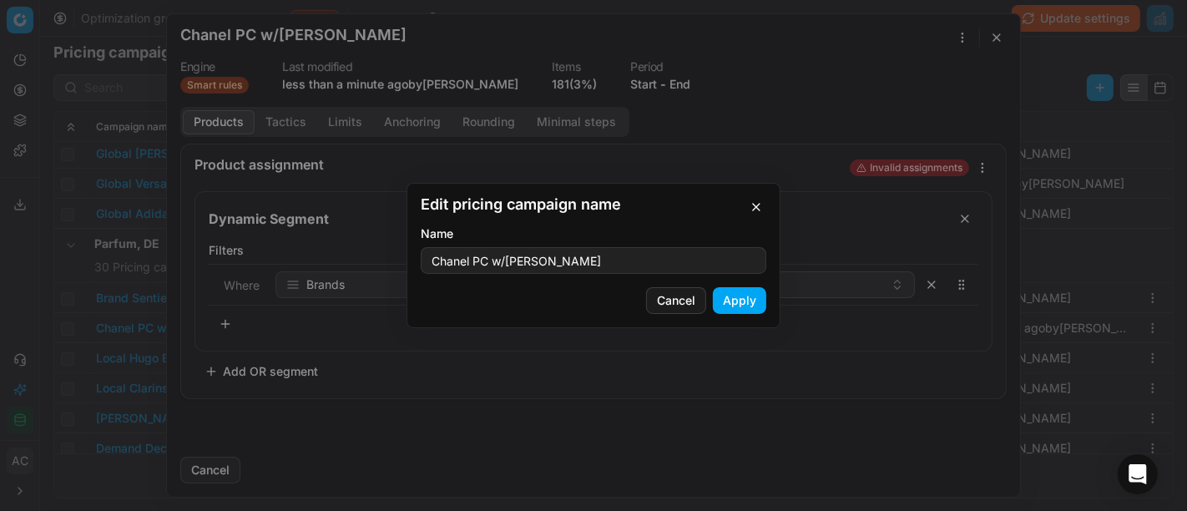
click at [564, 260] on input "Chanel PC w/[PERSON_NAME]" at bounding box center [593, 260] width 330 height 25
type input "Chanel PC w/[PERSON_NAME]+Sephora"
click at [736, 299] on button "Apply" at bounding box center [739, 300] width 53 height 27
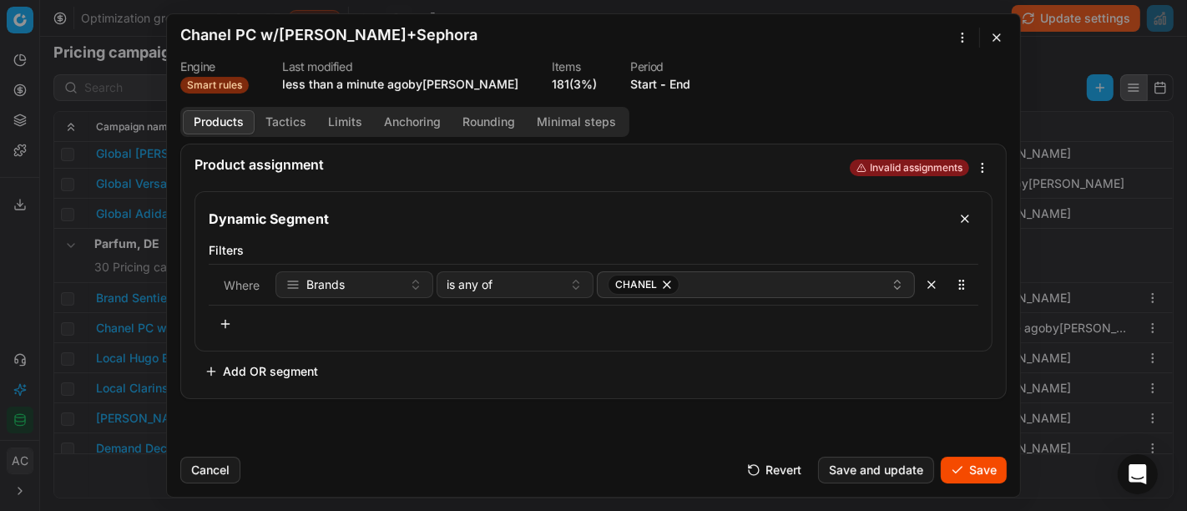
click at [978, 485] on form "We are saving PC settings. Please wait, it should take a few minutes Chanel PC …" at bounding box center [593, 255] width 853 height 482
click at [973, 471] on button "Save" at bounding box center [974, 469] width 66 height 27
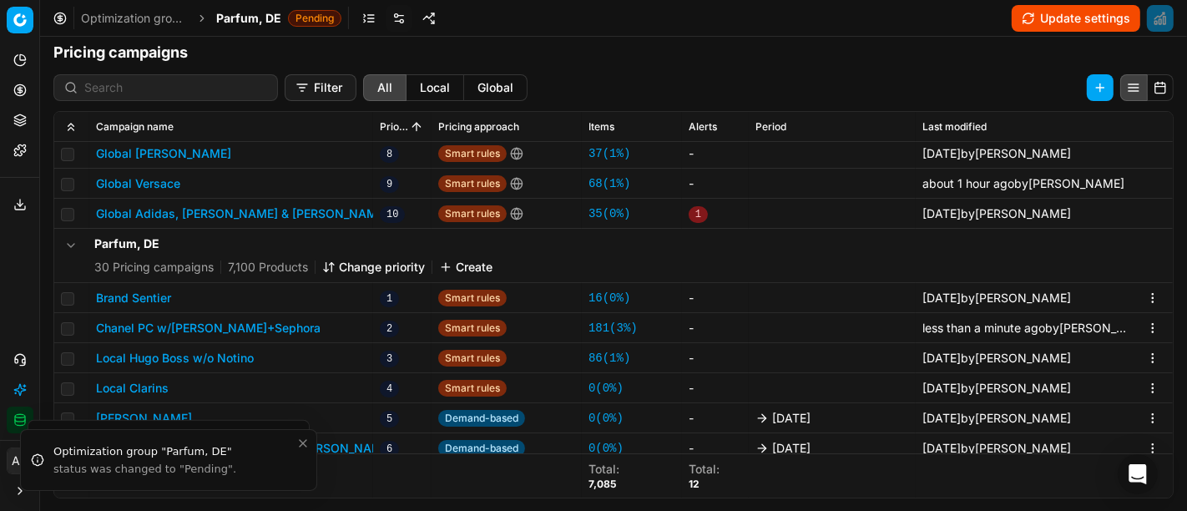
click at [230, 14] on span "Parfum, DE" at bounding box center [248, 18] width 65 height 17
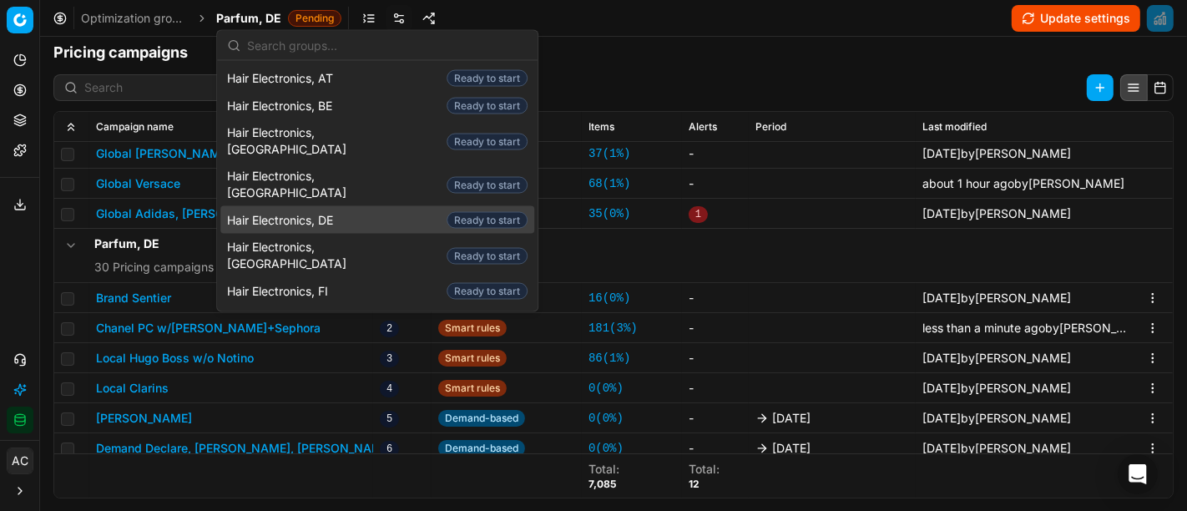
scroll to position [4, 0]
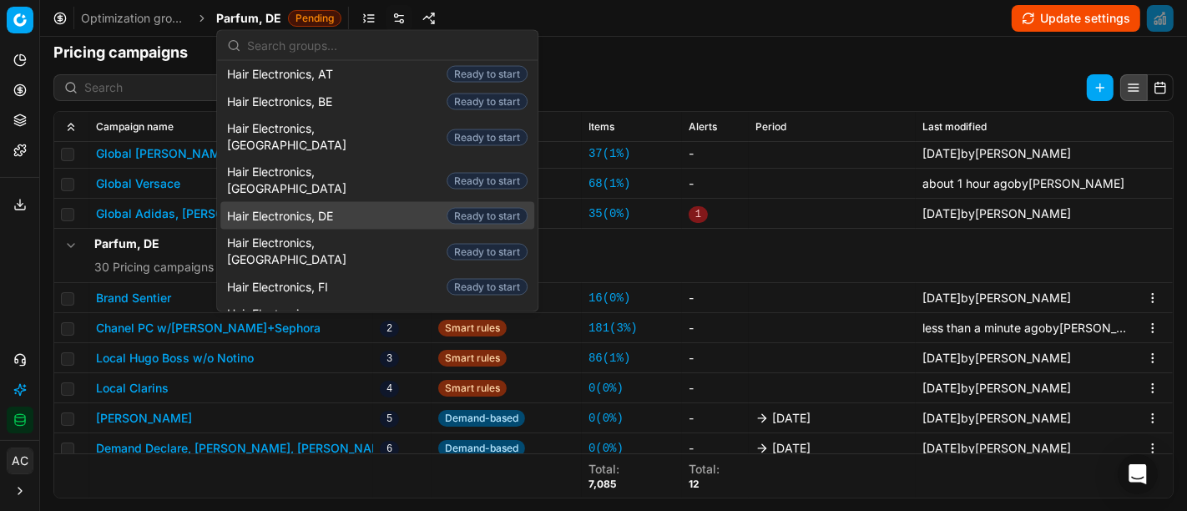
click at [340, 207] on span "Hair Electronics, DE" at bounding box center [283, 215] width 113 height 17
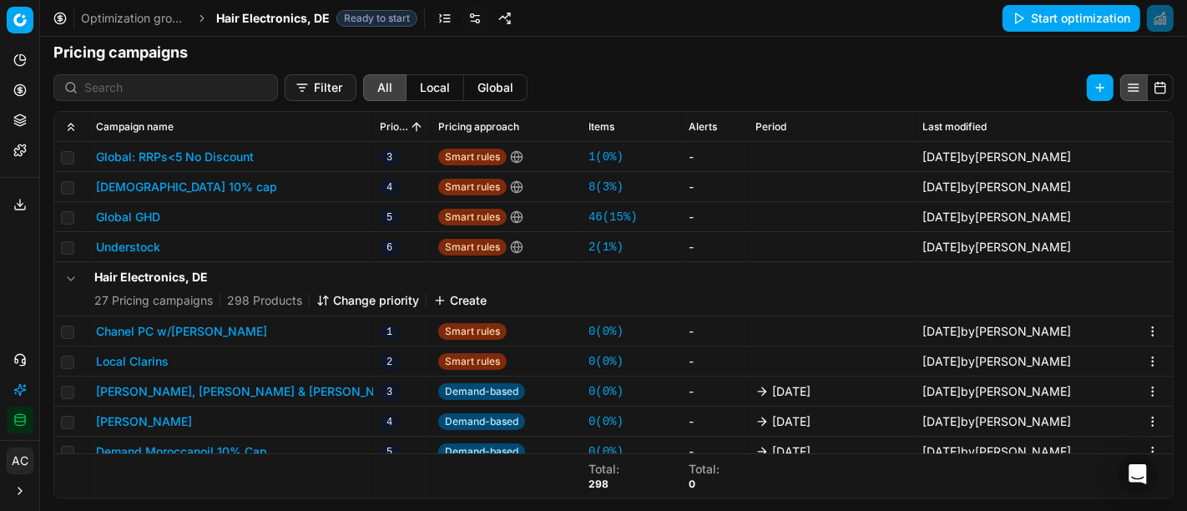
scroll to position [114, 0]
click at [202, 335] on button "Chanel PC w/[PERSON_NAME]" at bounding box center [181, 331] width 171 height 17
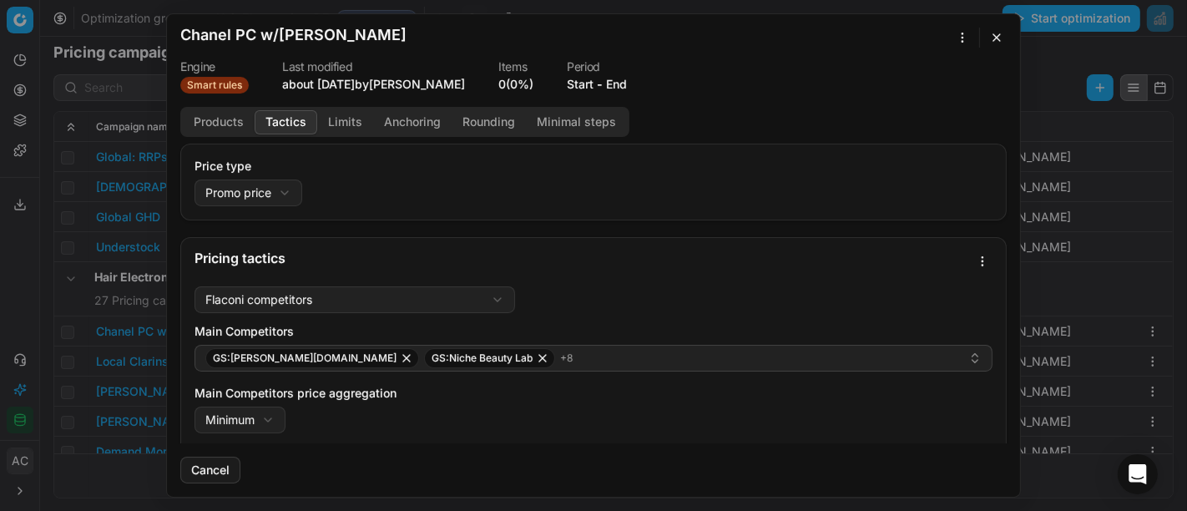
click at [290, 124] on button "Tactics" at bounding box center [286, 122] width 63 height 24
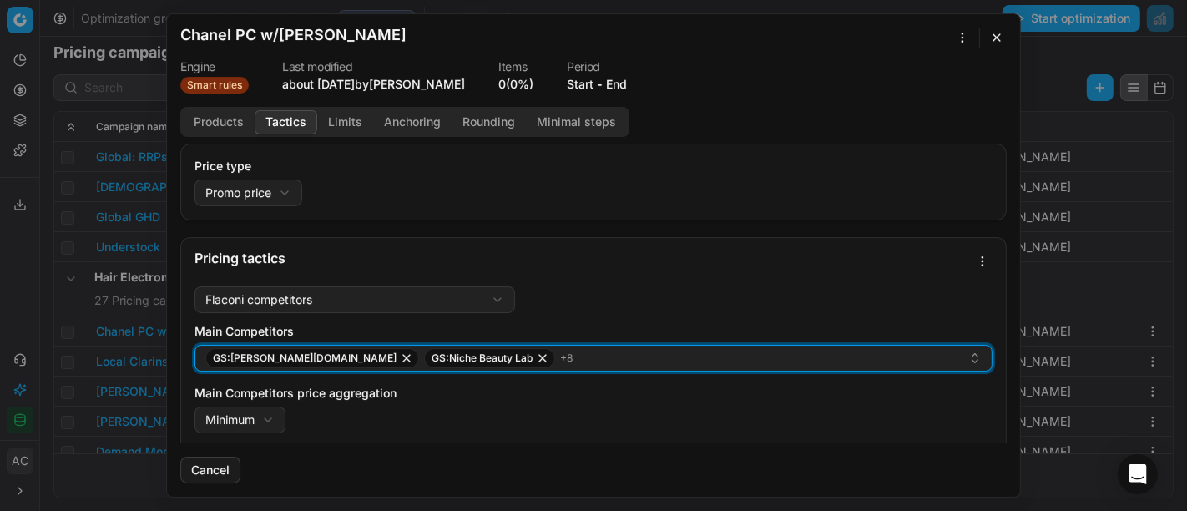
click at [520, 348] on div "GS:[PERSON_NAME][DOMAIN_NAME] GS:Niche Beauty Lab + 8" at bounding box center [586, 358] width 763 height 20
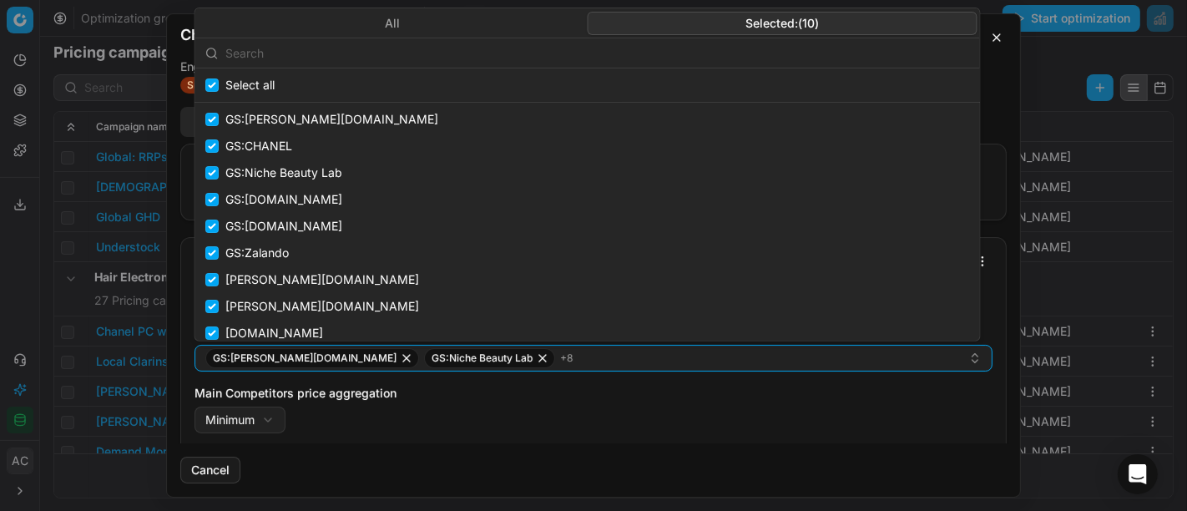
click at [753, 20] on button "Selected: ( 10 )" at bounding box center [783, 22] width 390 height 23
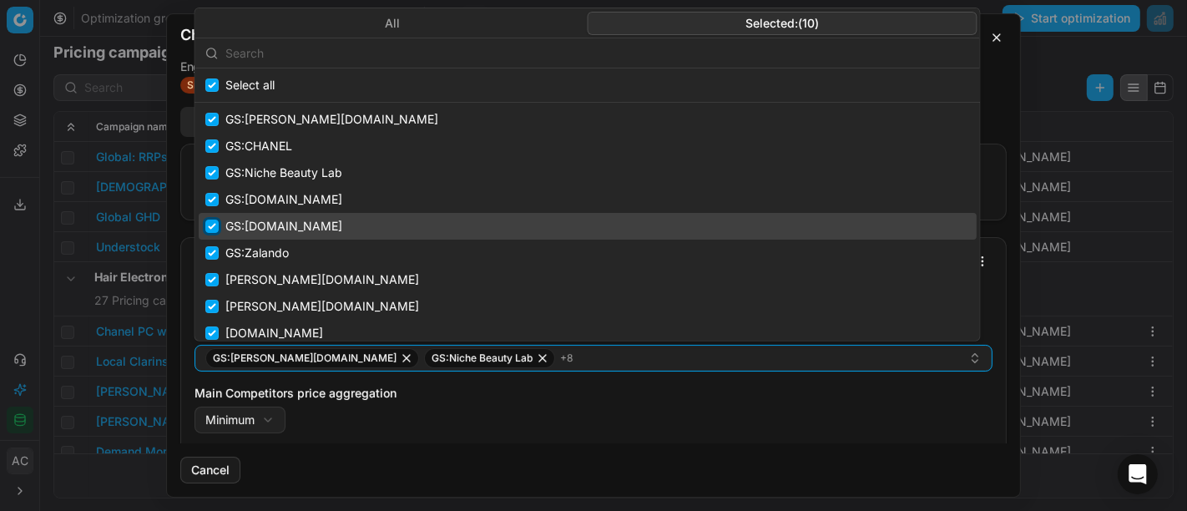
click at [217, 224] on input "Suggestions" at bounding box center [211, 225] width 13 height 13
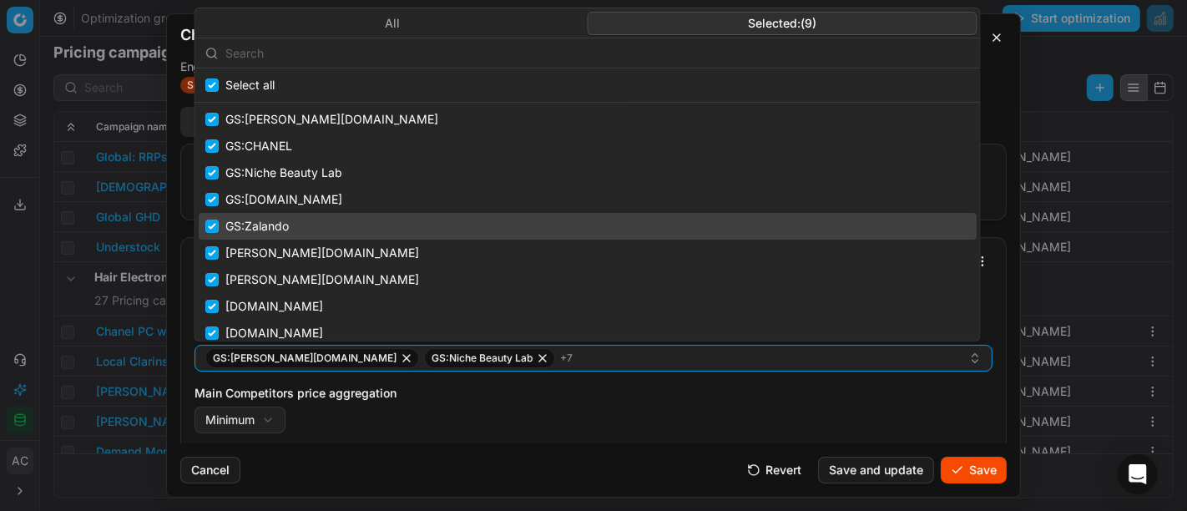
scroll to position [9, 0]
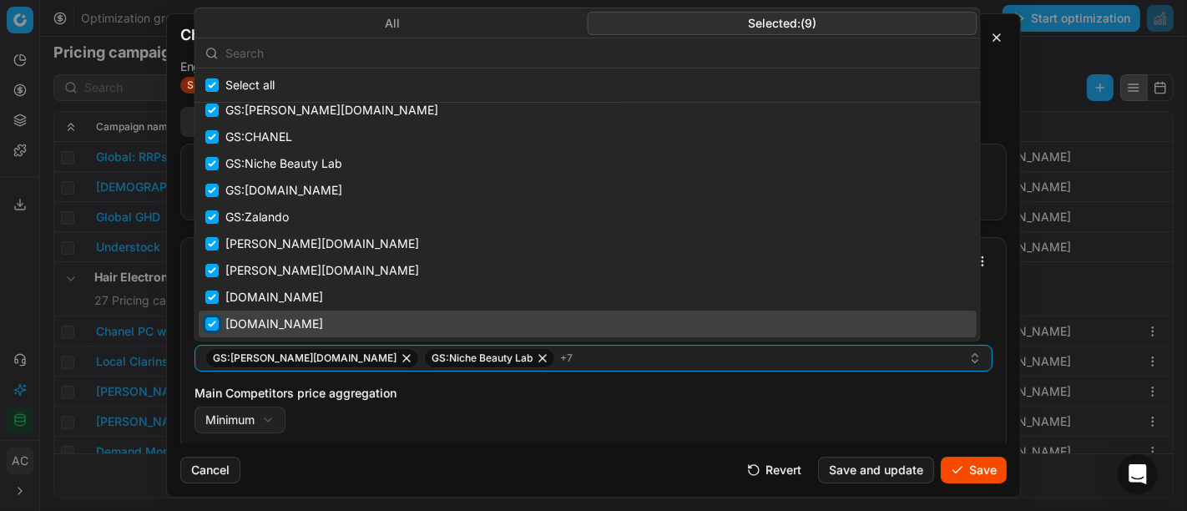
click at [214, 321] on input "Suggestions" at bounding box center [211, 323] width 13 height 13
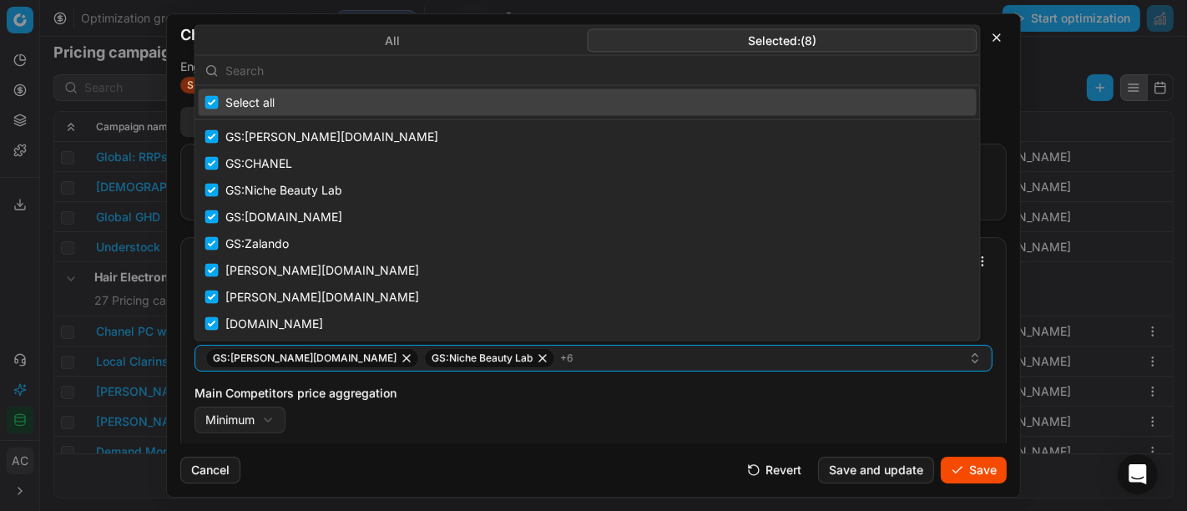
scroll to position [0, 0]
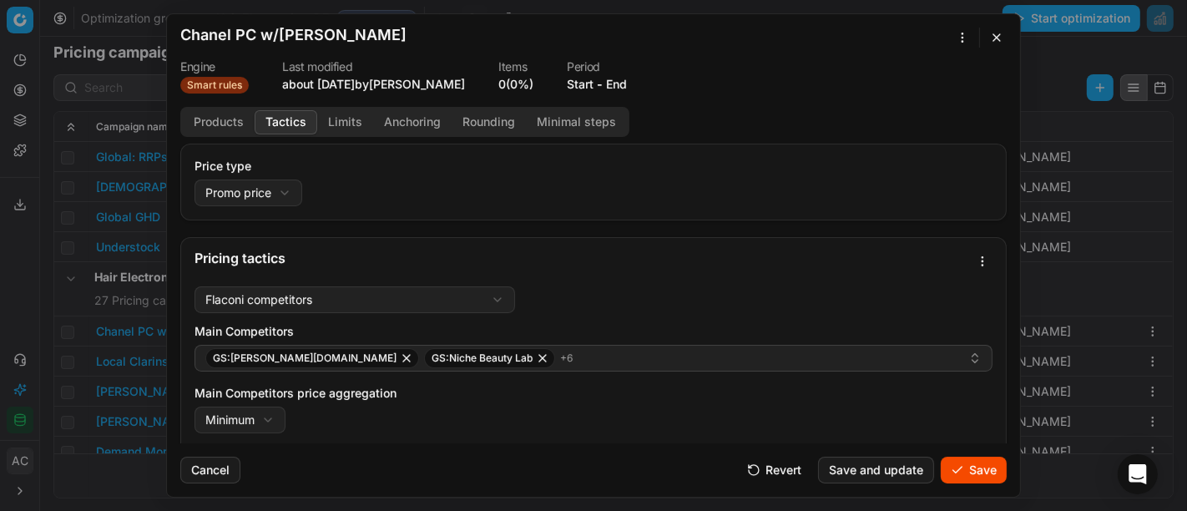
click at [618, 414] on div "Main Competitors price aggregation Minimum Minimum Maximum" at bounding box center [593, 409] width 798 height 48
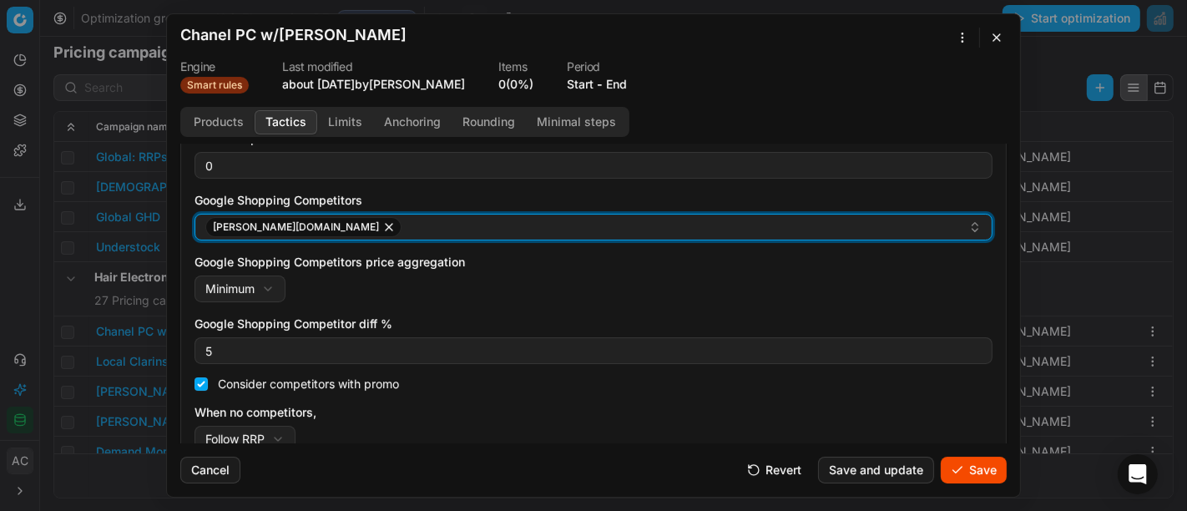
click at [357, 227] on div "[PERSON_NAME][DOMAIN_NAME]" at bounding box center [586, 227] width 763 height 20
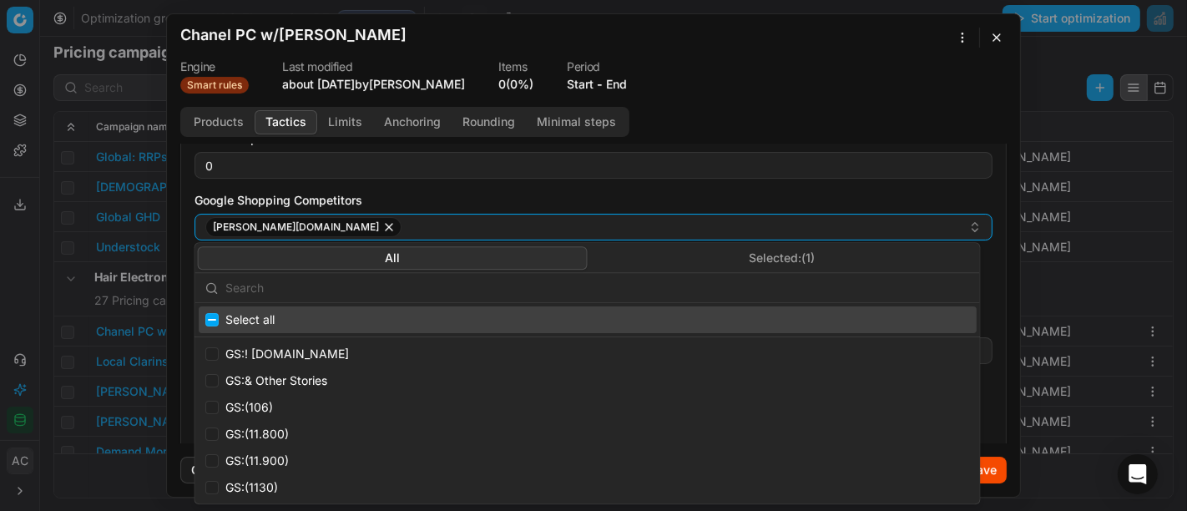
click at [372, 281] on input "text" at bounding box center [597, 287] width 744 height 33
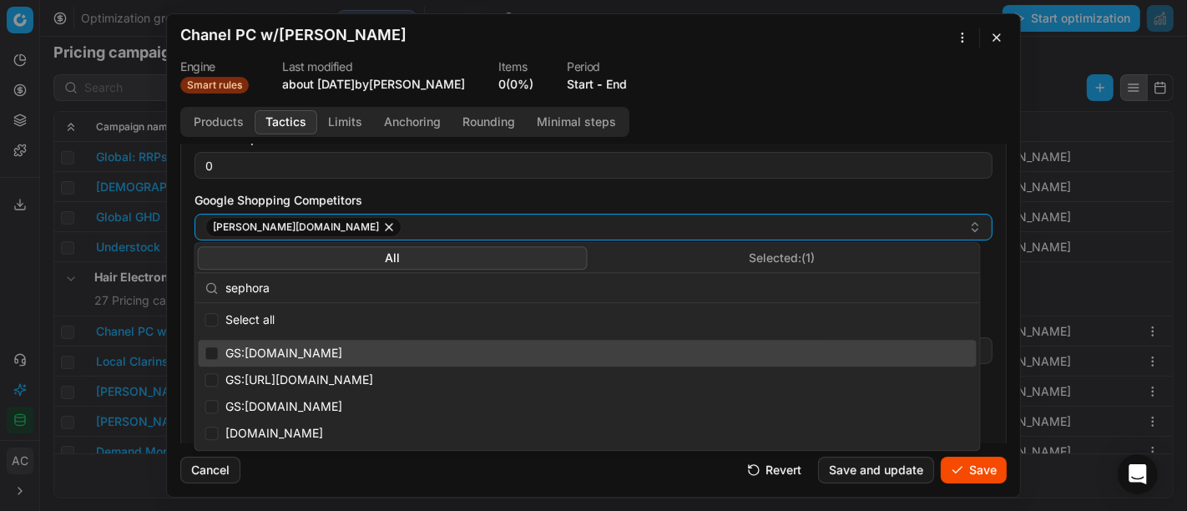
type input "sephora"
click at [210, 347] on input "Suggestions" at bounding box center [211, 352] width 13 height 13
checkbox input "true"
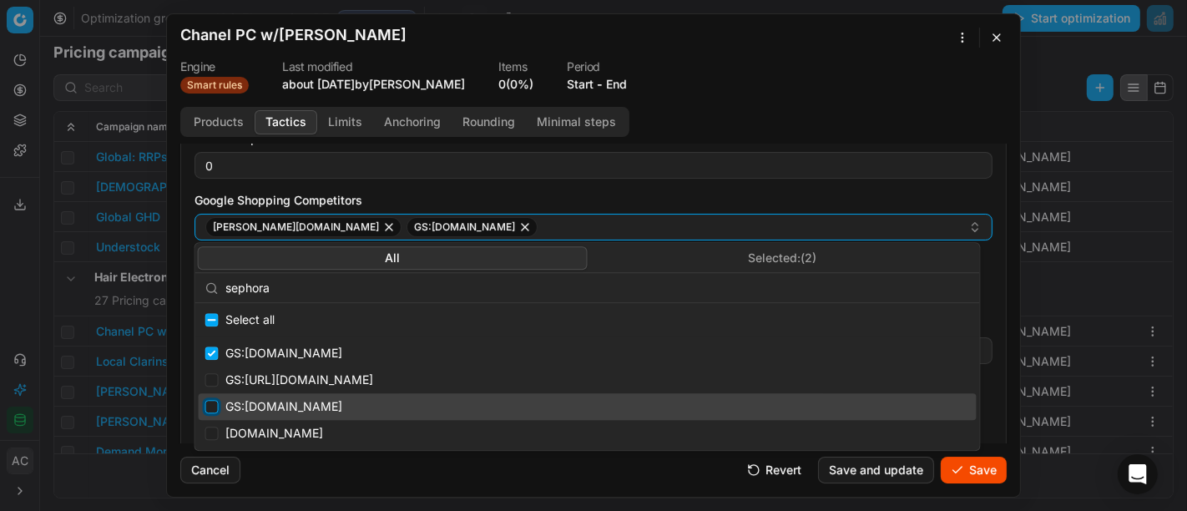
click at [208, 410] on input "Suggestions" at bounding box center [211, 406] width 13 height 13
checkbox input "true"
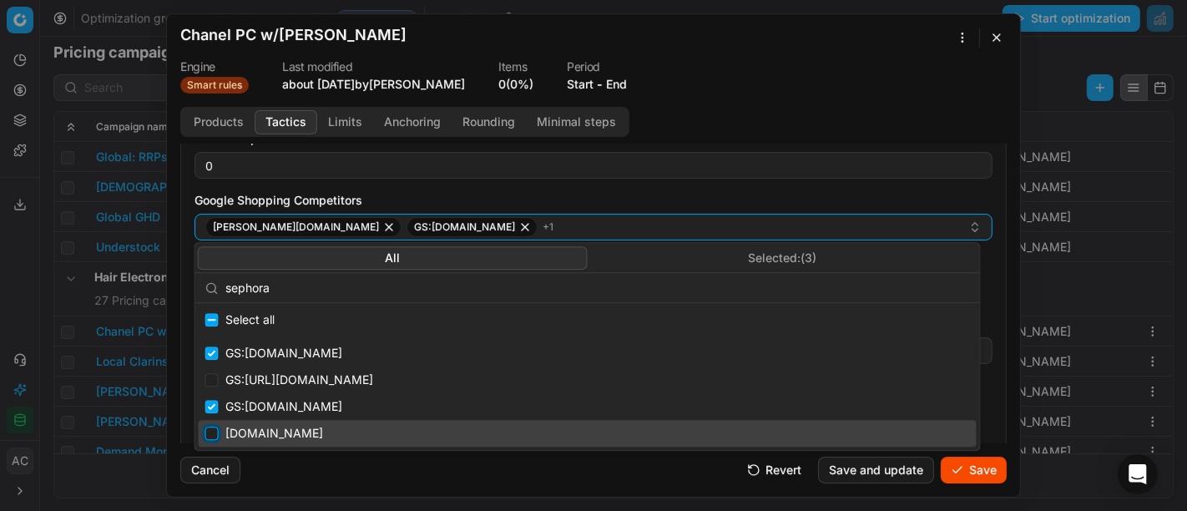
click at [209, 434] on input "Suggestions" at bounding box center [211, 432] width 13 height 13
checkbox input "true"
click at [966, 470] on button "Save" at bounding box center [974, 469] width 66 height 27
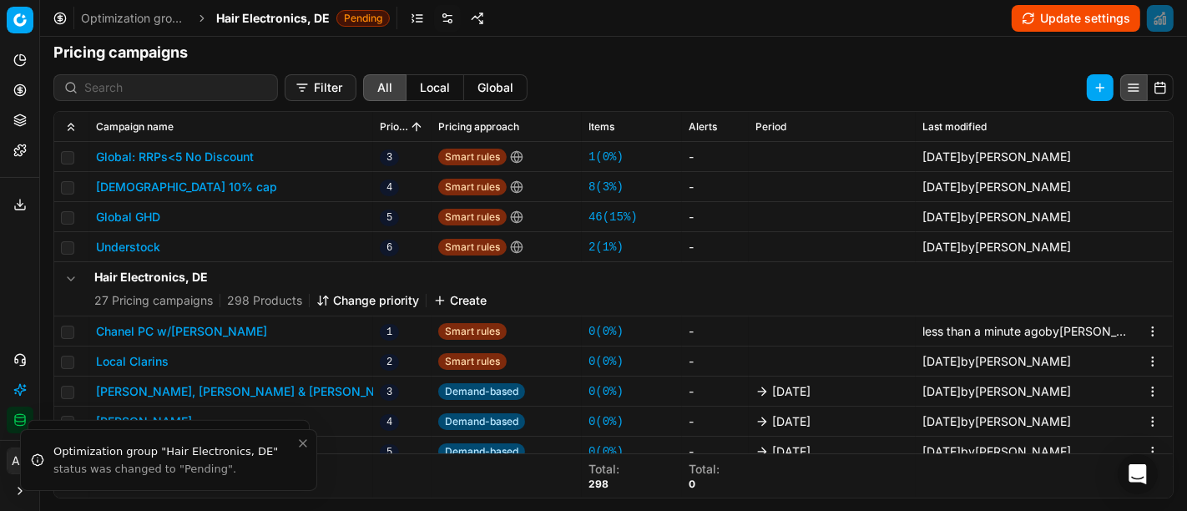
click at [207, 329] on button "Chanel PC w/[PERSON_NAME]" at bounding box center [181, 331] width 171 height 17
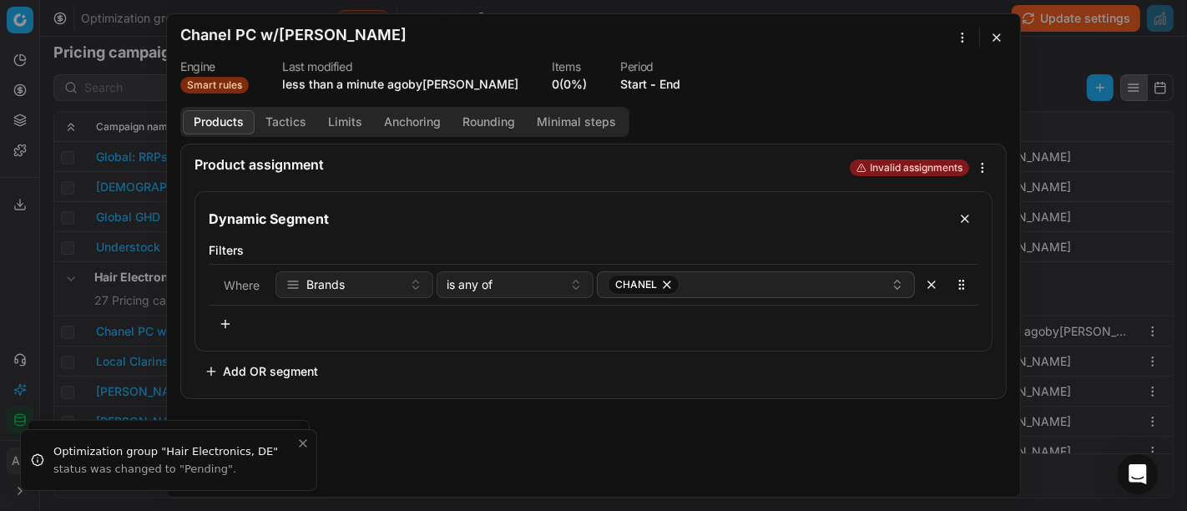
click at [295, 122] on button "Tactics" at bounding box center [286, 122] width 63 height 24
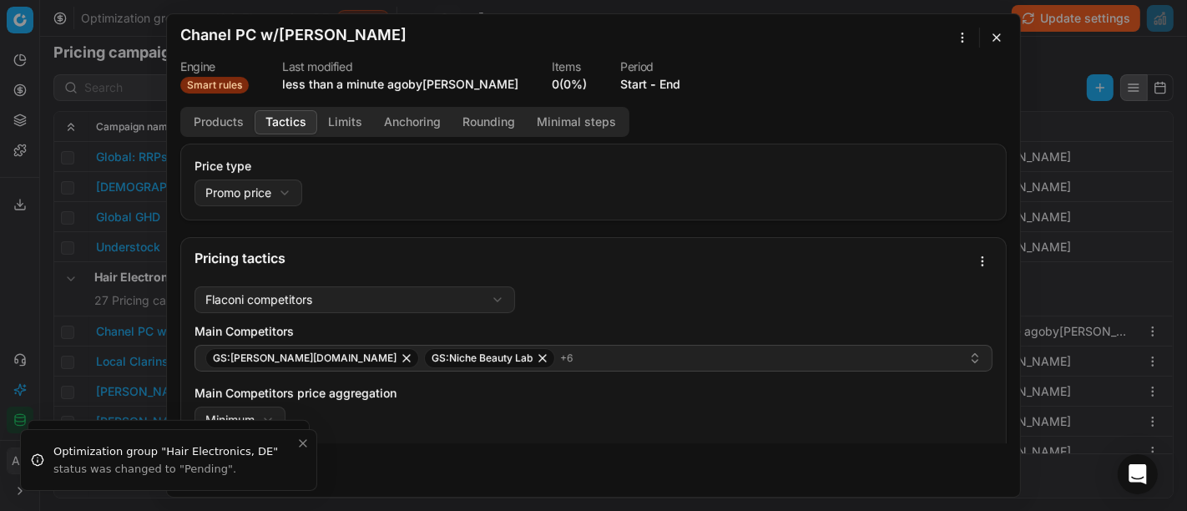
scroll to position [338, 0]
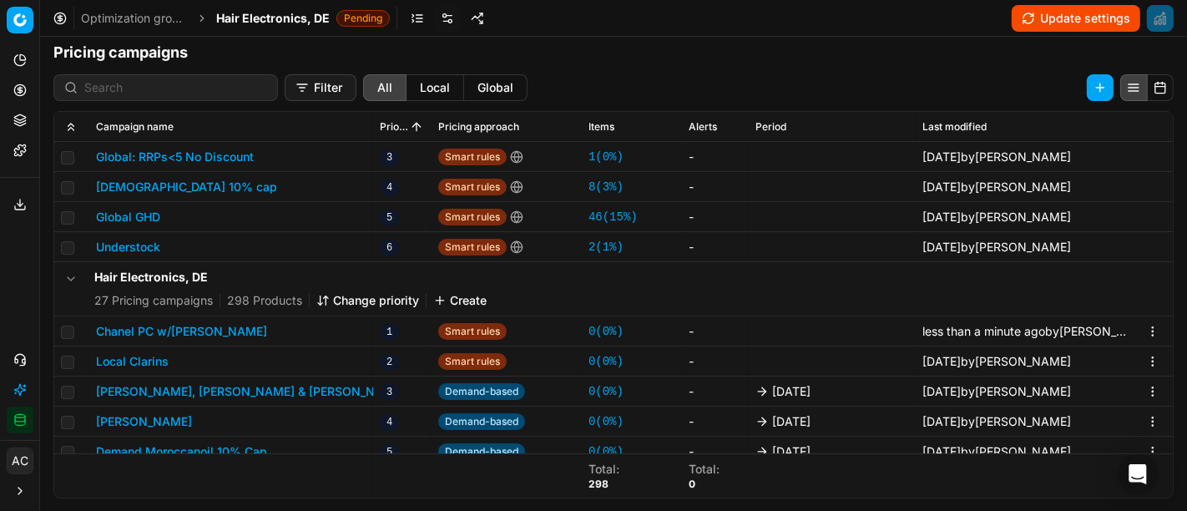
click at [18, 283] on div "We are saving PC settings. Please wait, it should take a few minutes Chanel PC …" at bounding box center [593, 255] width 1187 height 511
click at [256, 16] on span "Hair Electronics, DE" at bounding box center [272, 18] width 113 height 17
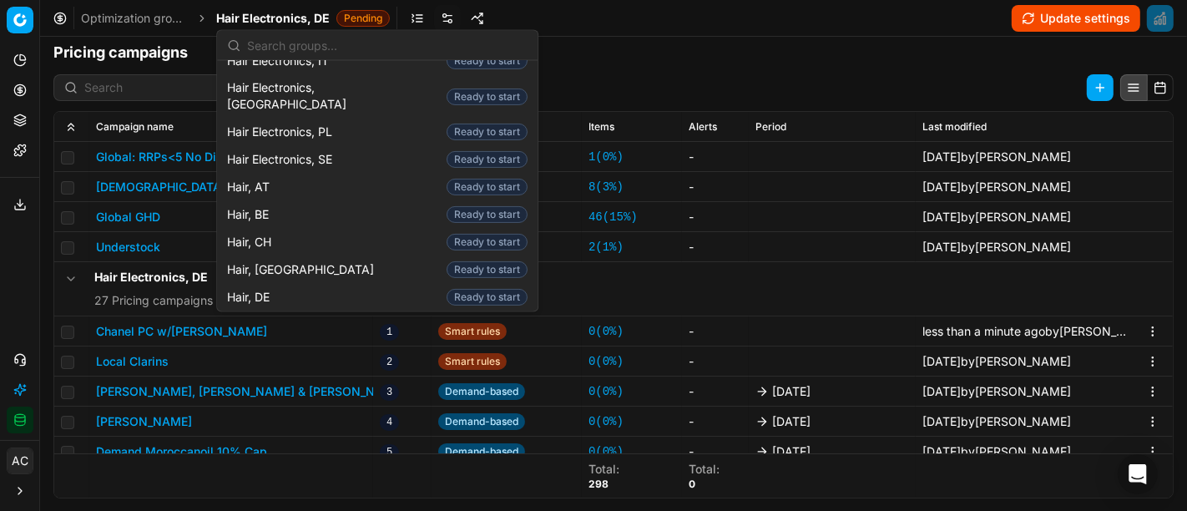
scroll to position [300, 0]
click at [258, 289] on span "Hair, DE" at bounding box center [251, 297] width 49 height 17
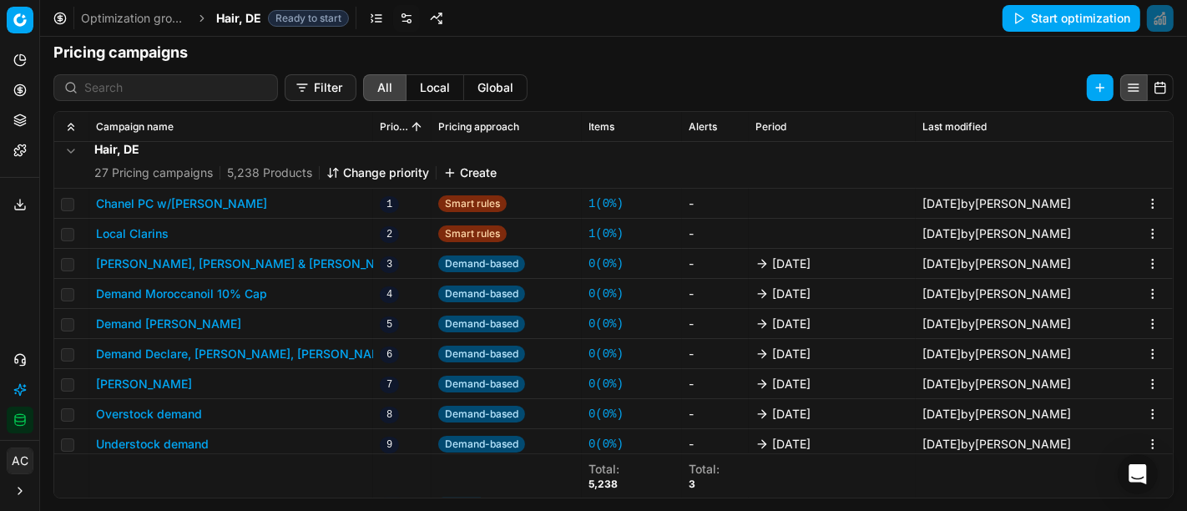
scroll to position [465, 0]
click at [195, 199] on button "Chanel PC w/[PERSON_NAME]" at bounding box center [181, 203] width 171 height 17
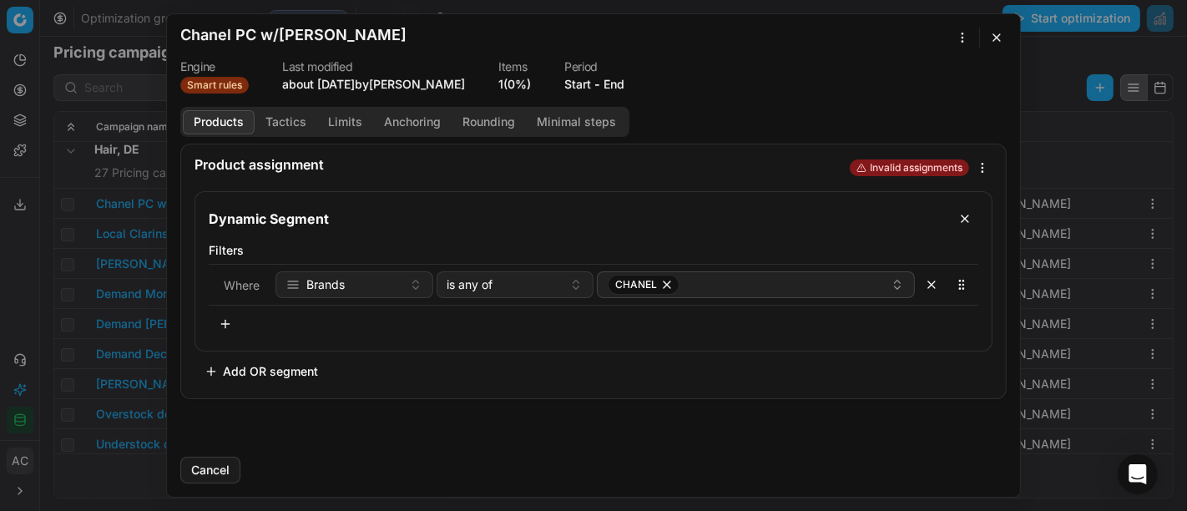
click at [275, 118] on button "Tactics" at bounding box center [286, 122] width 63 height 24
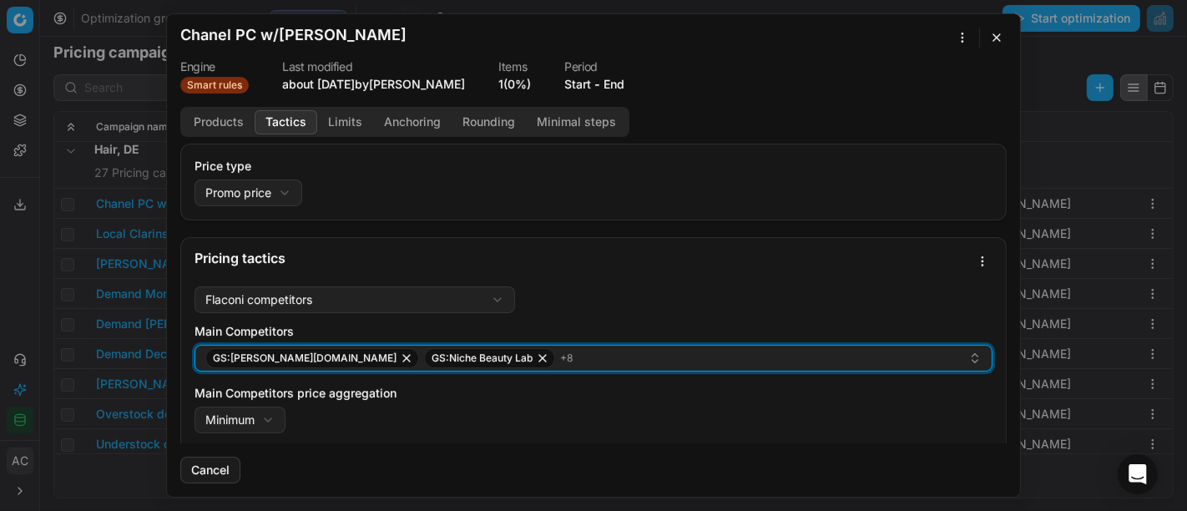
click at [516, 352] on div "GS:[PERSON_NAME][DOMAIN_NAME] GS:Niche Beauty Lab + 8" at bounding box center [586, 358] width 763 height 20
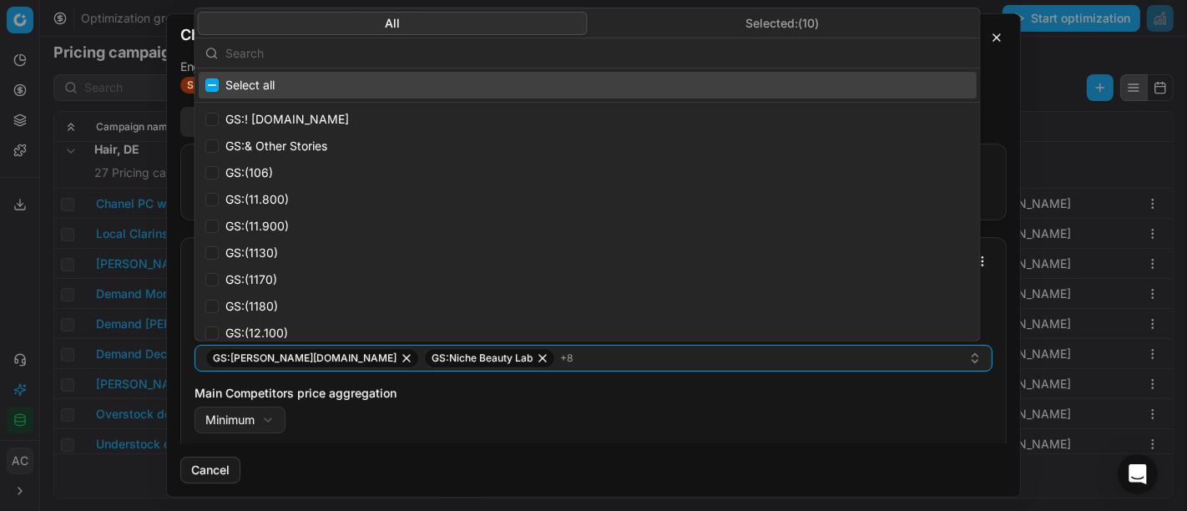
click at [734, 23] on button "Selected: ( 10 )" at bounding box center [783, 22] width 390 height 23
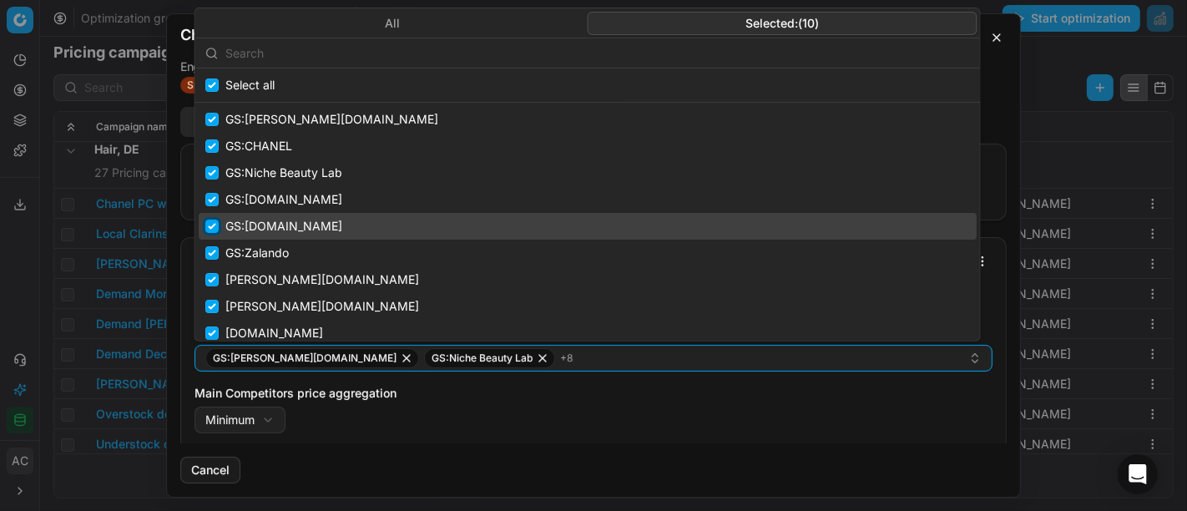
click at [212, 223] on input "Suggestions" at bounding box center [211, 225] width 13 height 13
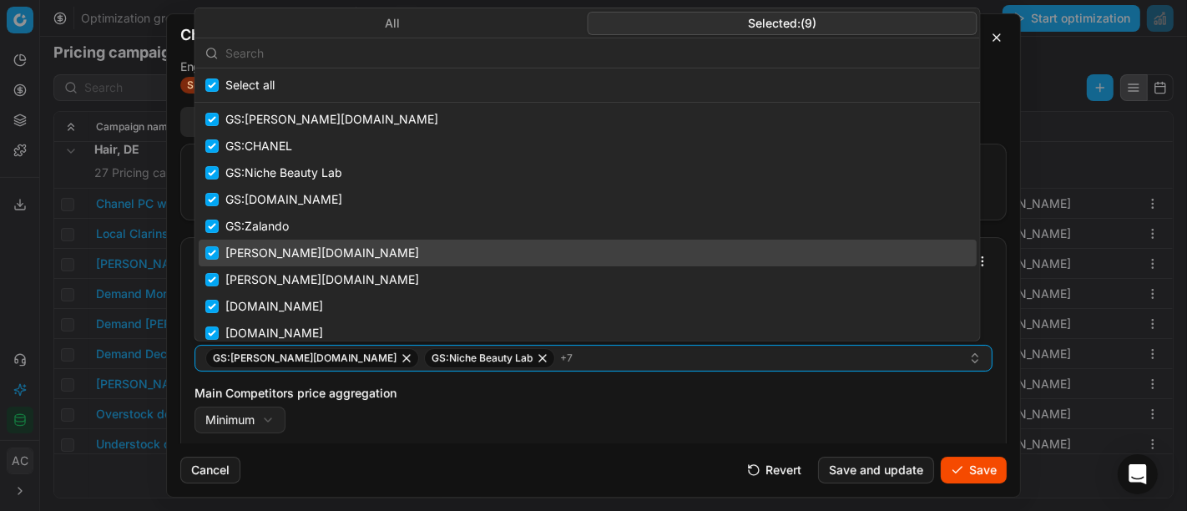
scroll to position [9, 0]
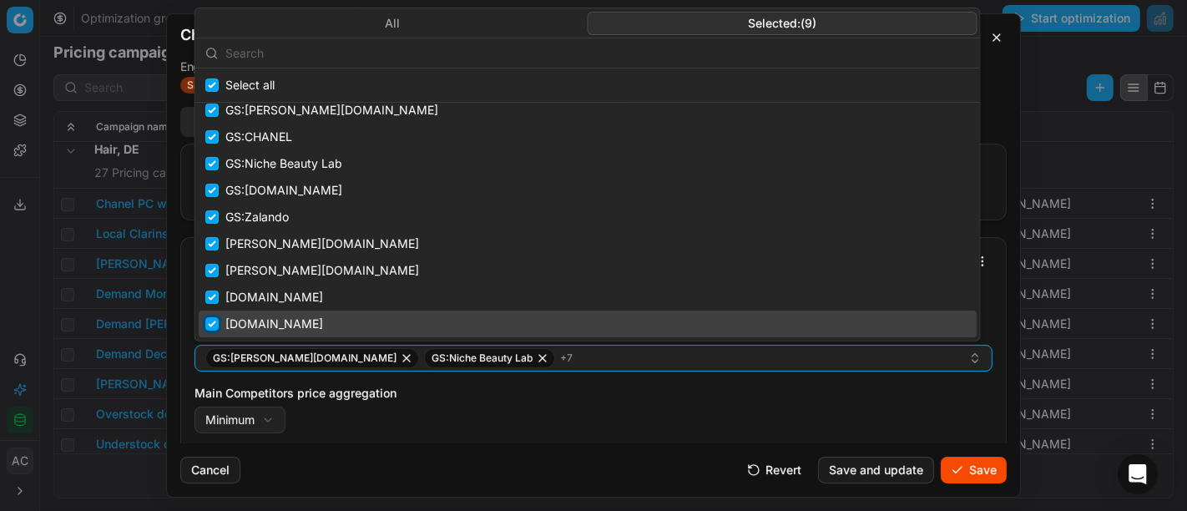
click at [212, 319] on input "Suggestions" at bounding box center [211, 323] width 13 height 13
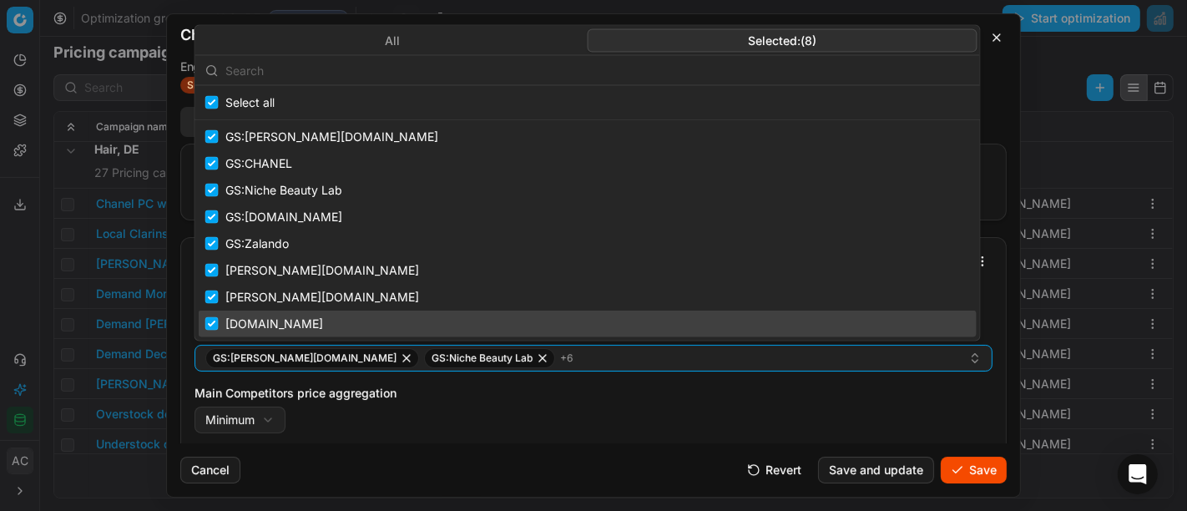
click at [566, 408] on div "Main Competitors price aggregation Minimum Minimum Maximum" at bounding box center [593, 409] width 798 height 48
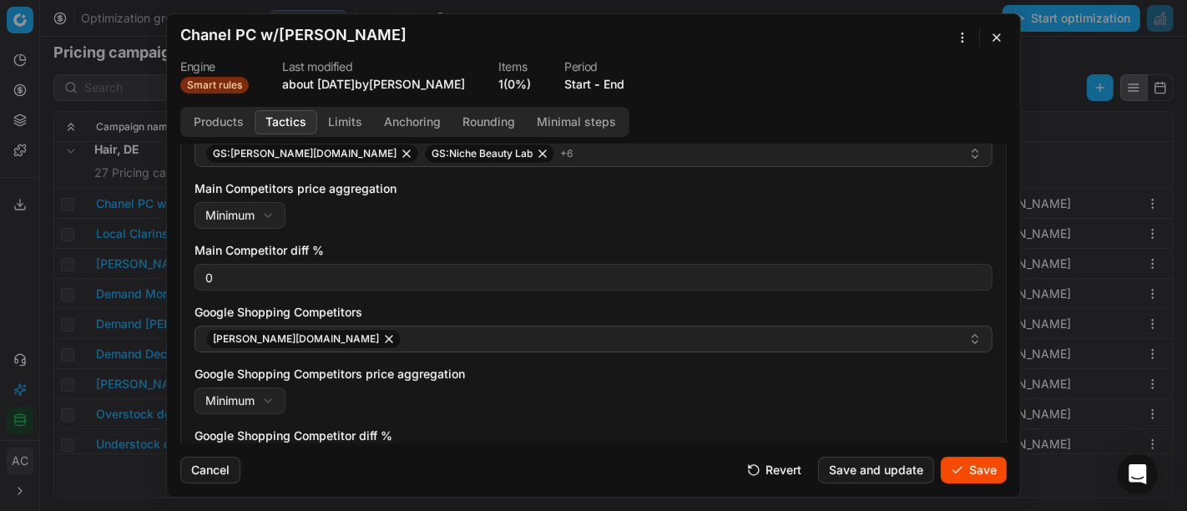
scroll to position [204, 0]
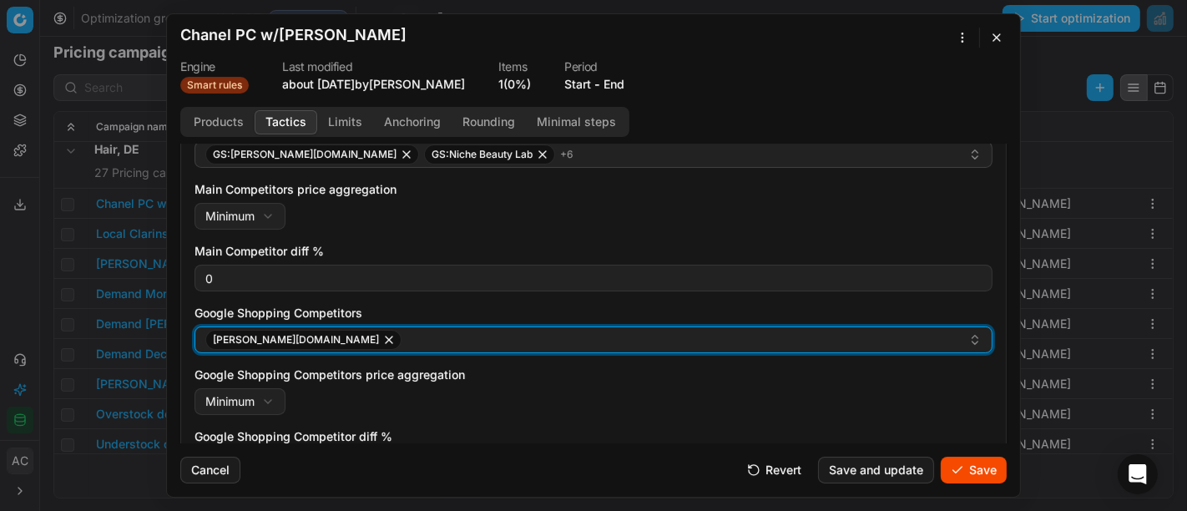
click at [366, 336] on div "[PERSON_NAME][DOMAIN_NAME]" at bounding box center [586, 340] width 763 height 20
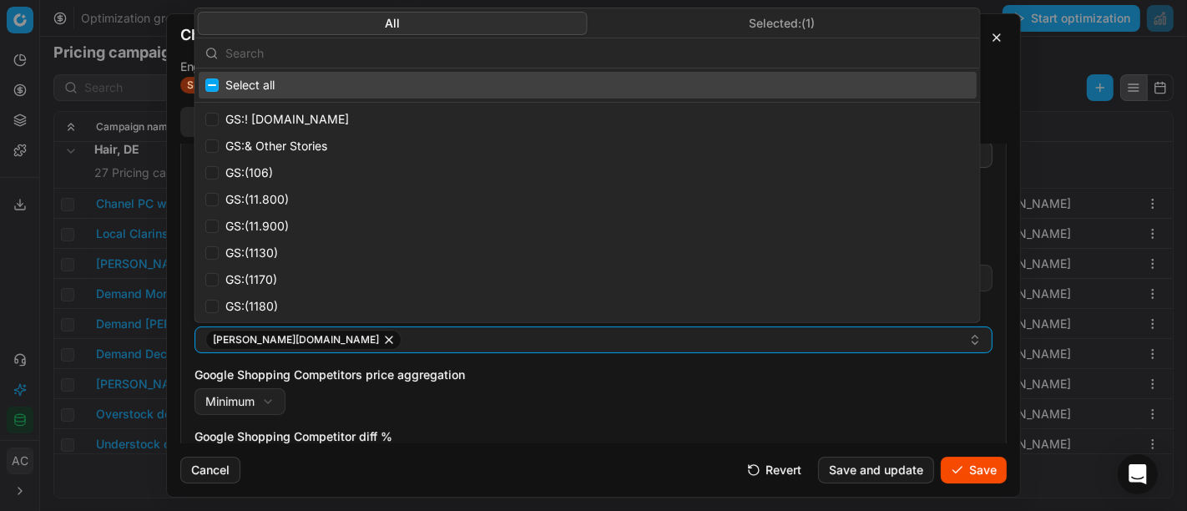
click at [419, 53] on input "text" at bounding box center [597, 52] width 744 height 33
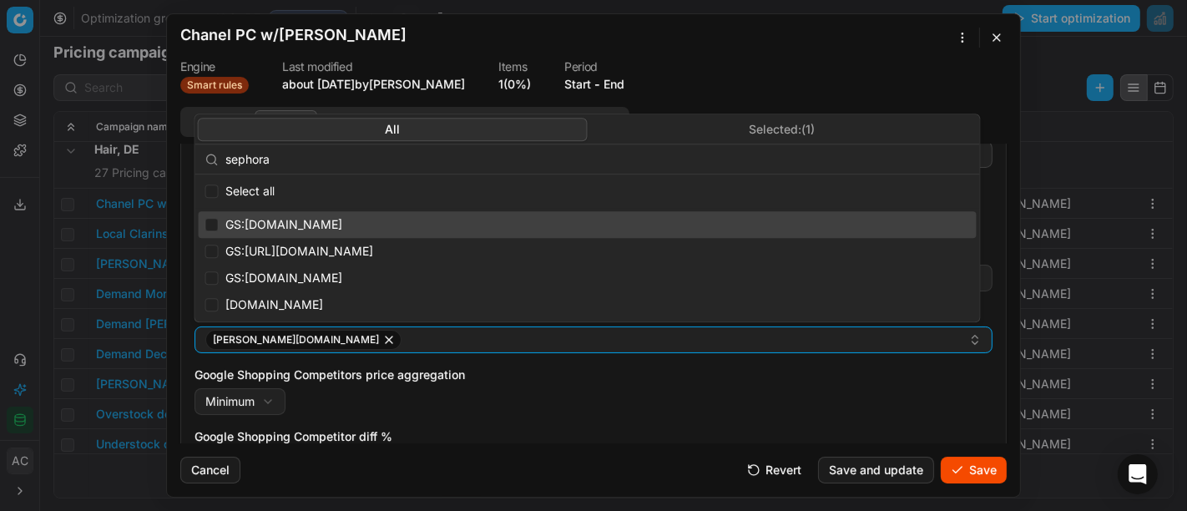
type input "sephora"
click at [211, 225] on input "Suggestions" at bounding box center [211, 224] width 13 height 13
checkbox input "true"
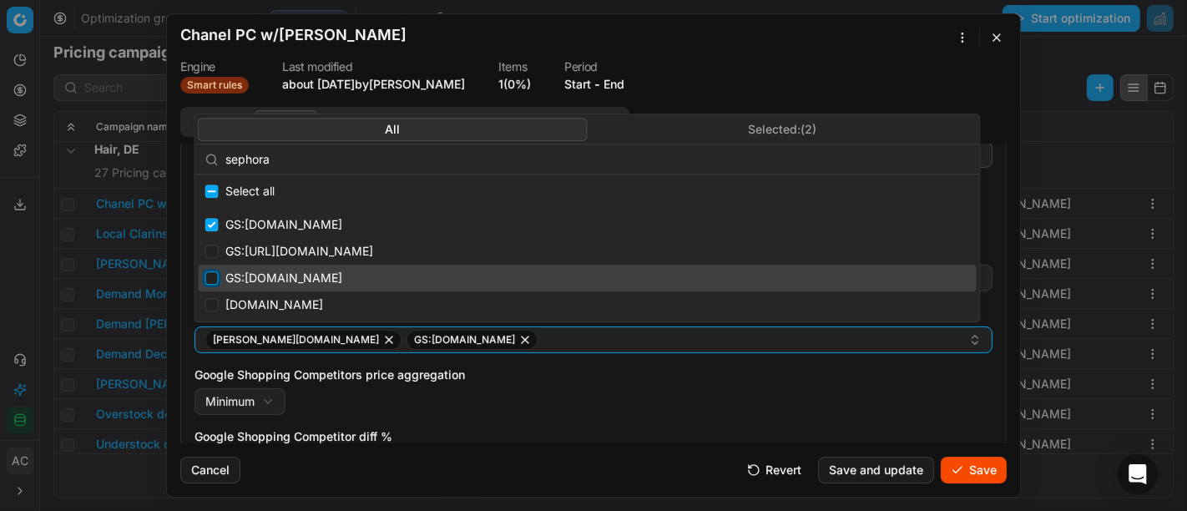
click at [211, 273] on input "Suggestions" at bounding box center [211, 277] width 13 height 13
checkbox input "true"
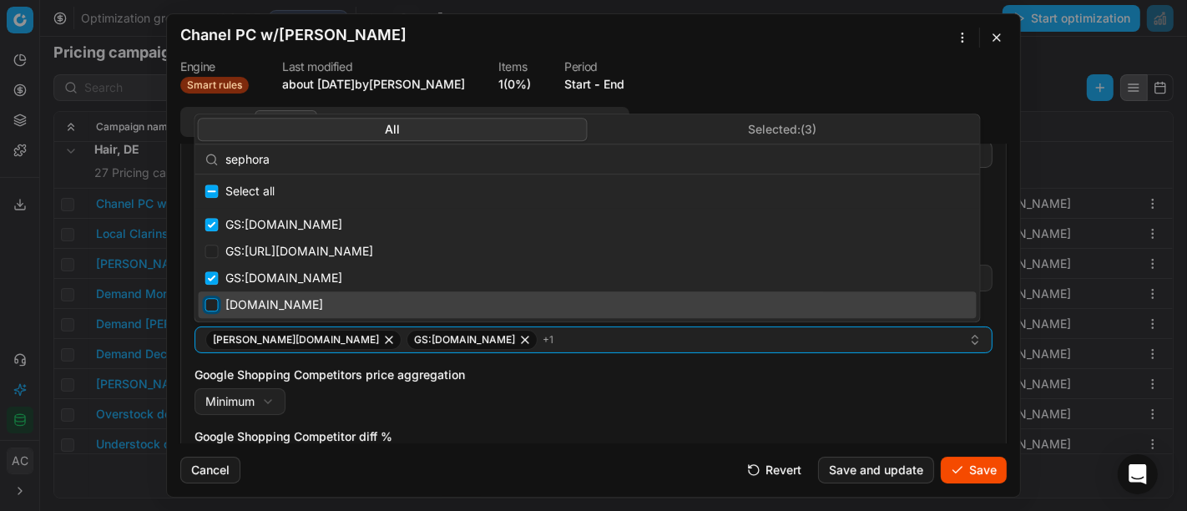
click at [210, 302] on input "Suggestions" at bounding box center [211, 304] width 13 height 13
checkbox input "true"
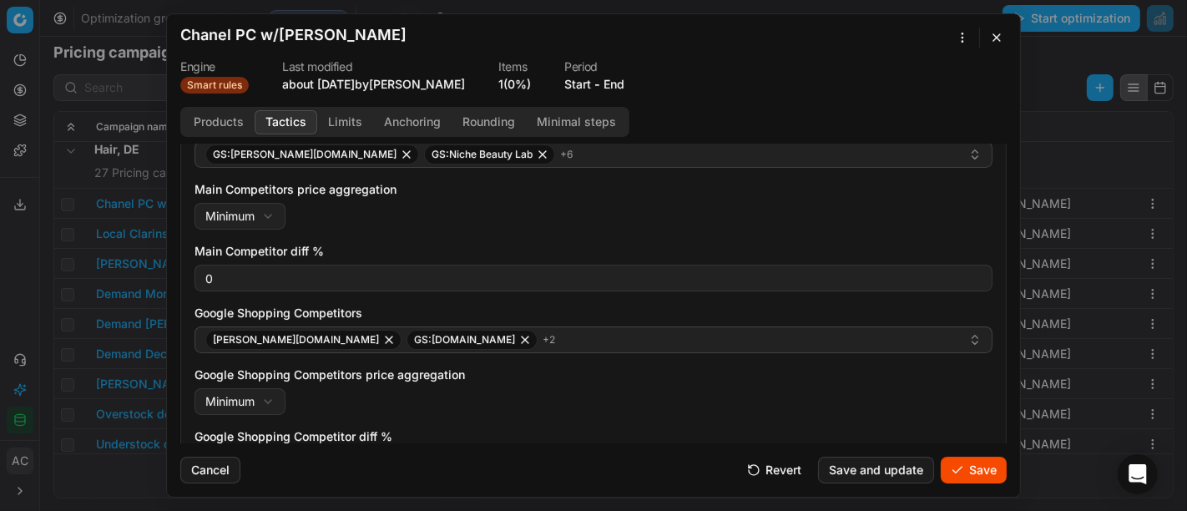
click at [650, 401] on div "Google Shopping Competitors price aggregation Minimum Minimum Maximum" at bounding box center [593, 390] width 798 height 48
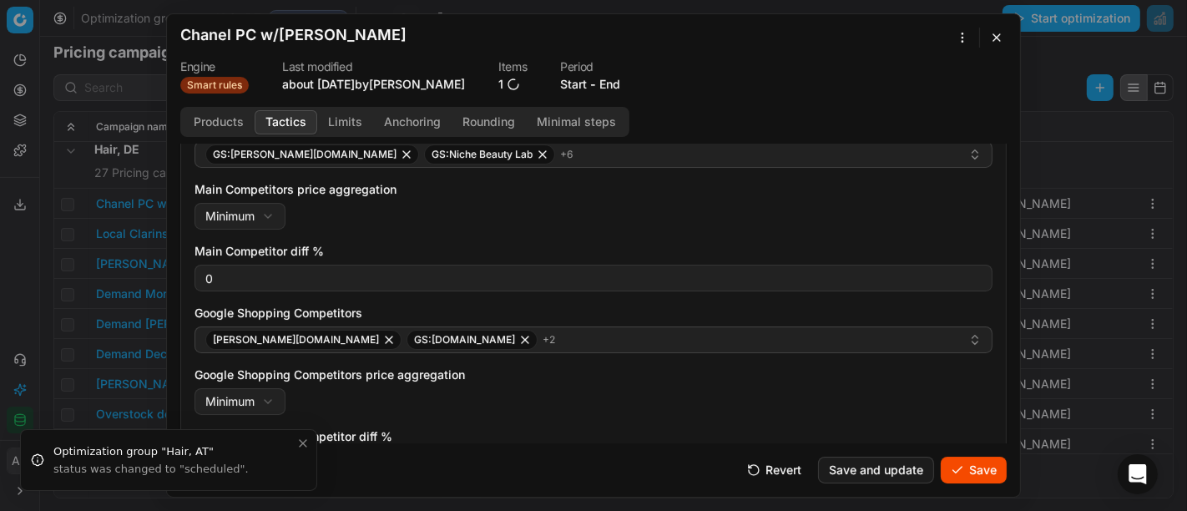
click at [970, 478] on button "Save" at bounding box center [974, 469] width 66 height 27
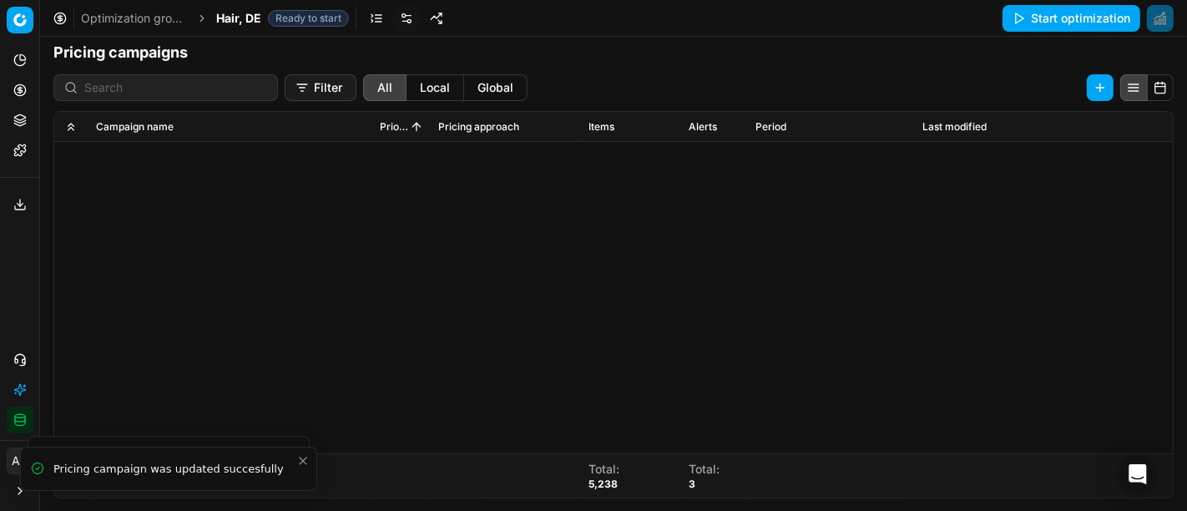
scroll to position [1022, 0]
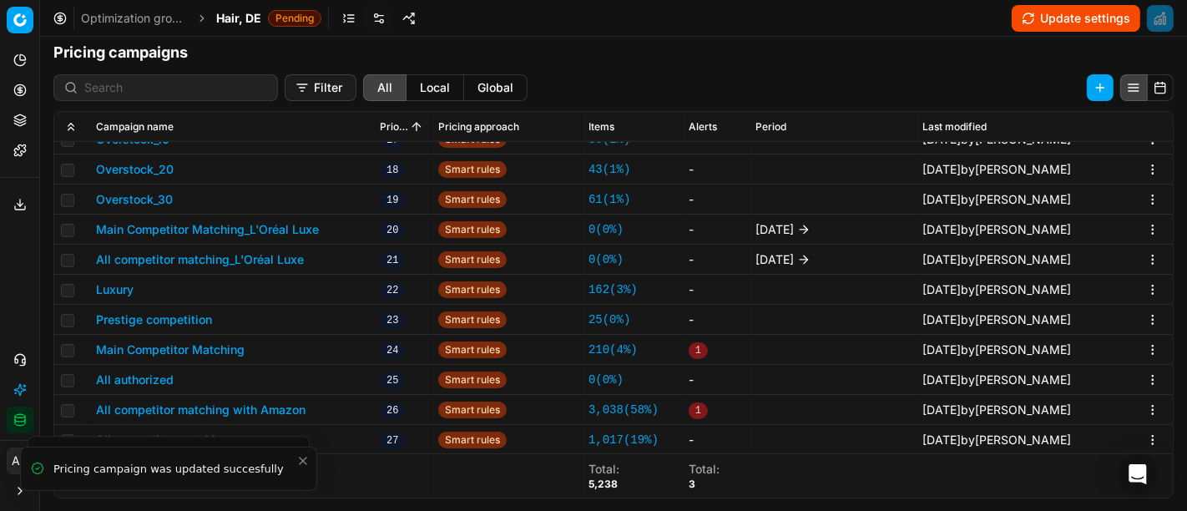
click at [240, 307] on td "Prestige competition" at bounding box center [231, 320] width 284 height 30
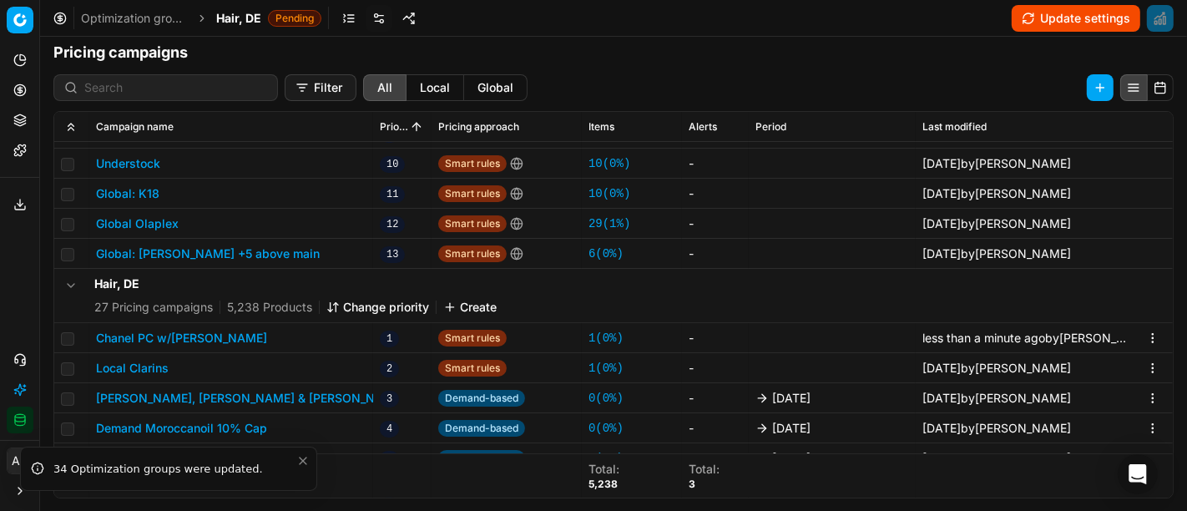
scroll to position [329, 0]
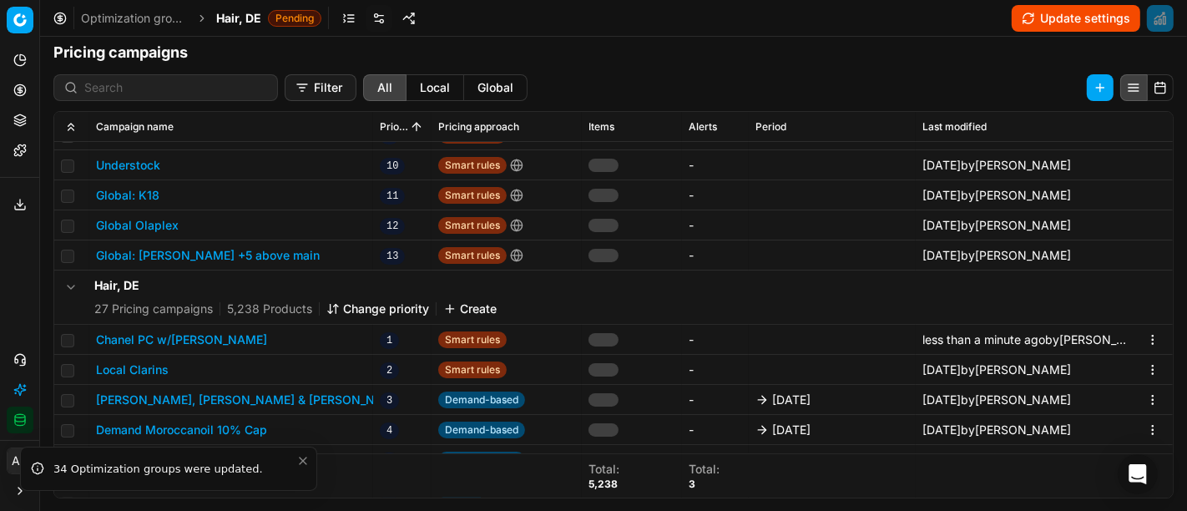
click at [226, 14] on span "Hair, DE" at bounding box center [238, 18] width 45 height 17
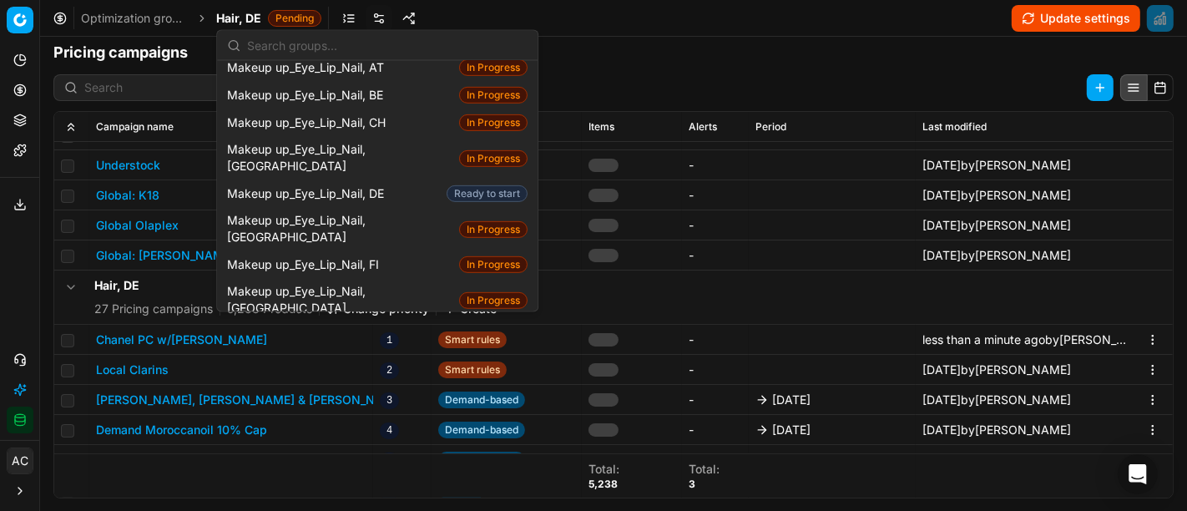
scroll to position [672, 0]
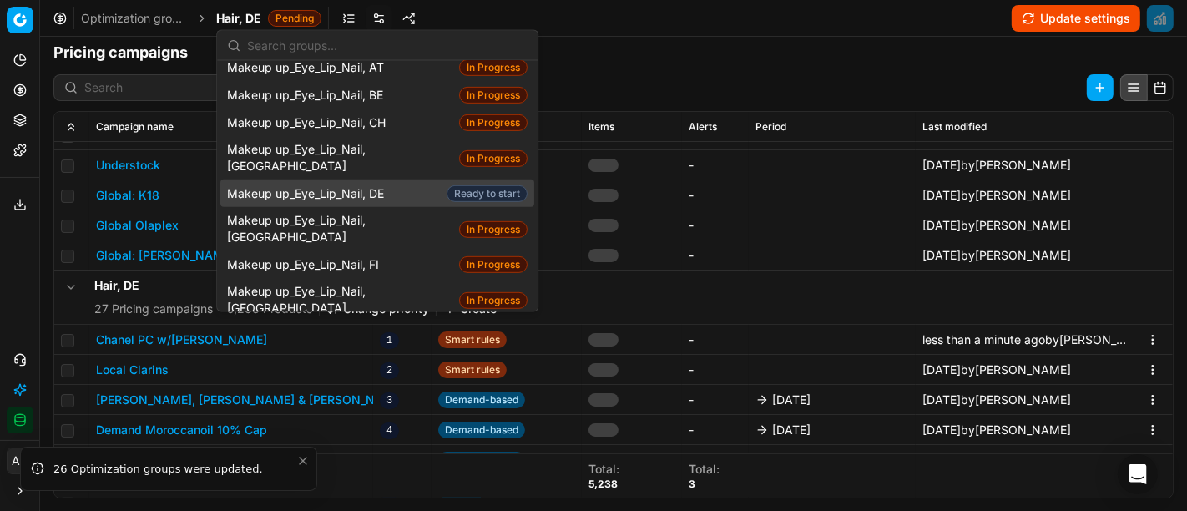
click at [391, 184] on span "Makeup up_Eye_Lip_Nail, DE" at bounding box center [309, 192] width 164 height 17
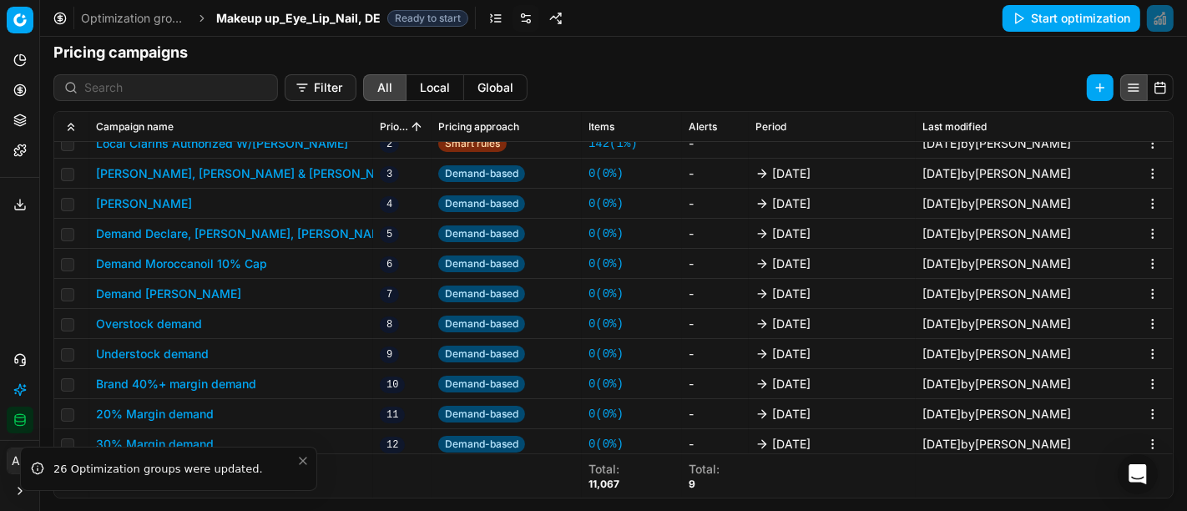
scroll to position [225, 0]
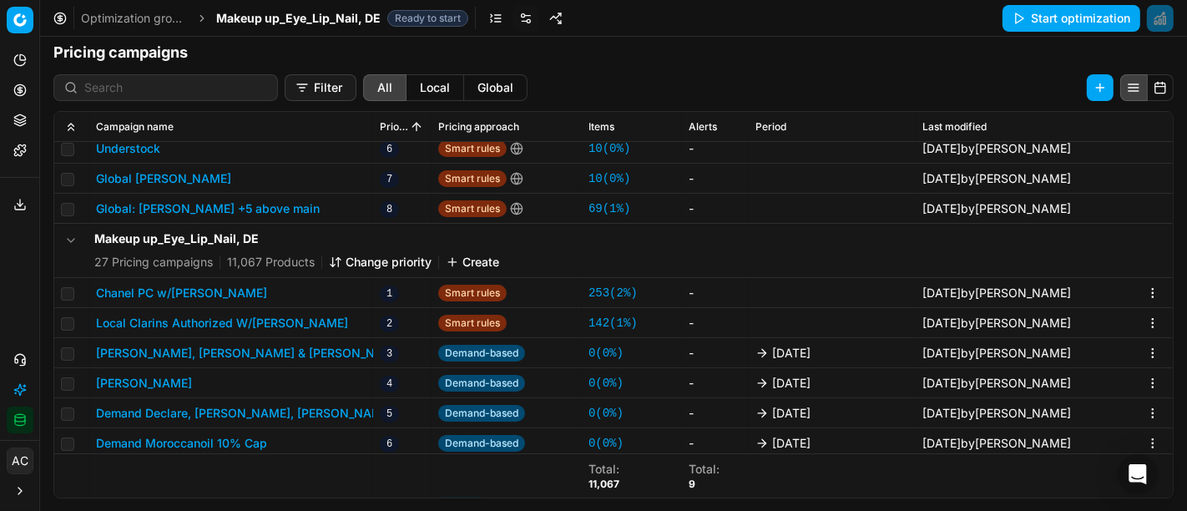
click at [196, 291] on button "Chanel PC w/[PERSON_NAME]" at bounding box center [181, 293] width 171 height 17
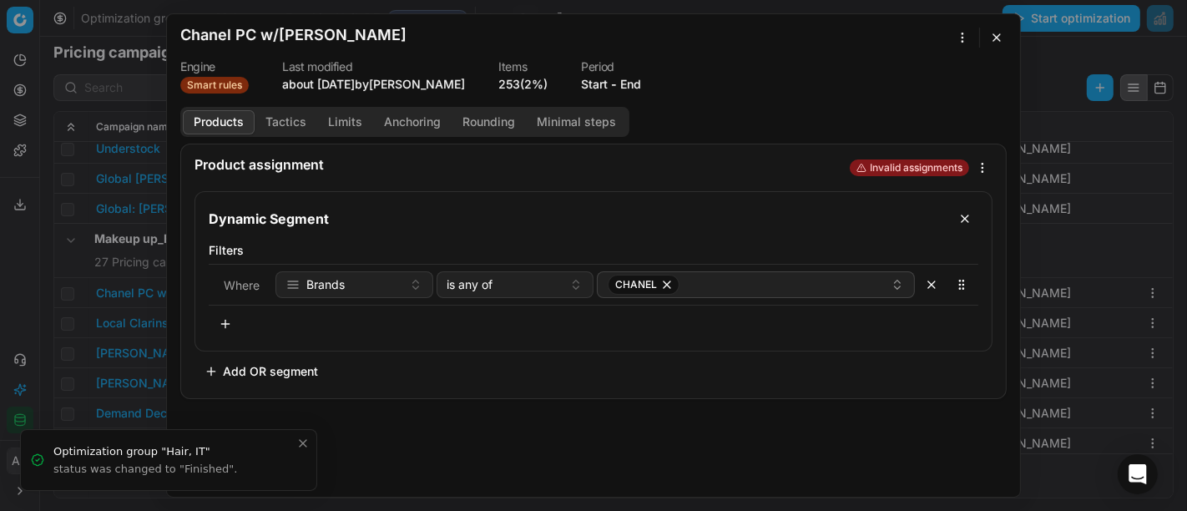
click at [285, 114] on button "Tactics" at bounding box center [286, 122] width 63 height 24
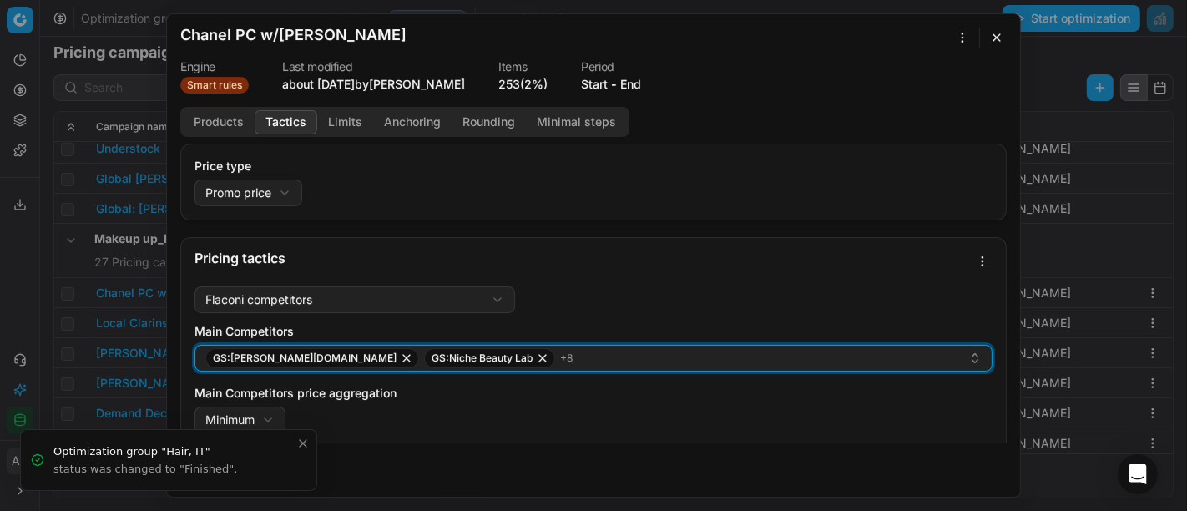
click at [521, 358] on div "GS:[PERSON_NAME][DOMAIN_NAME] GS:Niche Beauty Lab + 8" at bounding box center [586, 358] width 763 height 20
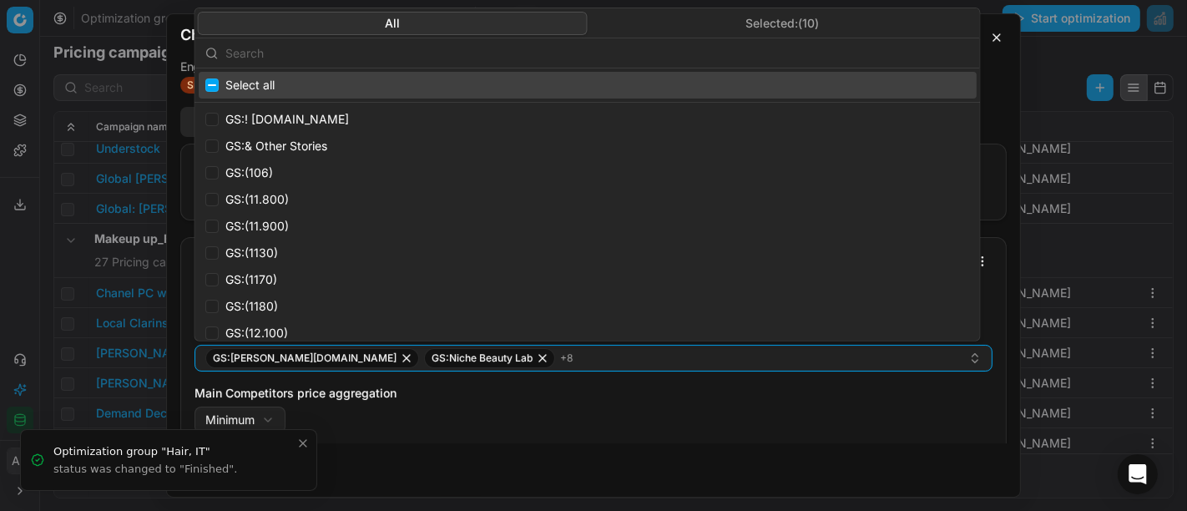
click at [529, 53] on input "text" at bounding box center [597, 52] width 744 height 33
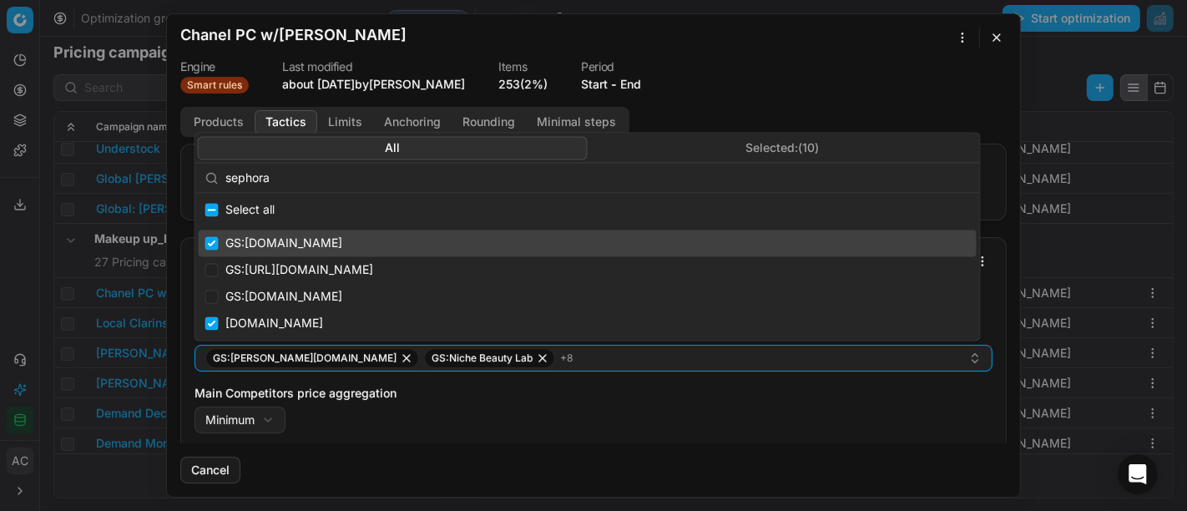
type input "sephora"
click at [212, 240] on input "Suggestions" at bounding box center [211, 243] width 13 height 13
checkbox input "false"
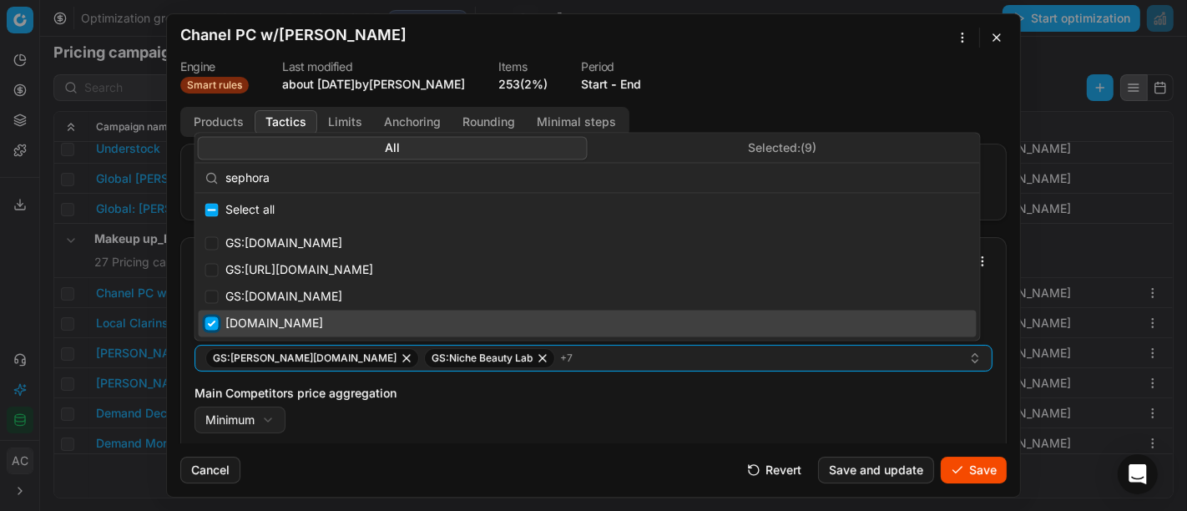
click at [209, 322] on input "Suggestions" at bounding box center [211, 322] width 13 height 13
checkbox input "false"
click at [482, 390] on label "Main Competitors price aggregation" at bounding box center [593, 393] width 798 height 17
click at [285, 406] on button "Minimum" at bounding box center [239, 419] width 91 height 27
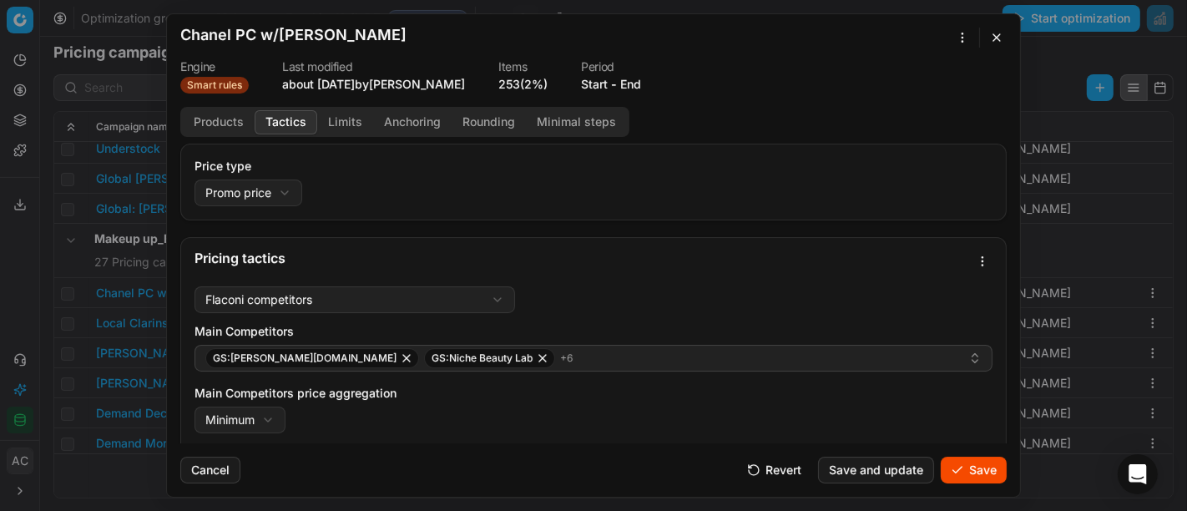
click at [598, 312] on div "We are saving PC settings. Please wait, it should take a few minutes Chanel PC …" at bounding box center [593, 255] width 1187 height 511
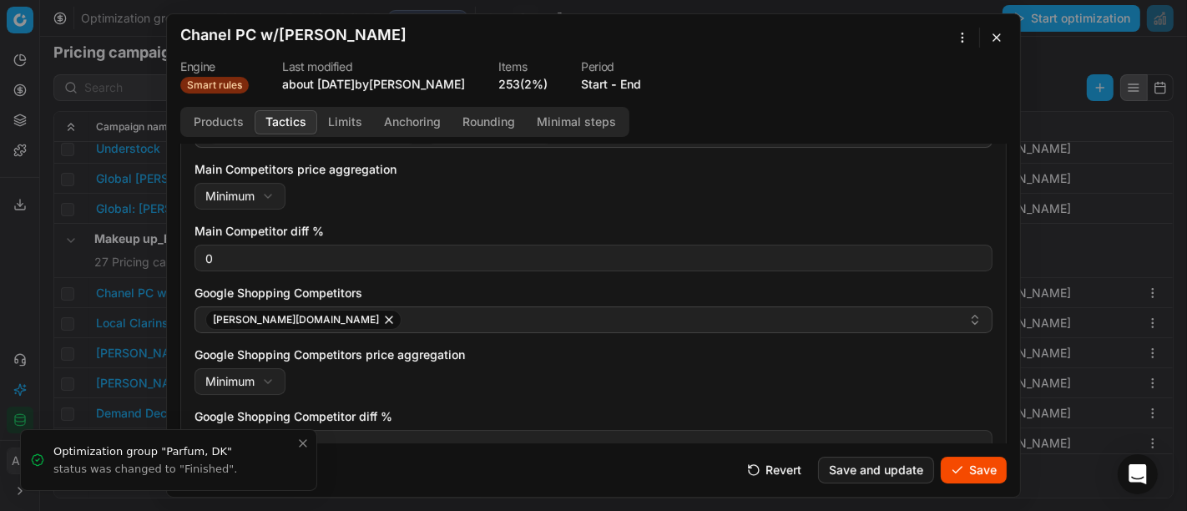
scroll to position [222, 0]
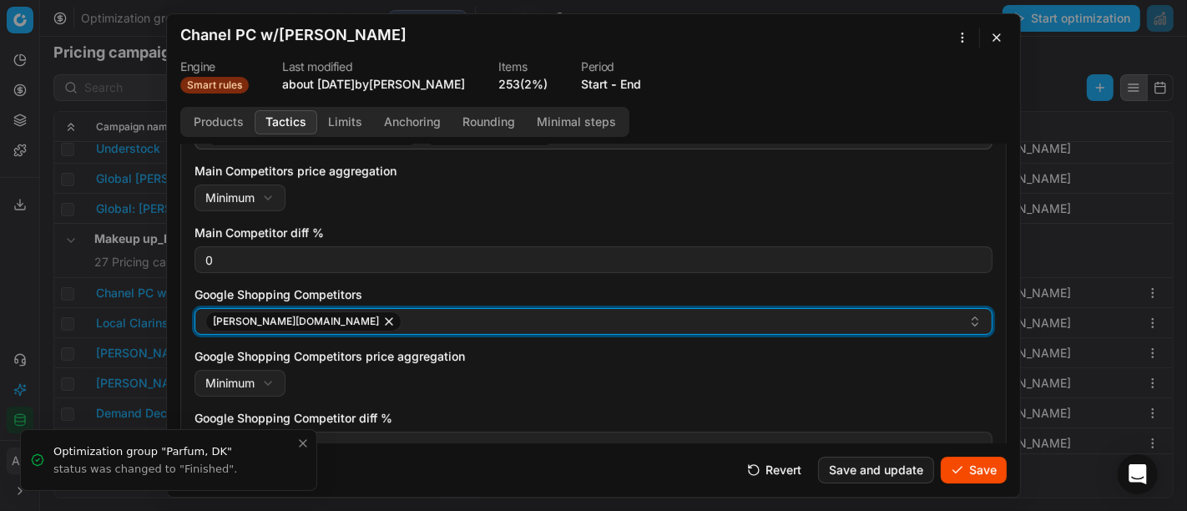
click at [372, 322] on div "[PERSON_NAME][DOMAIN_NAME]" at bounding box center [586, 321] width 763 height 20
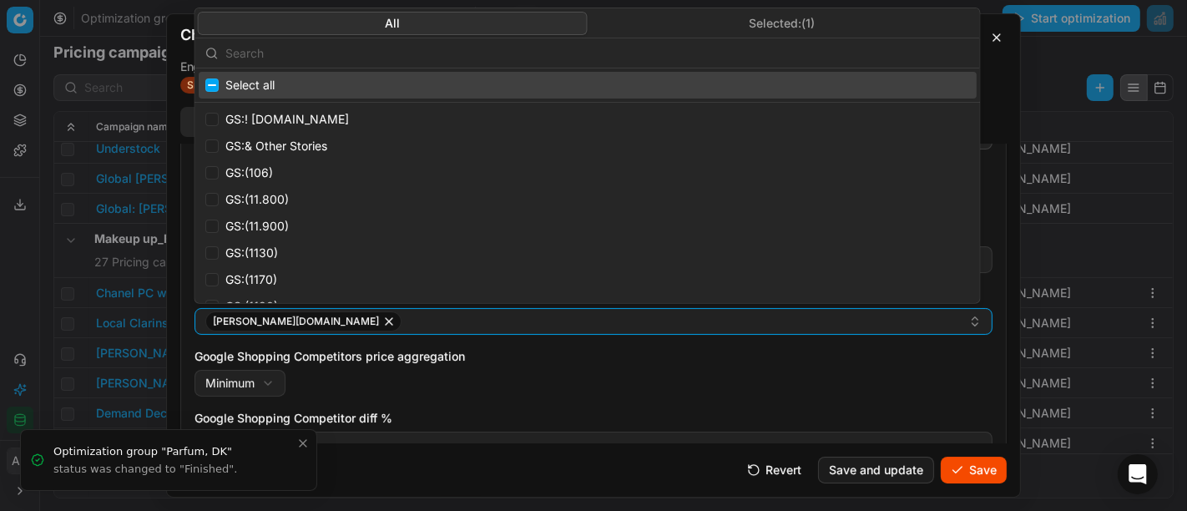
click at [492, 51] on input "text" at bounding box center [597, 52] width 744 height 33
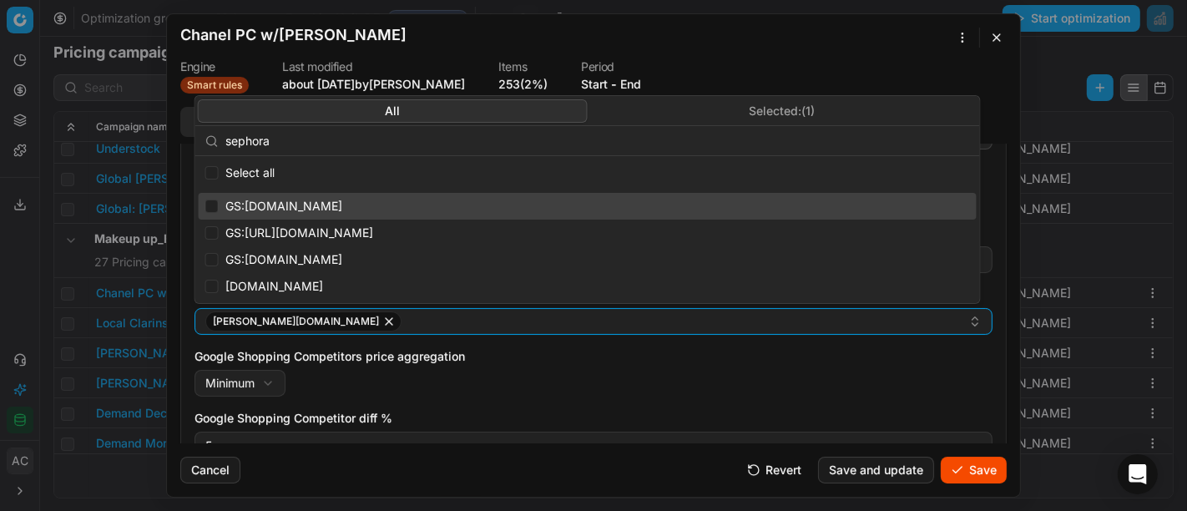
type input "sephora"
click at [209, 205] on input "Suggestions" at bounding box center [211, 205] width 13 height 13
checkbox input "true"
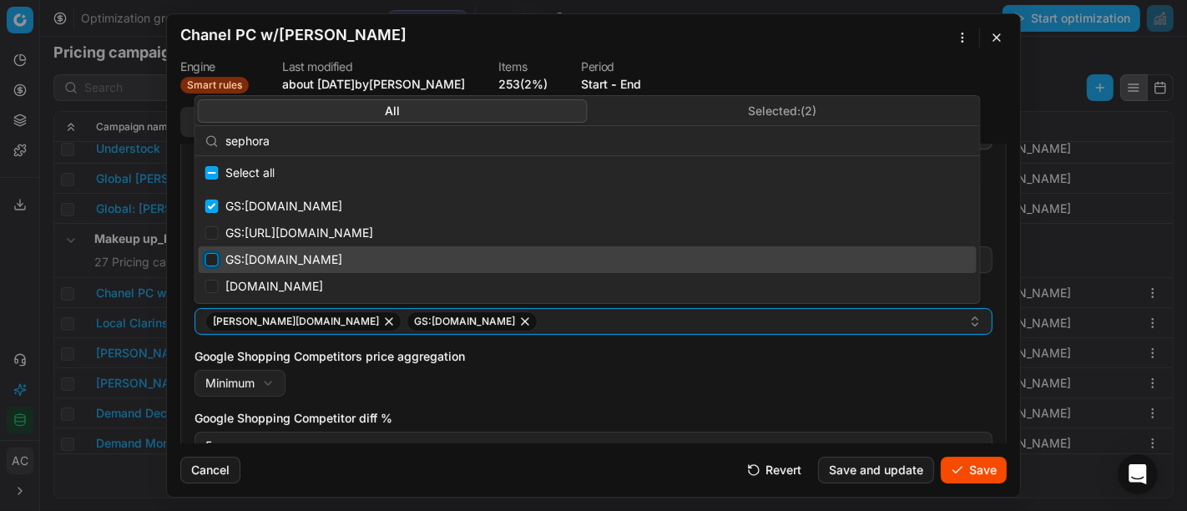
click at [209, 254] on input "Suggestions" at bounding box center [211, 259] width 13 height 13
checkbox input "true"
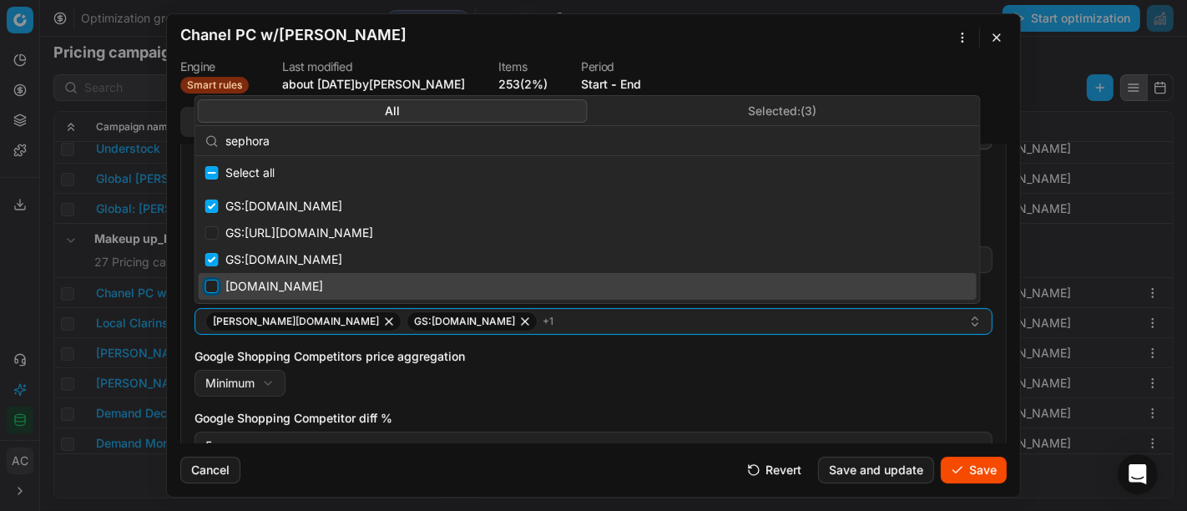
click at [211, 290] on input "Suggestions" at bounding box center [211, 286] width 13 height 13
checkbox input "true"
click at [577, 371] on div "Google Shopping Competitors price aggregation Minimum Minimum Maximum" at bounding box center [593, 372] width 798 height 48
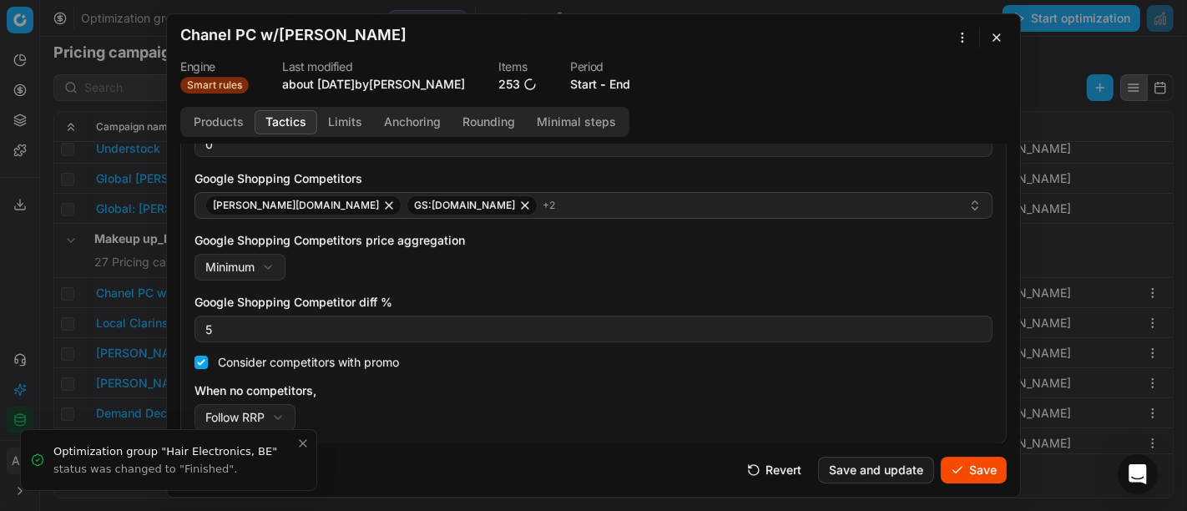
scroll to position [337, 0]
click at [973, 469] on button "Save" at bounding box center [974, 469] width 66 height 27
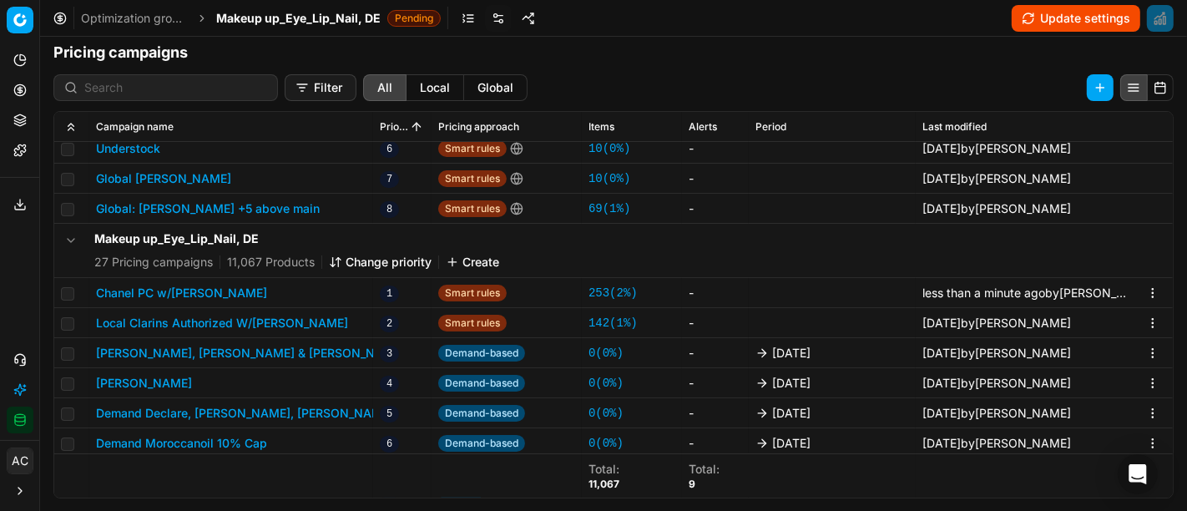
click at [270, 18] on span "Makeup up_Eye_Lip_Nail, DE" at bounding box center [298, 18] width 164 height 17
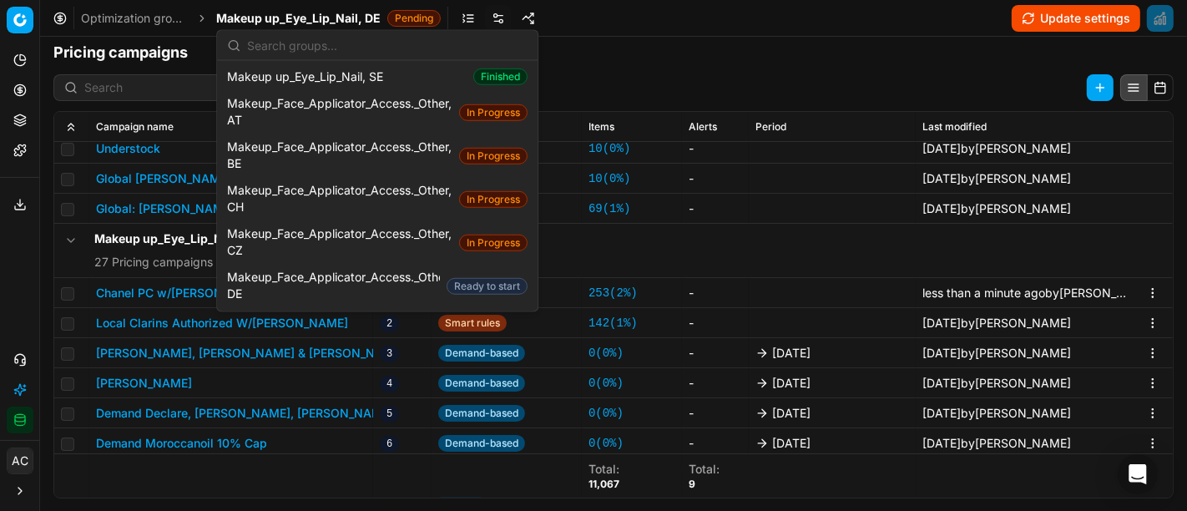
scroll to position [1032, 0]
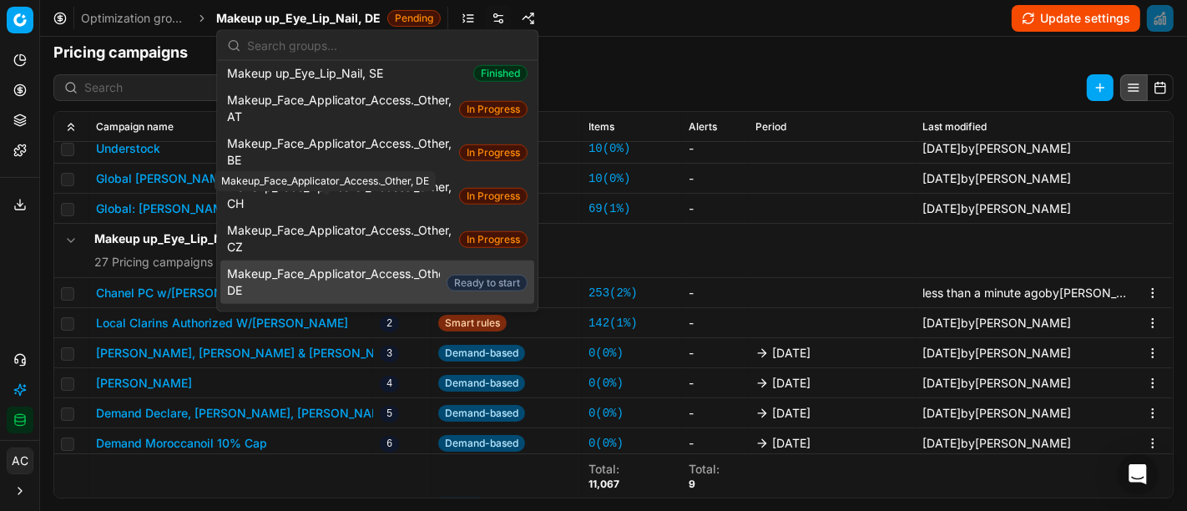
click at [345, 265] on span "Makeup_Face_Applicator_Access._Other, DE" at bounding box center [333, 281] width 213 height 33
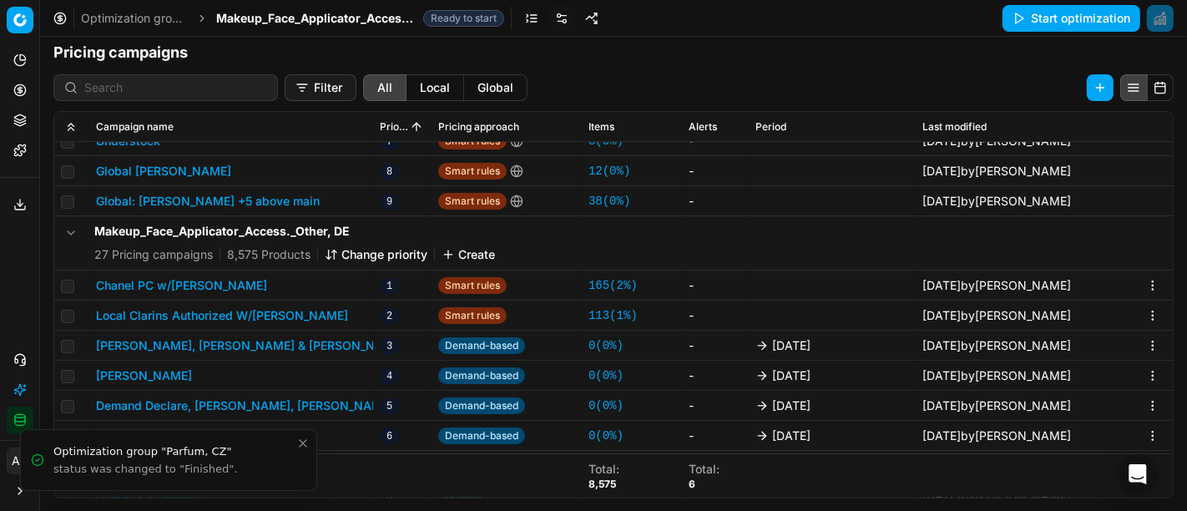
scroll to position [268, 0]
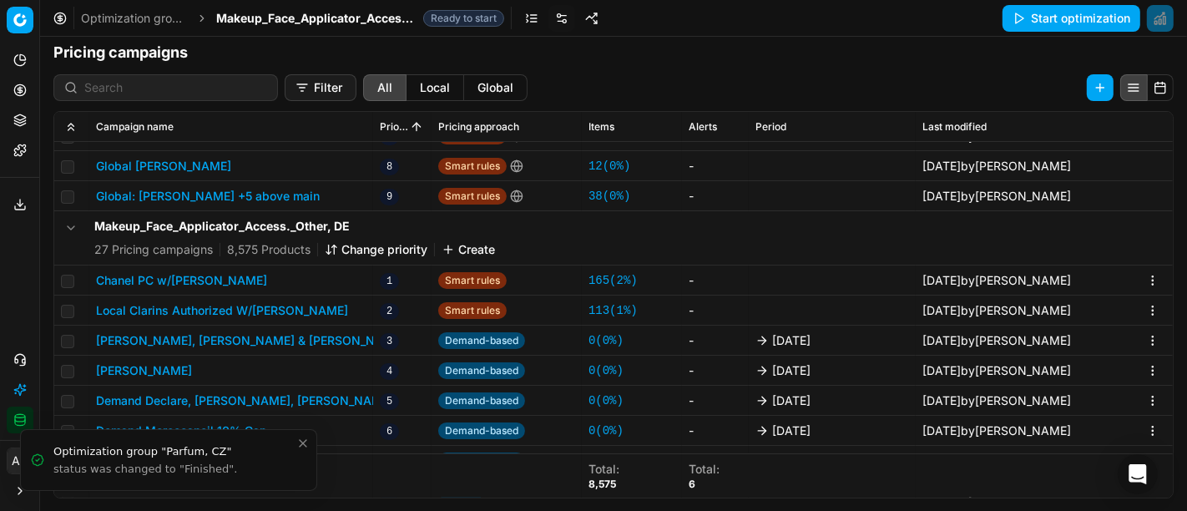
click at [186, 278] on button "Chanel PC w/[PERSON_NAME]" at bounding box center [181, 280] width 171 height 17
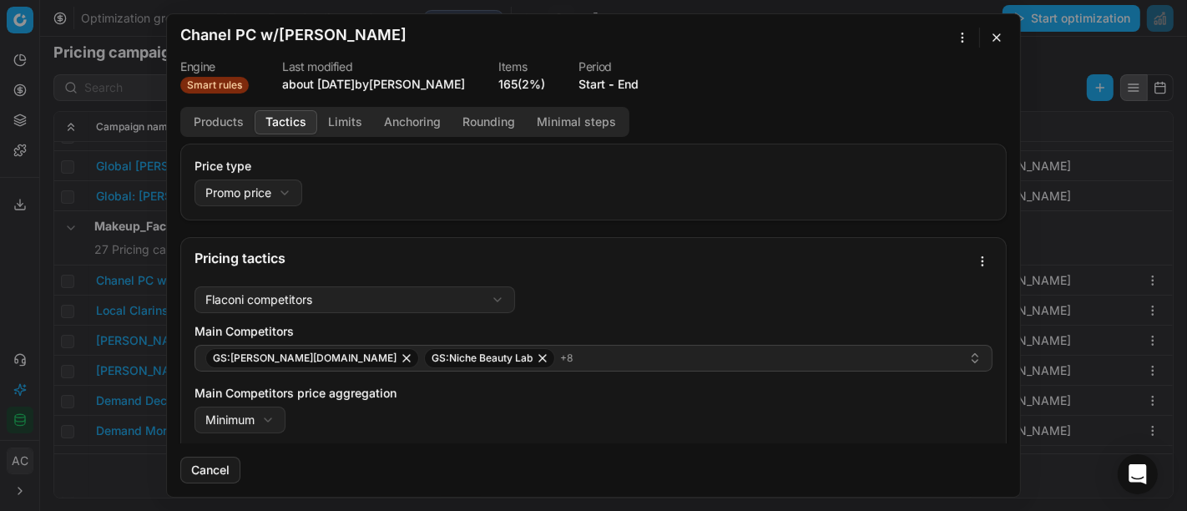
click at [281, 123] on button "Tactics" at bounding box center [286, 122] width 63 height 24
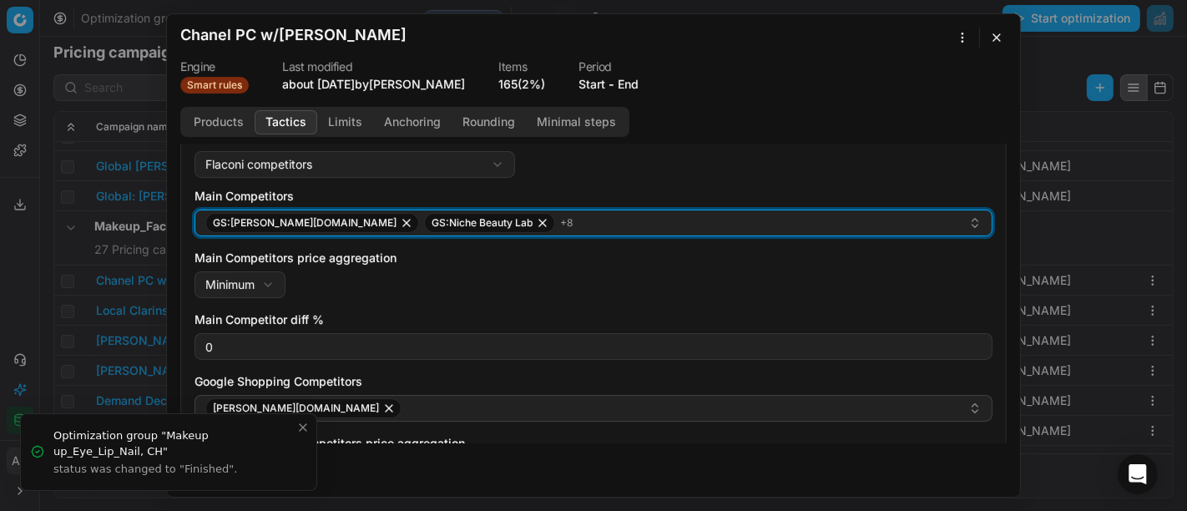
click at [519, 225] on div "GS:[PERSON_NAME][DOMAIN_NAME] GS:Niche Beauty Lab + 8" at bounding box center [586, 223] width 763 height 20
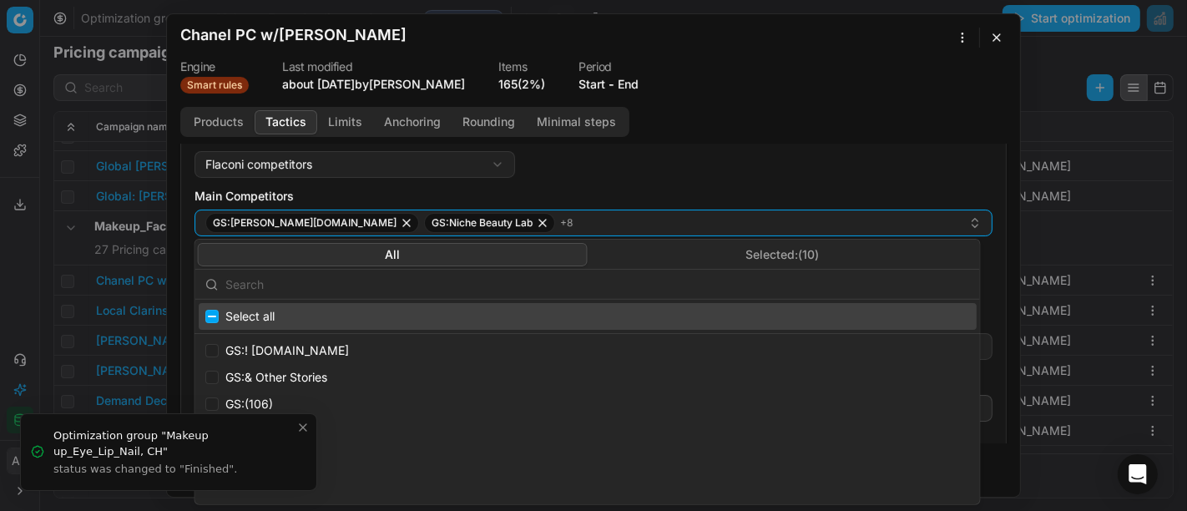
click at [438, 281] on input "text" at bounding box center [597, 283] width 744 height 33
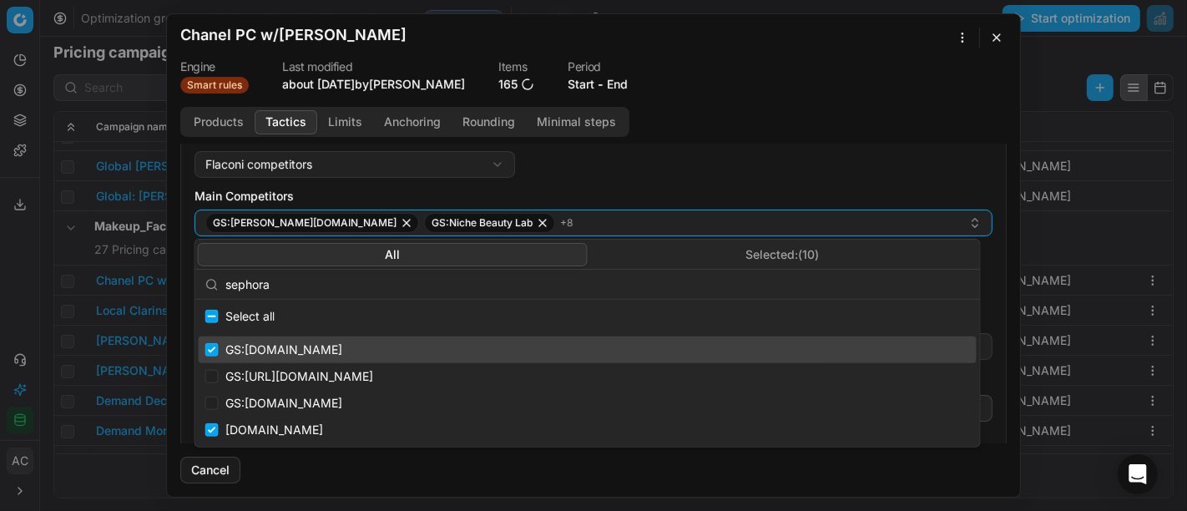
type input "sephora"
click at [214, 345] on input "Suggestions" at bounding box center [211, 349] width 13 height 13
checkbox input "false"
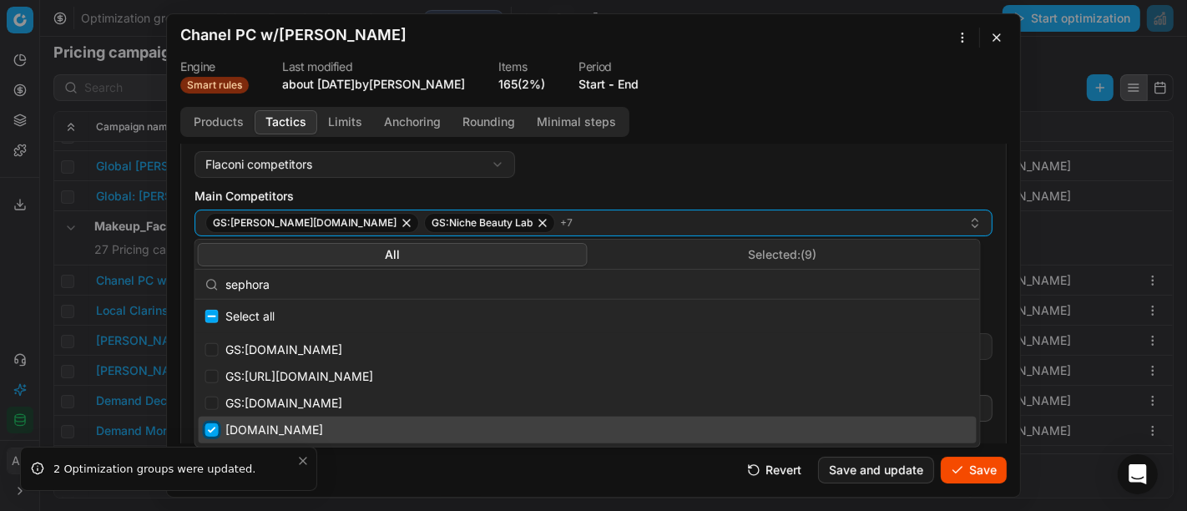
click at [211, 428] on input "Suggestions" at bounding box center [211, 429] width 13 height 13
checkbox input "false"
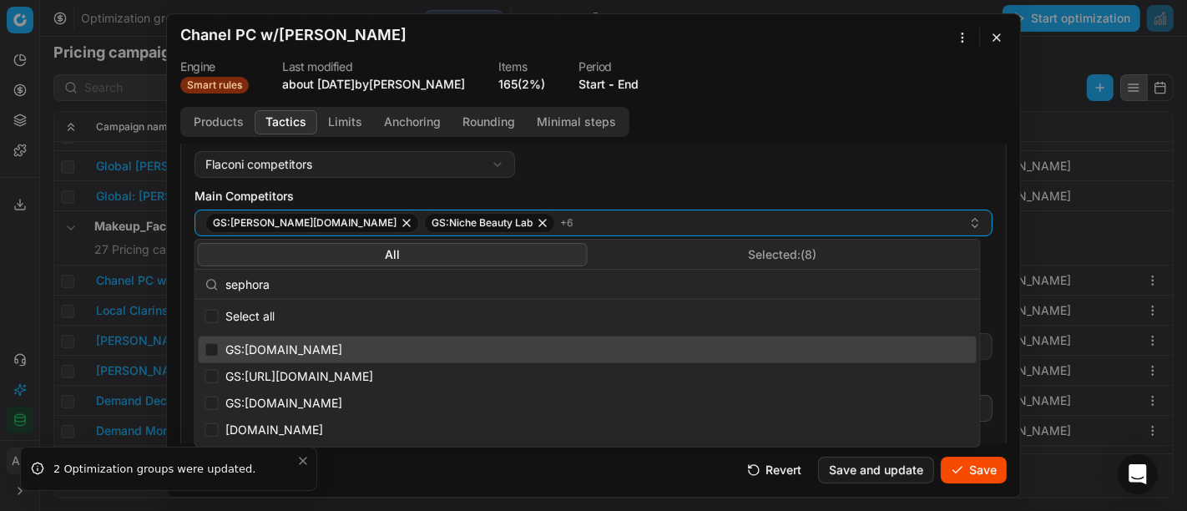
click at [582, 163] on div "Flaconi competitors Flaconi competitorsFlaconi competitors rule: first takes in…" at bounding box center [593, 392] width 798 height 482
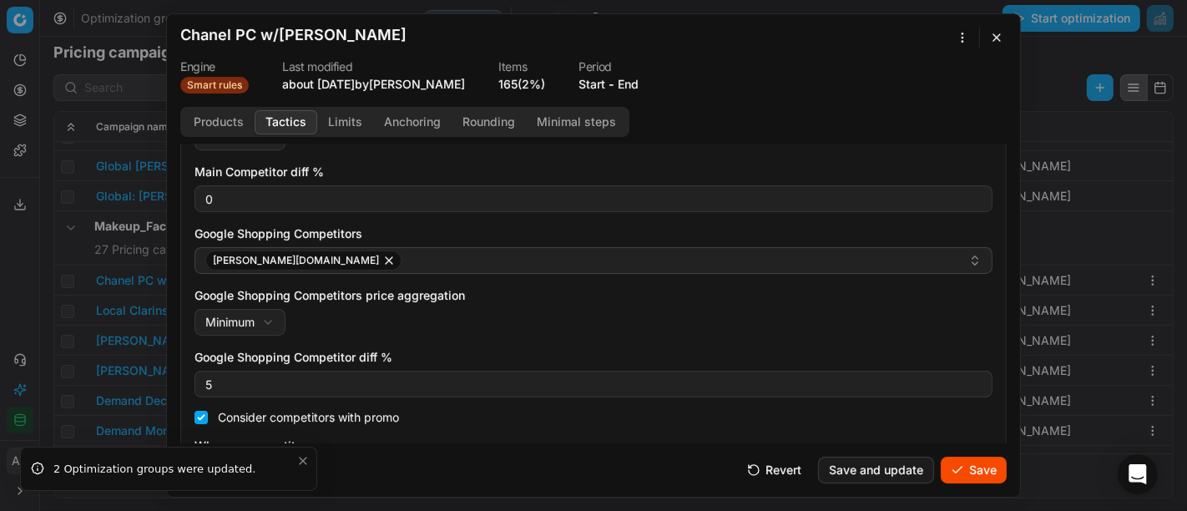
scroll to position [286, 0]
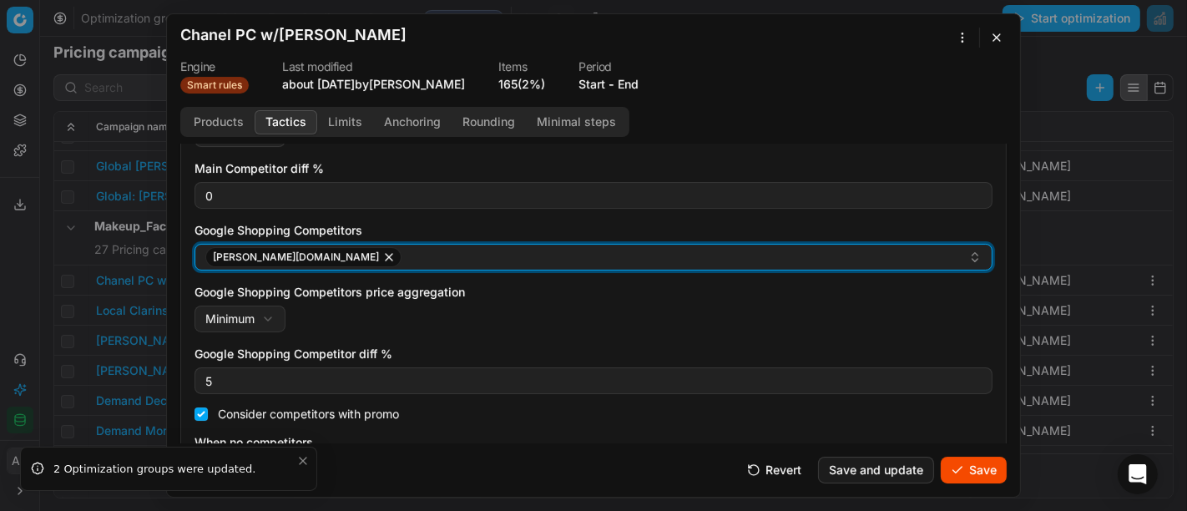
click at [416, 257] on div "[PERSON_NAME][DOMAIN_NAME]" at bounding box center [586, 257] width 763 height 20
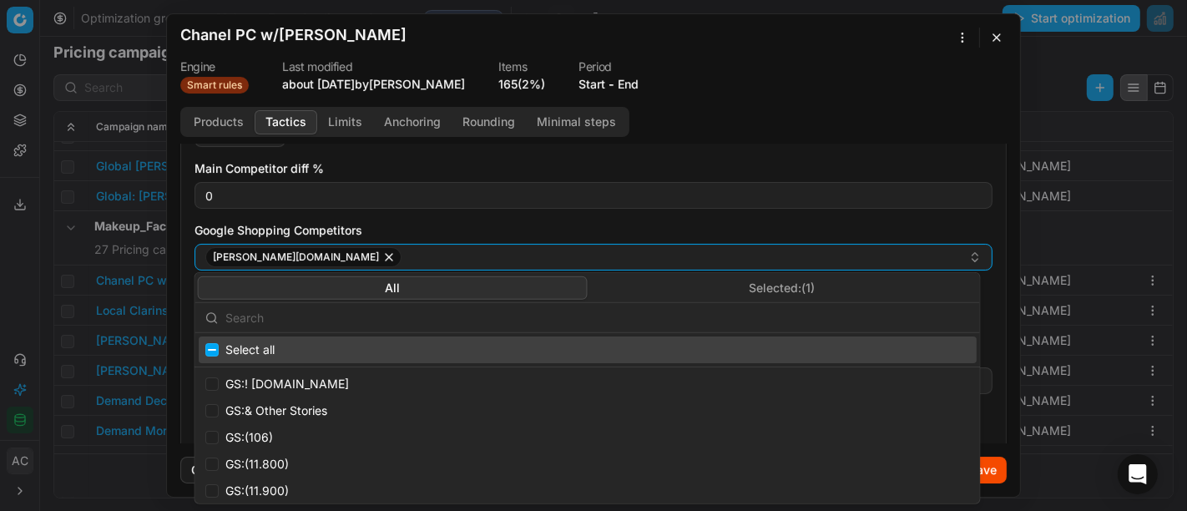
click at [406, 313] on input "text" at bounding box center [597, 316] width 744 height 33
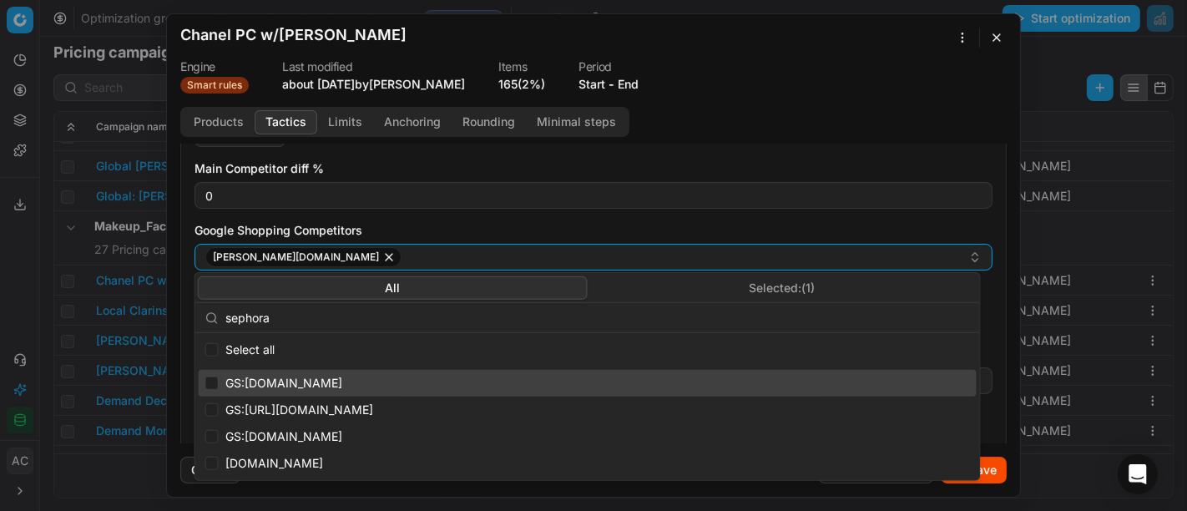
type input "sephora"
click at [207, 385] on input "Suggestions" at bounding box center [211, 382] width 13 height 13
checkbox input "true"
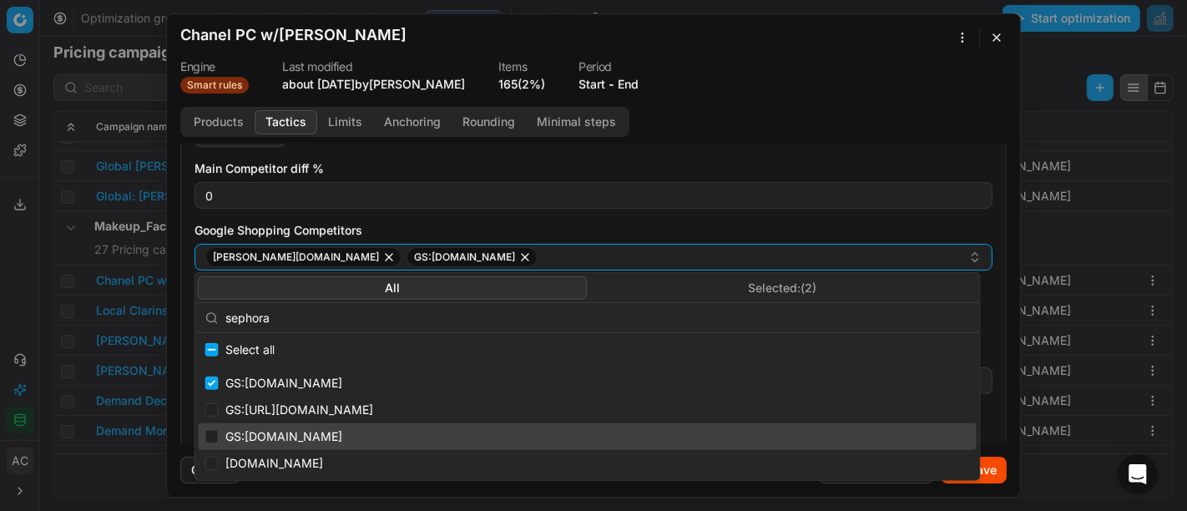
click at [208, 427] on div "GS:[DOMAIN_NAME]" at bounding box center [588, 436] width 778 height 27
checkbox input "true"
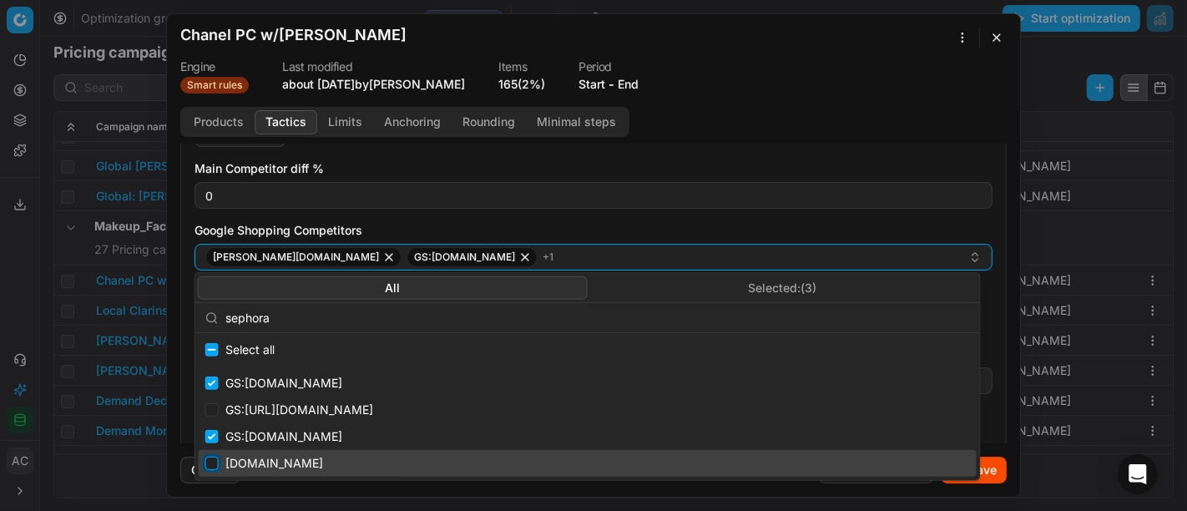
click at [210, 456] on input "Suggestions" at bounding box center [211, 462] width 13 height 13
checkbox input "true"
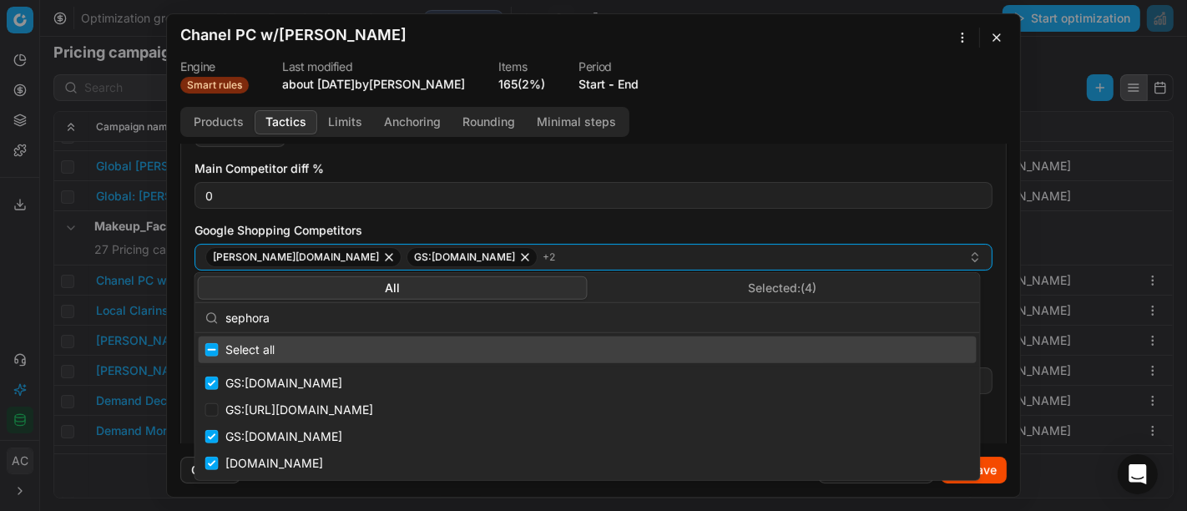
click at [593, 219] on div "Main Competitors GS:[PERSON_NAME][DOMAIN_NAME] GS:Niche Beauty Lab + 6 Main Com…" at bounding box center [593, 260] width 798 height 446
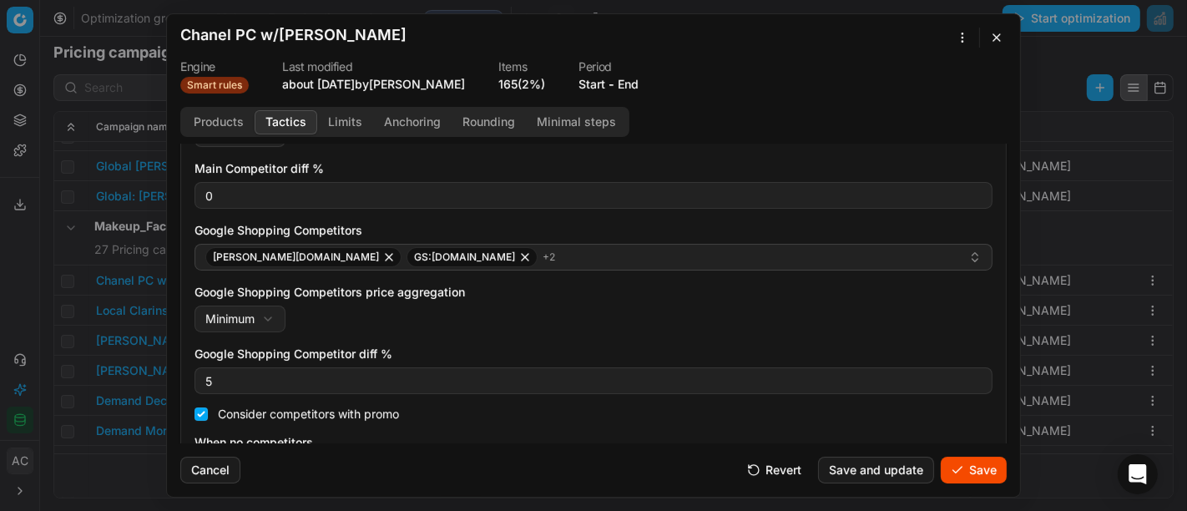
scroll to position [338, 0]
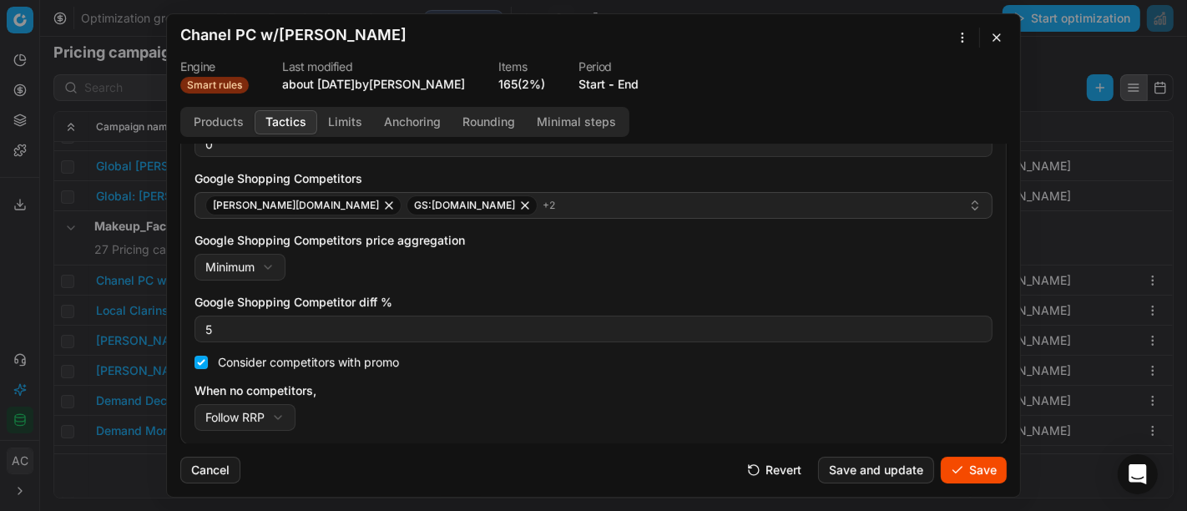
click at [986, 465] on button "Save" at bounding box center [974, 469] width 66 height 27
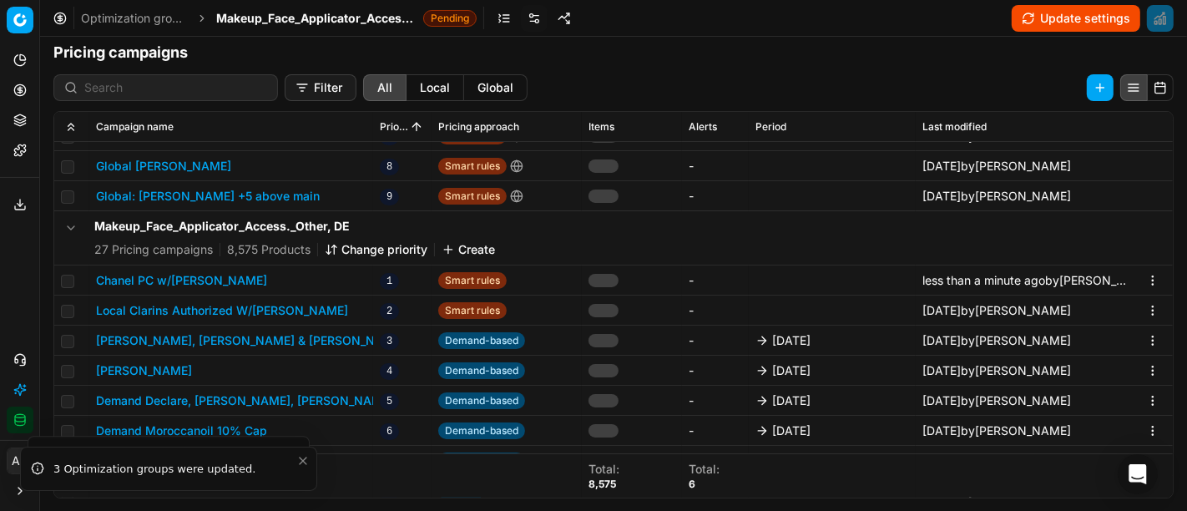
click at [302, 23] on span "Makeup_Face_Applicator_Access._Other, DE" at bounding box center [316, 18] width 200 height 17
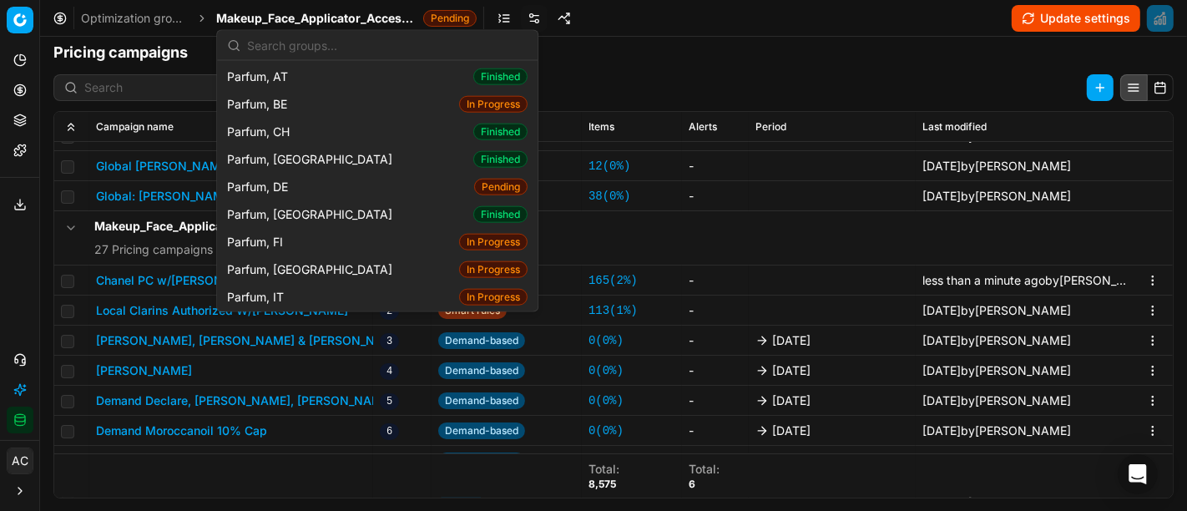
scroll to position [1568, 0]
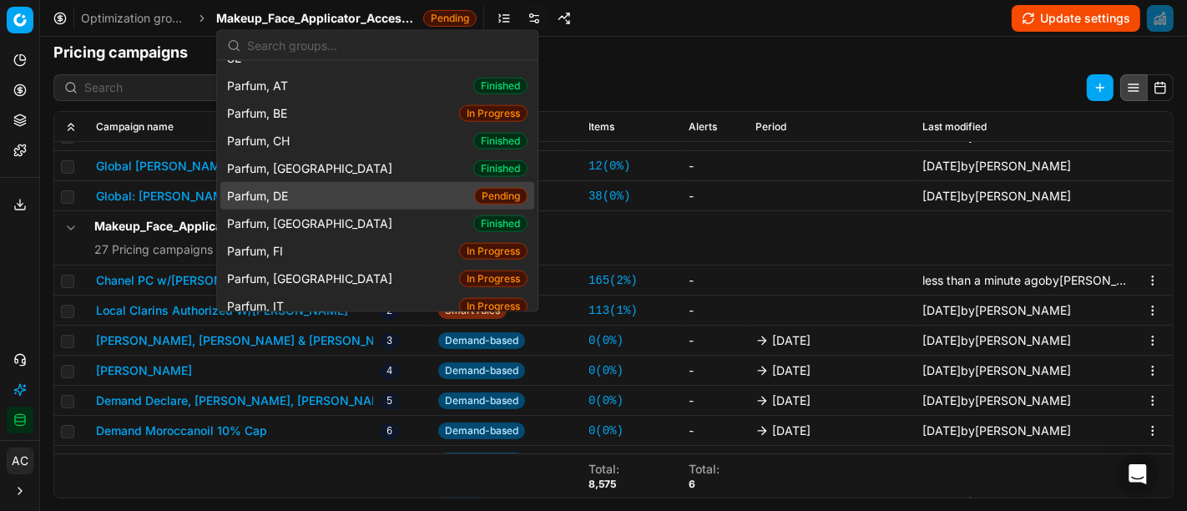
click at [319, 182] on div "Parfum, DE Pending" at bounding box center [377, 196] width 314 height 28
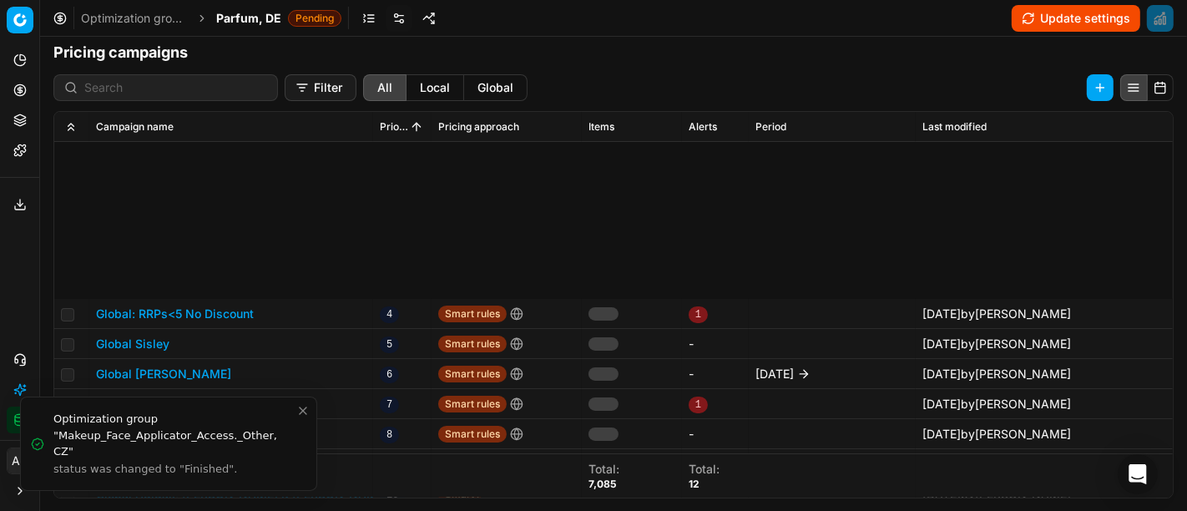
scroll to position [290, 0]
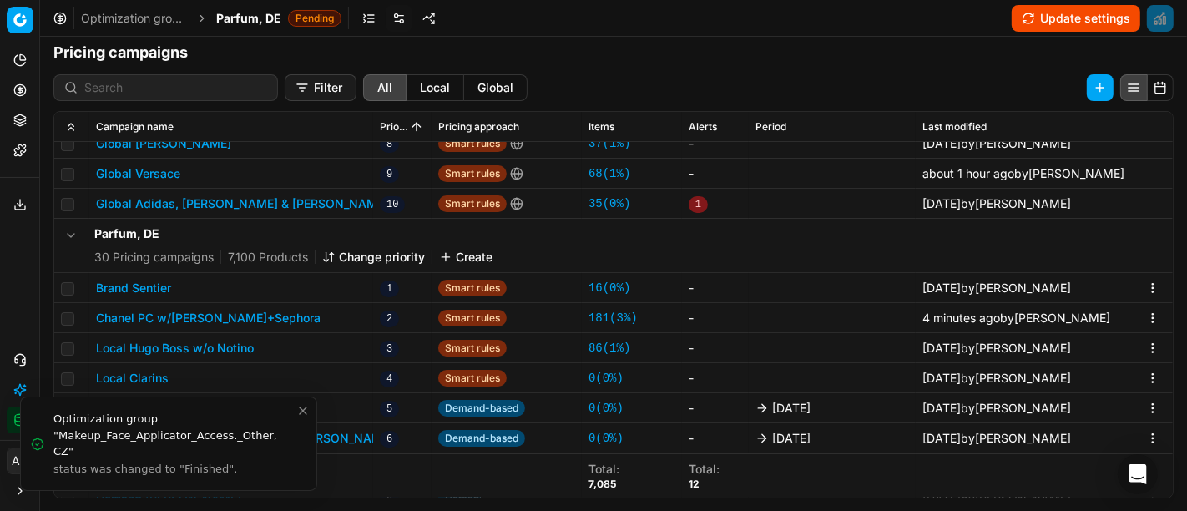
click at [258, 318] on button "Chanel PC w/[PERSON_NAME]+Sephora" at bounding box center [208, 318] width 224 height 17
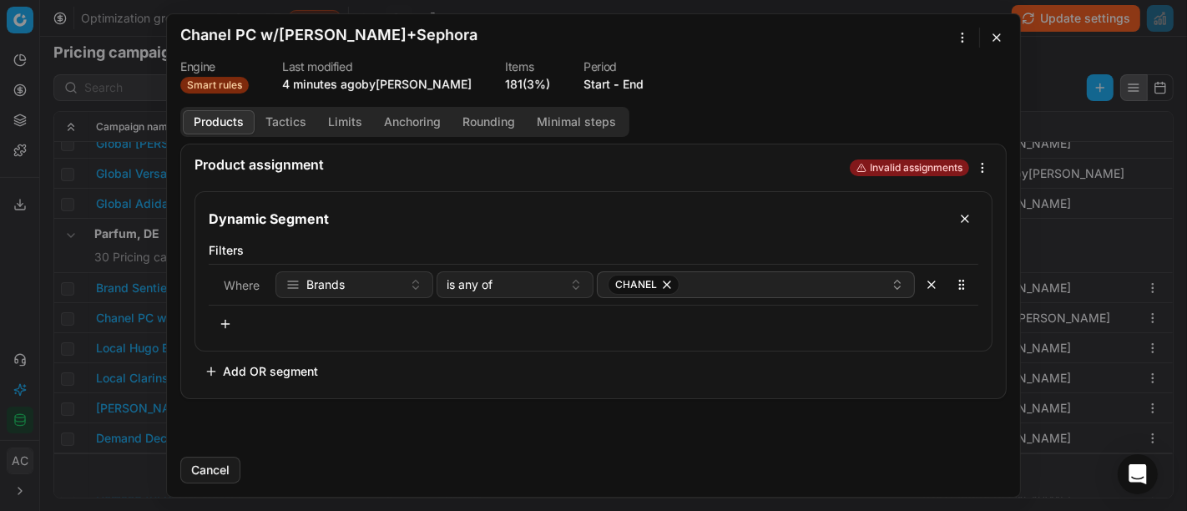
click at [288, 129] on button "Tactics" at bounding box center [286, 122] width 63 height 24
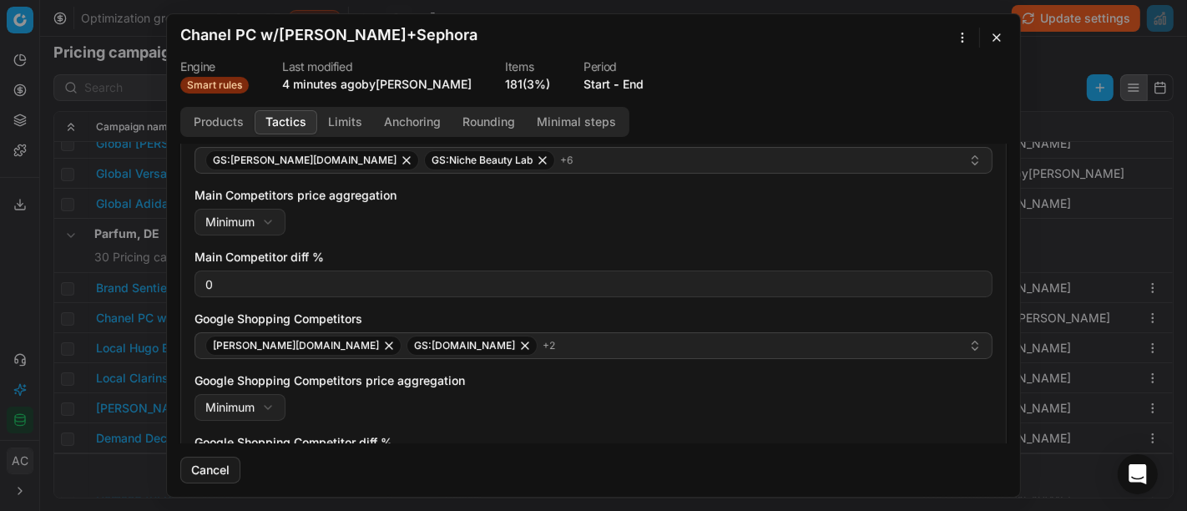
scroll to position [198, 0]
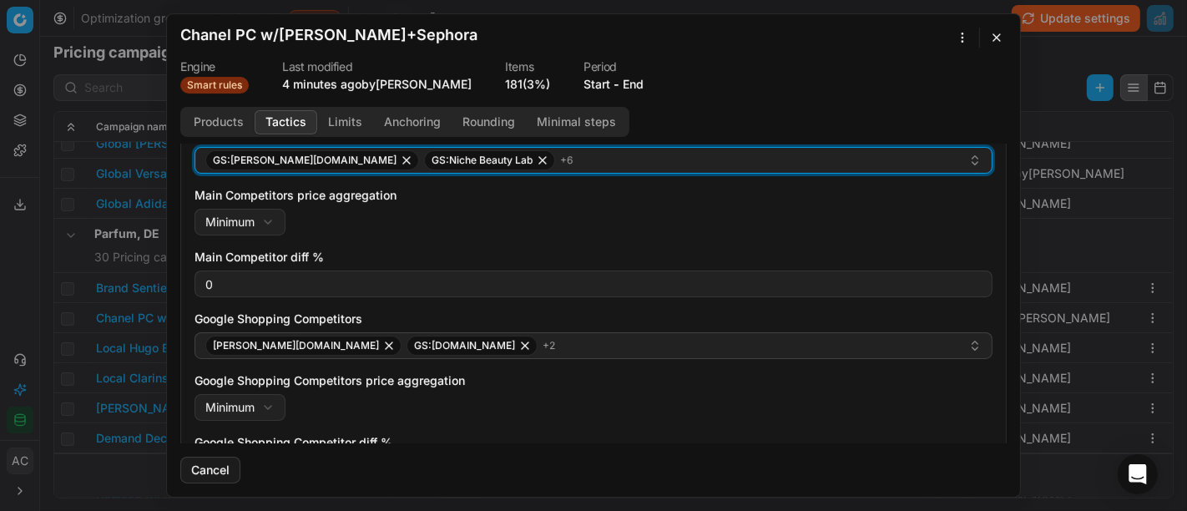
click at [533, 155] on div "GS:[PERSON_NAME][DOMAIN_NAME] GS:Niche Beauty Lab + 6" at bounding box center [586, 160] width 763 height 20
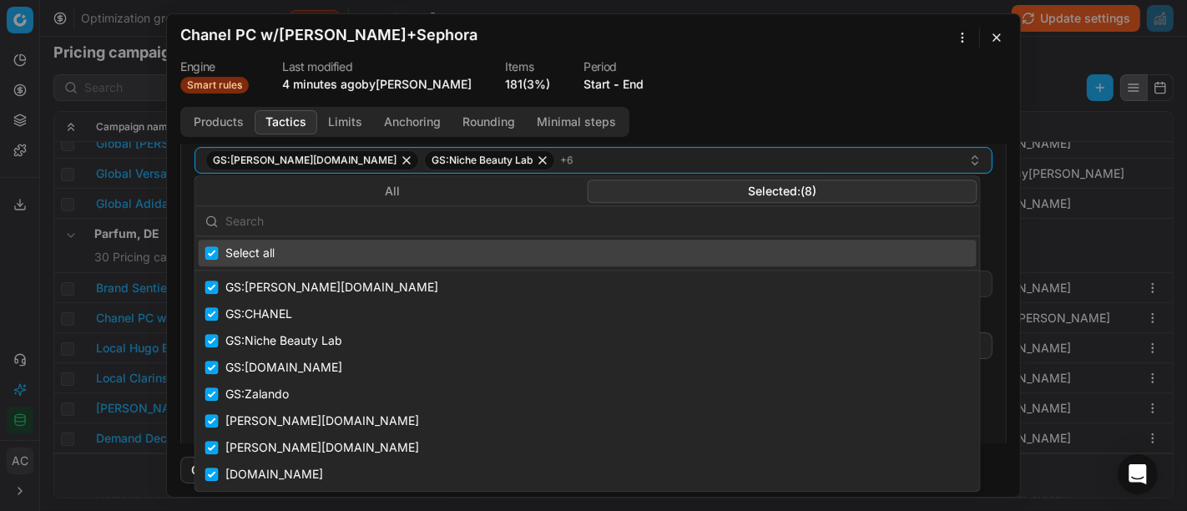
click at [699, 185] on button "Selected: ( 8 )" at bounding box center [783, 190] width 390 height 23
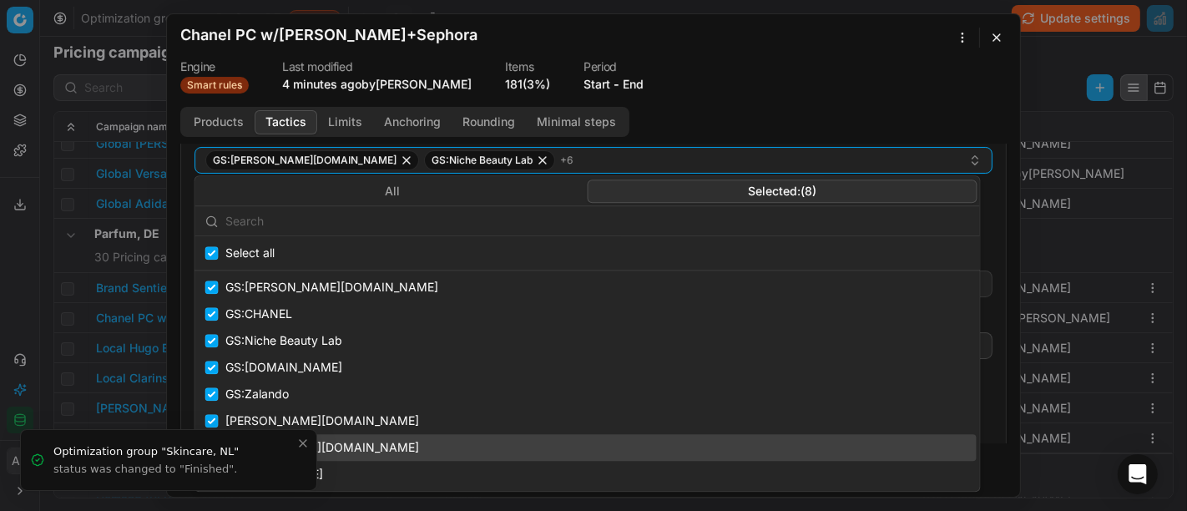
click at [306, 445] on div "[PERSON_NAME][DOMAIN_NAME]" at bounding box center [588, 447] width 778 height 27
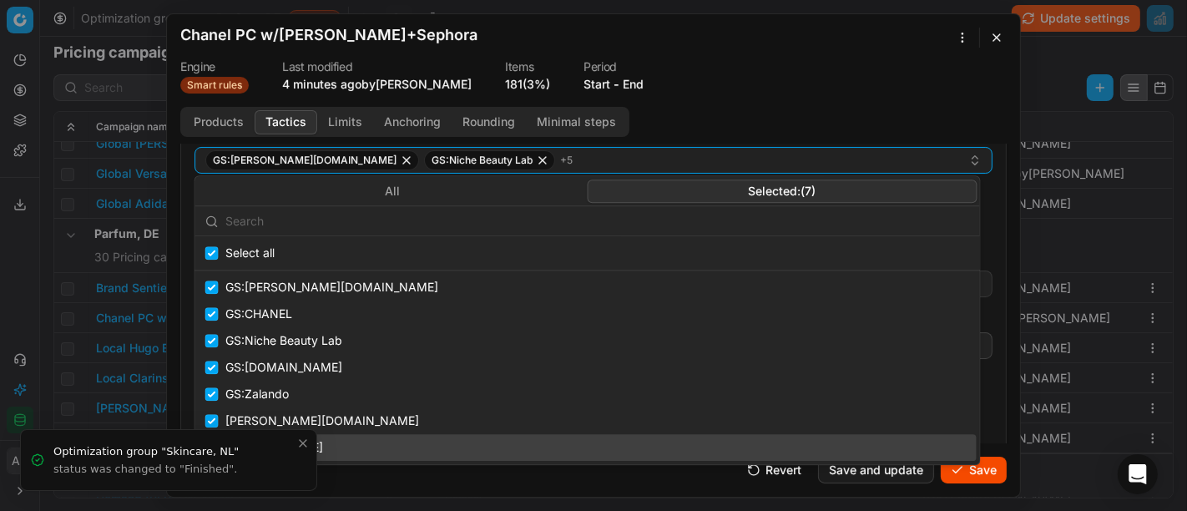
click at [302, 440] on div "[DOMAIN_NAME]" at bounding box center [588, 447] width 778 height 27
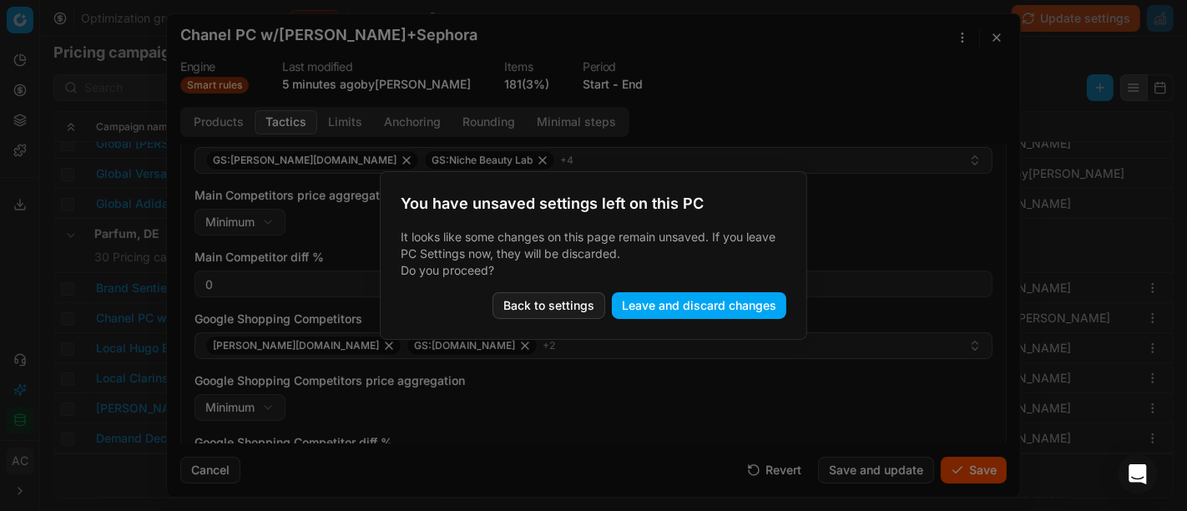
click at [148, 275] on body "Pricing platform Analytics Pricing Product portfolio Templates Export service 2…" at bounding box center [593, 255] width 1187 height 511
click at [683, 304] on button "Leave and discard changes" at bounding box center [699, 305] width 174 height 27
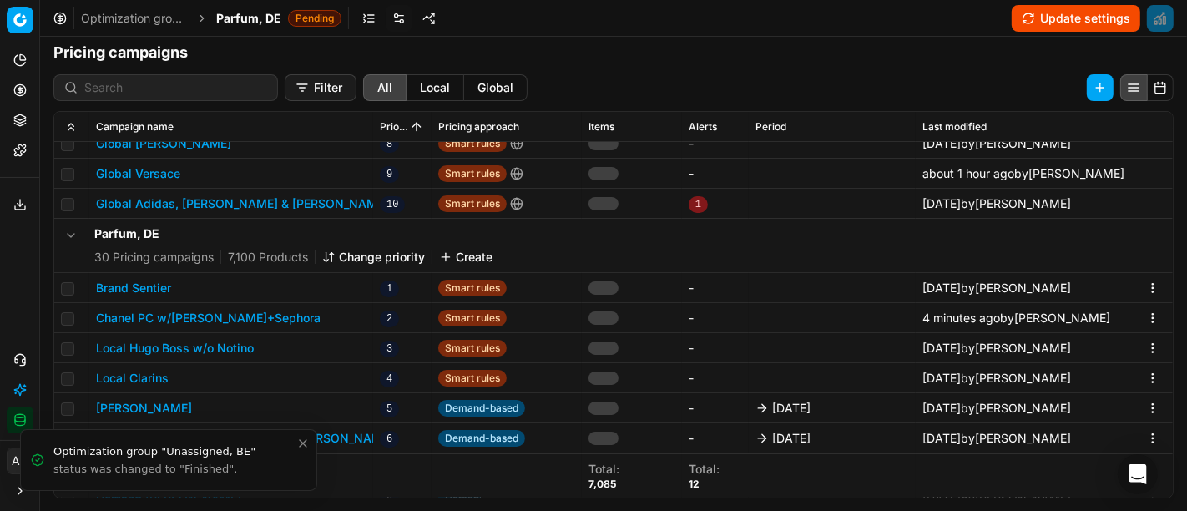
click at [244, 17] on span "Parfum, DE" at bounding box center [248, 18] width 65 height 17
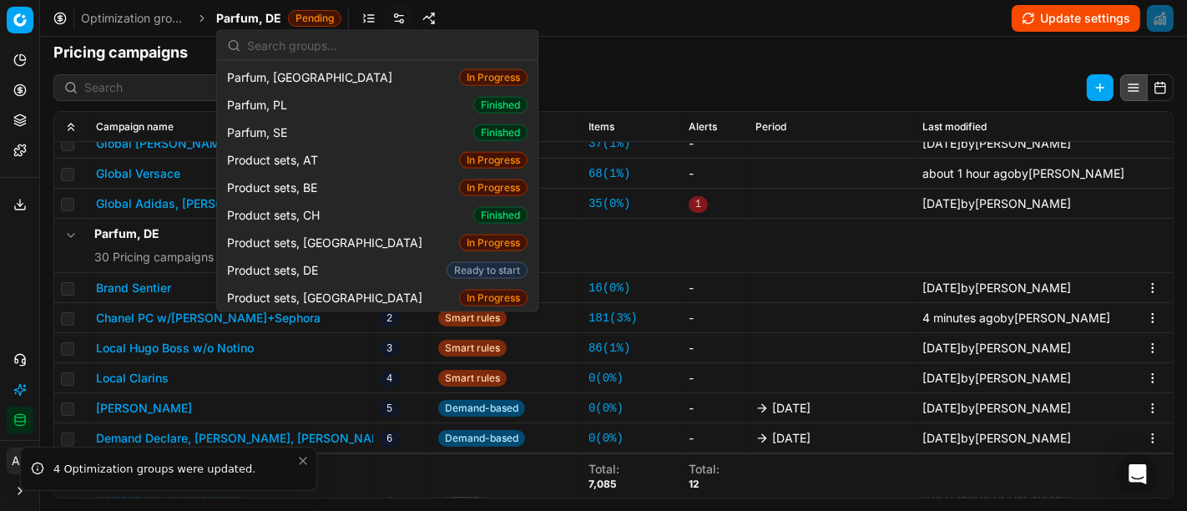
scroll to position [1824, 0]
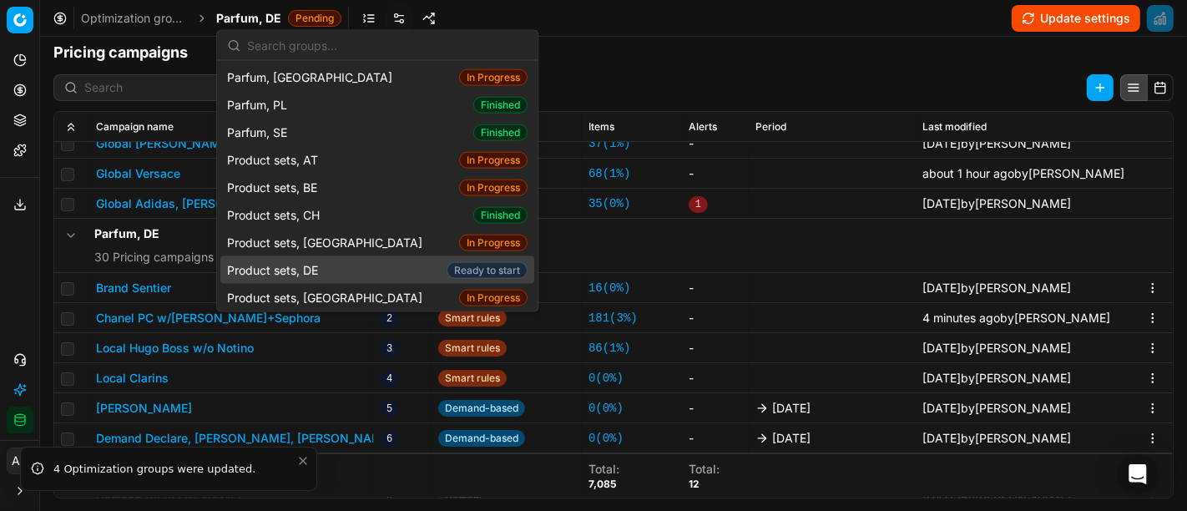
click at [339, 256] on div "Product sets, DE Ready to start" at bounding box center [377, 270] width 314 height 28
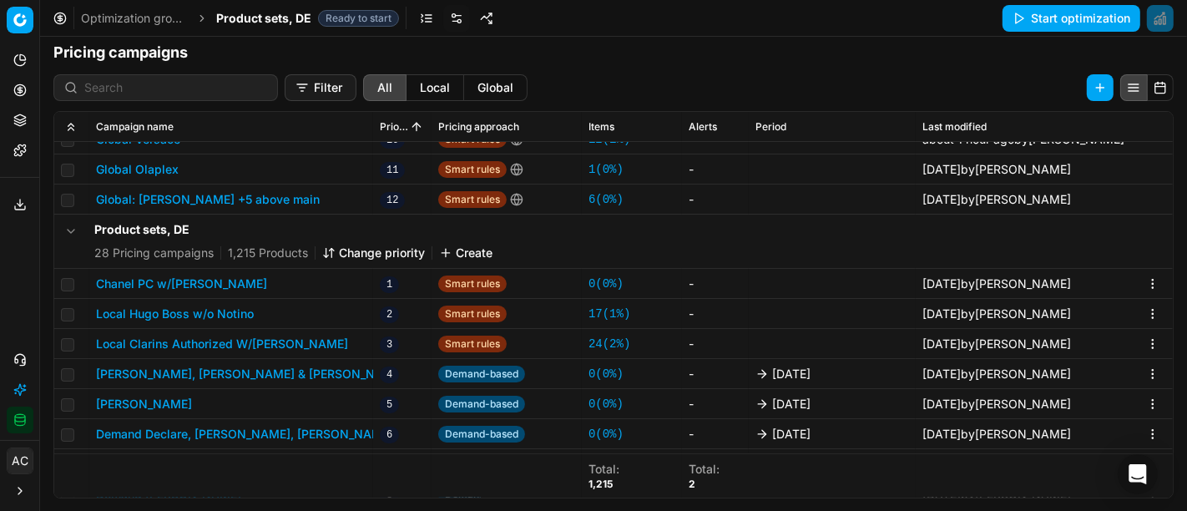
scroll to position [356, 0]
click at [214, 278] on button "Chanel PC w/[PERSON_NAME]" at bounding box center [181, 283] width 171 height 17
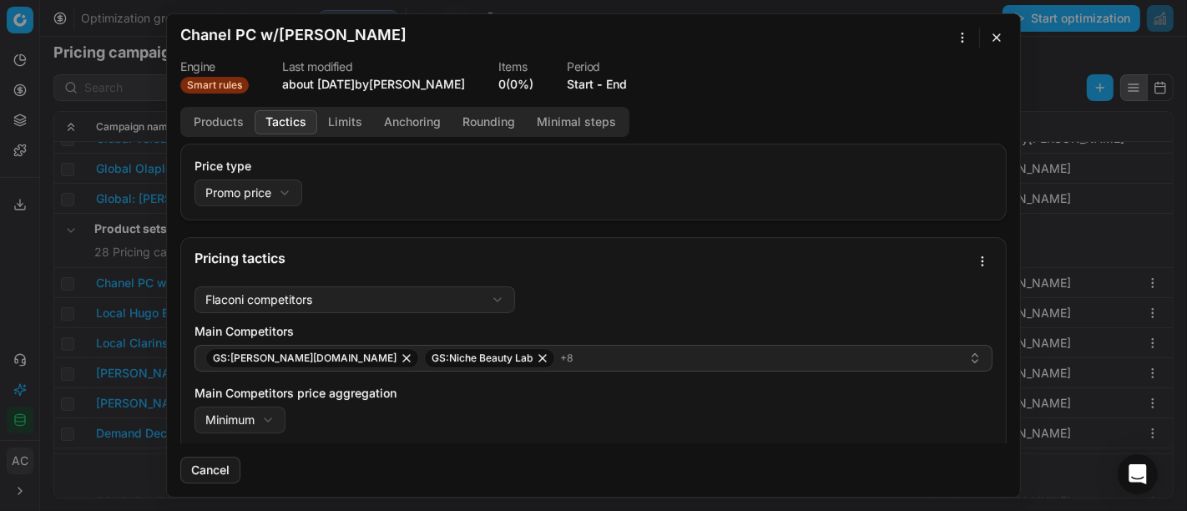
click at [290, 125] on button "Tactics" at bounding box center [286, 122] width 63 height 24
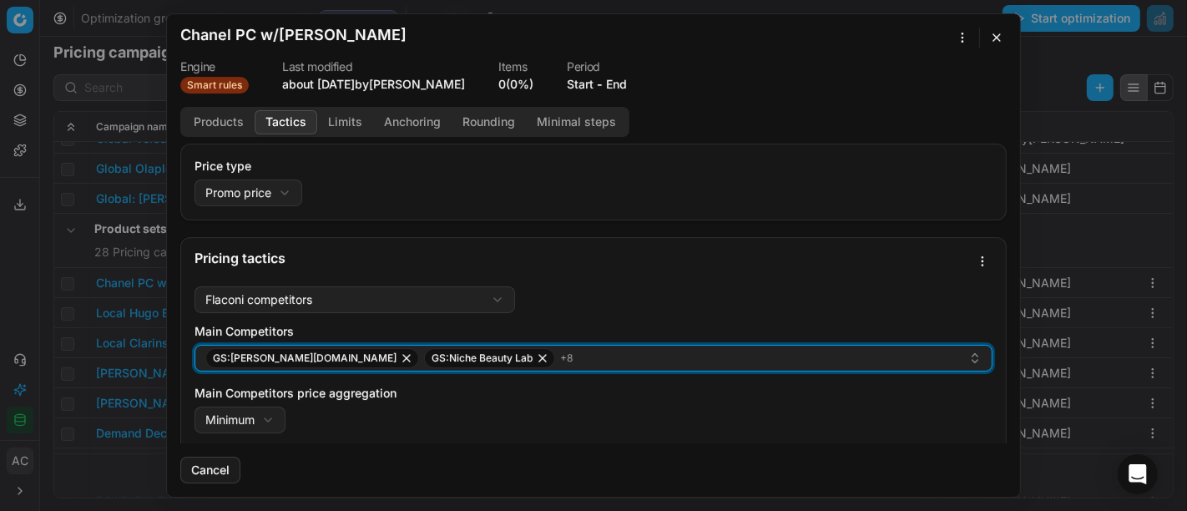
click at [522, 362] on div "GS:[PERSON_NAME][DOMAIN_NAME] GS:Niche Beauty Lab + 8" at bounding box center [586, 358] width 763 height 20
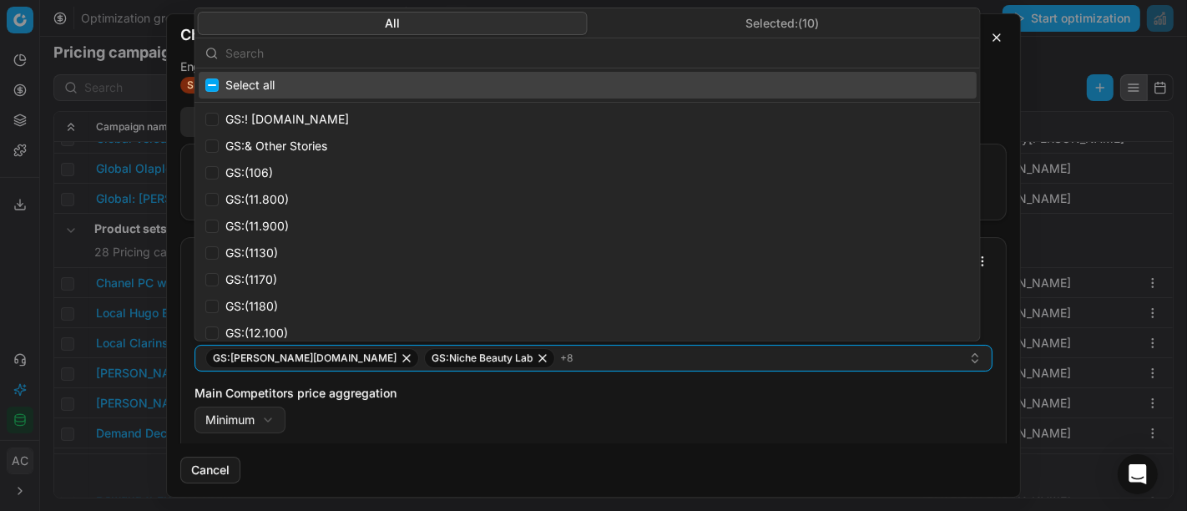
click at [504, 49] on input "text" at bounding box center [597, 52] width 744 height 33
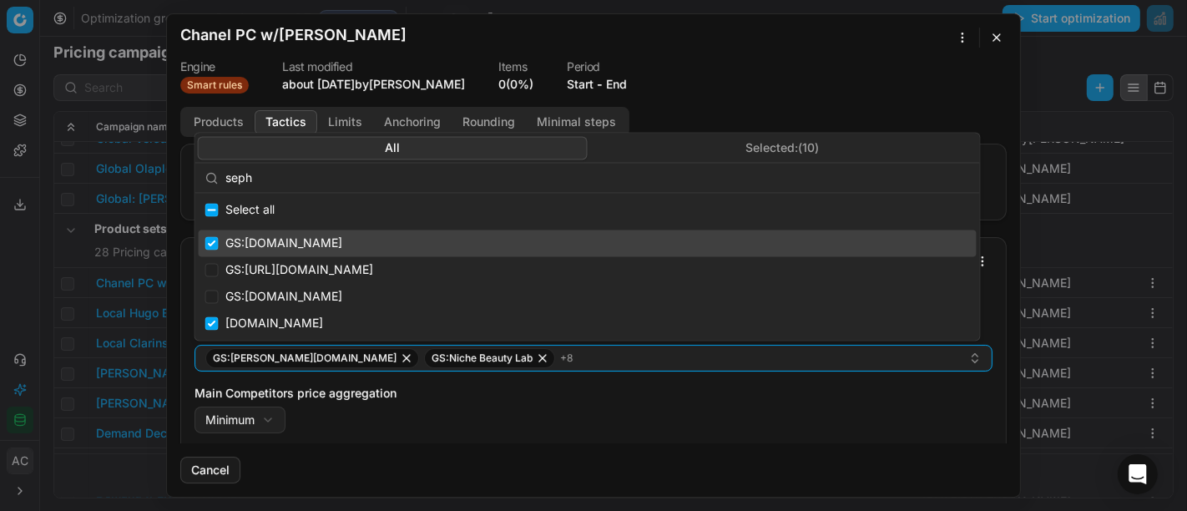
type input "seph"
click at [214, 240] on input "Suggestions" at bounding box center [211, 243] width 13 height 13
checkbox input "false"
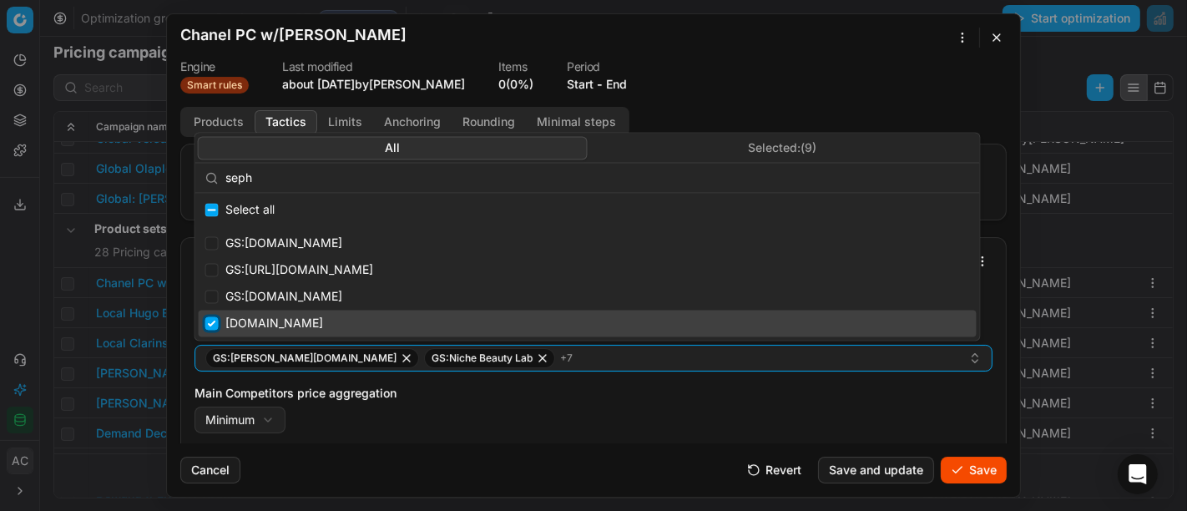
click at [211, 323] on input "Suggestions" at bounding box center [211, 322] width 13 height 13
checkbox input "false"
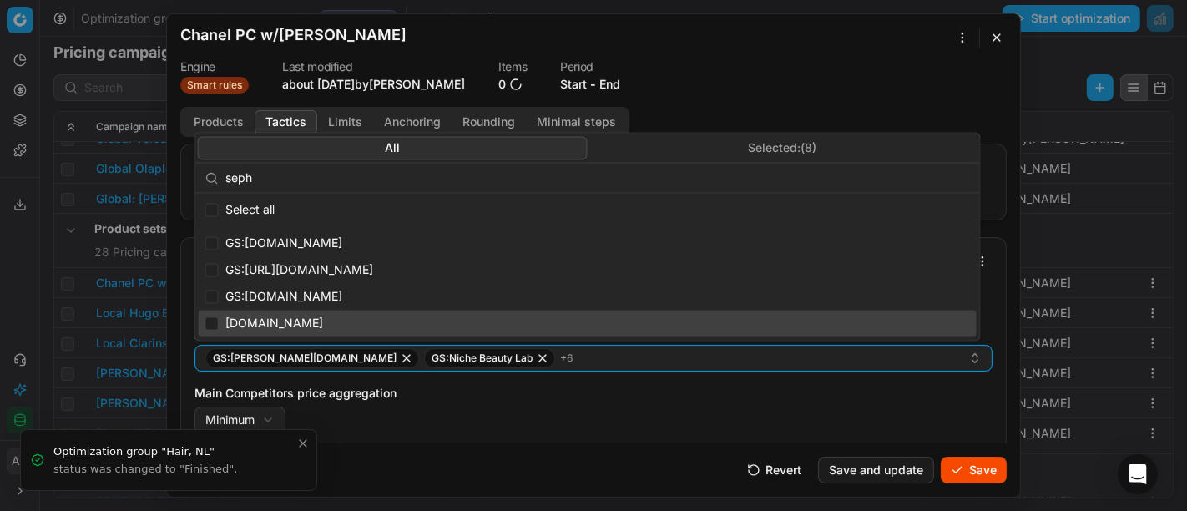
click at [447, 390] on label "Main Competitors price aggregation" at bounding box center [593, 393] width 798 height 17
click at [285, 406] on button "Minimum" at bounding box center [239, 419] width 91 height 27
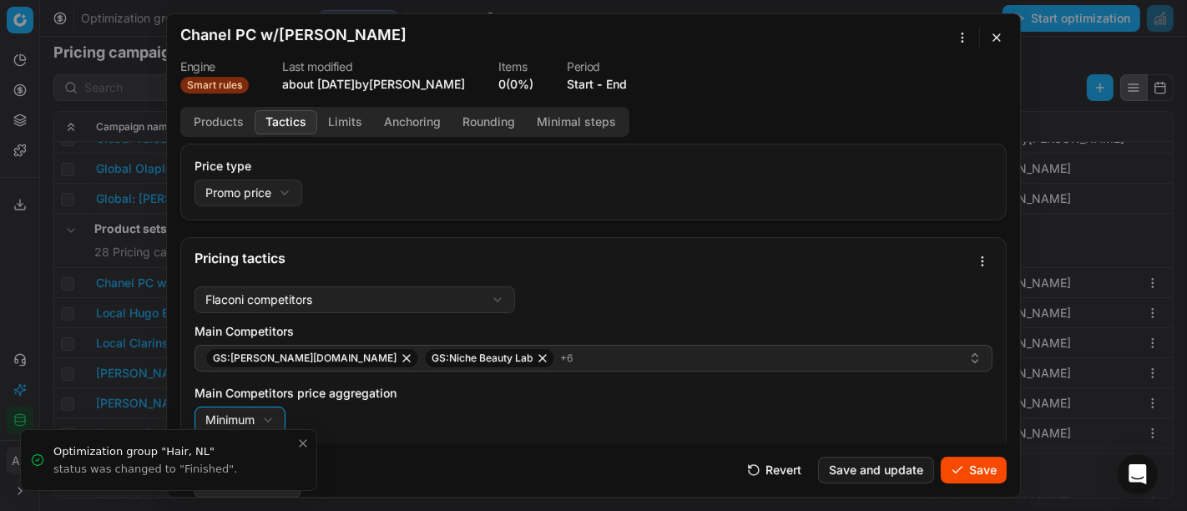
click at [588, 302] on div "We are saving PC settings. Please wait, it should take a few minutes Chanel PC …" at bounding box center [593, 255] width 1187 height 511
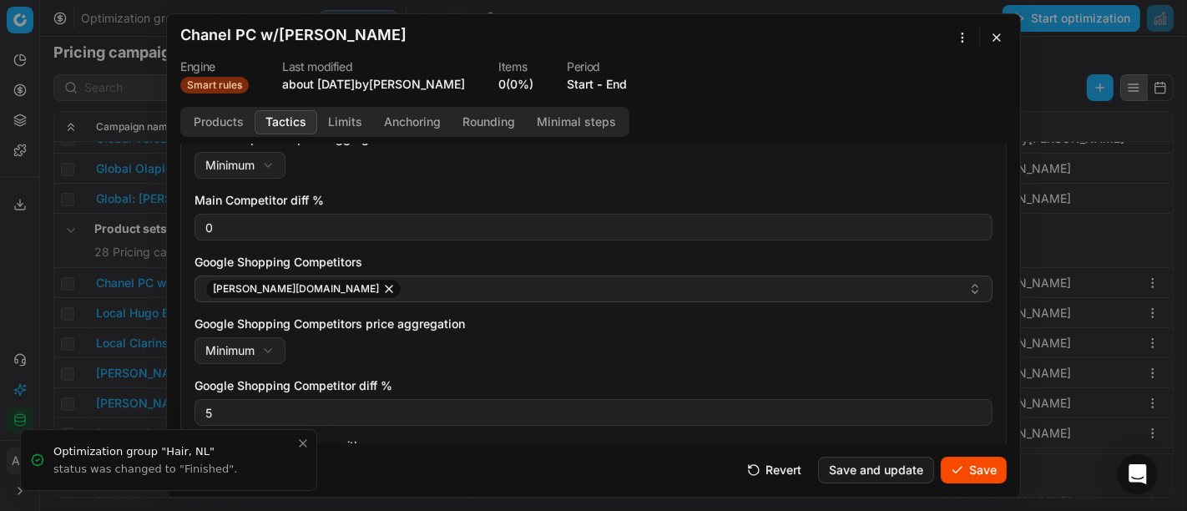
scroll to position [255, 0]
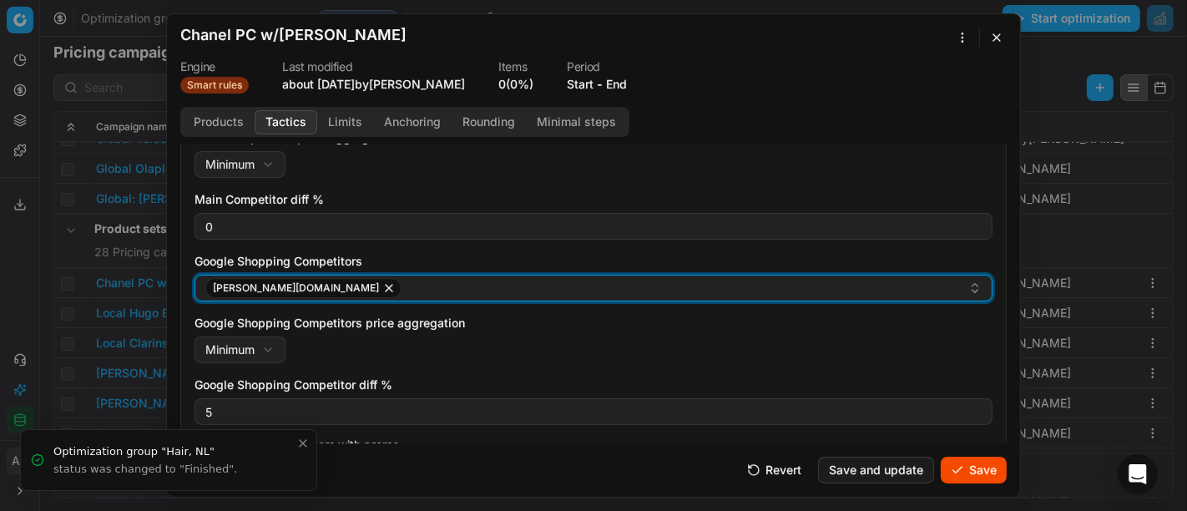
click at [326, 292] on div "[PERSON_NAME][DOMAIN_NAME]" at bounding box center [586, 288] width 763 height 20
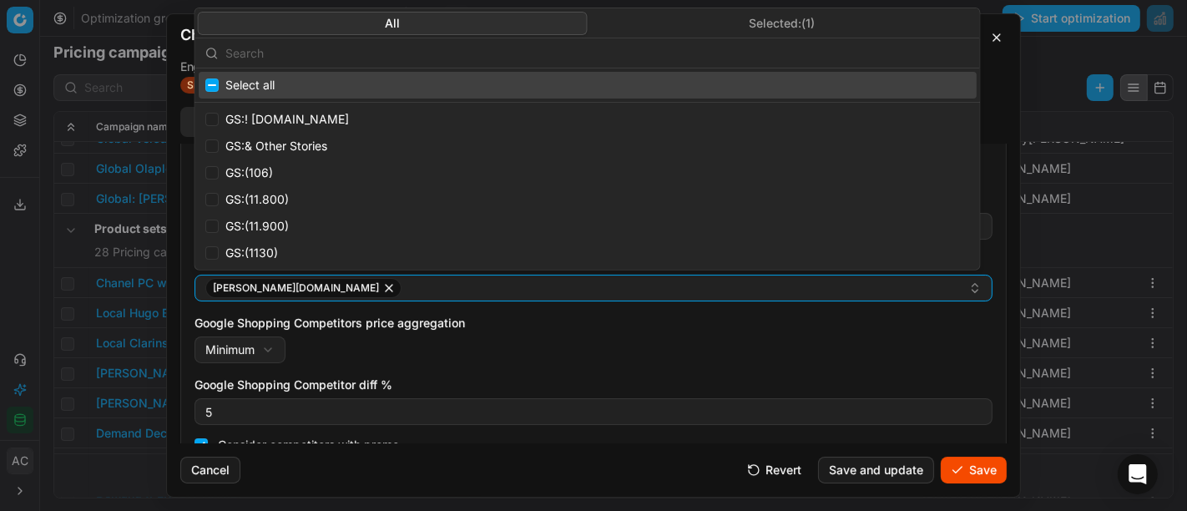
click at [415, 50] on input "text" at bounding box center [597, 52] width 744 height 33
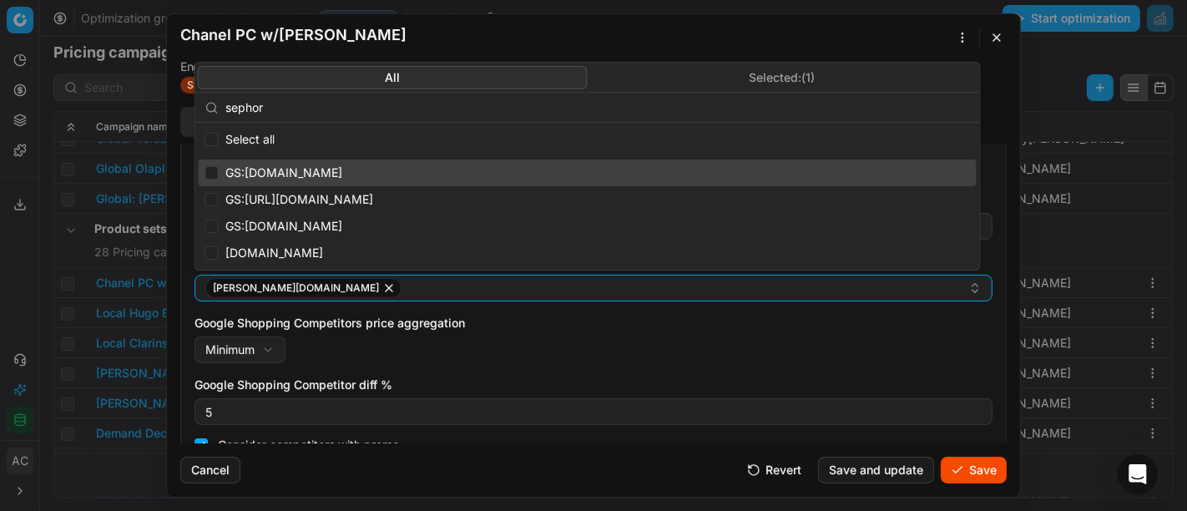
type input "sephor"
click at [214, 170] on input "Suggestions" at bounding box center [211, 172] width 13 height 13
checkbox input "true"
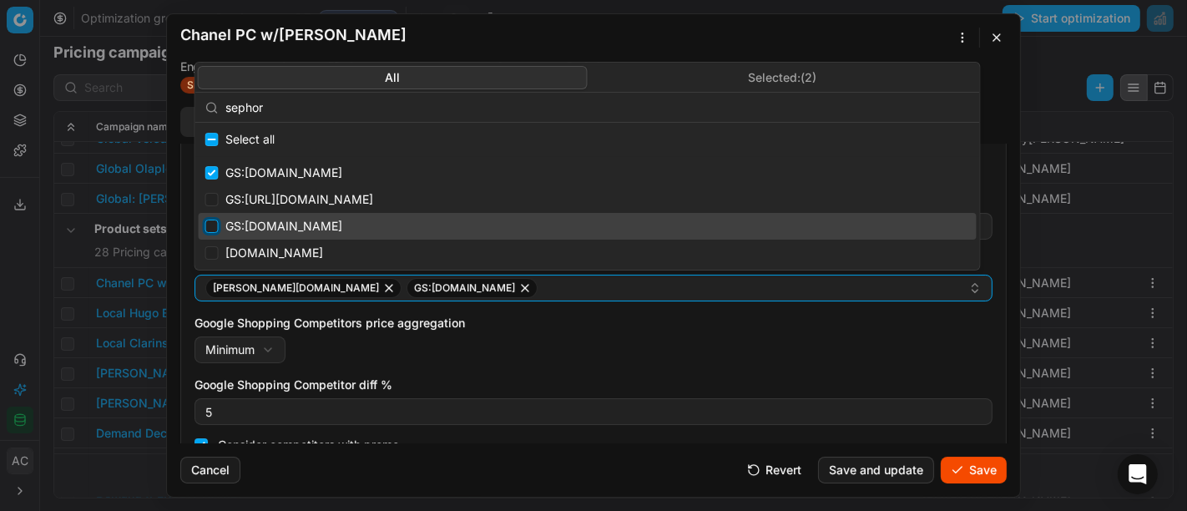
click at [208, 230] on input "Suggestions" at bounding box center [211, 225] width 13 height 13
checkbox input "true"
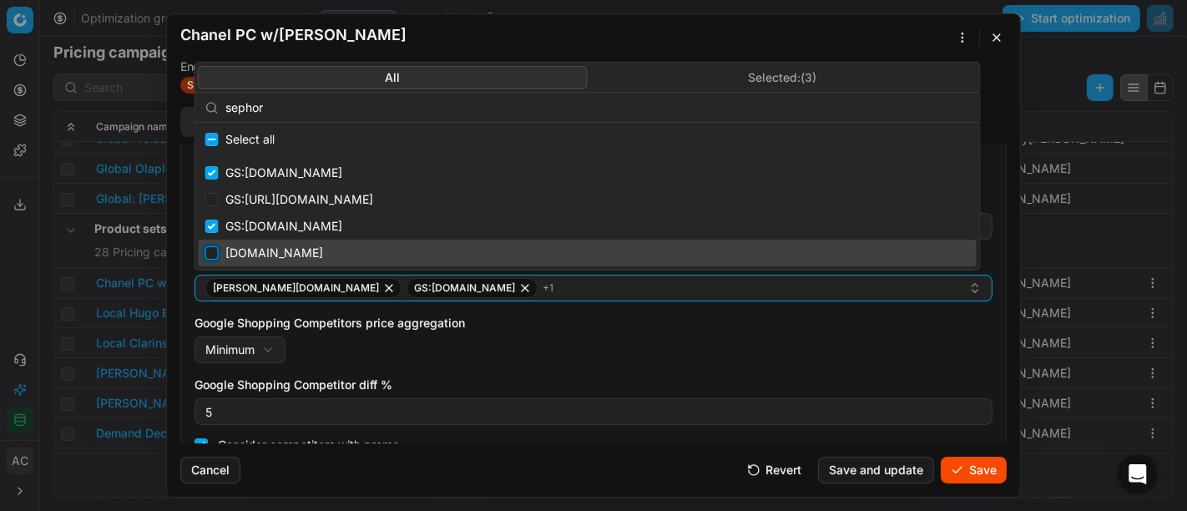
click at [211, 250] on input "Suggestions" at bounding box center [211, 252] width 13 height 13
checkbox input "true"
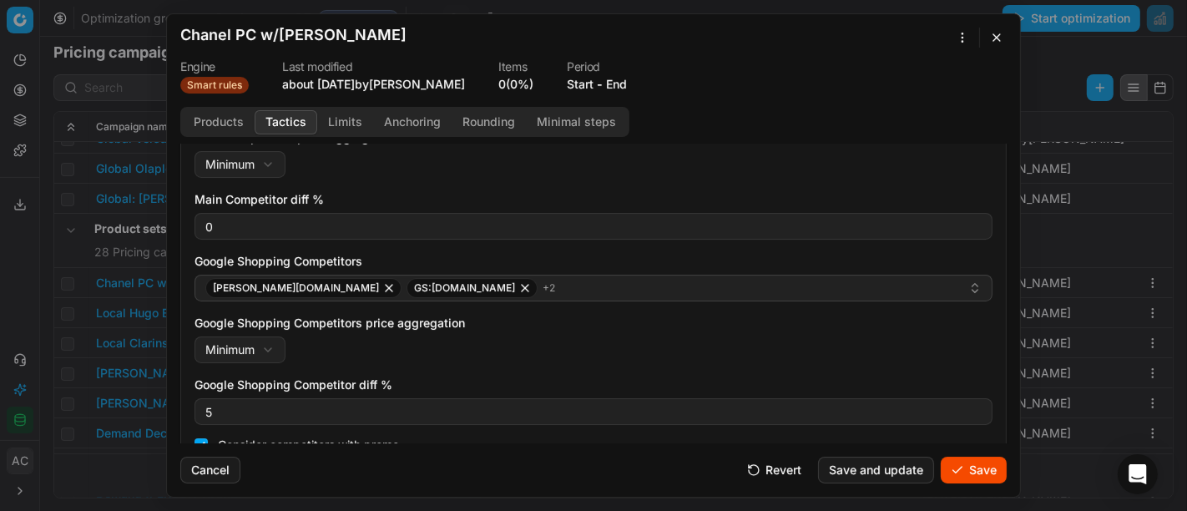
click at [976, 466] on button "Save" at bounding box center [974, 469] width 66 height 27
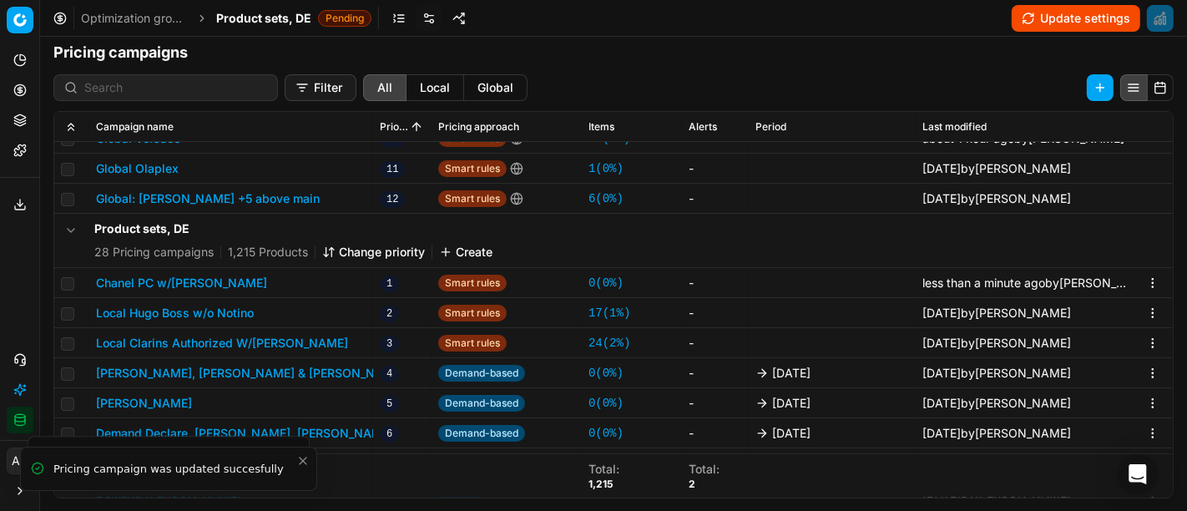
click at [260, 23] on span "Product sets, DE" at bounding box center [263, 18] width 95 height 17
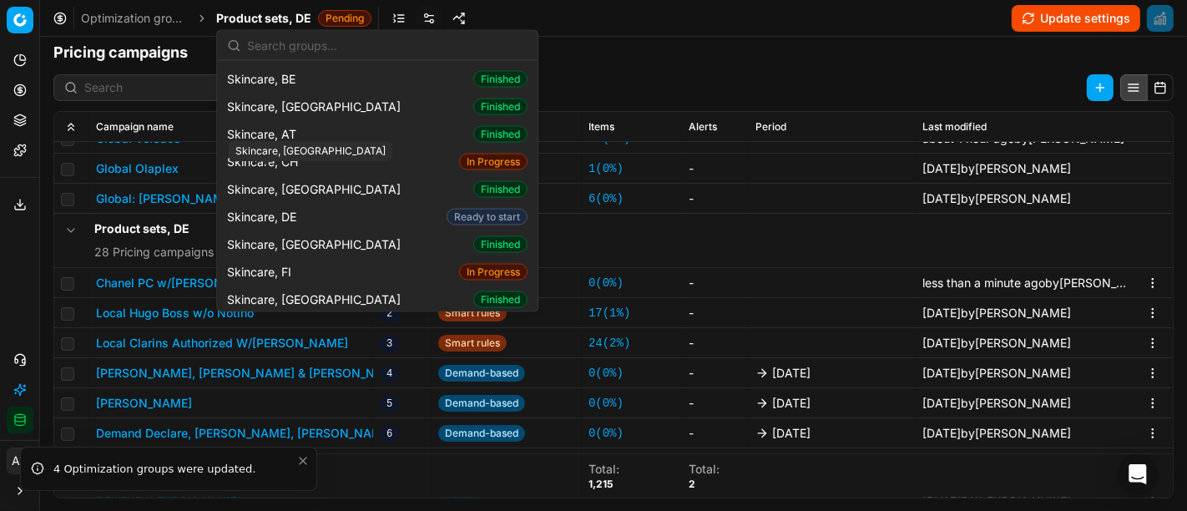
scroll to position [2234, 0]
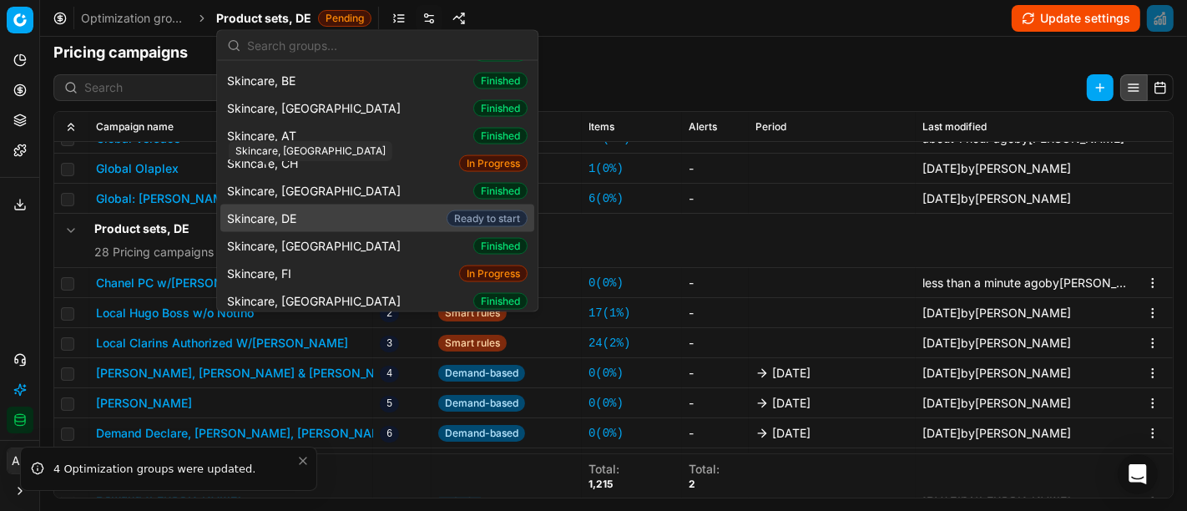
click at [335, 204] on div "Skincare, DE Ready to start" at bounding box center [377, 218] width 314 height 28
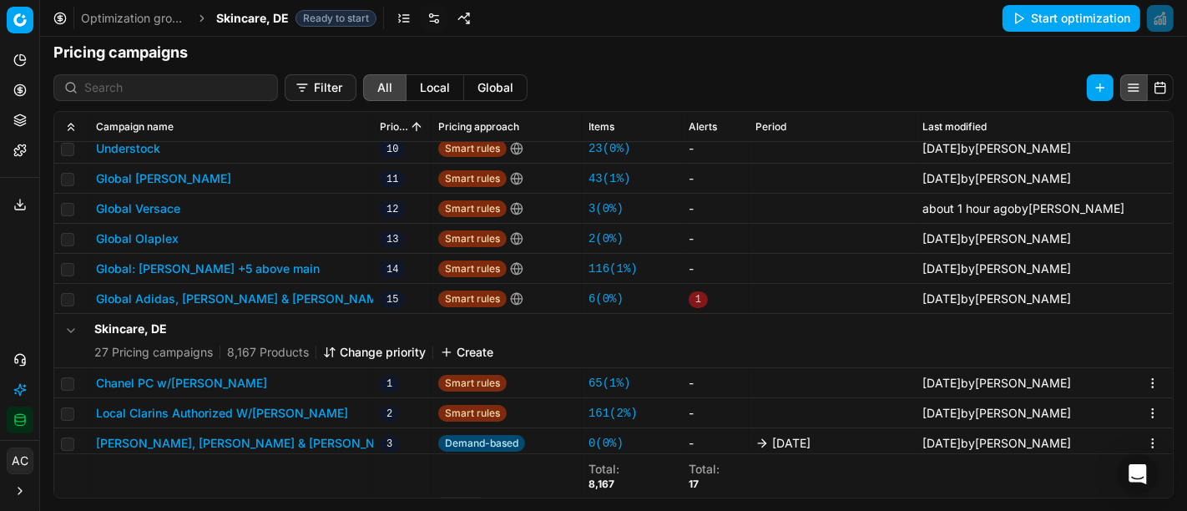
scroll to position [360, 0]
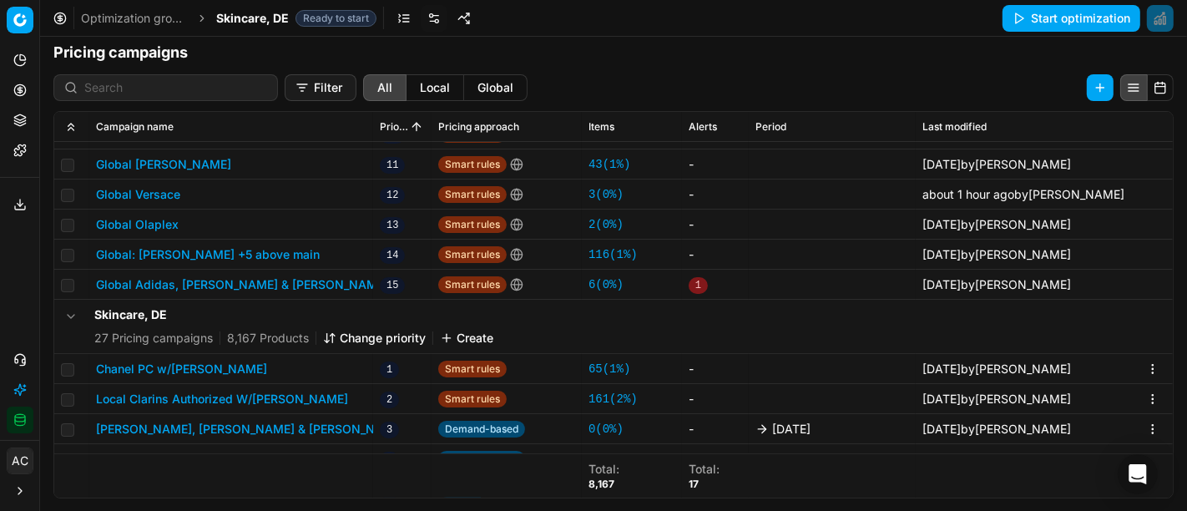
click at [195, 366] on button "Chanel PC w/[PERSON_NAME]" at bounding box center [181, 369] width 171 height 17
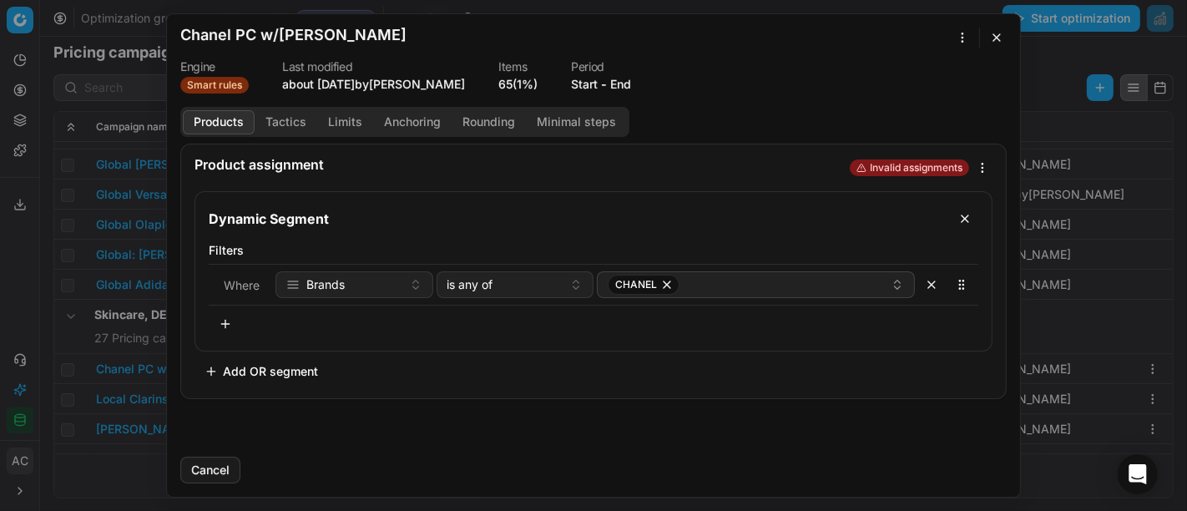
click at [300, 118] on button "Tactics" at bounding box center [286, 122] width 63 height 24
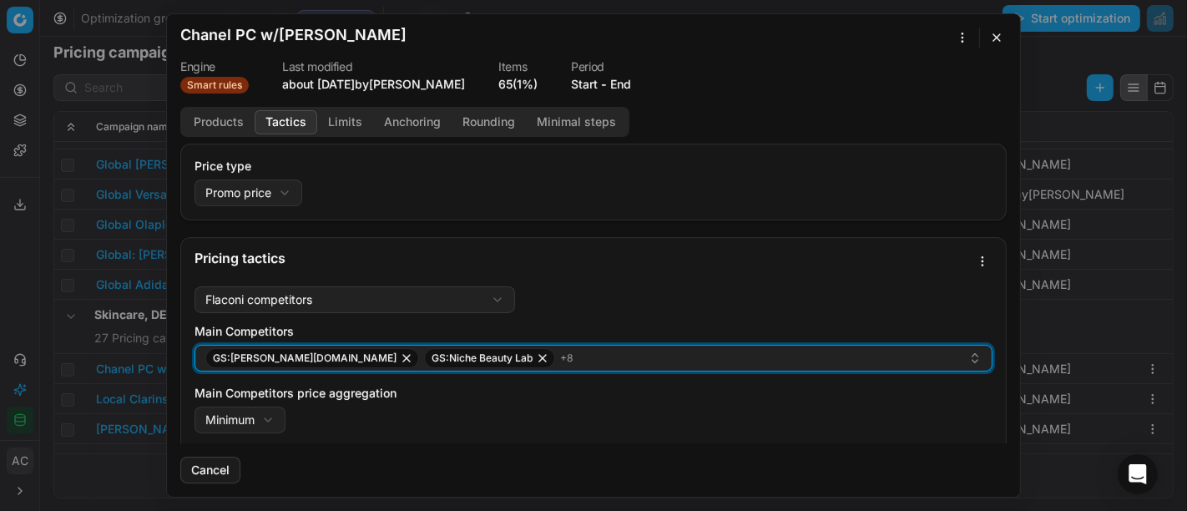
click at [501, 351] on div "GS:[PERSON_NAME][DOMAIN_NAME] GS:Niche Beauty Lab + 8" at bounding box center [586, 358] width 763 height 20
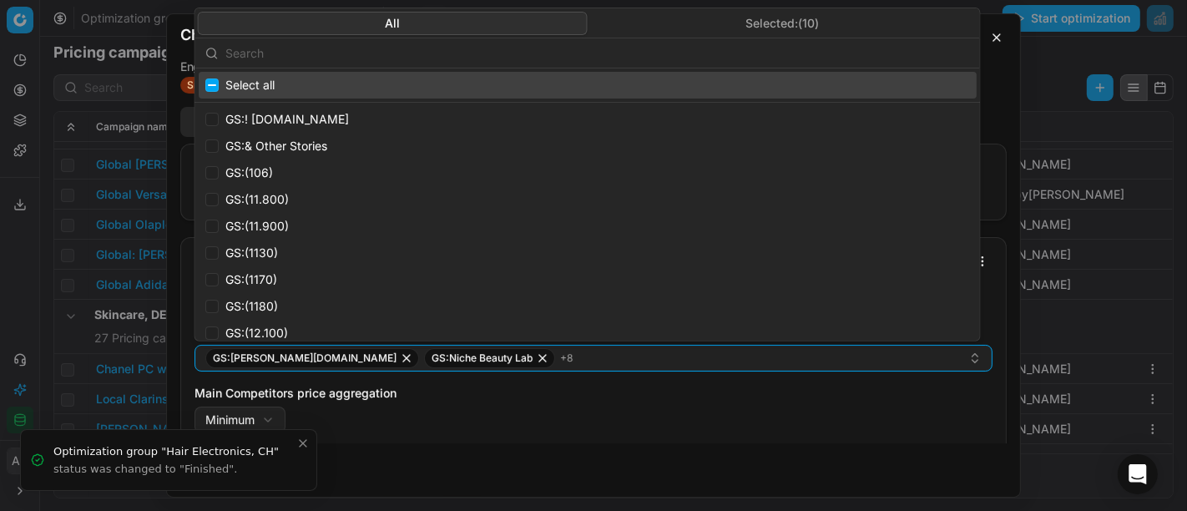
click at [327, 51] on input "text" at bounding box center [597, 52] width 744 height 33
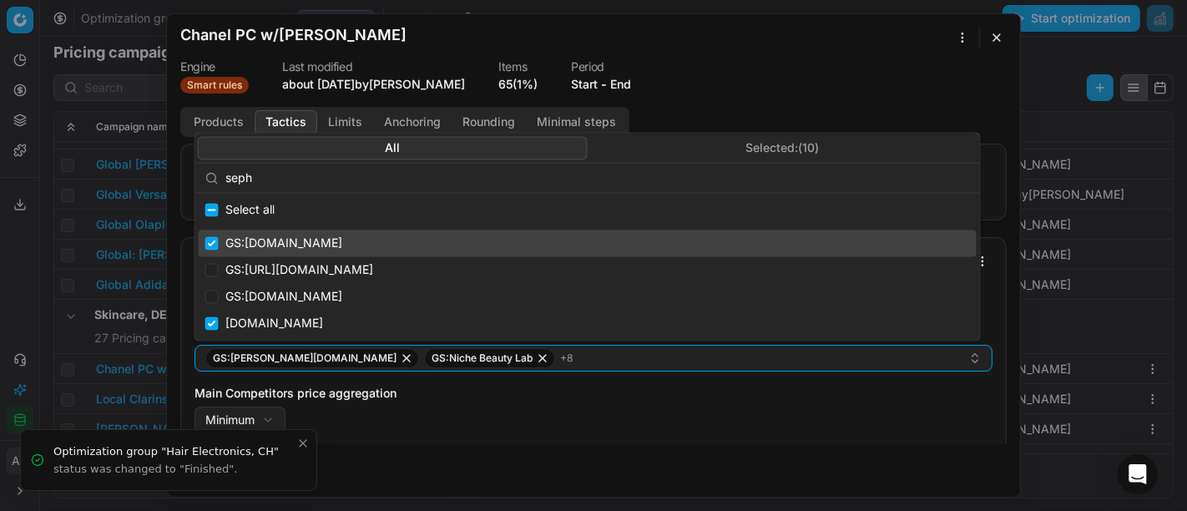
type input "seph"
click at [215, 242] on input "Suggestions" at bounding box center [211, 243] width 13 height 13
checkbox input "false"
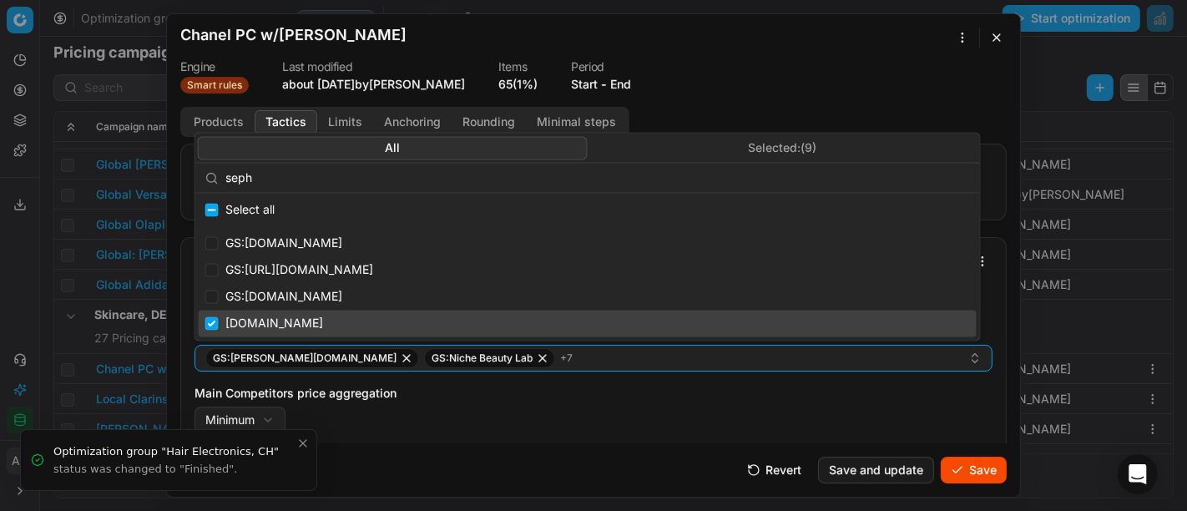
click at [218, 315] on div "[DOMAIN_NAME]" at bounding box center [588, 323] width 778 height 27
checkbox input "false"
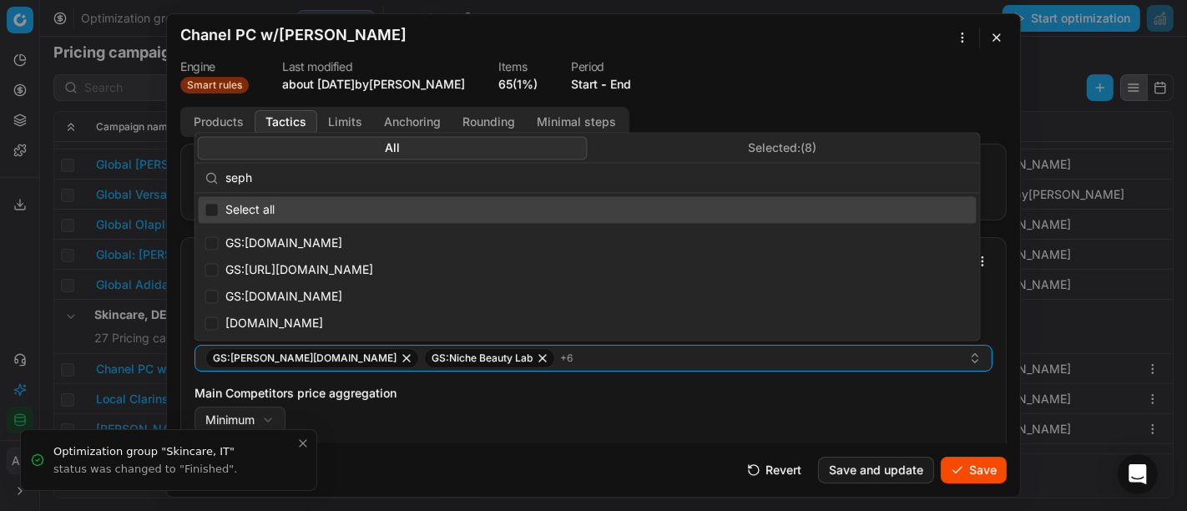
click at [331, 182] on input "seph" at bounding box center [597, 177] width 744 height 33
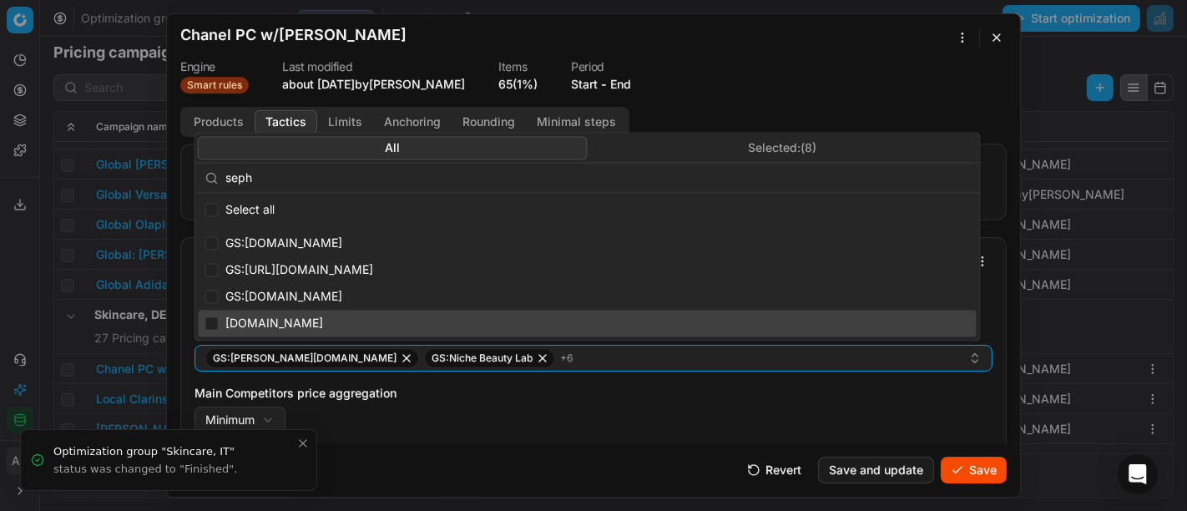
click at [631, 402] on div "Main Competitors price aggregation Minimum Minimum Maximum" at bounding box center [593, 409] width 798 height 48
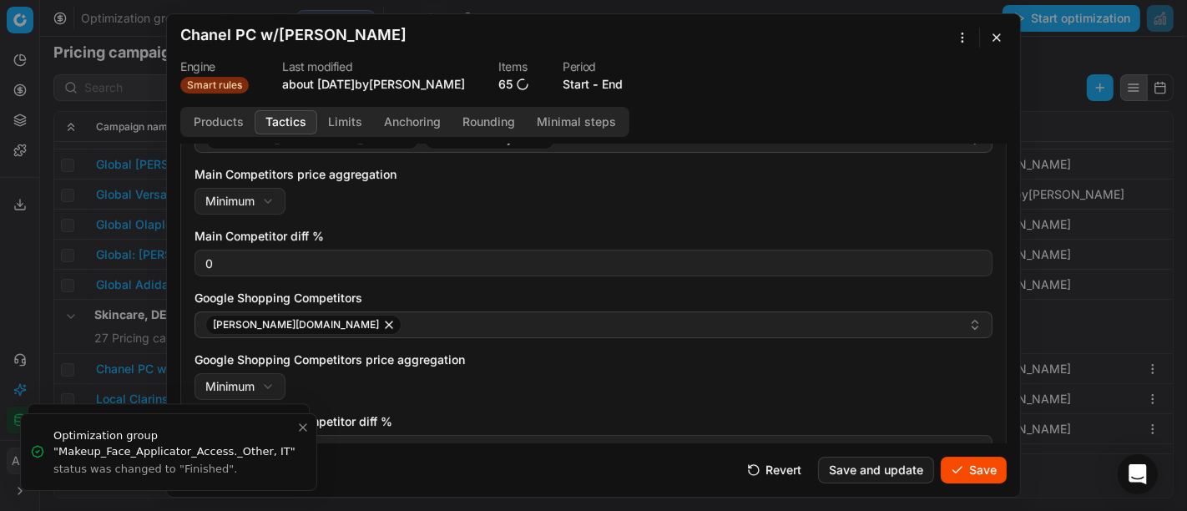
scroll to position [257, 0]
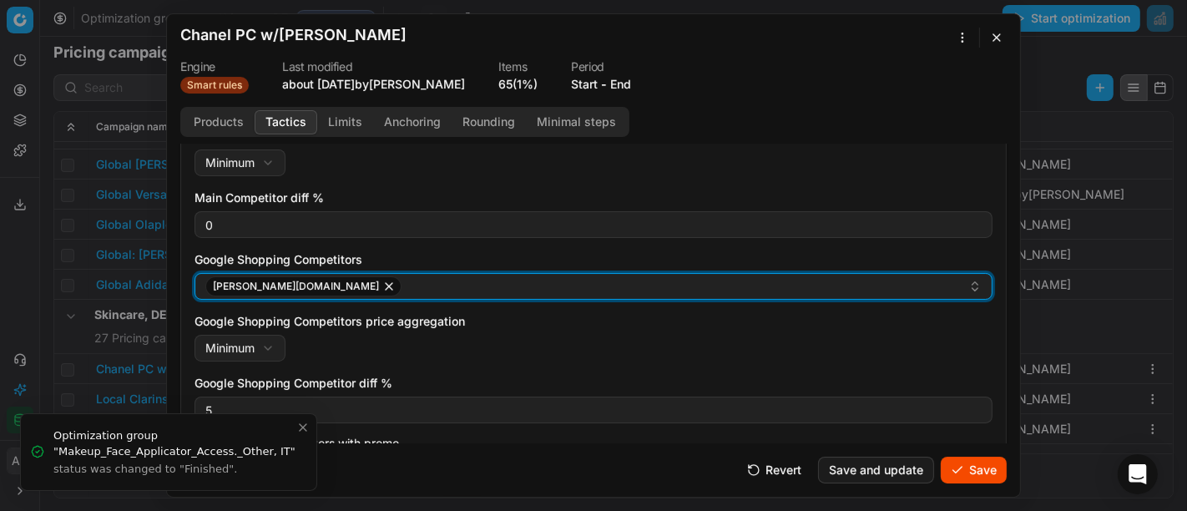
click at [378, 280] on div "[PERSON_NAME][DOMAIN_NAME]" at bounding box center [586, 286] width 763 height 20
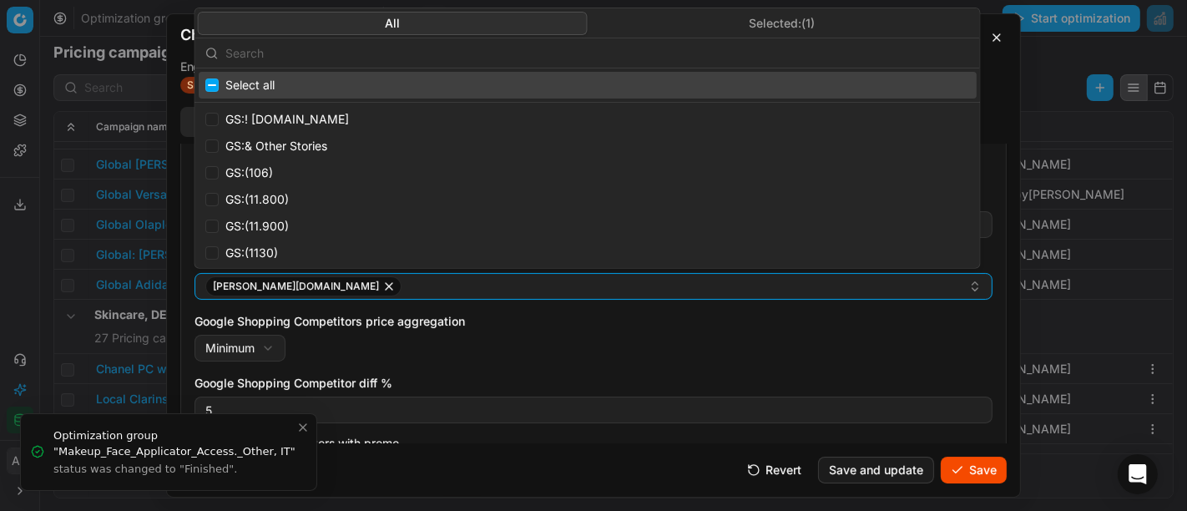
click at [424, 53] on input "text" at bounding box center [597, 52] width 744 height 33
paste input "seph"
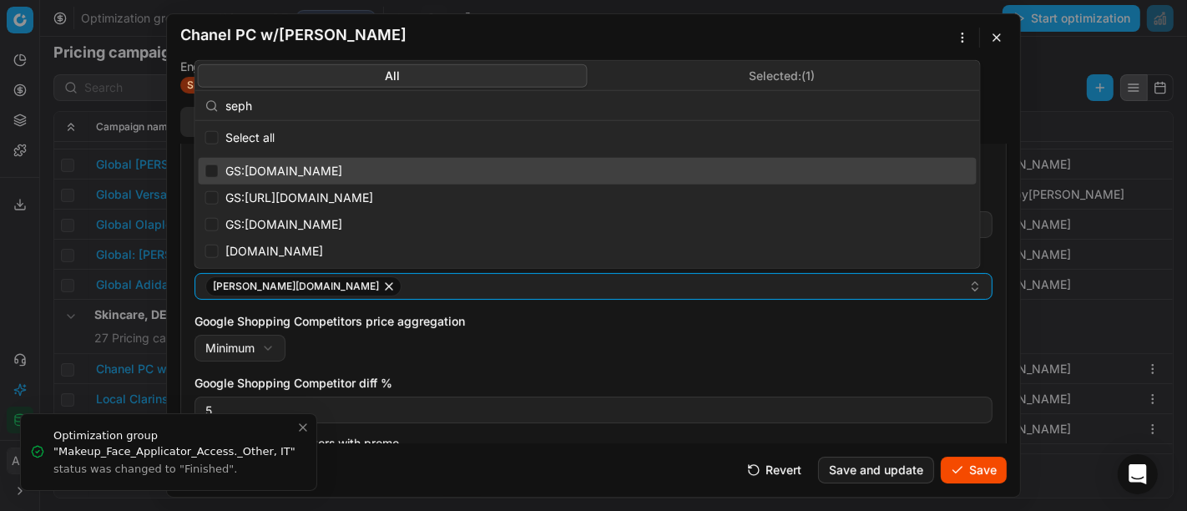
type input "seph"
click at [212, 170] on input "Suggestions" at bounding box center [211, 170] width 13 height 13
checkbox input "true"
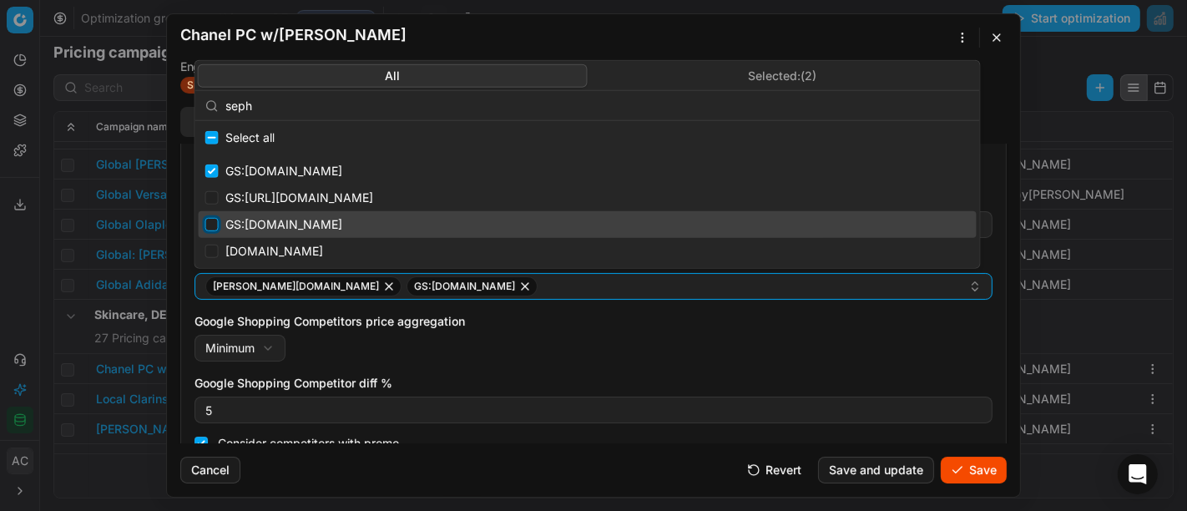
click at [211, 227] on input "Suggestions" at bounding box center [211, 224] width 13 height 13
checkbox input "true"
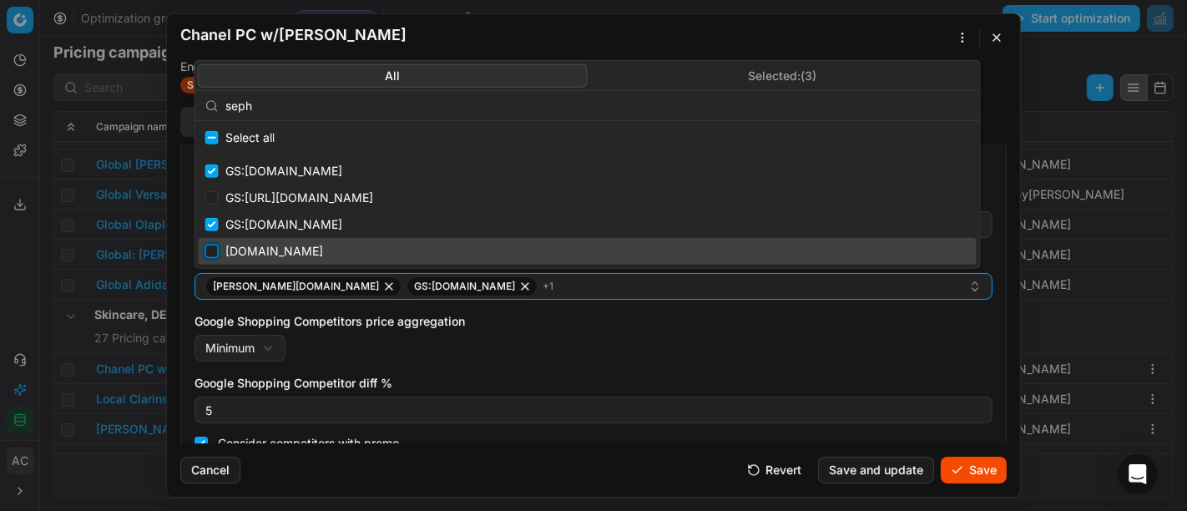
click at [214, 245] on input "Suggestions" at bounding box center [211, 251] width 13 height 13
checkbox input "true"
click at [972, 470] on button "Save" at bounding box center [974, 469] width 66 height 27
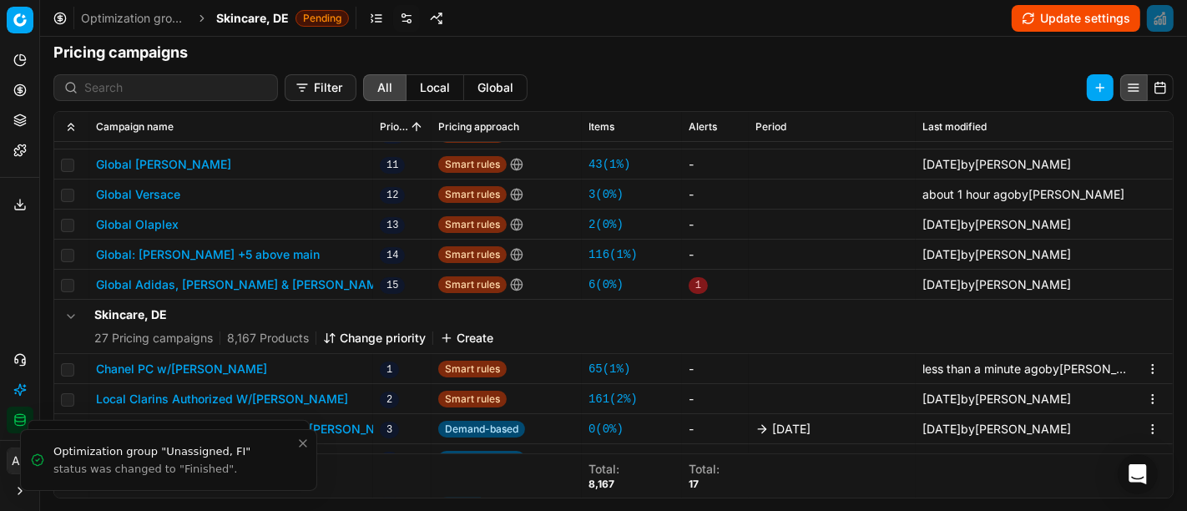
click at [52, 237] on div "Campaign name Priority Pricing approach Items Alerts Period Last modified Globa…" at bounding box center [613, 311] width 1147 height 401
click at [272, 16] on span "Skincare, DE" at bounding box center [252, 18] width 73 height 17
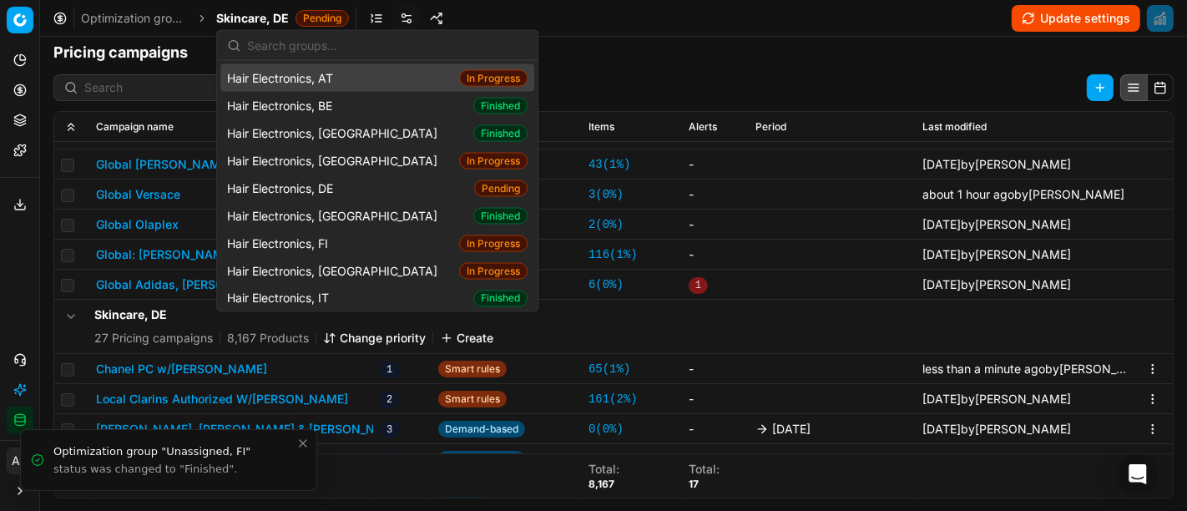
click at [319, 54] on input "text" at bounding box center [387, 44] width 280 height 33
type input "s"
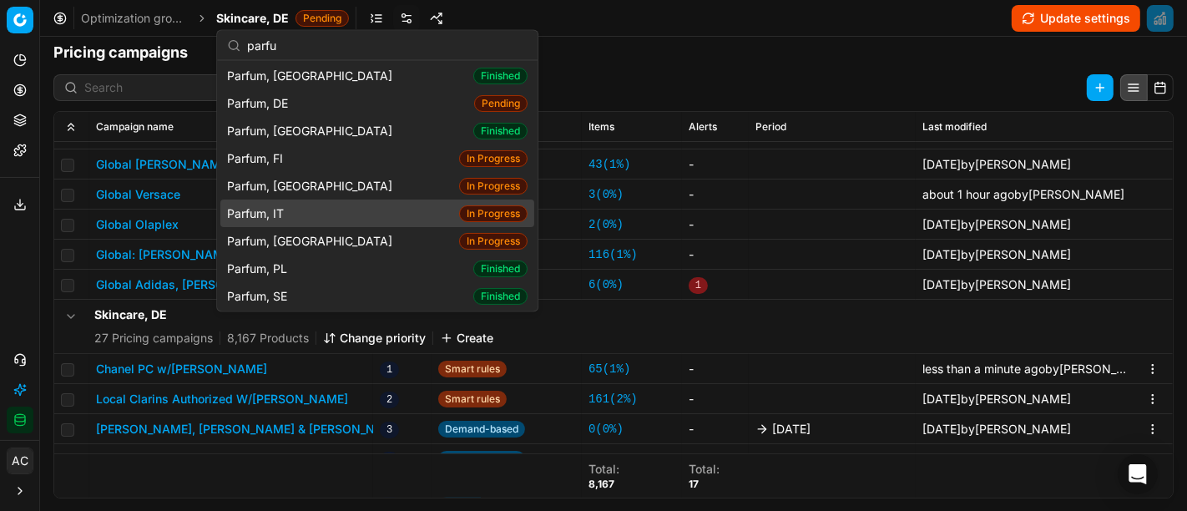
scroll to position [0, 0]
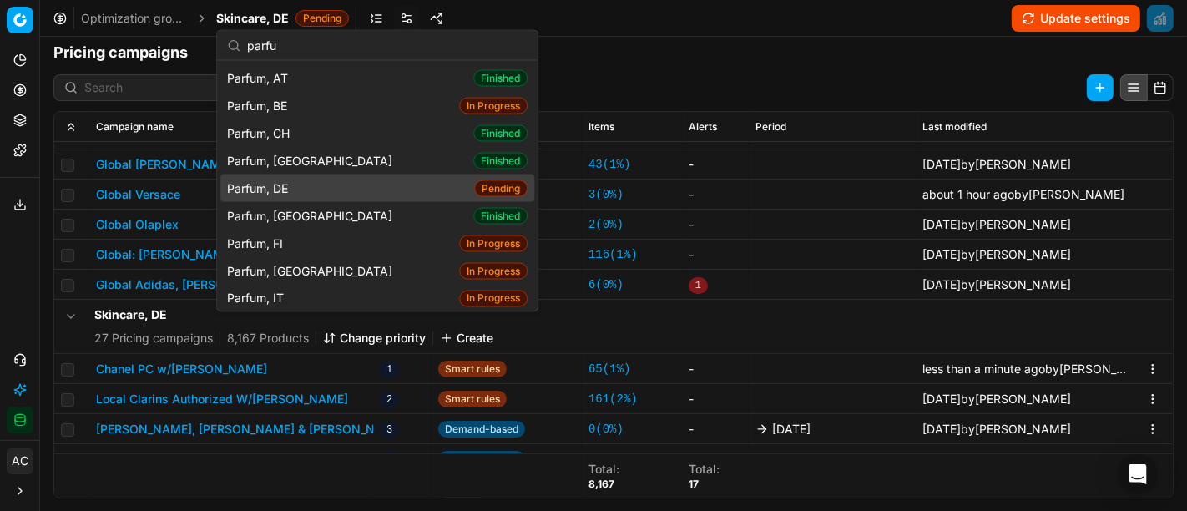
type input "parfu"
click at [314, 184] on div "Parfum, DE Pending" at bounding box center [377, 188] width 314 height 28
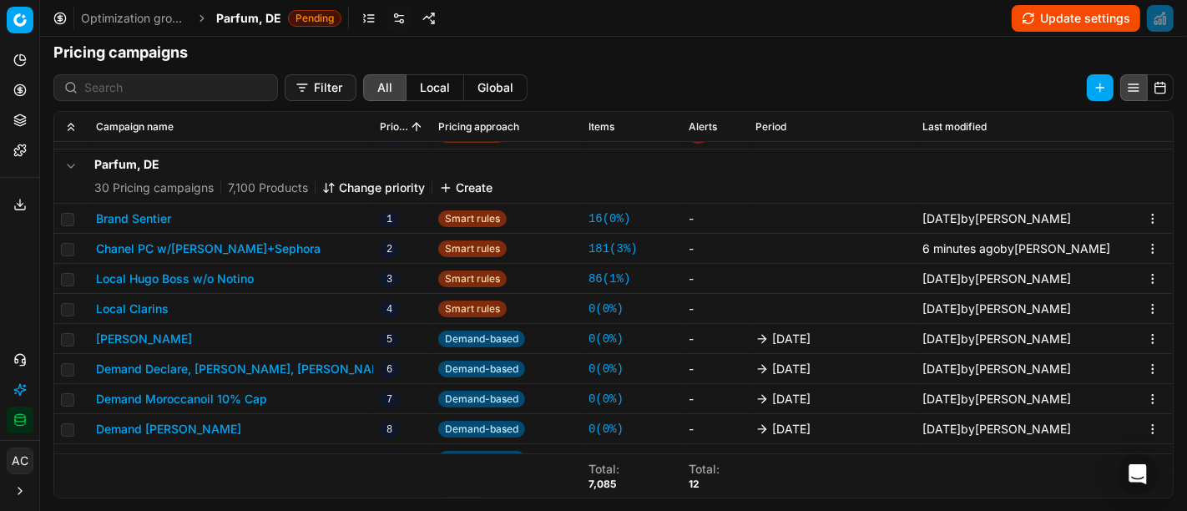
click at [367, 15] on link at bounding box center [369, 18] width 27 height 27
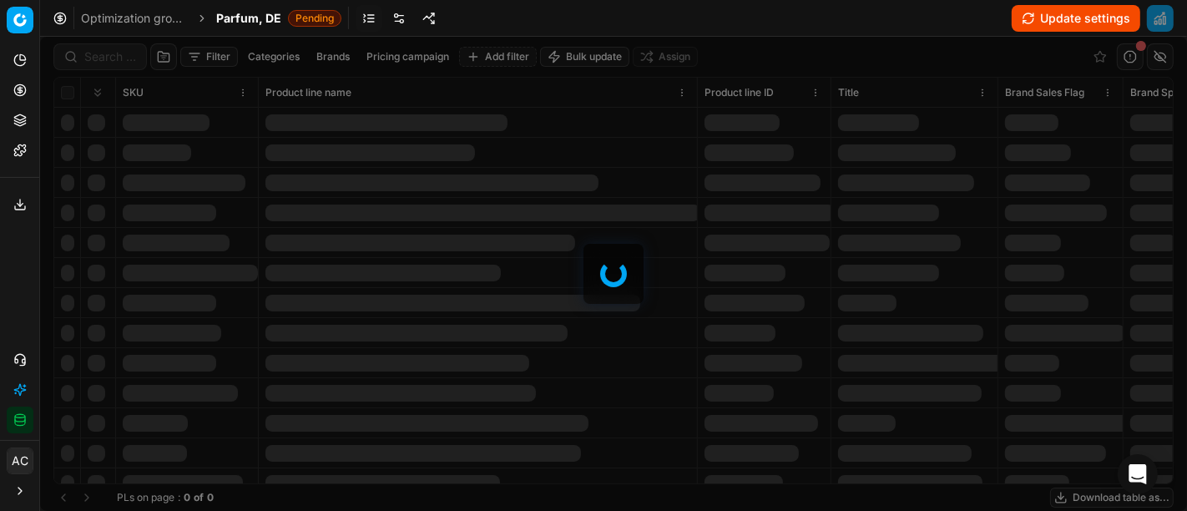
click at [109, 63] on div at bounding box center [613, 274] width 1147 height 474
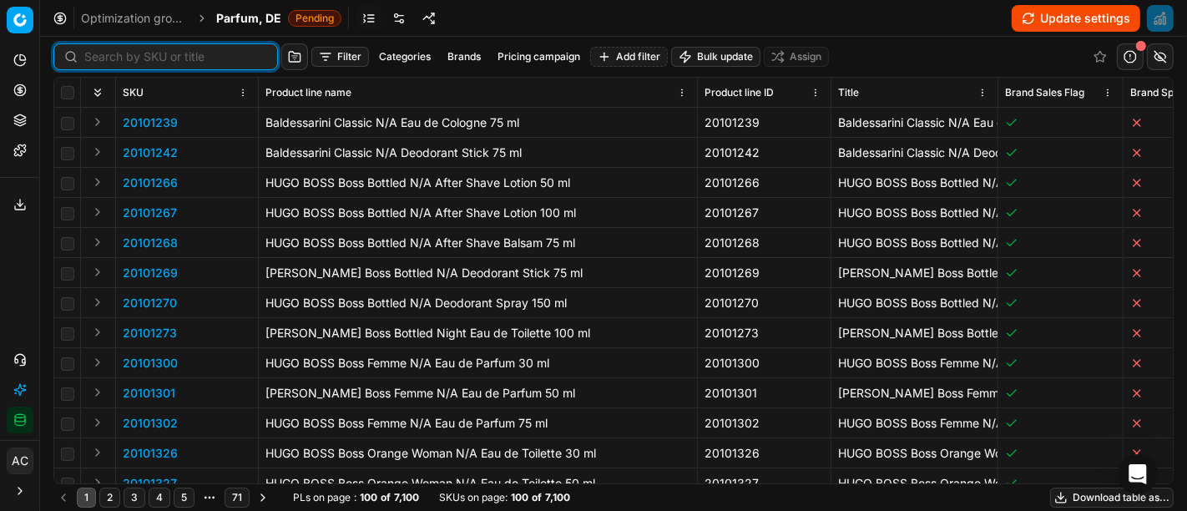
click at [104, 58] on input at bounding box center [175, 56] width 183 height 17
paste input "90009311-0014235"
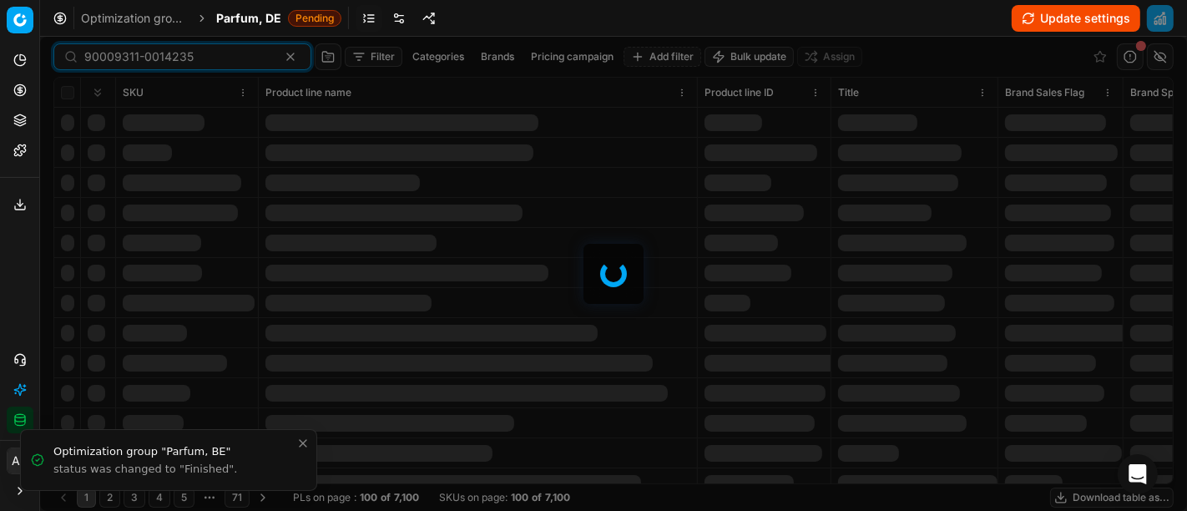
type input "90009311-0014235"
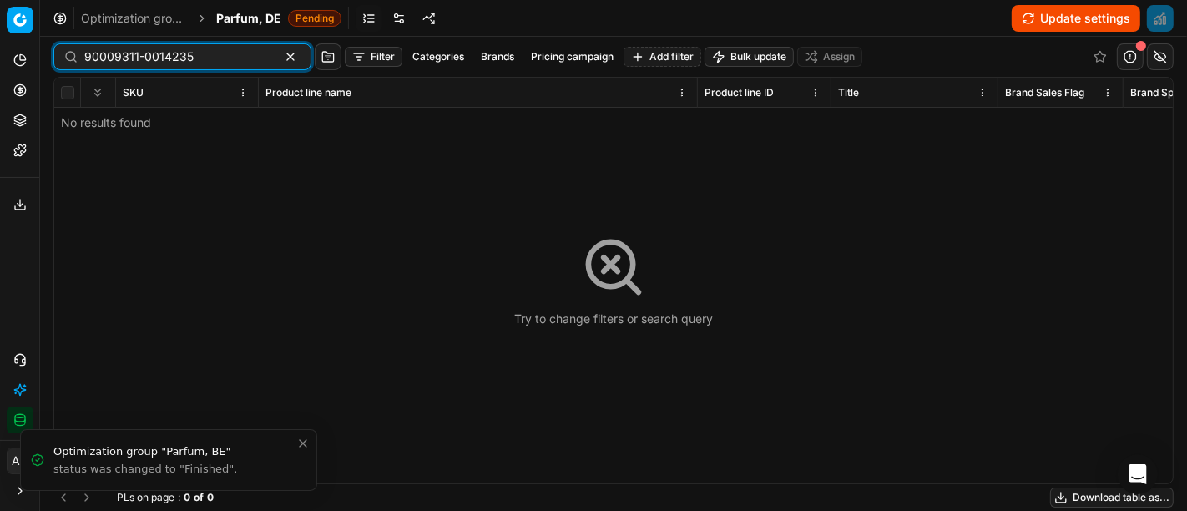
click at [104, 63] on div "90009311-0014235 Filter Categories Brands Pricing campaign Add filter Bulk upda…" at bounding box center [613, 274] width 1147 height 474
click at [219, 42] on div "90009311-0014235 Filter Categories Brands Pricing campaign Add filter Bulk upda…" at bounding box center [613, 57] width 1120 height 40
click at [224, 62] on input "90009311-0014235" at bounding box center [175, 56] width 183 height 17
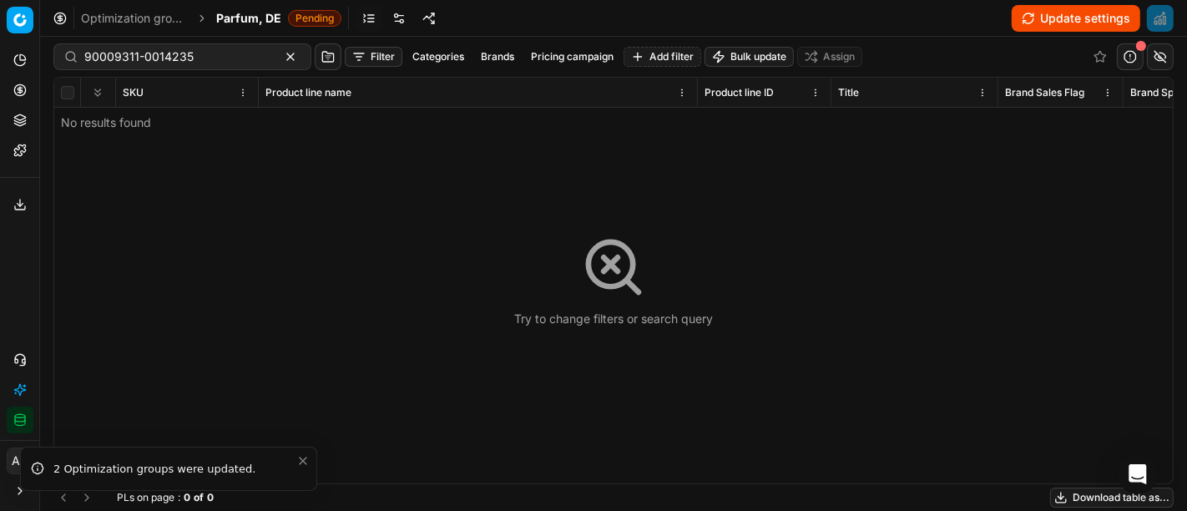
click at [270, 15] on span "Parfum, DE" at bounding box center [248, 18] width 65 height 17
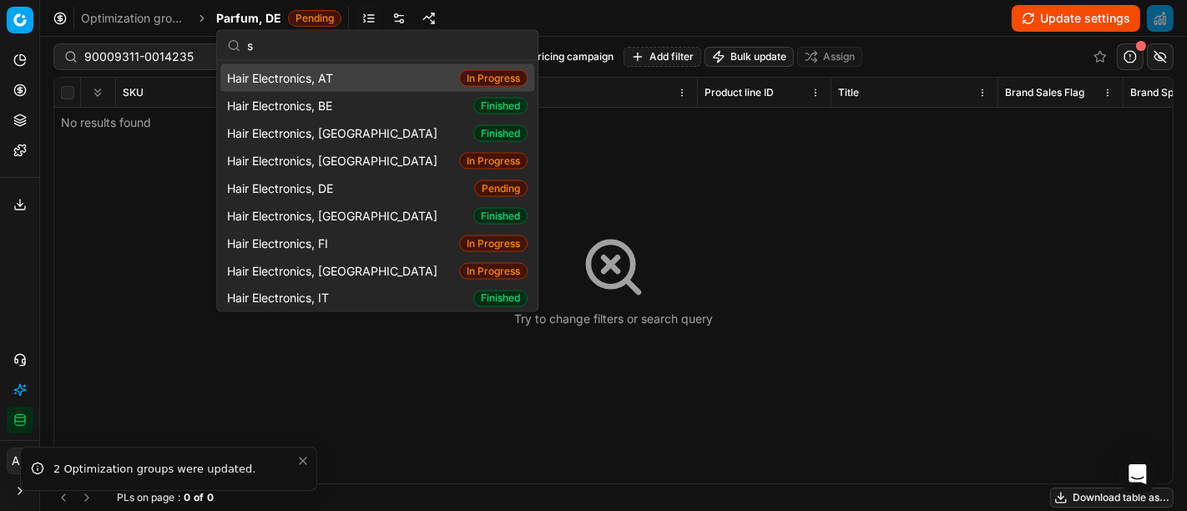
click at [270, 53] on input "s" at bounding box center [387, 44] width 280 height 33
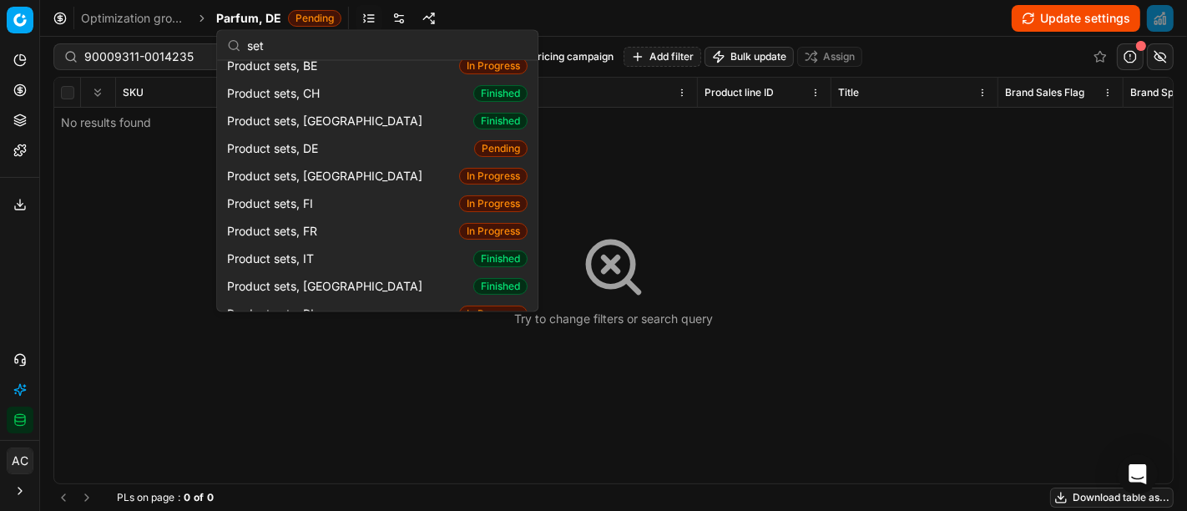
scroll to position [67, 0]
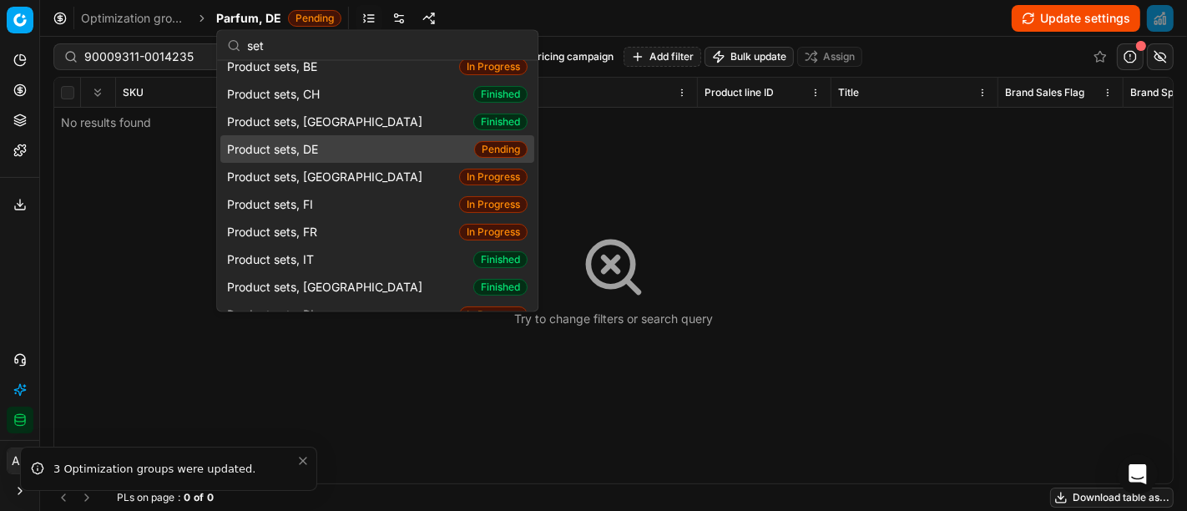
type input "set"
click at [340, 144] on div "Product sets, DE Pending" at bounding box center [377, 149] width 314 height 28
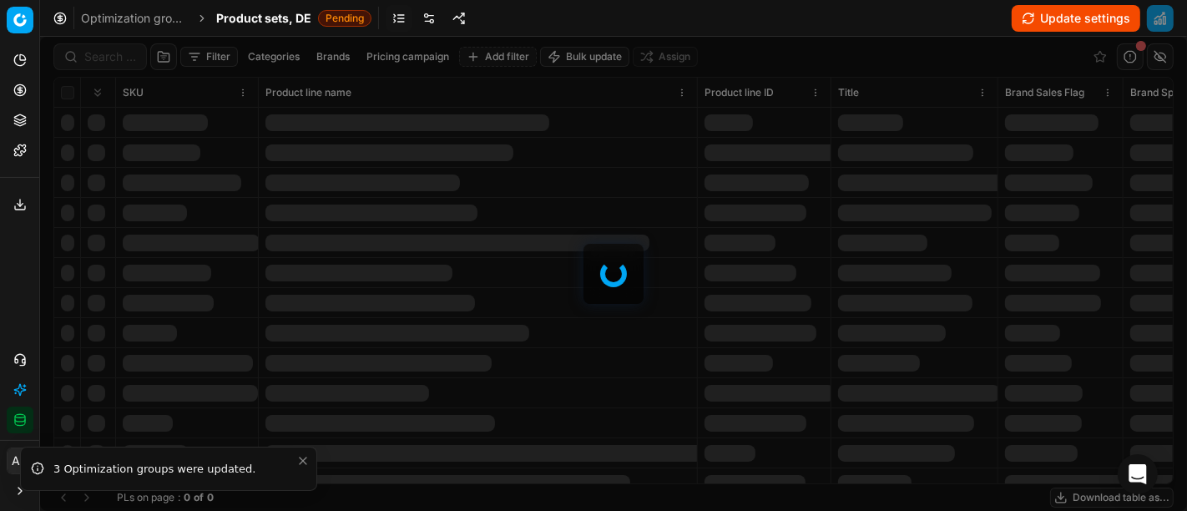
click at [90, 57] on div at bounding box center [613, 274] width 1147 height 474
click at [90, 57] on div "Filter Categories Brands Pricing campaign Add filter Bulk update Assign SKU Pro…" at bounding box center [613, 274] width 1147 height 474
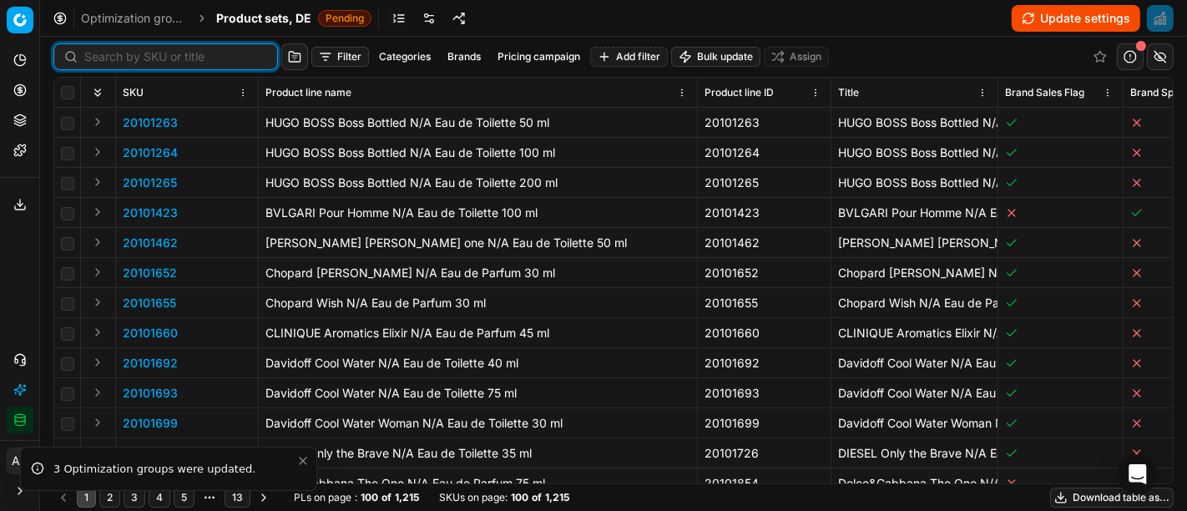
click at [90, 57] on input at bounding box center [175, 56] width 183 height 17
paste input "90009311-0014235"
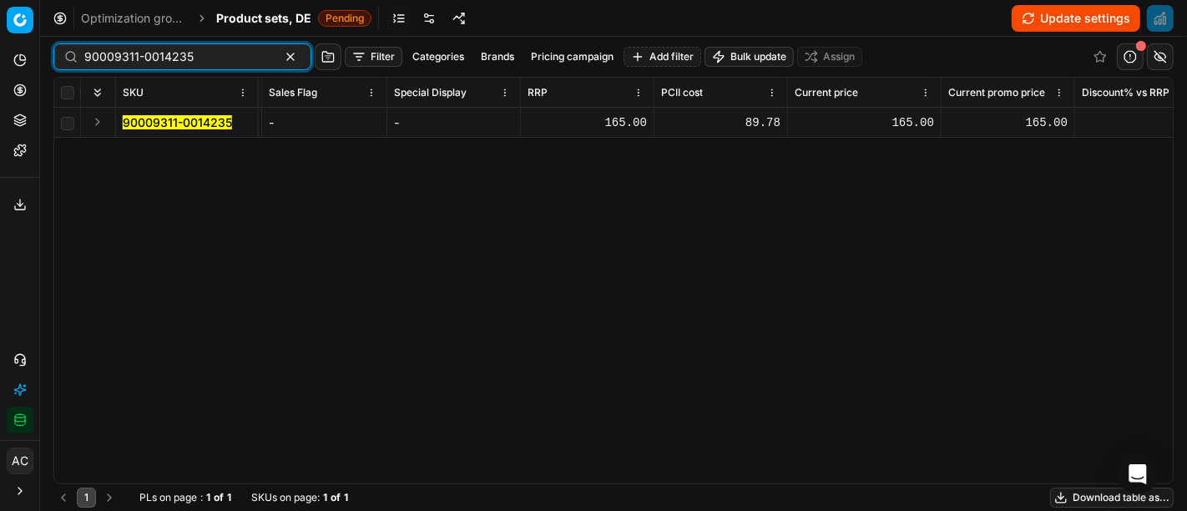
scroll to position [0, 1021]
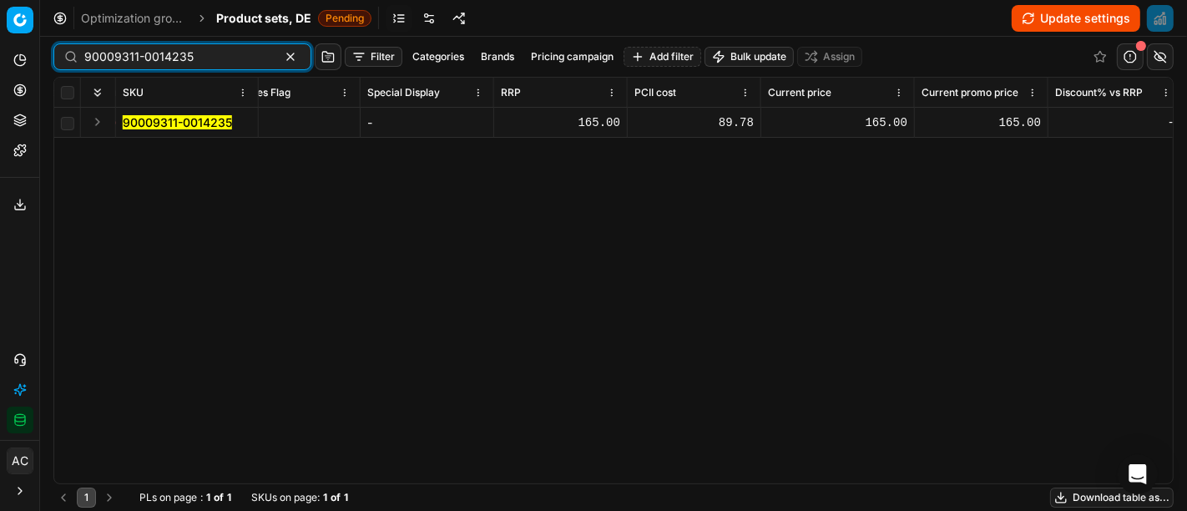
type input "90009311-0014235"
click at [868, 127] on div "165.00" at bounding box center [837, 122] width 139 height 17
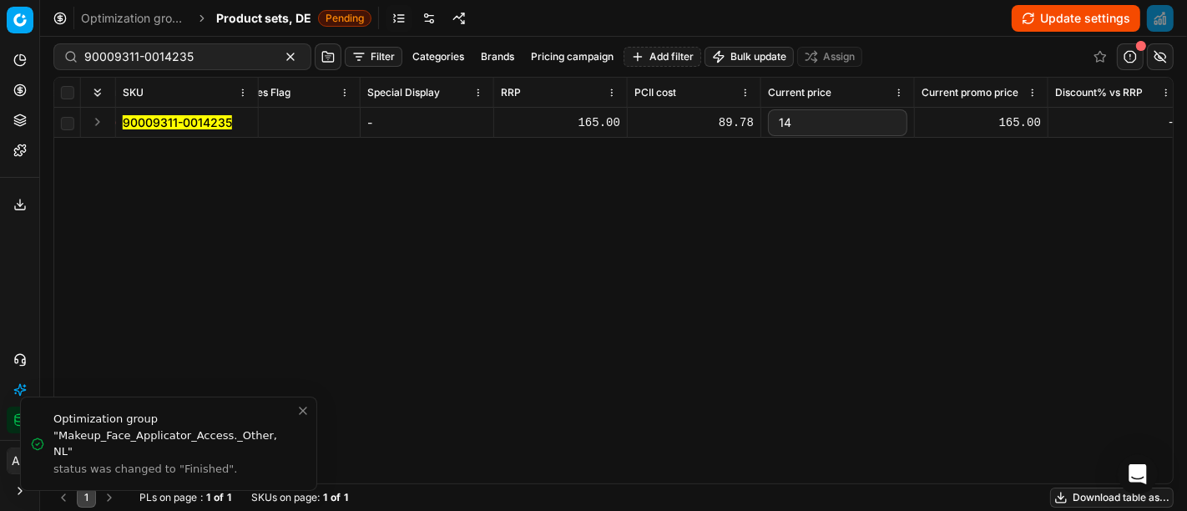
type input "140"
type input "140.25"
click at [855, 232] on div "SKU Product line name Product line ID Title Brand Sales Flag Brand Special Disp…" at bounding box center [613, 281] width 1118 height 406
click at [1012, 124] on div "165.00" at bounding box center [980, 122] width 119 height 17
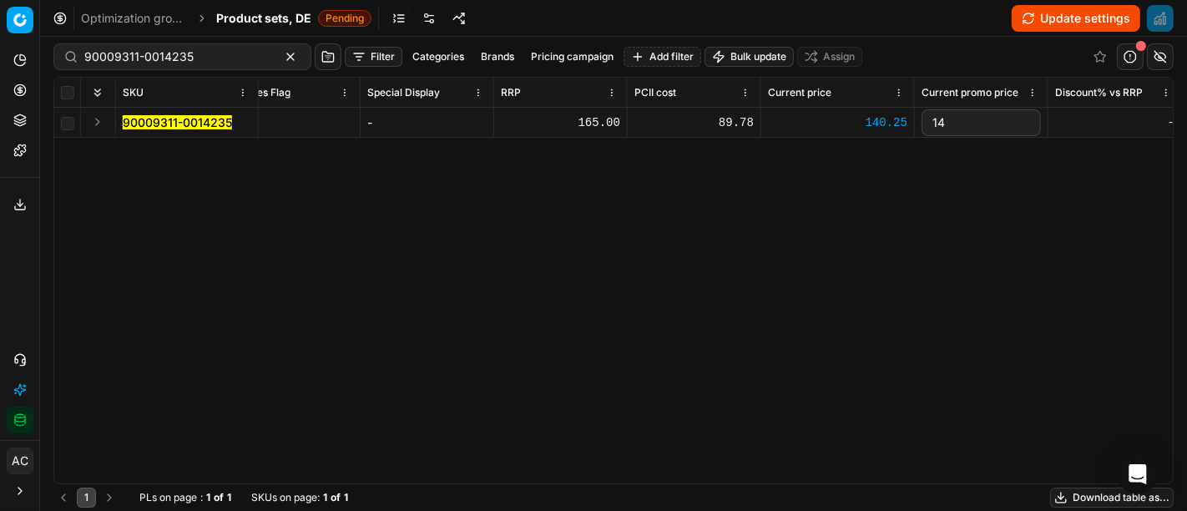
type input "140"
type input "140.25"
click at [938, 272] on div "SKU Product line name Product line ID Title Brand Sales Flag Brand Special Disp…" at bounding box center [613, 281] width 1118 height 406
click at [1072, 15] on button "Update settings" at bounding box center [1075, 18] width 129 height 27
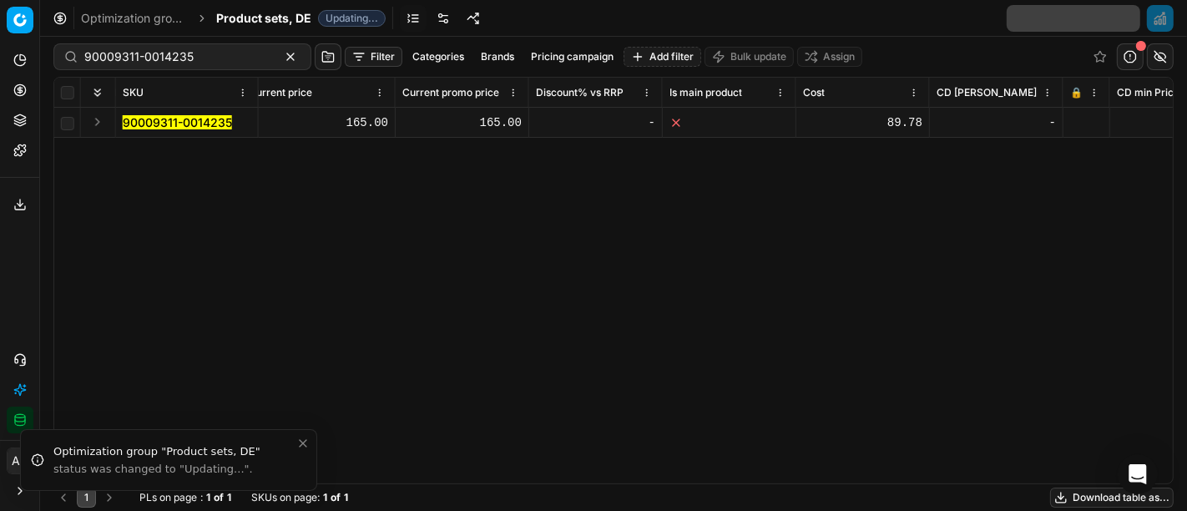
scroll to position [0, 1542]
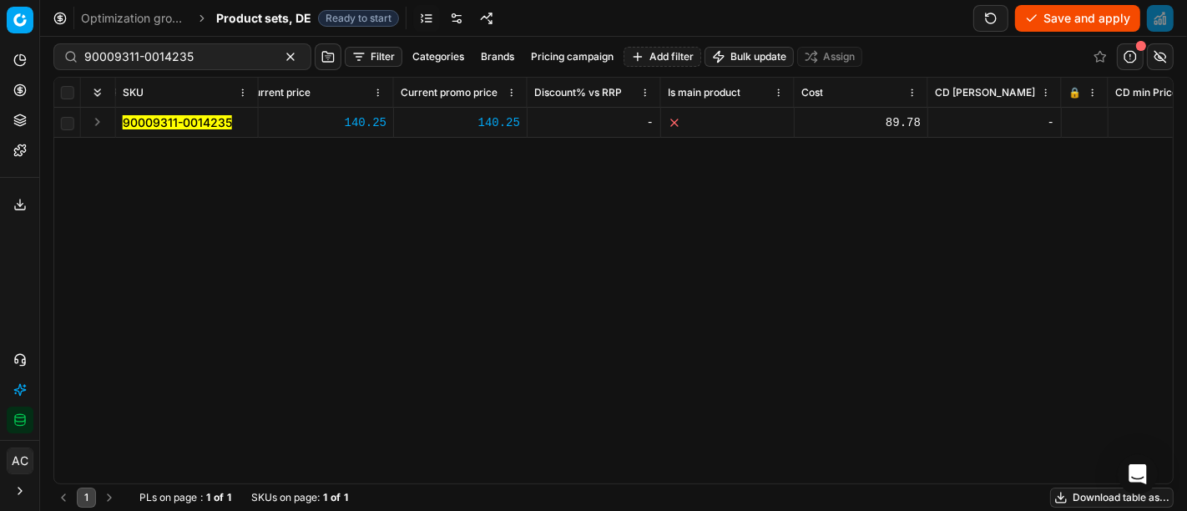
click at [1077, 122] on icon at bounding box center [1073, 123] width 10 height 10
click at [1068, 23] on button "Save and apply" at bounding box center [1077, 18] width 125 height 27
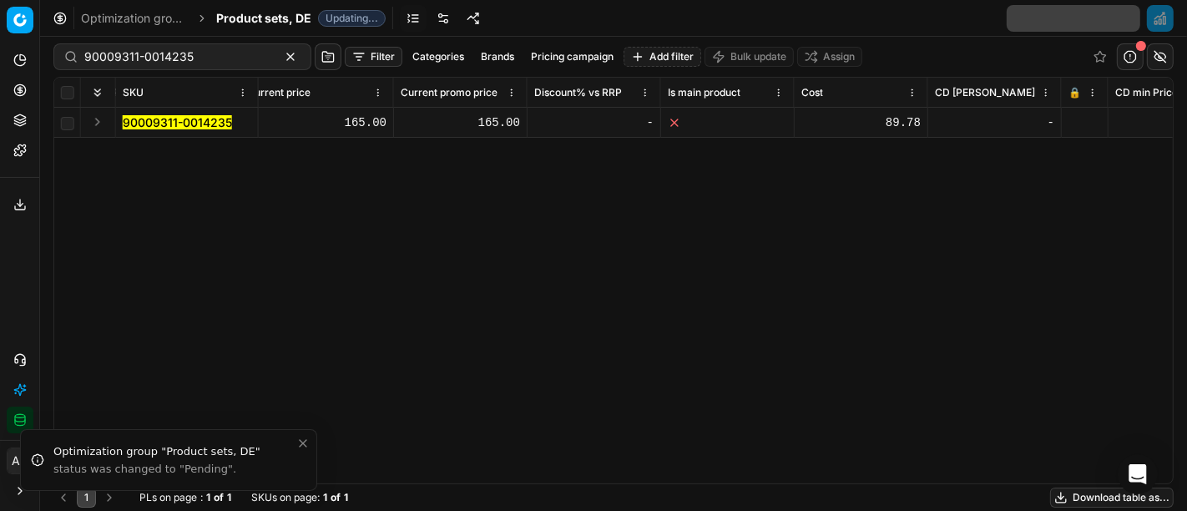
click at [235, 16] on span "Product sets, DE" at bounding box center [263, 18] width 95 height 17
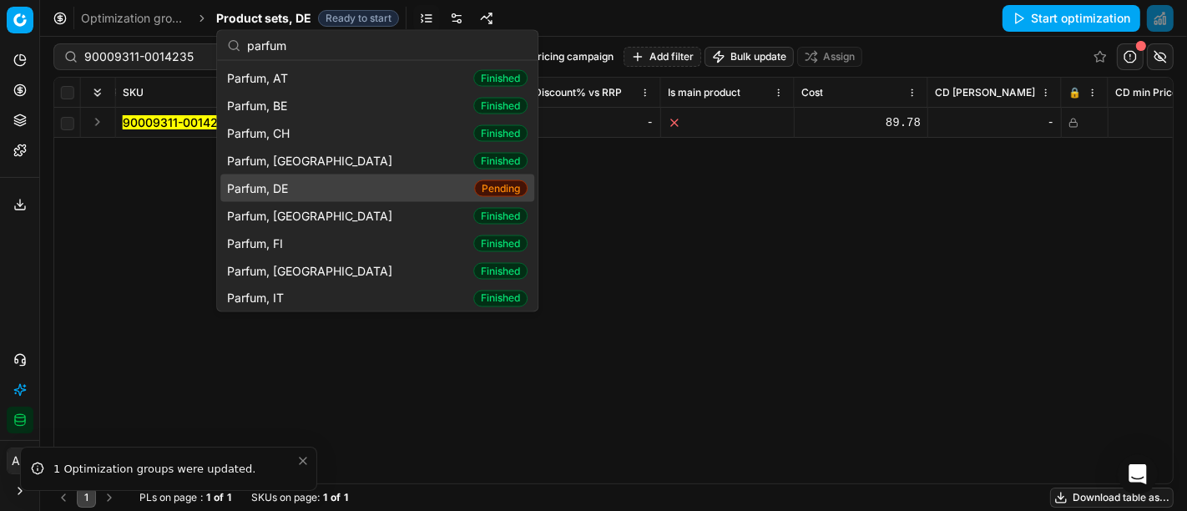
type input "parfum"
click at [315, 183] on div "Parfum, DE Pending" at bounding box center [377, 188] width 314 height 28
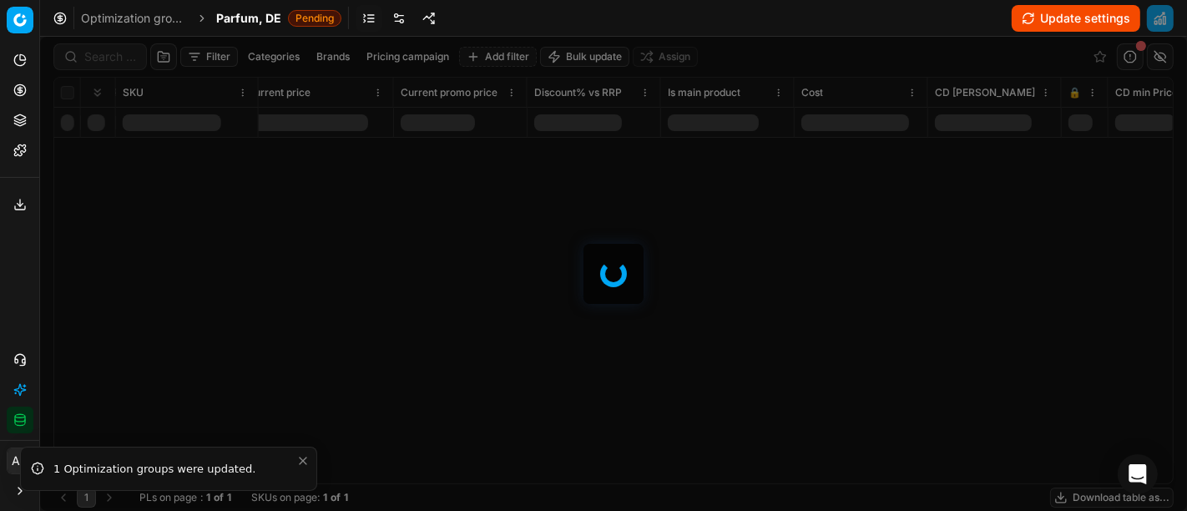
click at [114, 59] on div at bounding box center [613, 274] width 1147 height 474
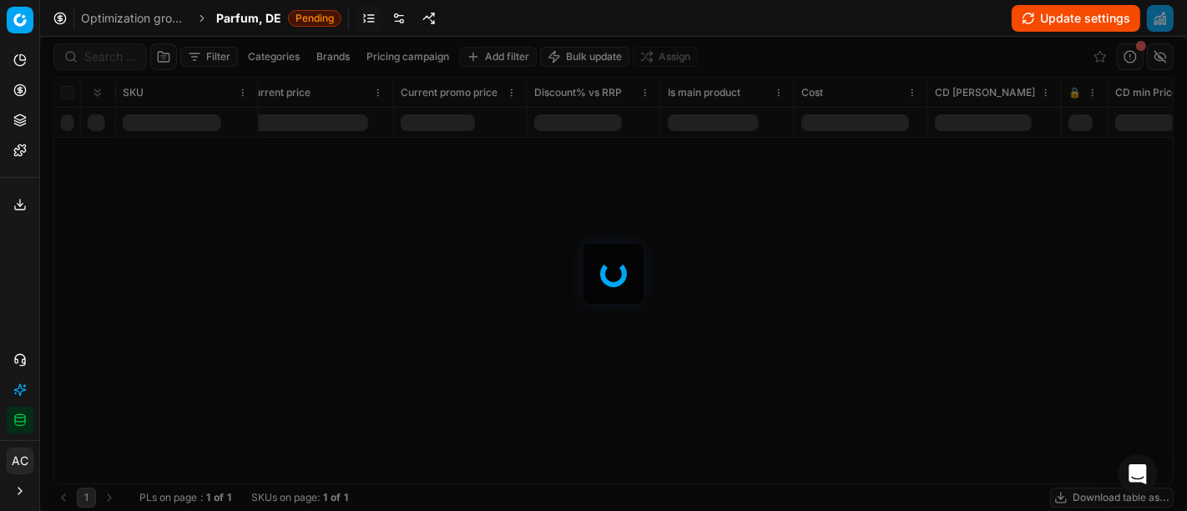
click at [114, 59] on div at bounding box center [613, 274] width 1147 height 474
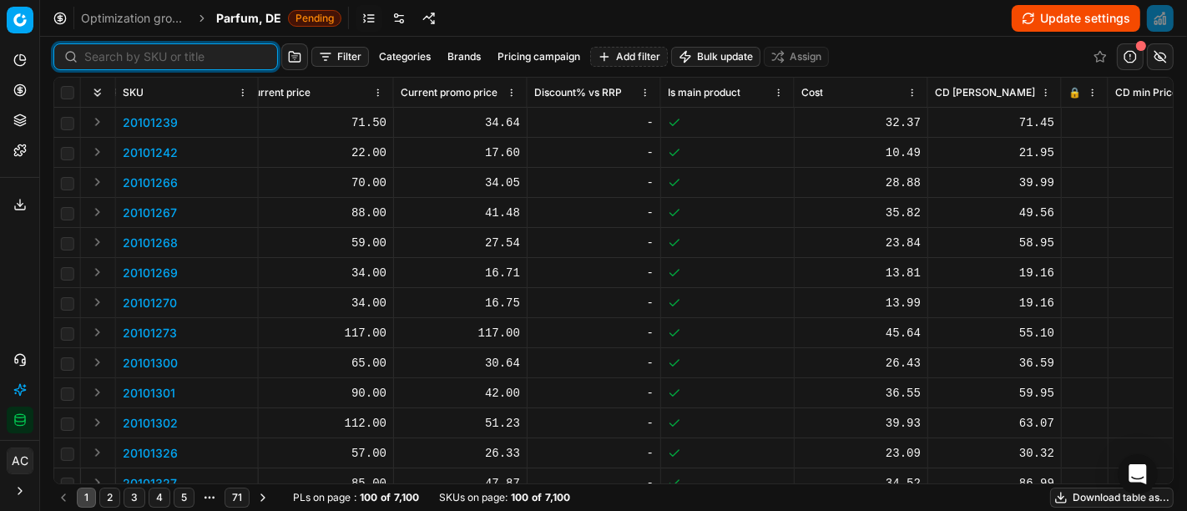
click at [114, 59] on input at bounding box center [175, 56] width 183 height 17
paste input "80002133-30"
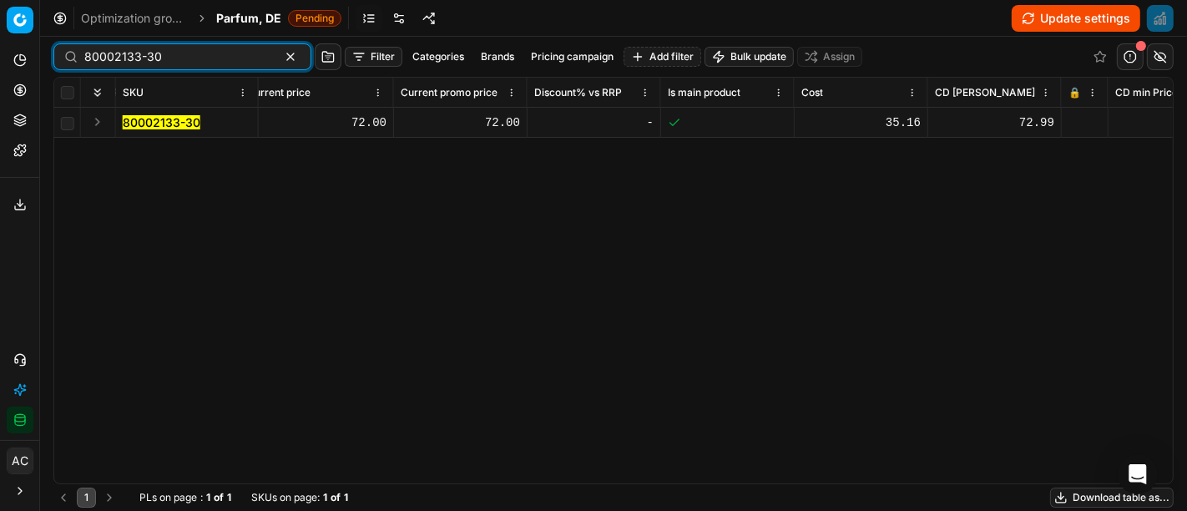
type input "80002133-30"
click at [95, 127] on button "Expand" at bounding box center [98, 122] width 20 height 20
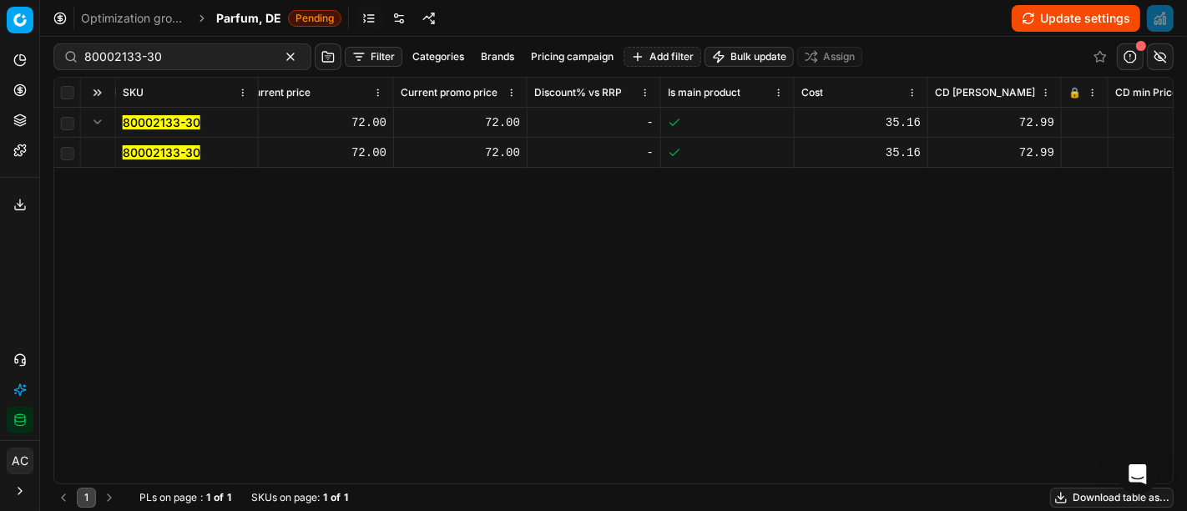
click at [164, 159] on mark "80002133-30" at bounding box center [162, 152] width 78 height 14
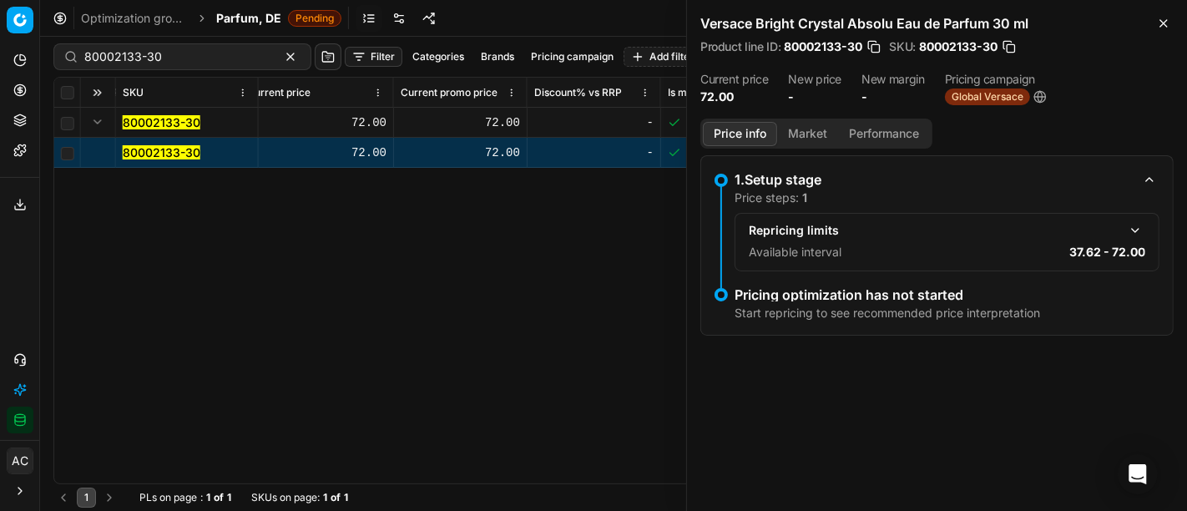
click at [69, 269] on div "SKU Product line name Product line ID Title Brand Sales Flag Brand Special Disp…" at bounding box center [613, 281] width 1118 height 406
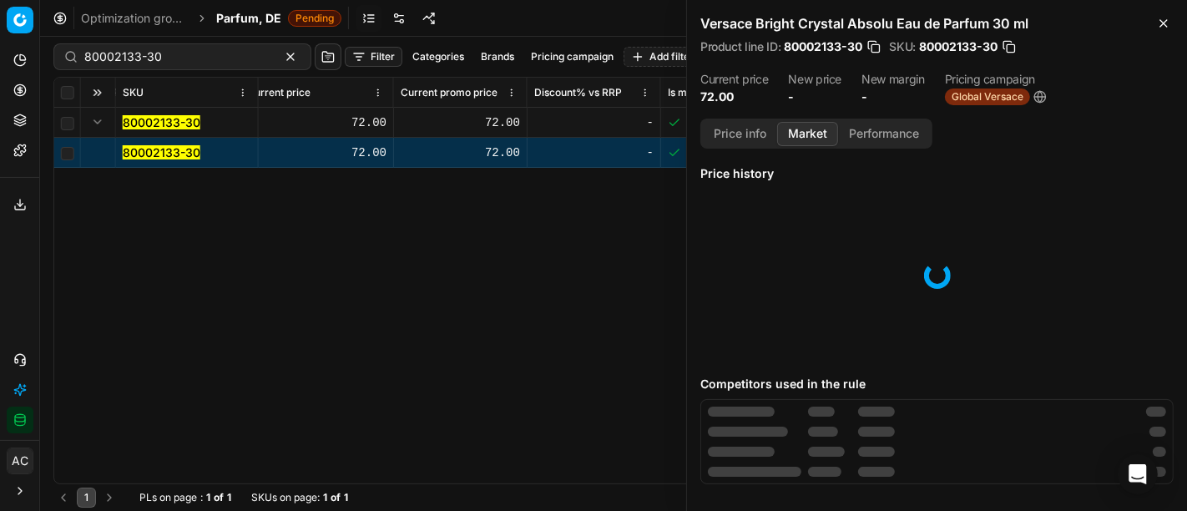
click at [802, 132] on button "Market" at bounding box center [807, 134] width 61 height 24
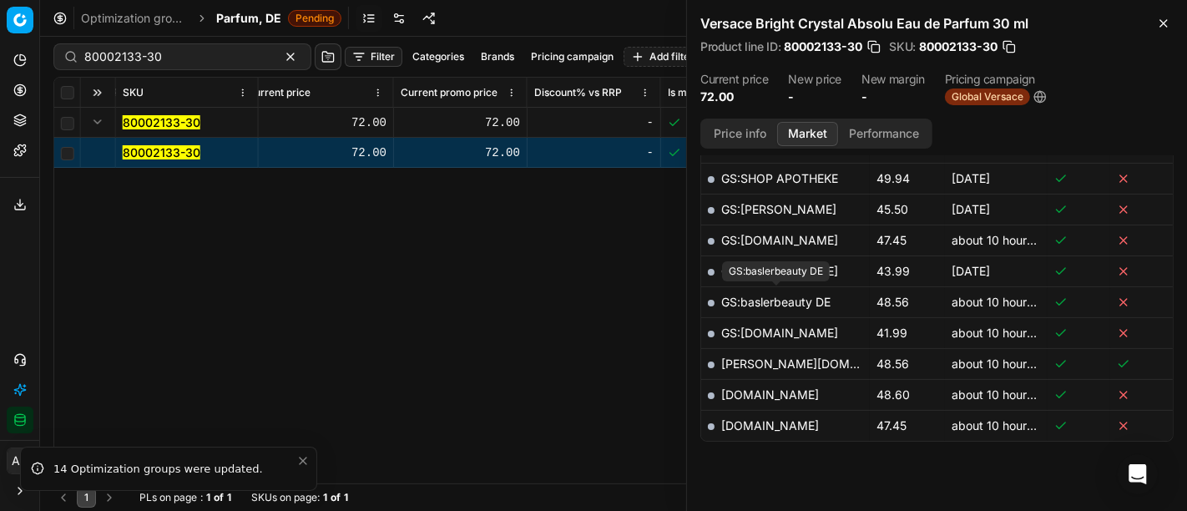
scroll to position [917, 0]
click at [990, 101] on span "Global Versace" at bounding box center [987, 96] width 85 height 17
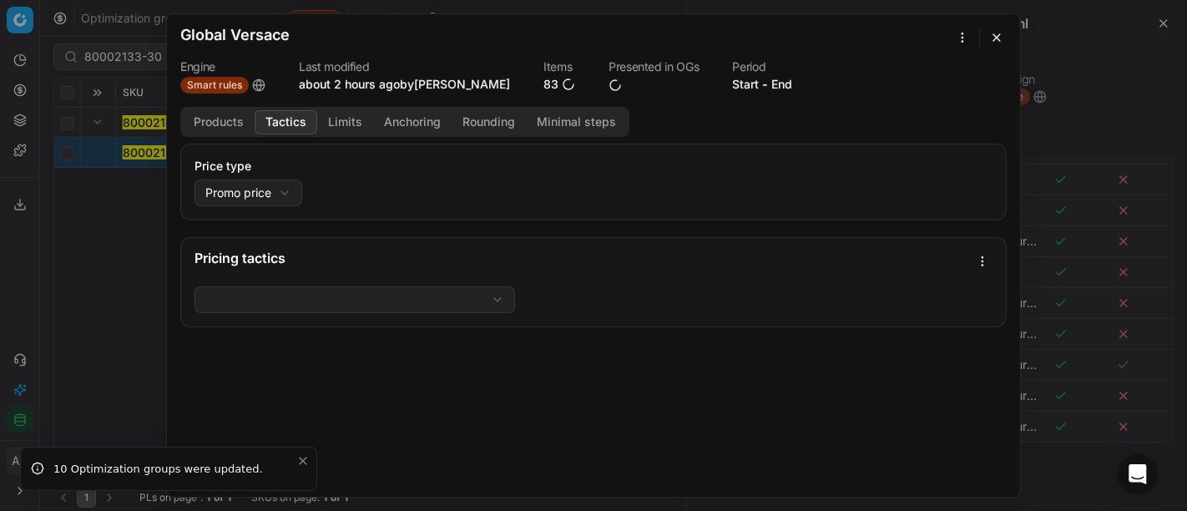
click at [275, 123] on button "Tactics" at bounding box center [286, 122] width 63 height 24
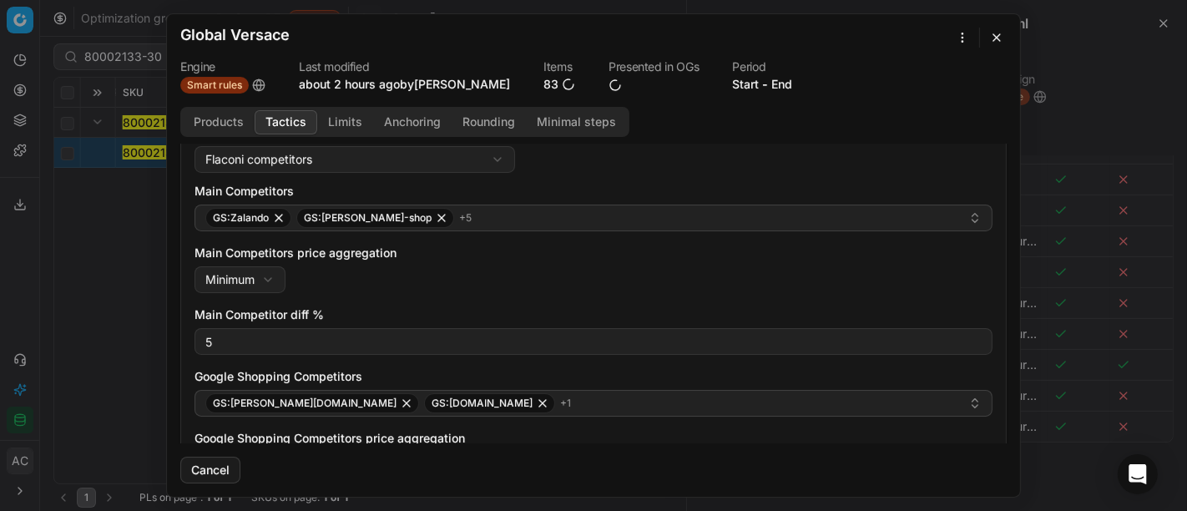
scroll to position [139, 0]
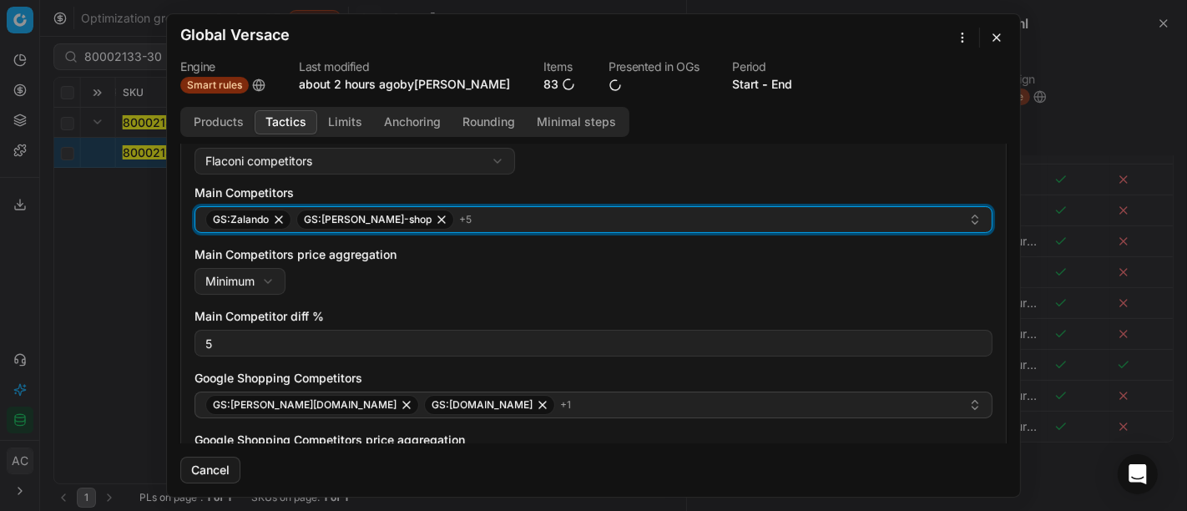
click at [461, 227] on div "GS:Zalando GS:[PERSON_NAME]-shop + 5" at bounding box center [586, 219] width 763 height 20
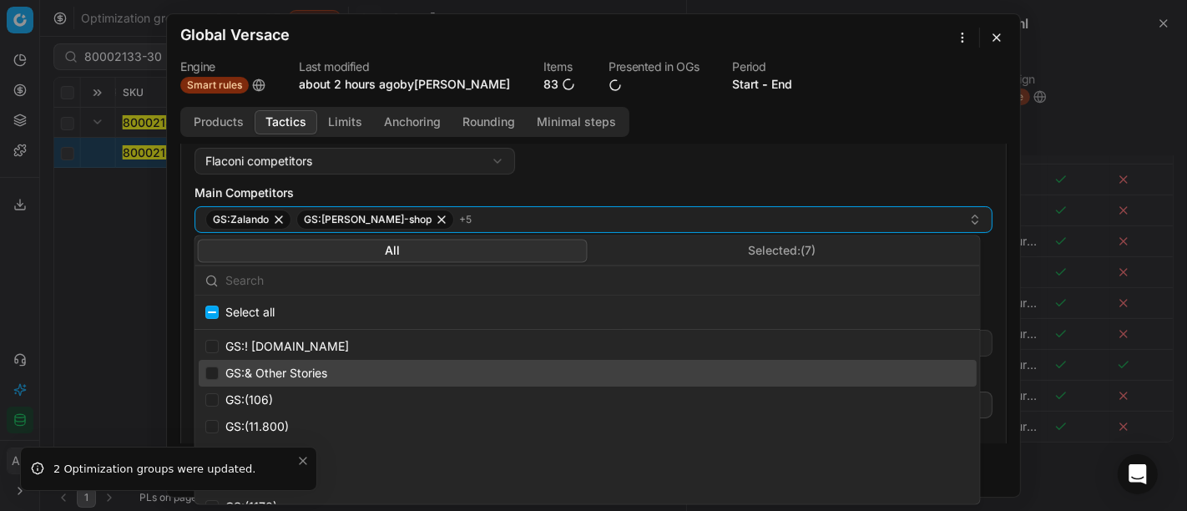
click at [722, 260] on button "Selected: ( 7 )" at bounding box center [783, 250] width 390 height 23
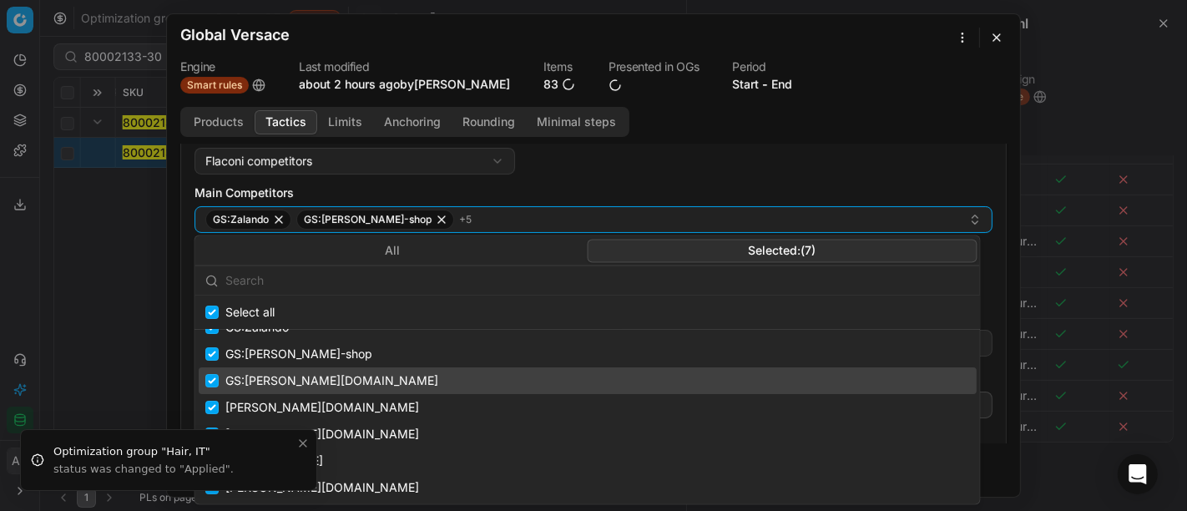
scroll to position [0, 0]
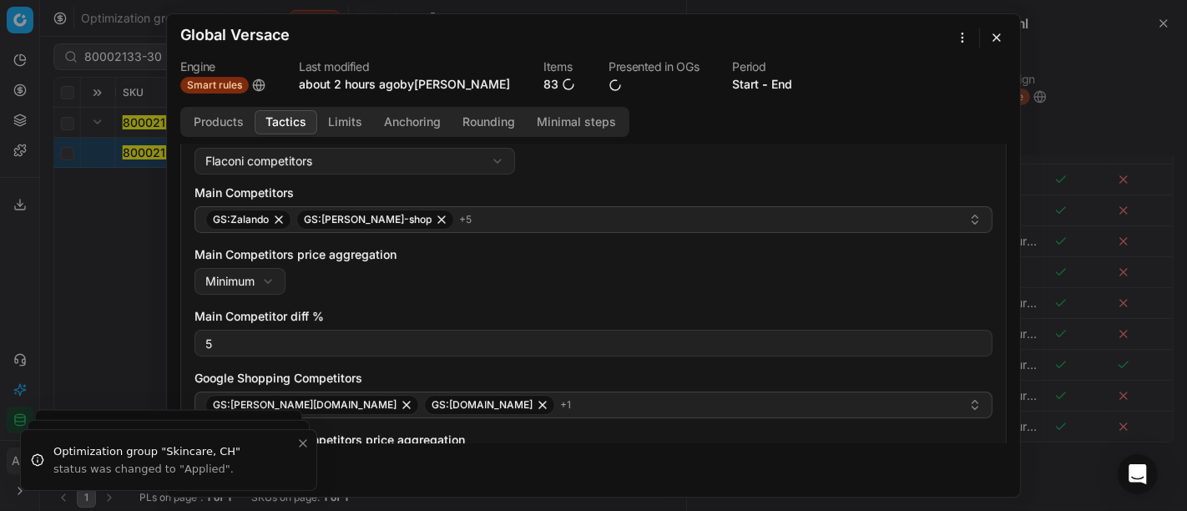
click at [632, 174] on div "Flaconi competitors Flaconi competitorsFlaconi competitors rule: first takes in…" at bounding box center [593, 389] width 798 height 482
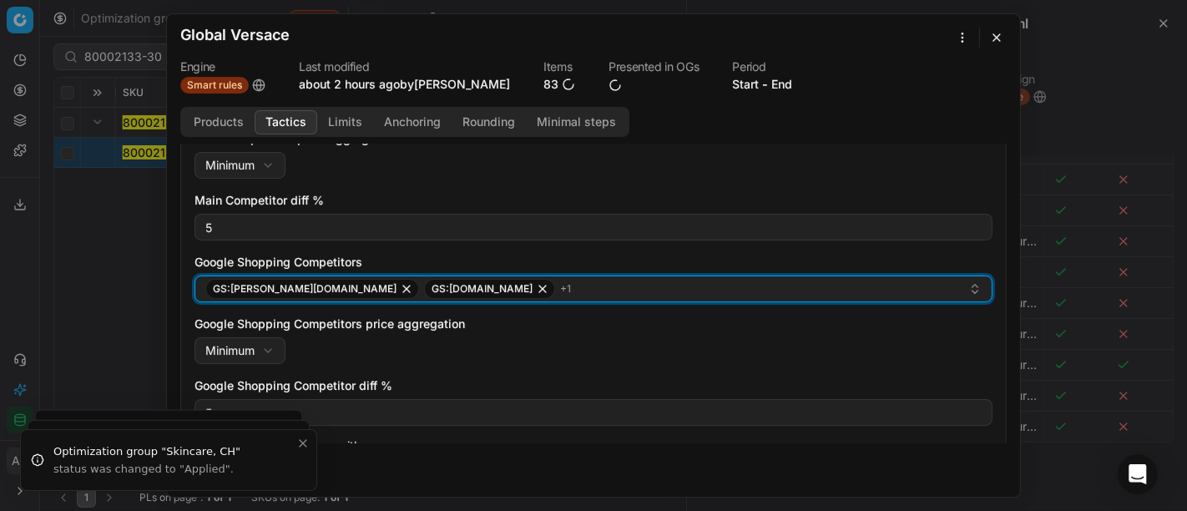
click at [542, 282] on div "GS:[PERSON_NAME][DOMAIN_NAME] GS:[DOMAIN_NAME] + 1" at bounding box center [586, 289] width 763 height 20
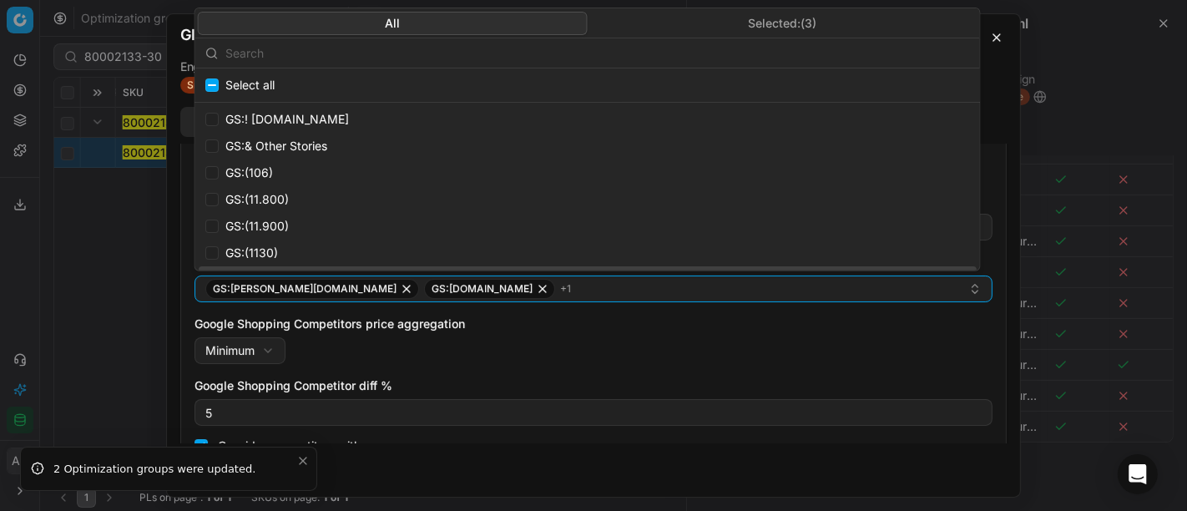
click at [688, 344] on div "Google Shopping Competitors price aggregation Minimum Minimum Maximum" at bounding box center [593, 339] width 798 height 48
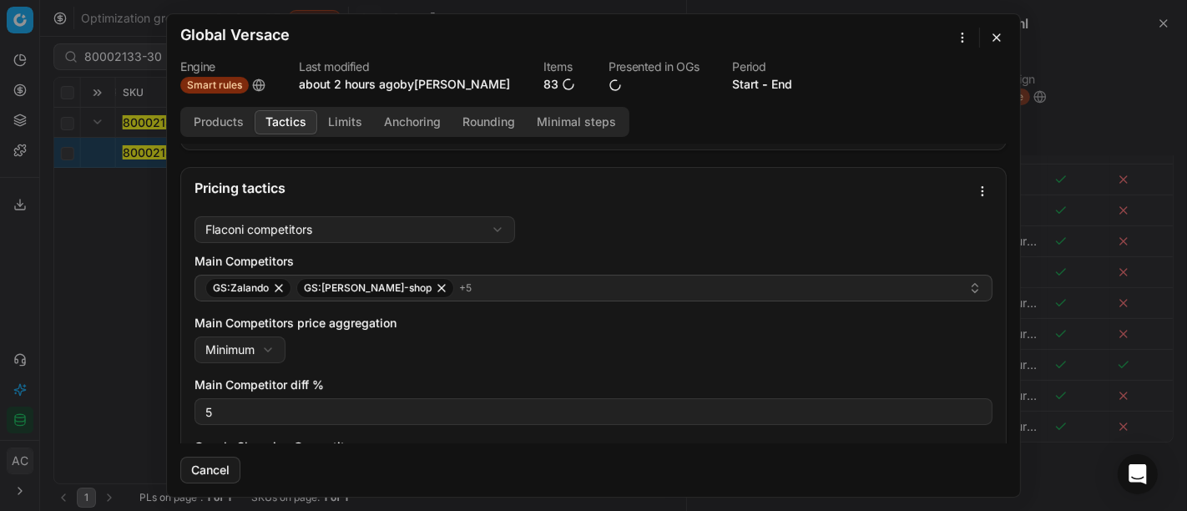
scroll to position [71, 0]
click at [1001, 35] on button "button" at bounding box center [996, 38] width 20 height 20
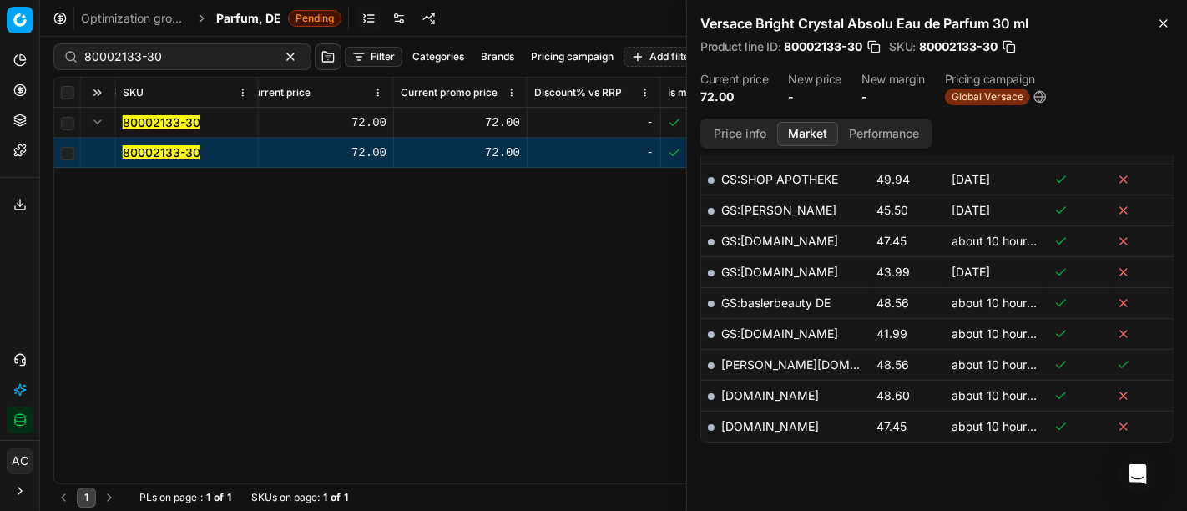
click at [351, 315] on div "SKU Product line name Product line ID Title Brand Sales Flag Brand Special Disp…" at bounding box center [613, 281] width 1118 height 406
click at [1175, 19] on div "Versace Bright Crystal Absolu Eau de Parfum 30 ml Product line ID : 80002133-30…" at bounding box center [937, 59] width 500 height 119
click at [1164, 20] on icon "button" at bounding box center [1163, 23] width 13 height 13
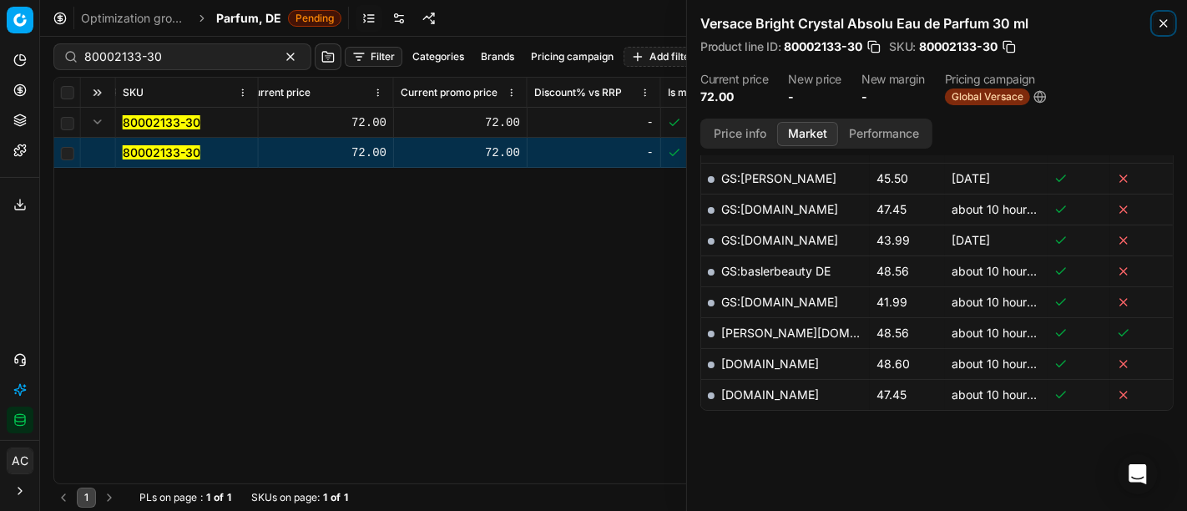
scroll to position [882, 0]
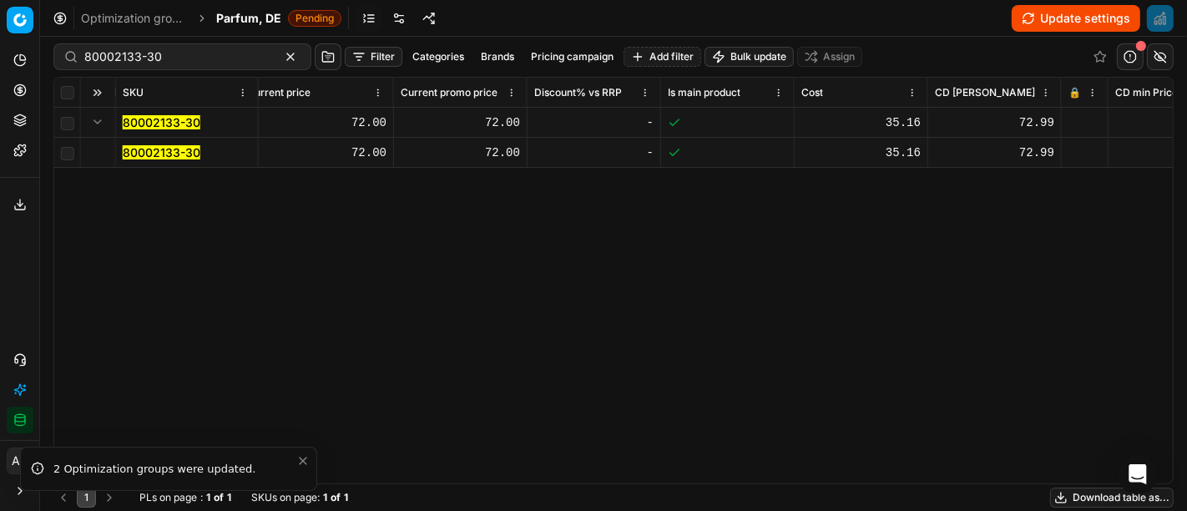
click at [491, 353] on div "SKU Product line name Product line ID Title Brand Sales Flag Brand Special Disp…" at bounding box center [613, 281] width 1118 height 406
click at [176, 151] on mark "80002133-30" at bounding box center [162, 152] width 78 height 14
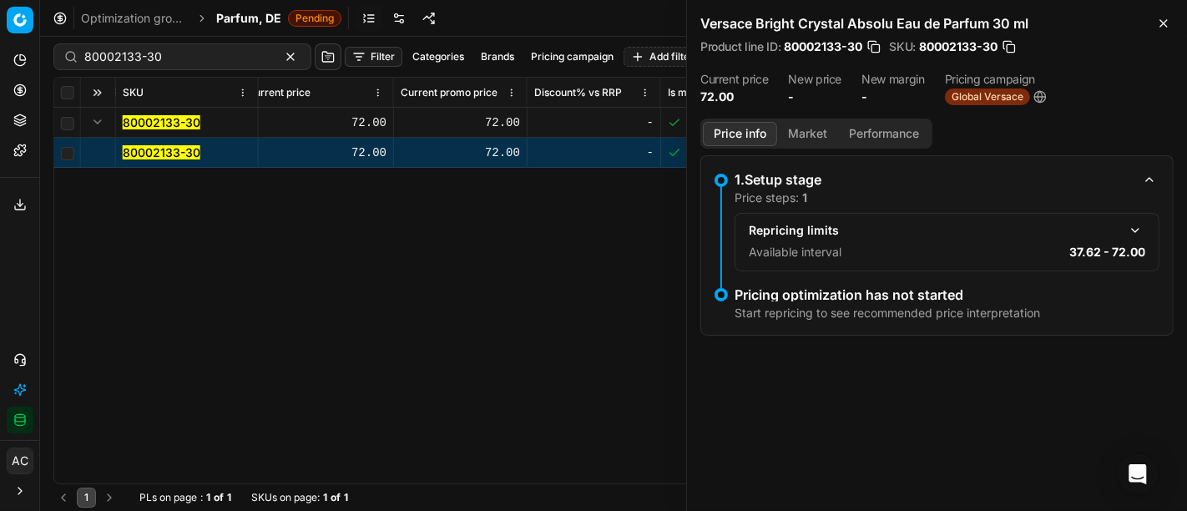
click at [790, 148] on div "Price info Market Performance" at bounding box center [816, 134] width 232 height 30
click at [796, 144] on button "Market" at bounding box center [807, 134] width 61 height 24
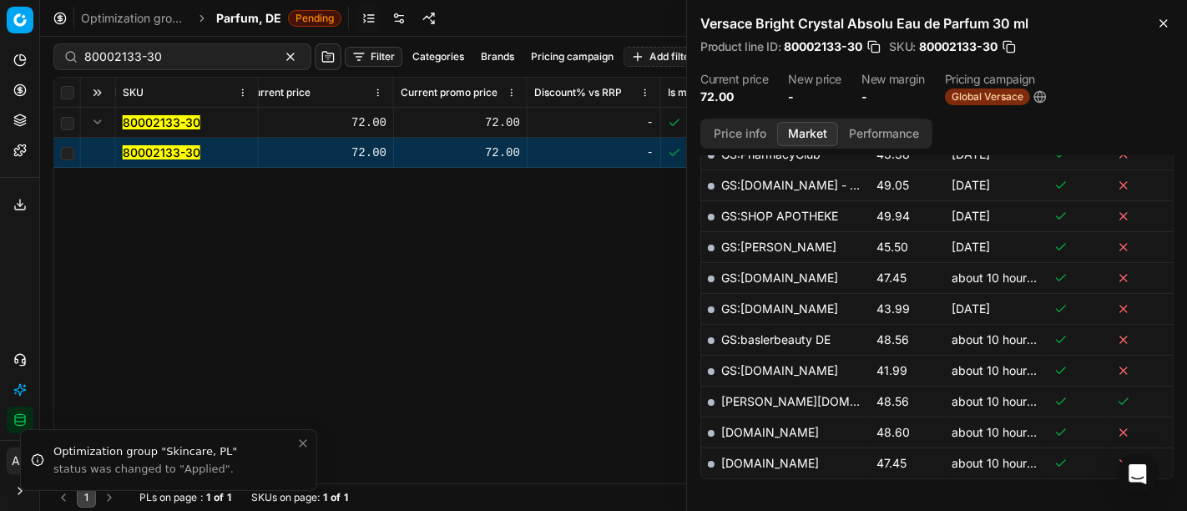
scroll to position [880, 0]
click at [982, 141] on div "Price info Market Performance Price history Created with Highcharts 12.3.0 [DAT…" at bounding box center [937, 315] width 500 height 392
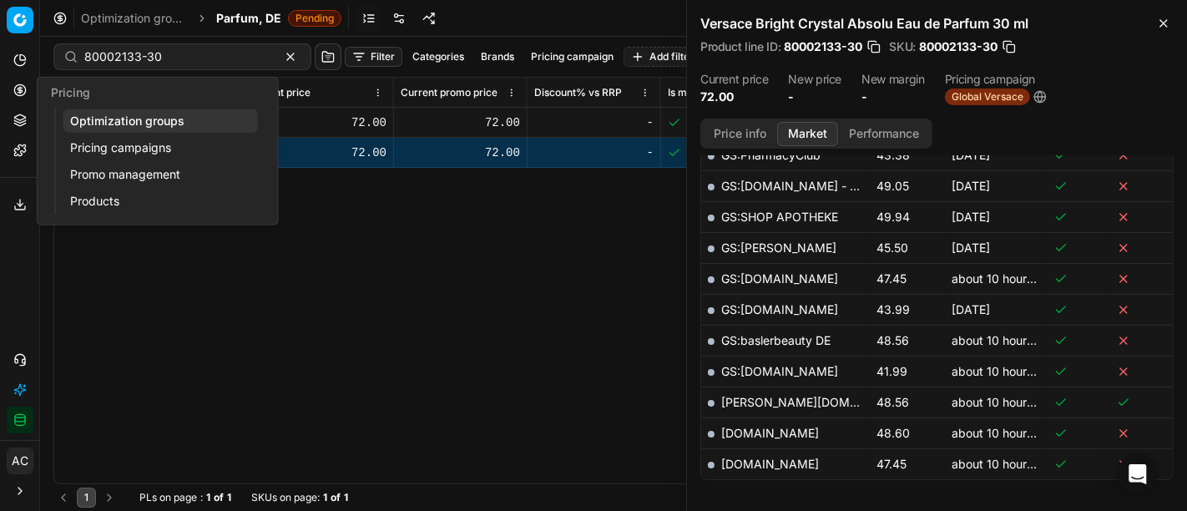
click at [17, 90] on icon at bounding box center [19, 89] width 13 height 13
click at [93, 124] on link "Optimization groups" at bounding box center [160, 120] width 194 height 23
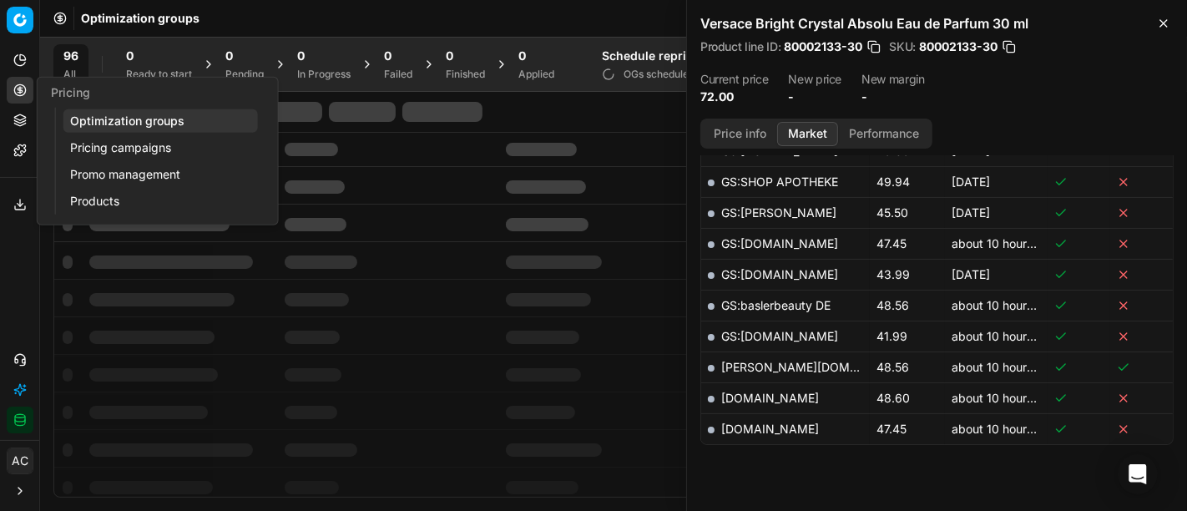
scroll to position [845, 0]
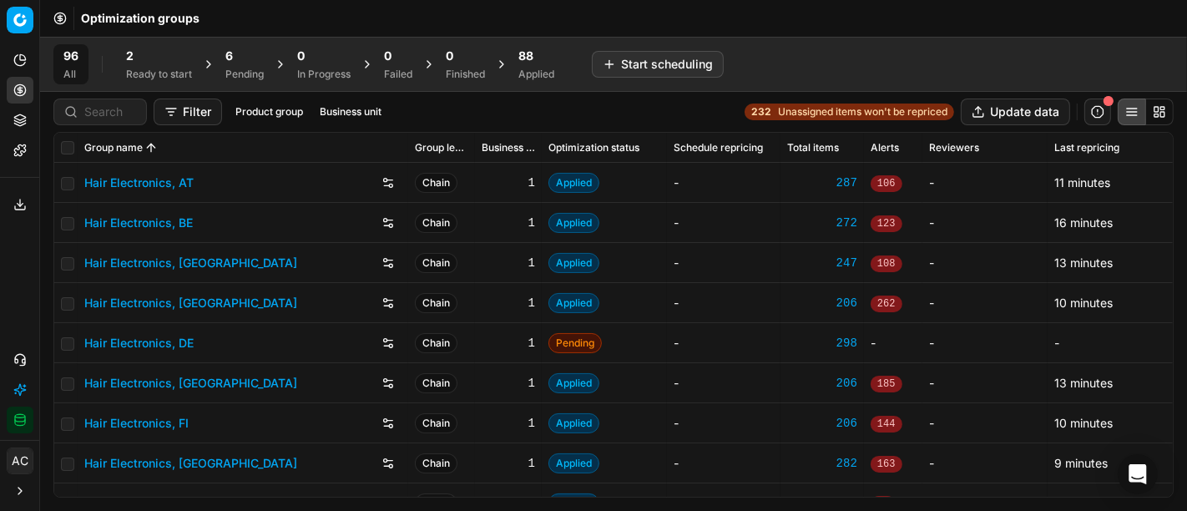
click at [157, 52] on div "2" at bounding box center [159, 56] width 66 height 17
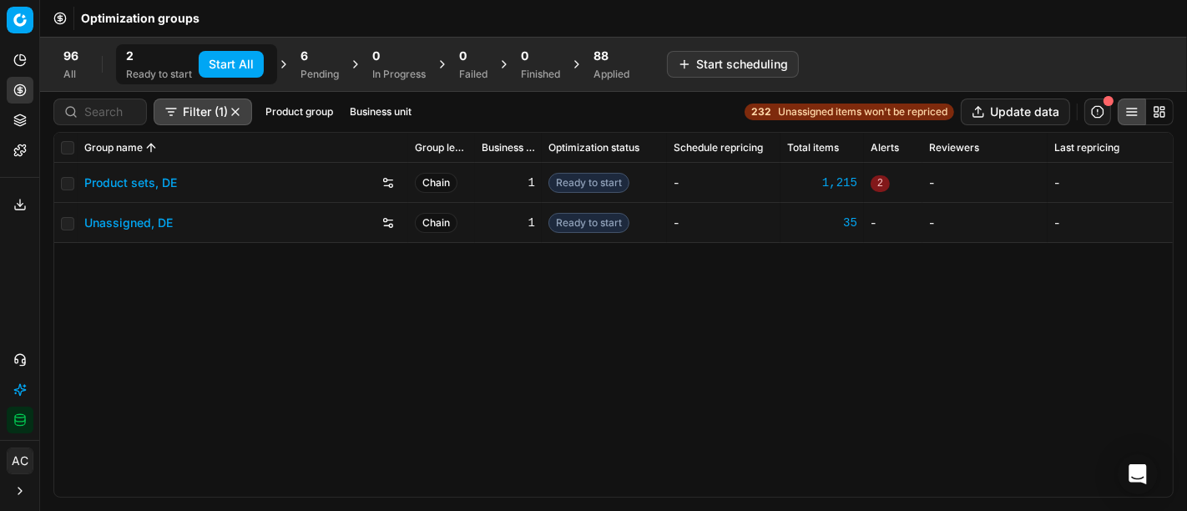
click at [302, 58] on span "6" at bounding box center [304, 56] width 8 height 17
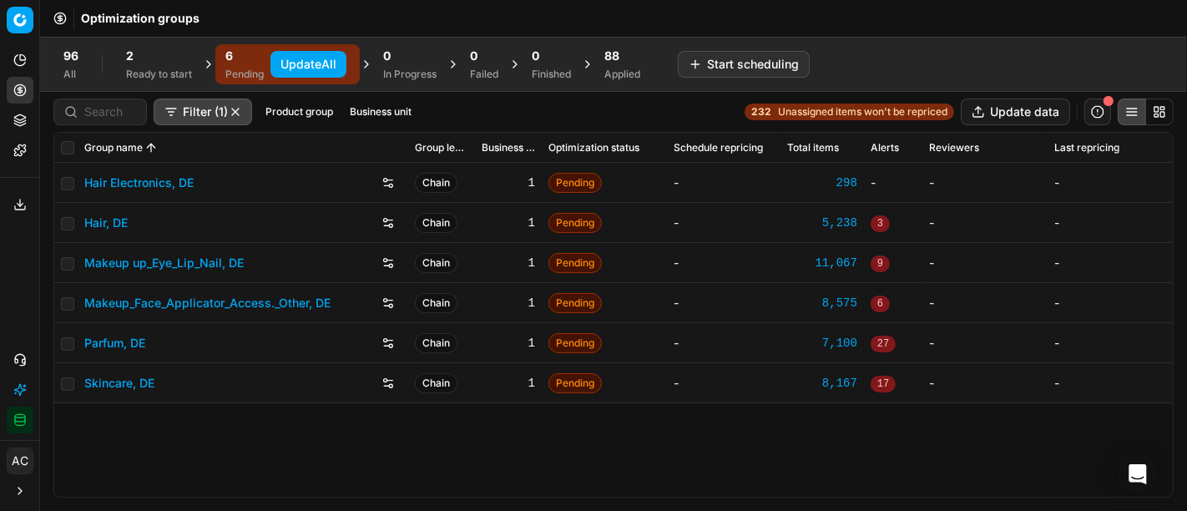
click at [320, 58] on button "Update All" at bounding box center [308, 64] width 76 height 27
click at [161, 54] on div "2" at bounding box center [159, 56] width 66 height 17
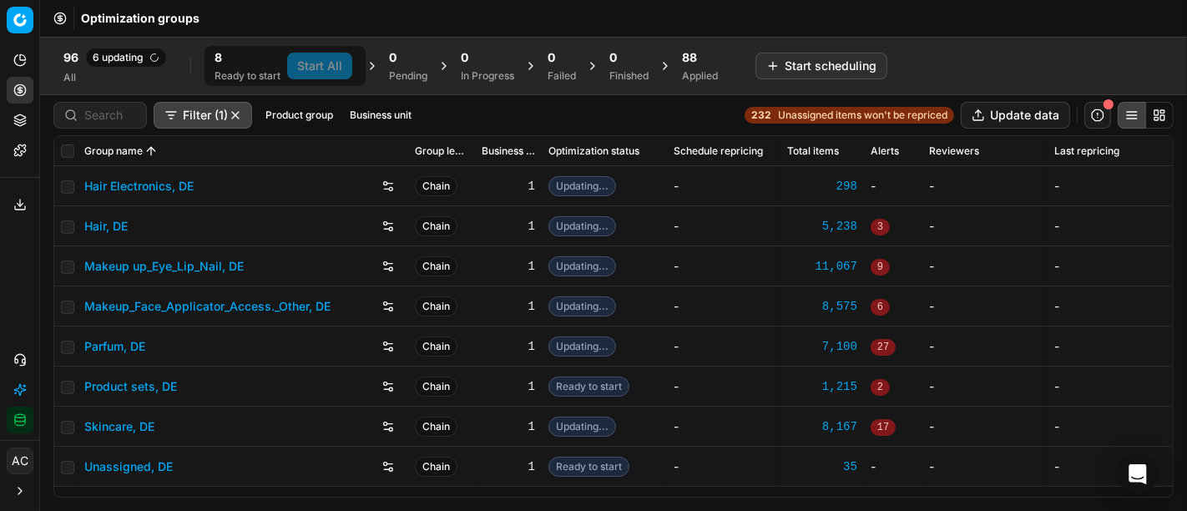
click at [18, 271] on div "Analytics Pricing Product portfolio Templates Export service 23 Contact support…" at bounding box center [19, 240] width 39 height 400
click at [802, 111] on span "Unassigned items won't be repriced" at bounding box center [862, 114] width 169 height 13
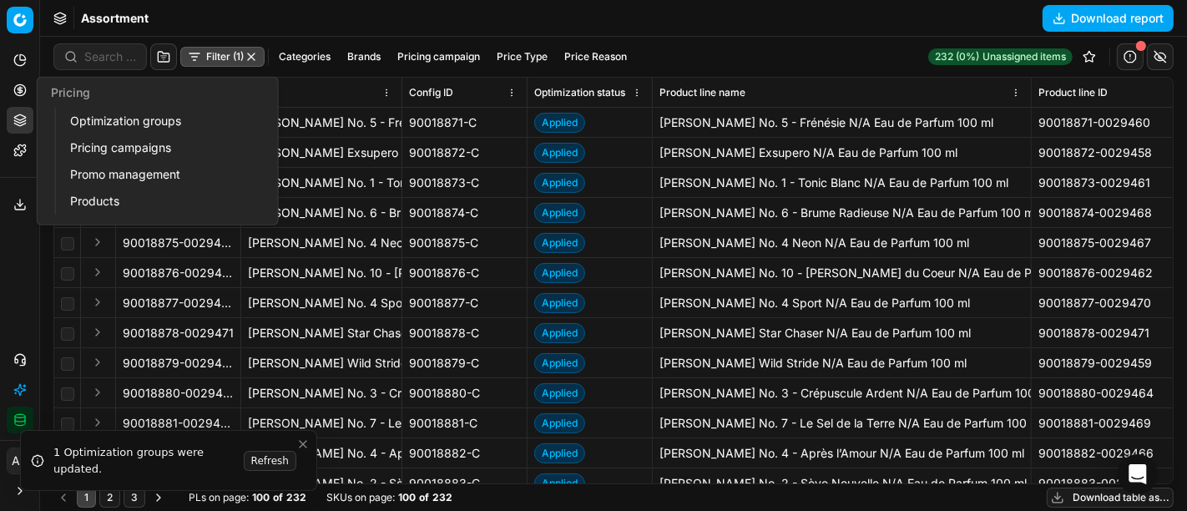
click at [21, 91] on icon at bounding box center [19, 89] width 13 height 13
click at [90, 118] on link "Optimization groups" at bounding box center [160, 120] width 194 height 23
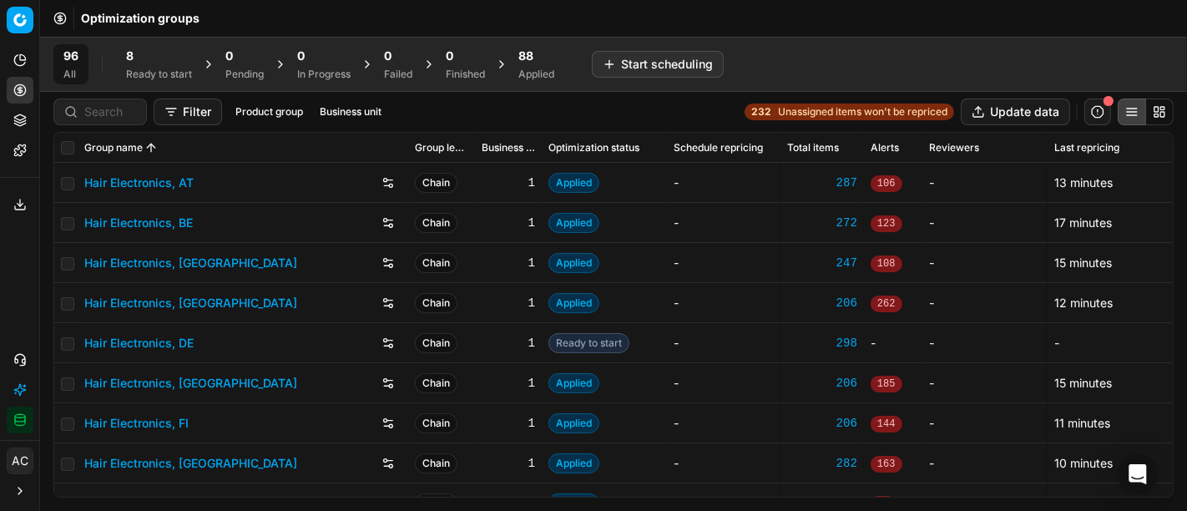
click at [149, 58] on div "8" at bounding box center [159, 56] width 66 height 17
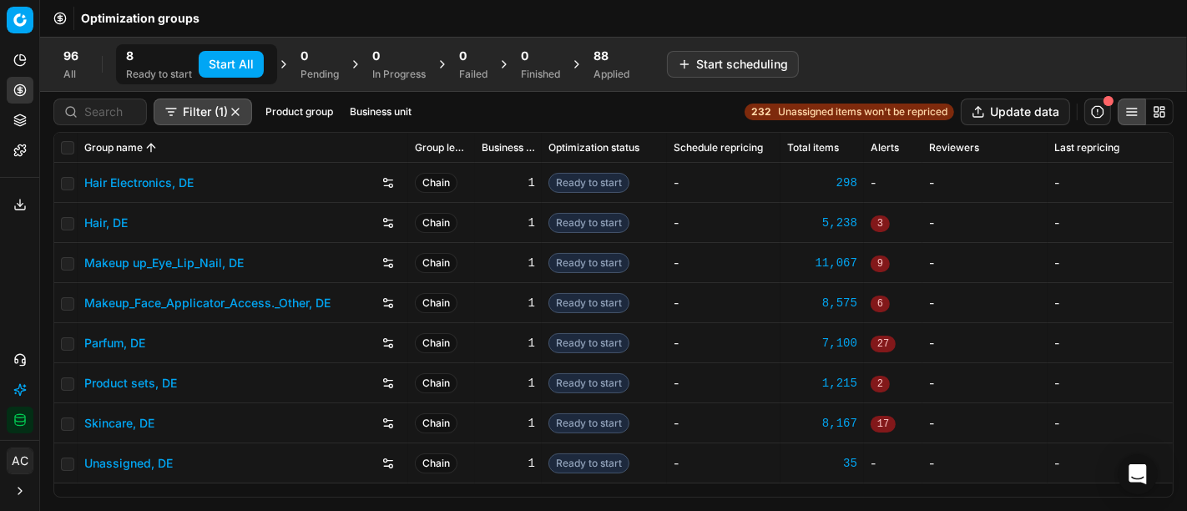
click at [224, 63] on button "Start All" at bounding box center [231, 64] width 65 height 27
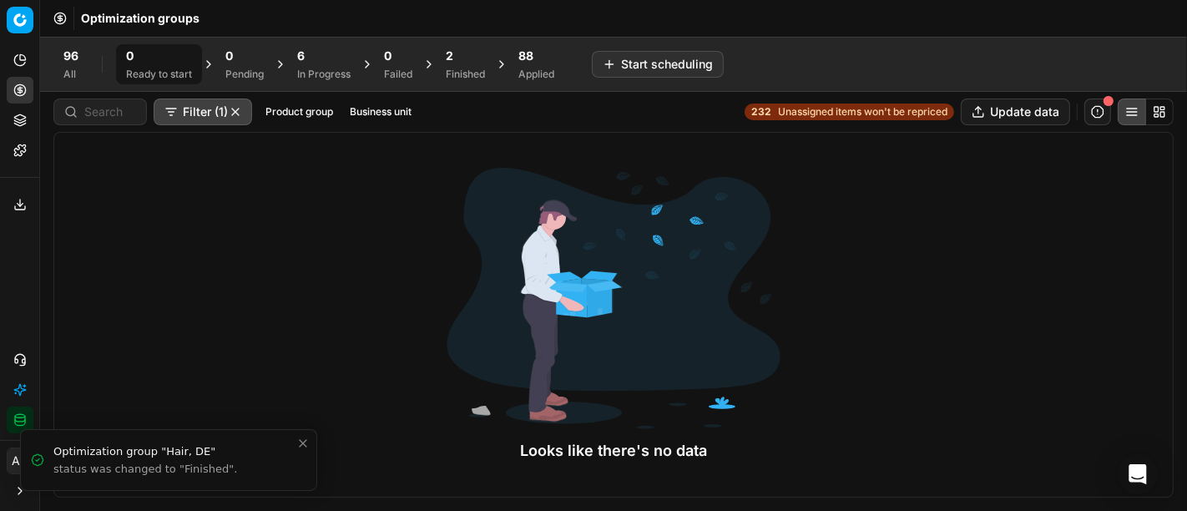
click at [13, 270] on div "Analytics Pricing Product portfolio Templates Export service 23 Contact support…" at bounding box center [19, 240] width 39 height 400
click at [455, 65] on div "2 Finished" at bounding box center [465, 64] width 39 height 33
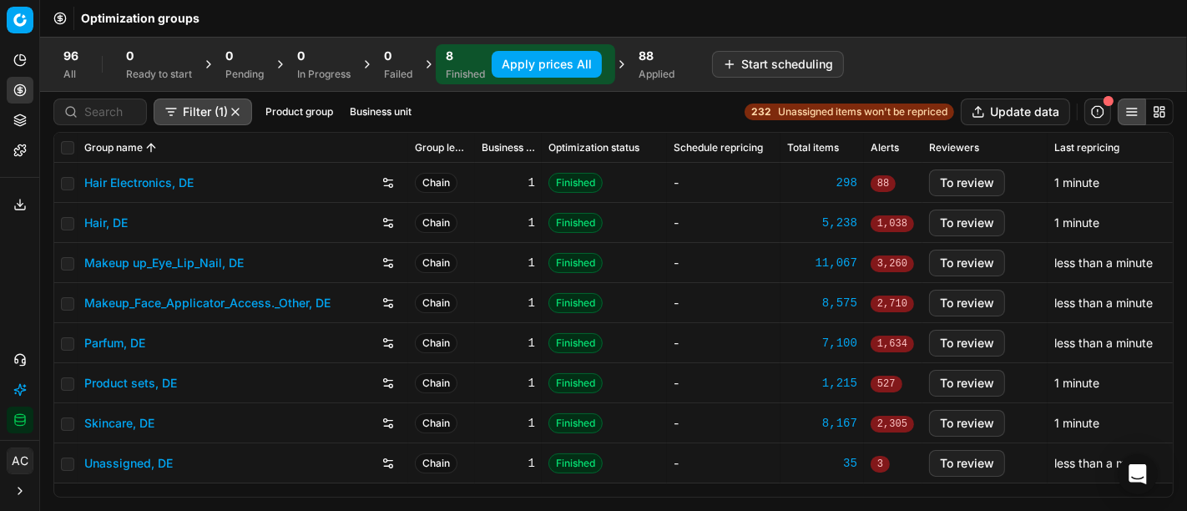
click at [23, 275] on div "Analytics Pricing Product portfolio Templates Export service 23 Contact support…" at bounding box center [19, 240] width 39 height 400
click at [565, 60] on button "Apply prices All" at bounding box center [547, 64] width 110 height 27
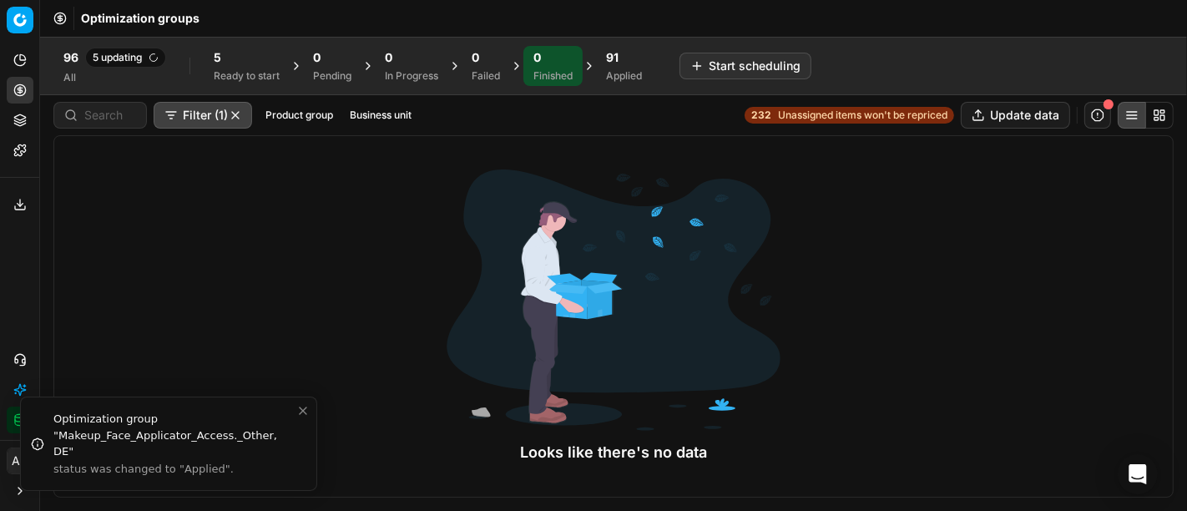
click at [12, 309] on div "Analytics Pricing Product portfolio Templates Export service 23 Contact support…" at bounding box center [19, 240] width 39 height 400
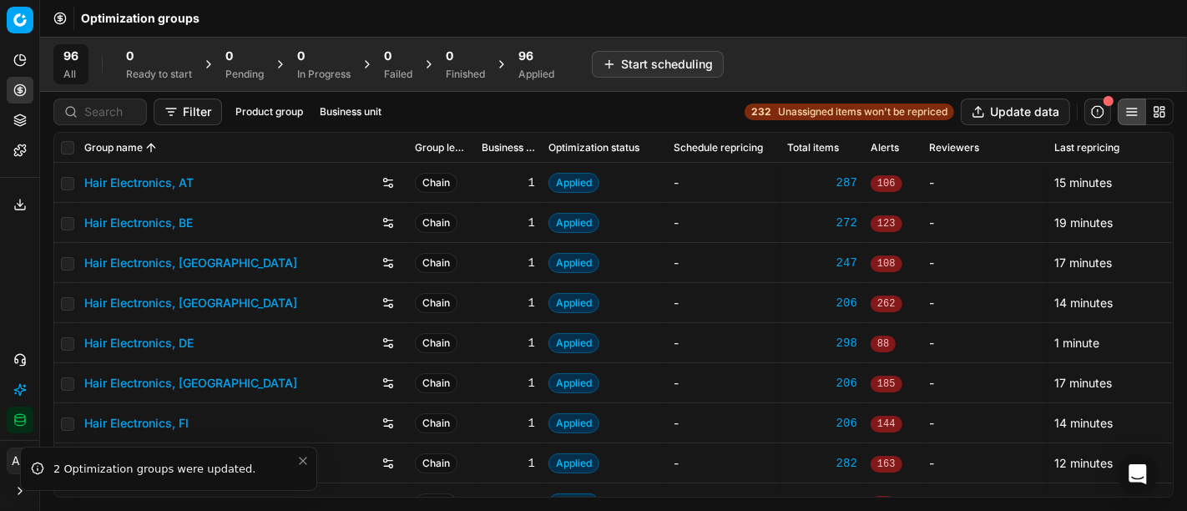
click at [542, 68] on div "Applied" at bounding box center [536, 74] width 36 height 13
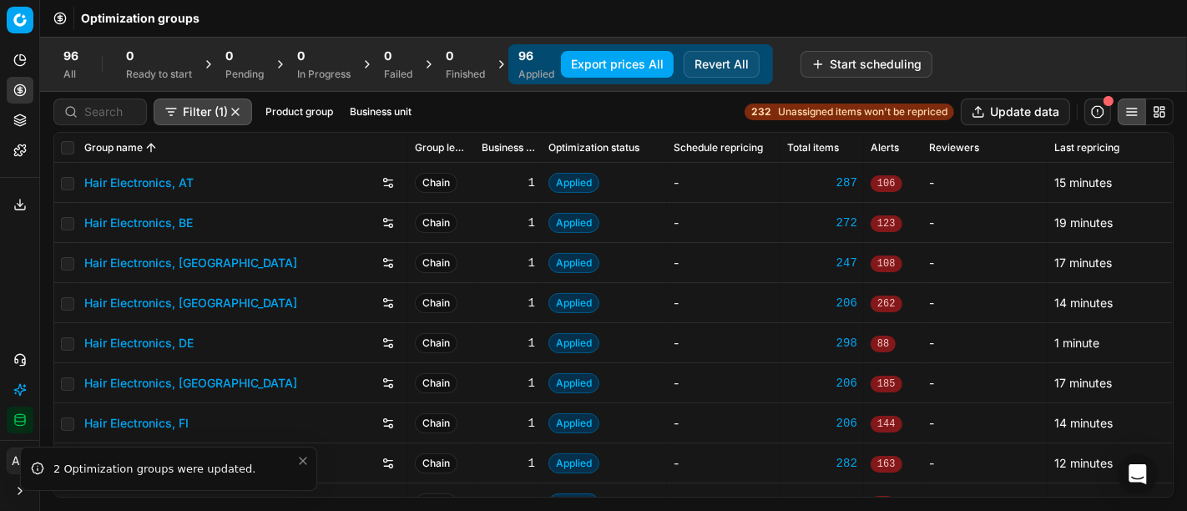
click at [598, 58] on button "Export prices All" at bounding box center [617, 64] width 113 height 27
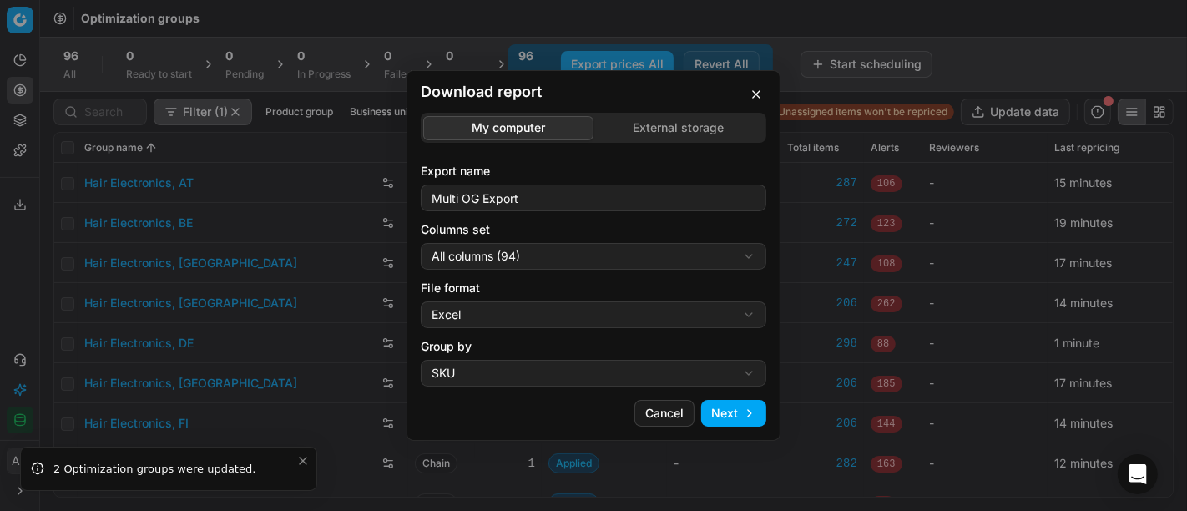
click at [587, 253] on div "Download report My computer External storage Export name Multi OG Export Column…" at bounding box center [593, 255] width 1187 height 511
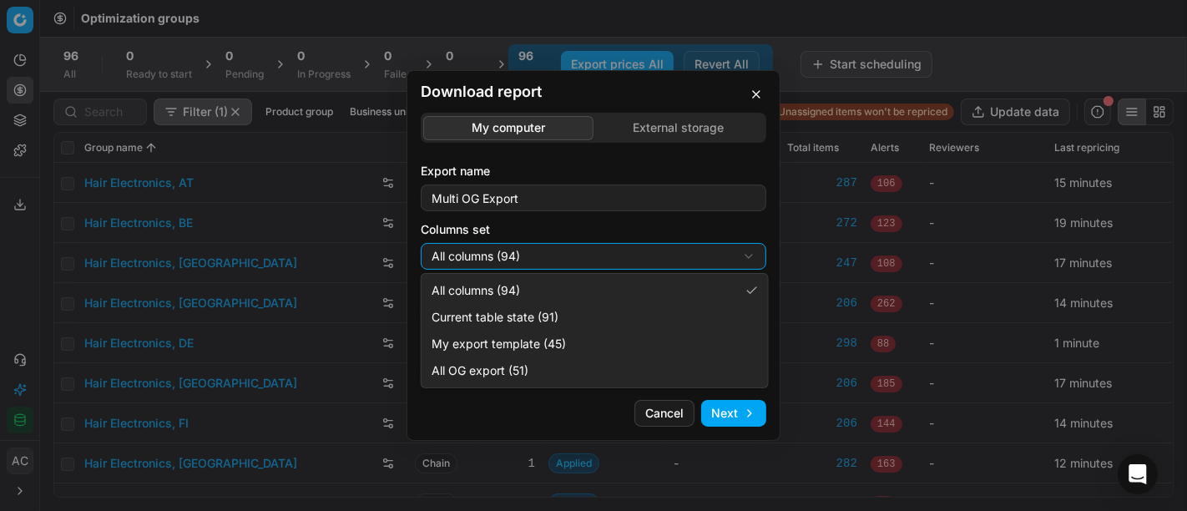
select select "custom"
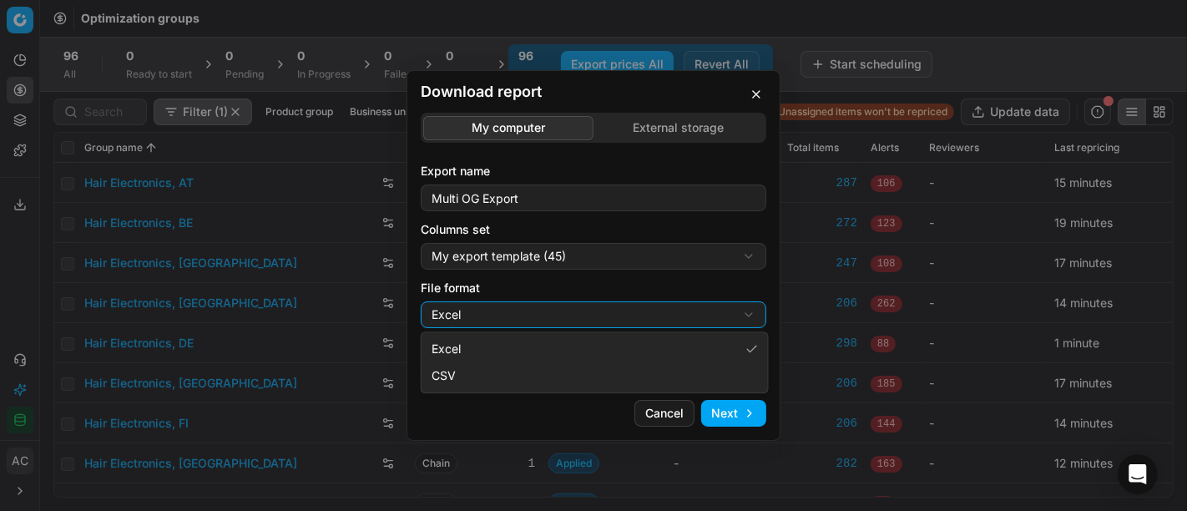
click at [544, 313] on div "Download report My computer External storage Export name Multi OG Export Column…" at bounding box center [593, 255] width 1187 height 511
select select "csv"
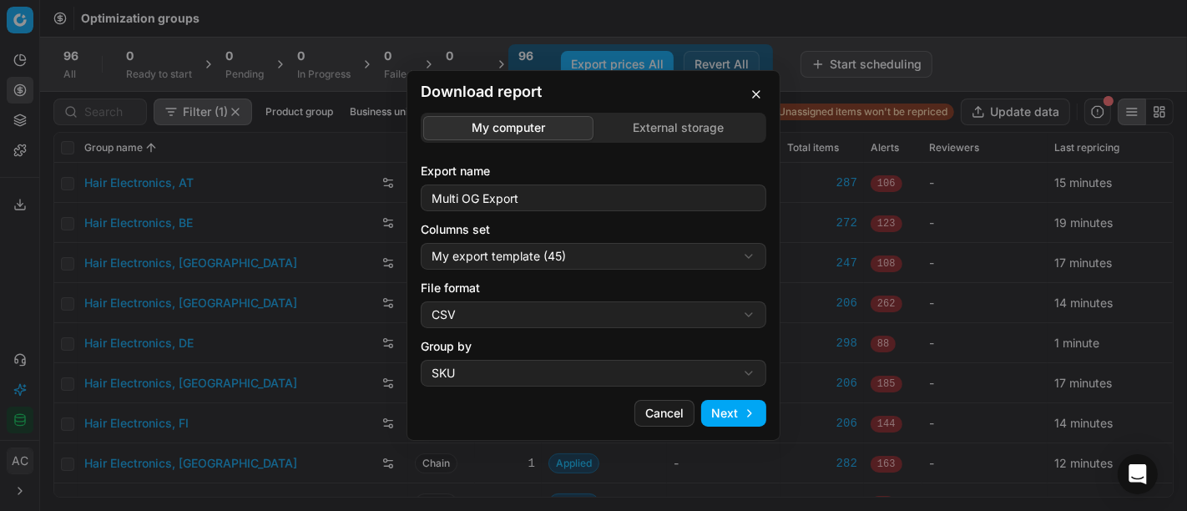
click at [724, 415] on button "Next" at bounding box center [733, 413] width 65 height 27
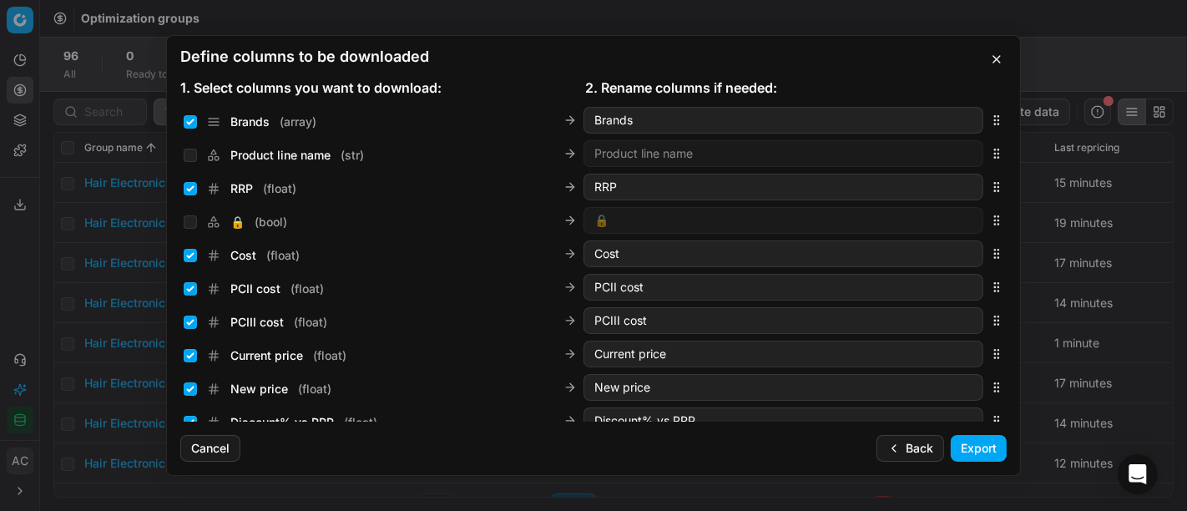
scroll to position [190, 0]
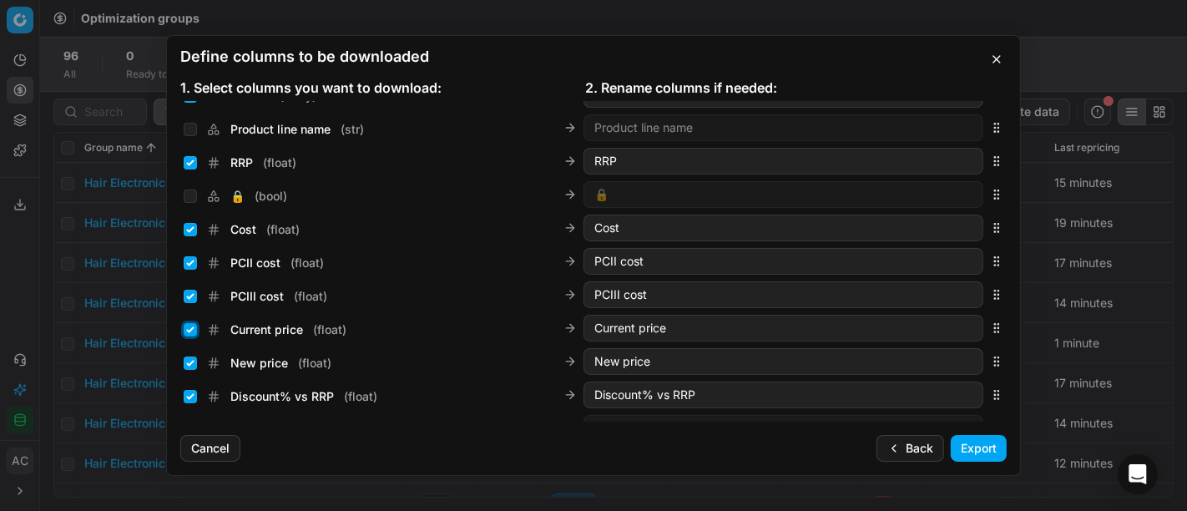
click at [195, 332] on input "Current price ( float )" at bounding box center [190, 329] width 13 height 13
checkbox input "false"
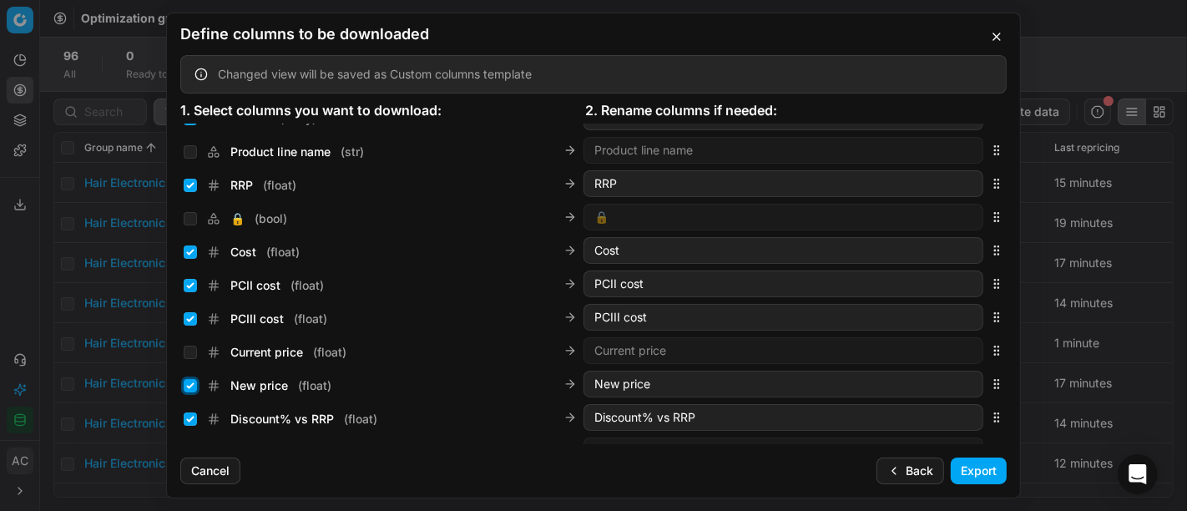
click at [188, 385] on input "New price ( float )" at bounding box center [190, 385] width 13 height 13
checkbox input "false"
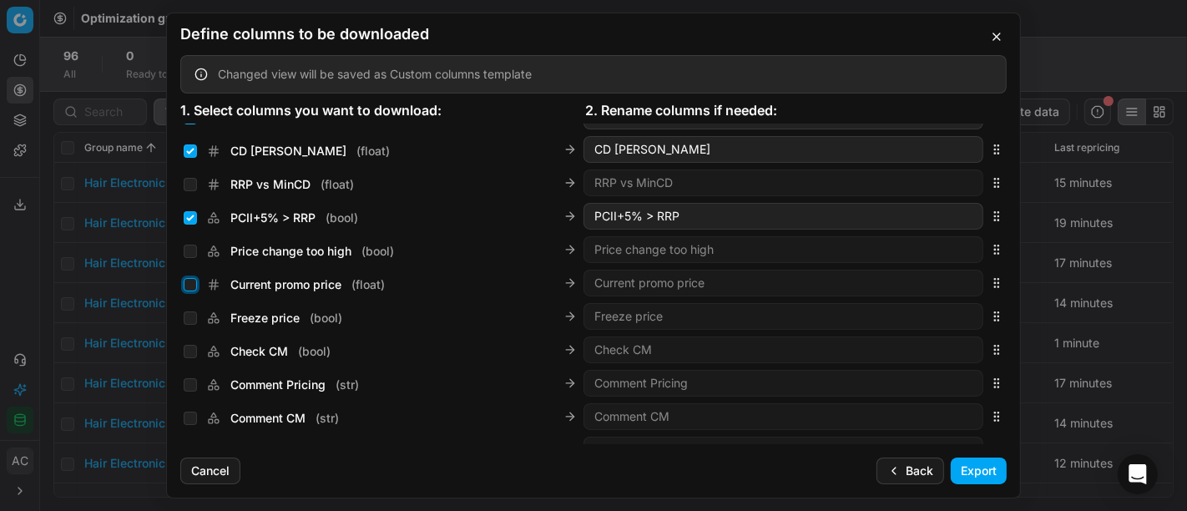
click at [192, 279] on input "Current promo price ( float )" at bounding box center [190, 284] width 13 height 13
checkbox input "true"
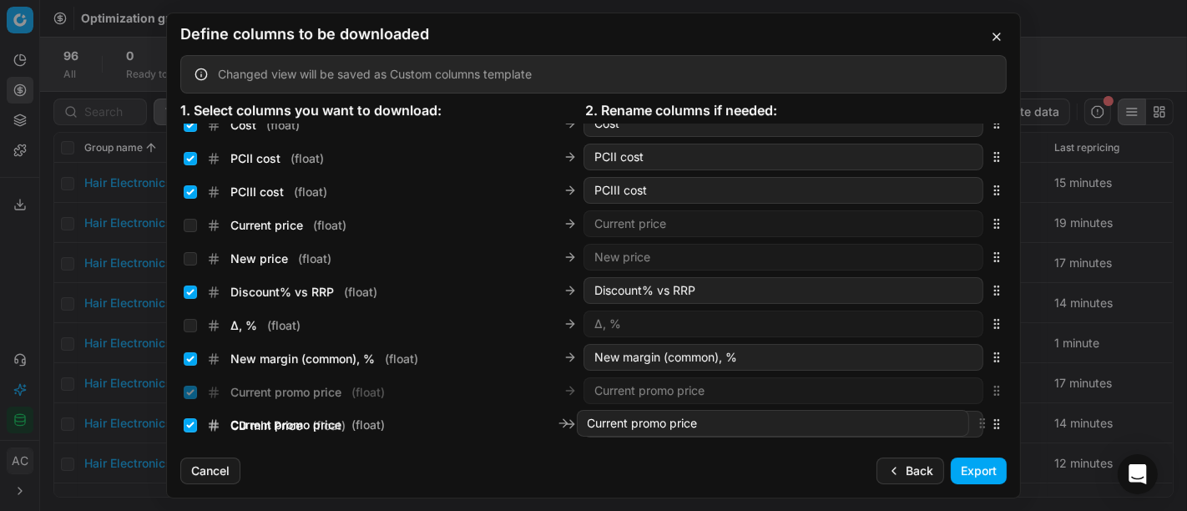
scroll to position [348, 0]
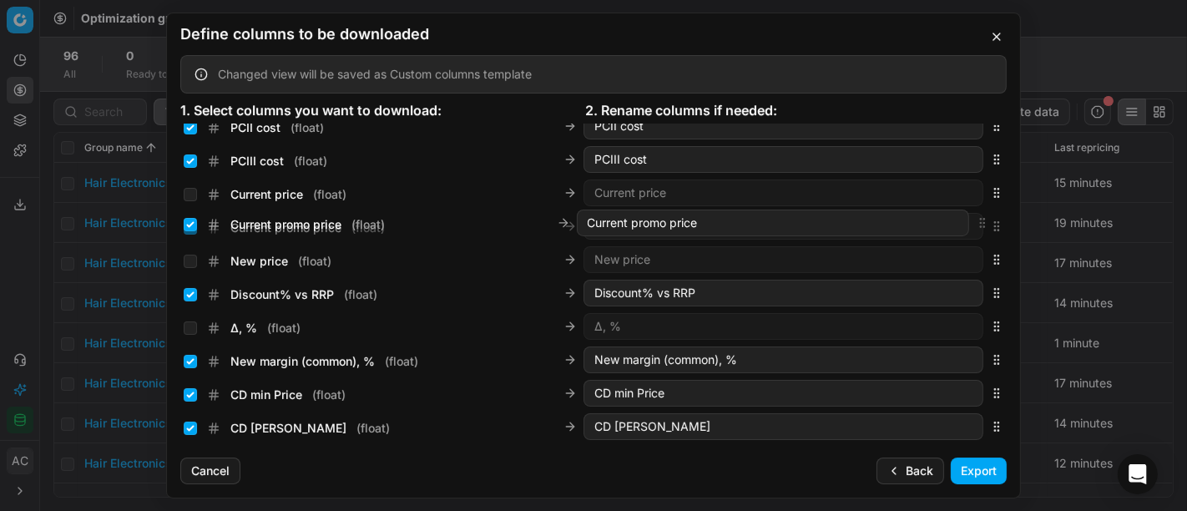
drag, startPoint x: 982, startPoint y: 286, endPoint x: 1001, endPoint y: 227, distance: 62.0
click at [1001, 227] on div "Sales Entity IDs ( array ) Sales Entity IDs Product line ID ( str ) Product lin…" at bounding box center [593, 284] width 853 height 320
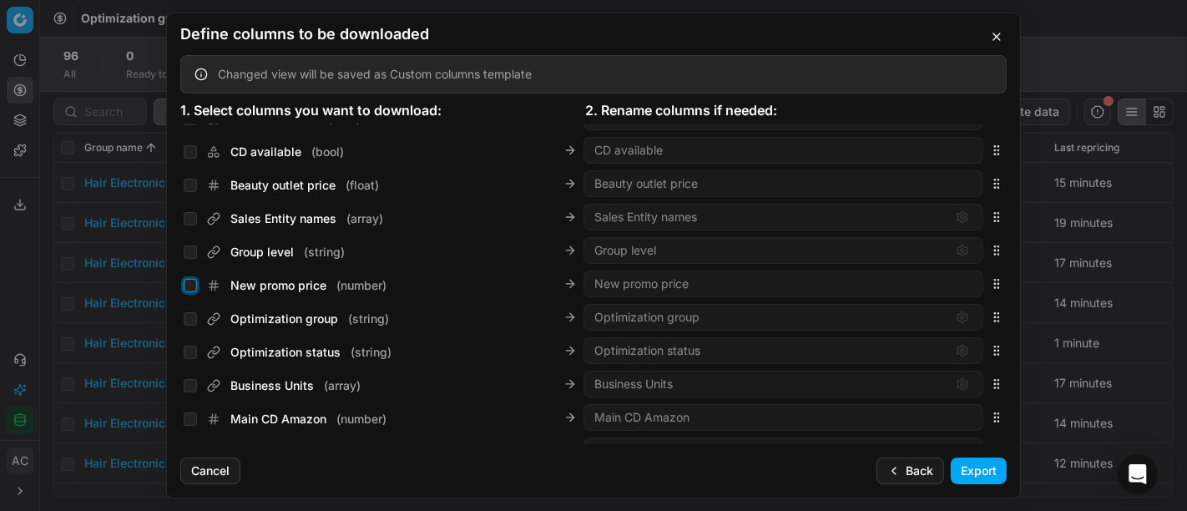
click at [189, 287] on input "New promo price ( number )" at bounding box center [190, 285] width 13 height 13
checkbox input "true"
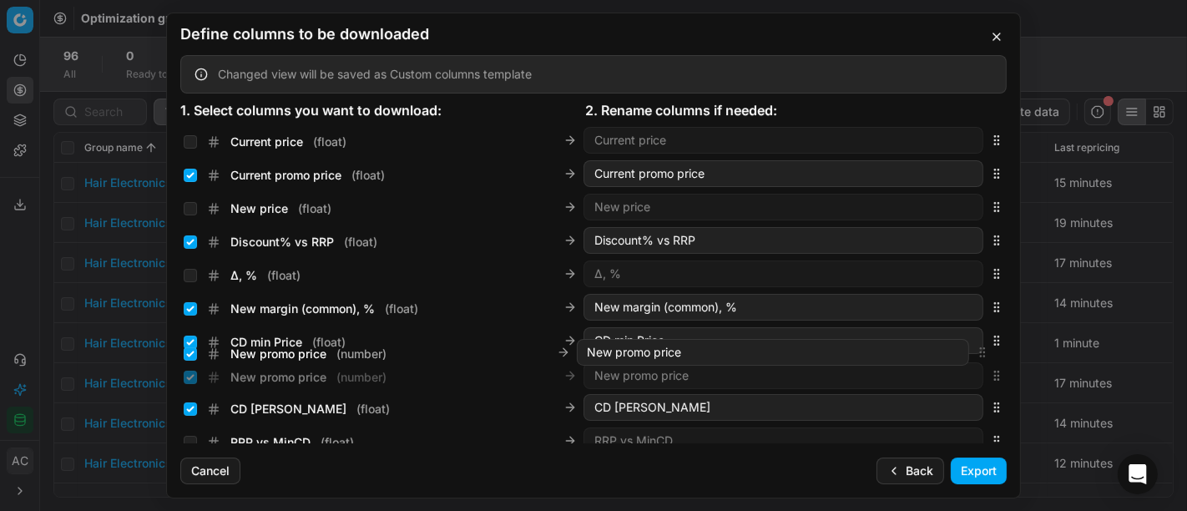
scroll to position [419, 0]
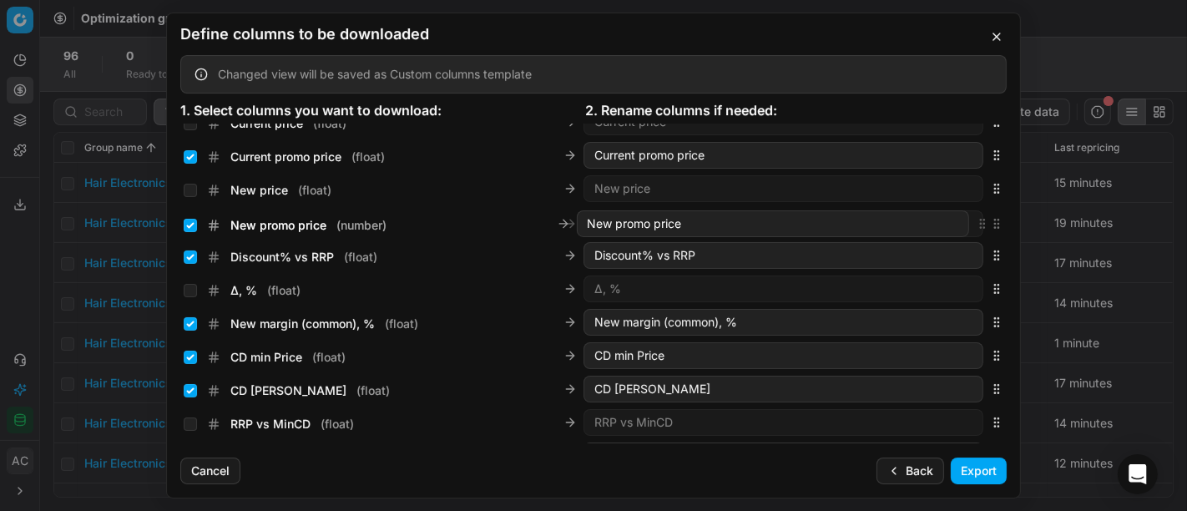
drag, startPoint x: 983, startPoint y: 286, endPoint x: 991, endPoint y: 231, distance: 55.7
click at [991, 231] on div "New promo price ( number ) New promo price" at bounding box center [593, 223] width 826 height 33
click at [981, 467] on button "Export" at bounding box center [979, 470] width 56 height 27
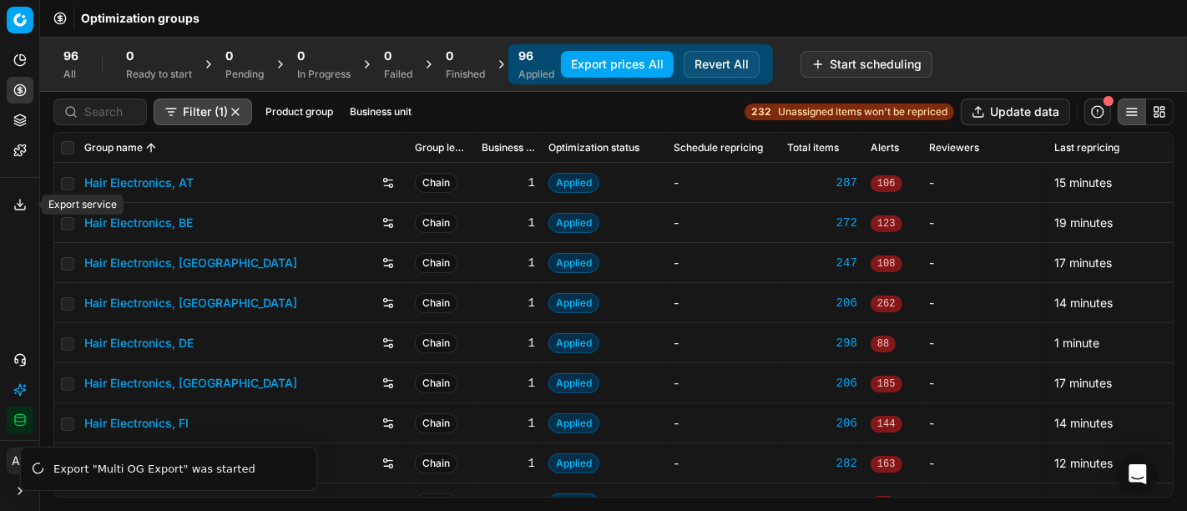
click at [17, 204] on icon at bounding box center [19, 204] width 13 height 13
click at [15, 203] on icon at bounding box center [19, 204] width 13 height 13
click at [20, 194] on button "Export service" at bounding box center [20, 204] width 27 height 27
